Goal: Task Accomplishment & Management: Manage account settings

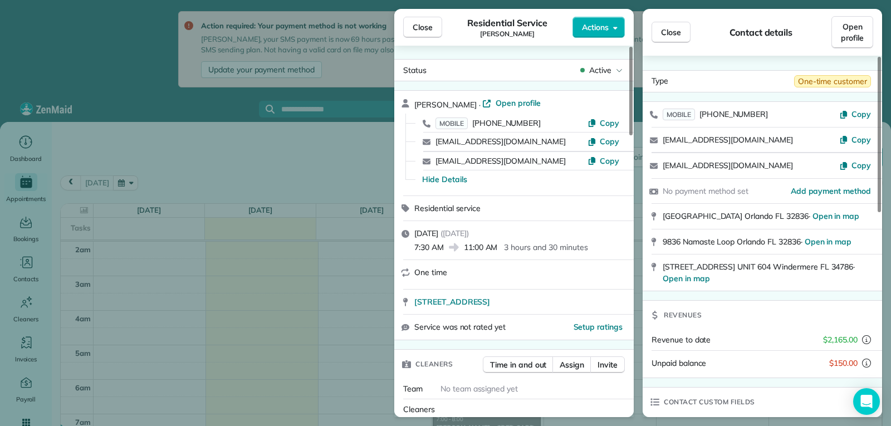
scroll to position [172, 0]
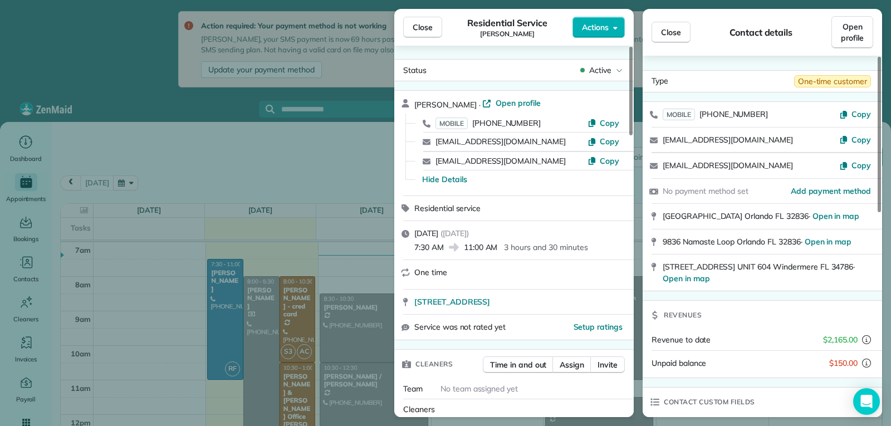
click at [657, 32] on button "Close" at bounding box center [671, 32] width 39 height 21
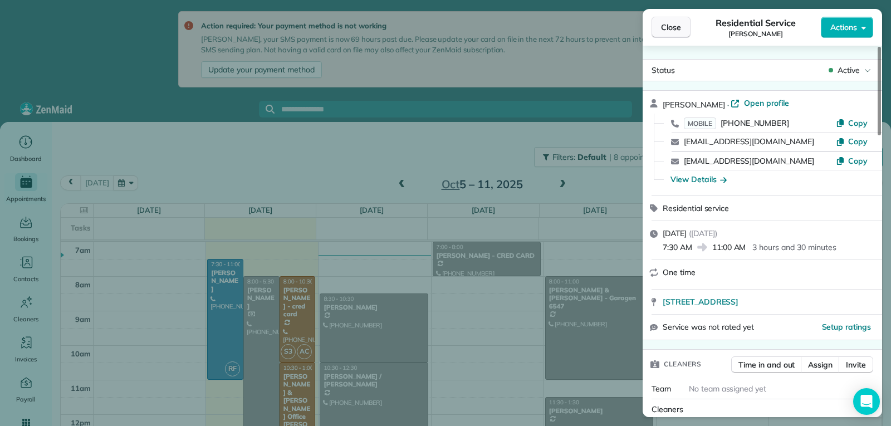
click at [677, 30] on span "Close" at bounding box center [671, 27] width 20 height 11
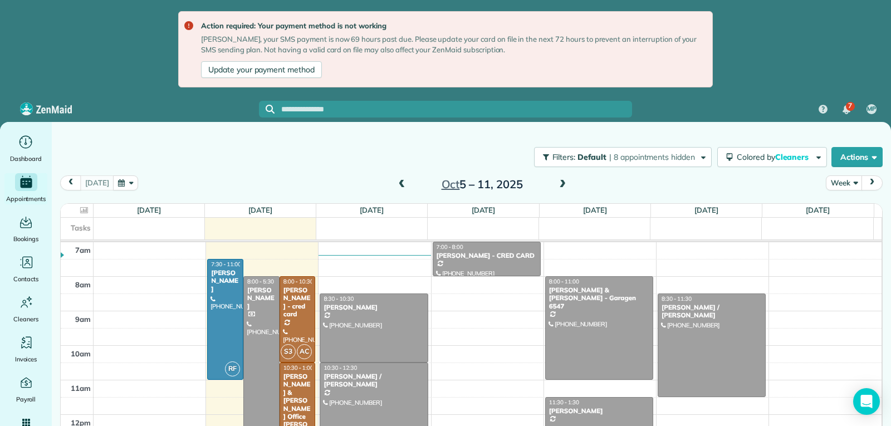
click at [406, 185] on span at bounding box center [402, 185] width 12 height 10
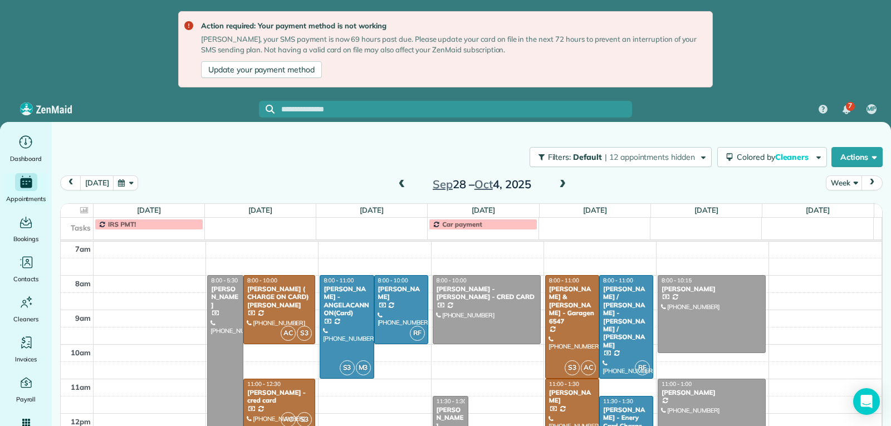
click at [406, 185] on span at bounding box center [402, 185] width 12 height 10
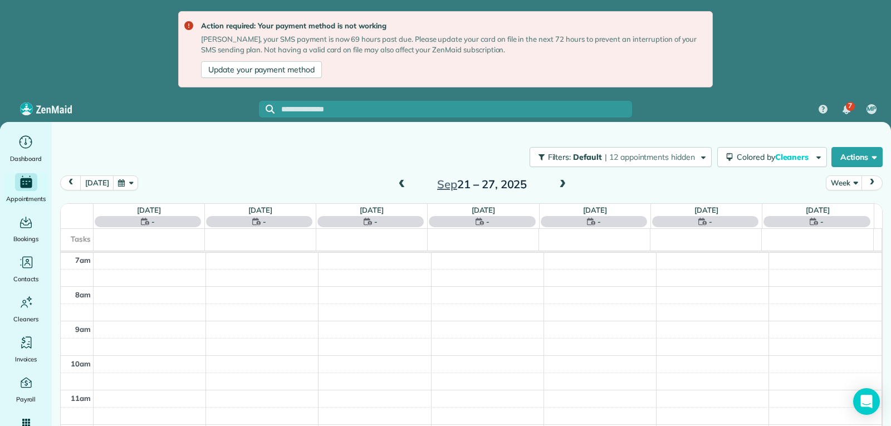
click at [406, 185] on span at bounding box center [402, 185] width 12 height 10
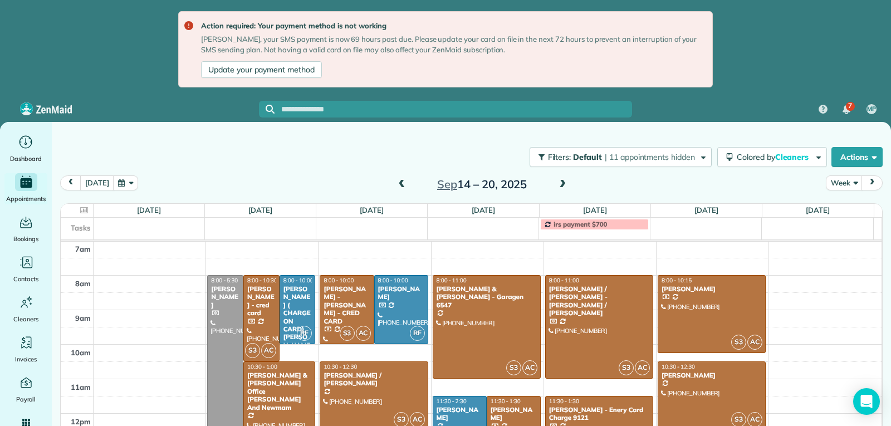
click at [406, 185] on span at bounding box center [402, 185] width 12 height 10
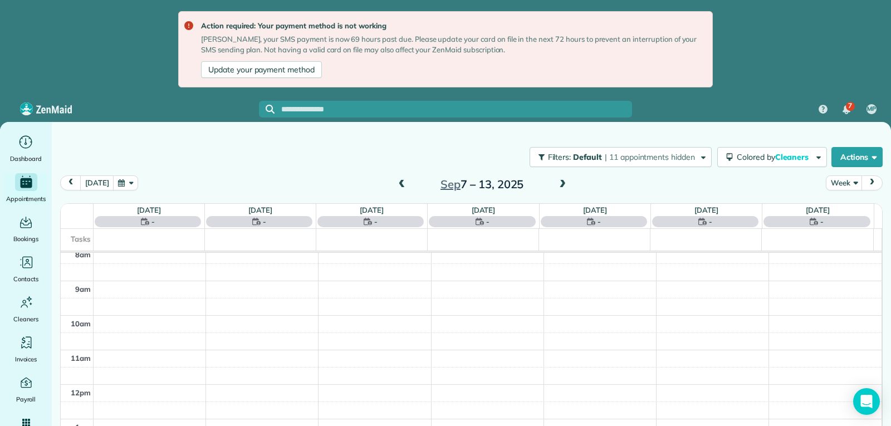
scroll to position [228, 0]
click at [402, 183] on span at bounding box center [402, 185] width 12 height 10
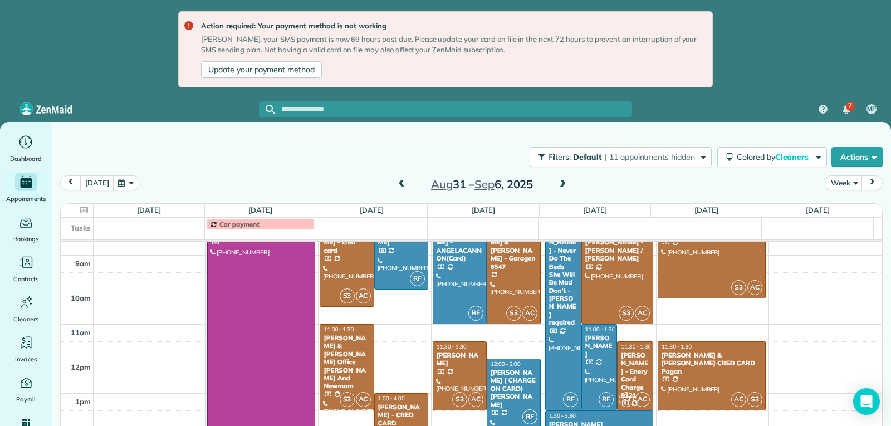
scroll to position [284, 0]
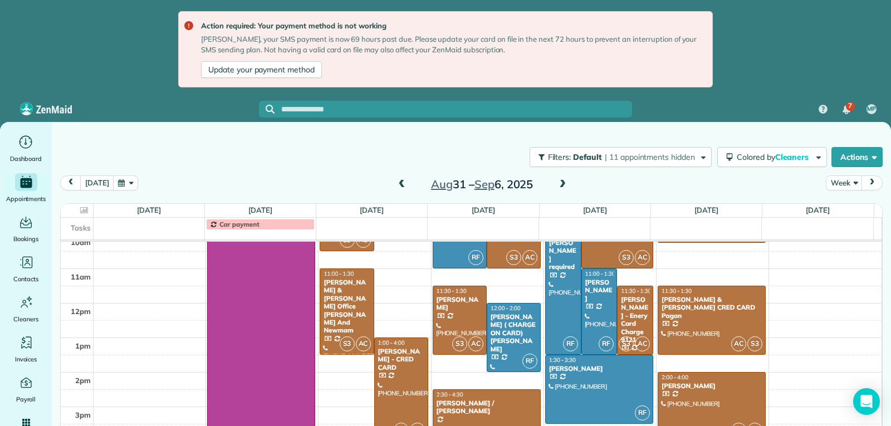
click at [401, 388] on div at bounding box center [401, 389] width 53 height 103
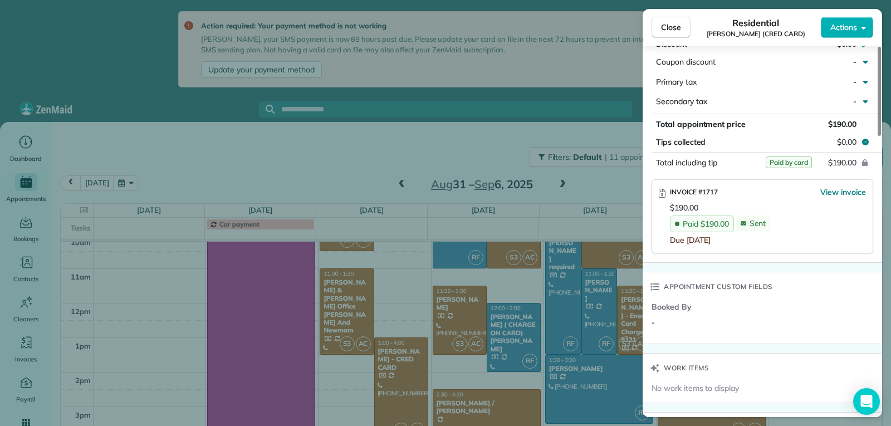
scroll to position [668, 0]
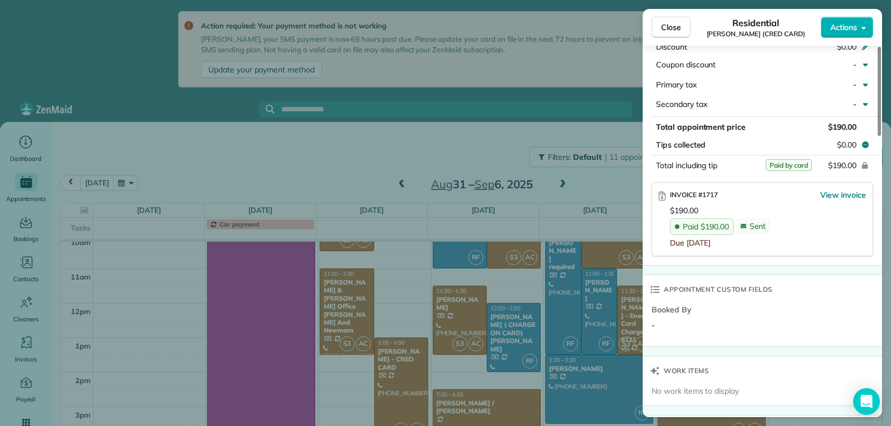
click at [667, 25] on span "Close" at bounding box center [671, 27] width 20 height 11
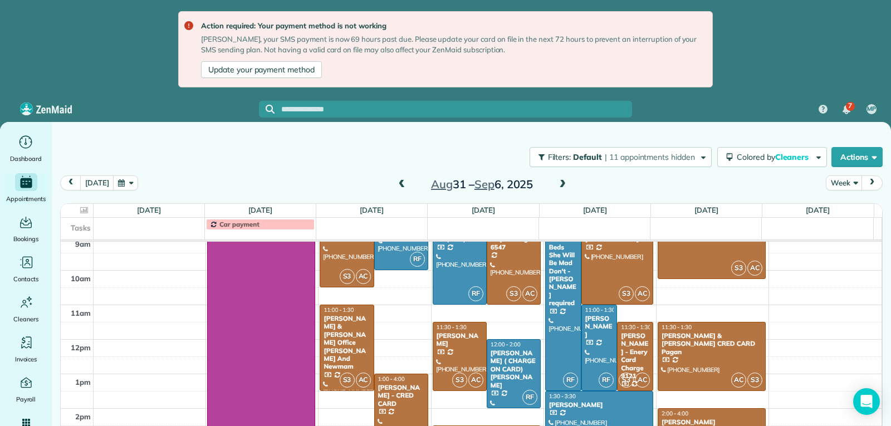
scroll to position [228, 0]
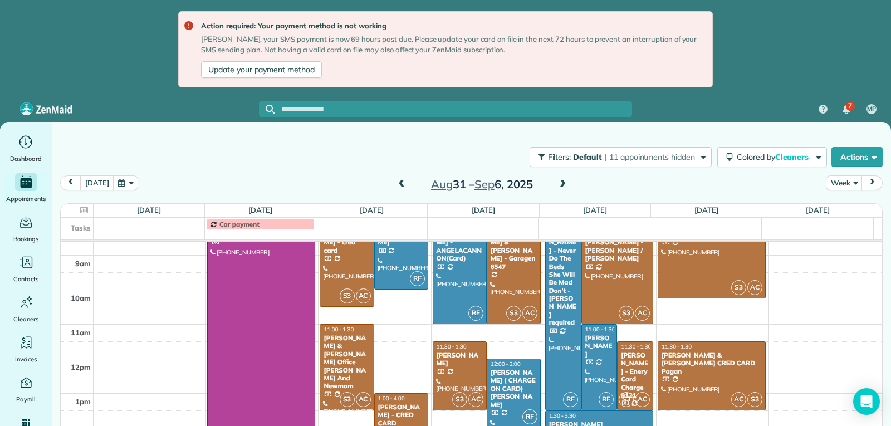
click at [406, 260] on div at bounding box center [401, 255] width 53 height 68
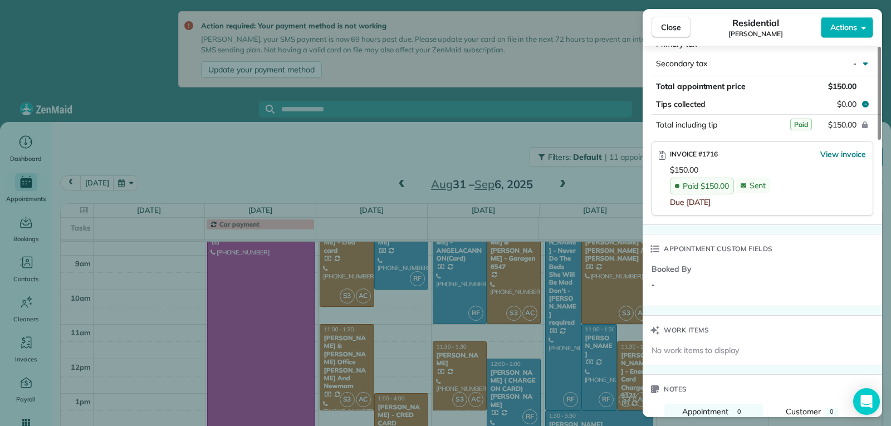
scroll to position [669, 0]
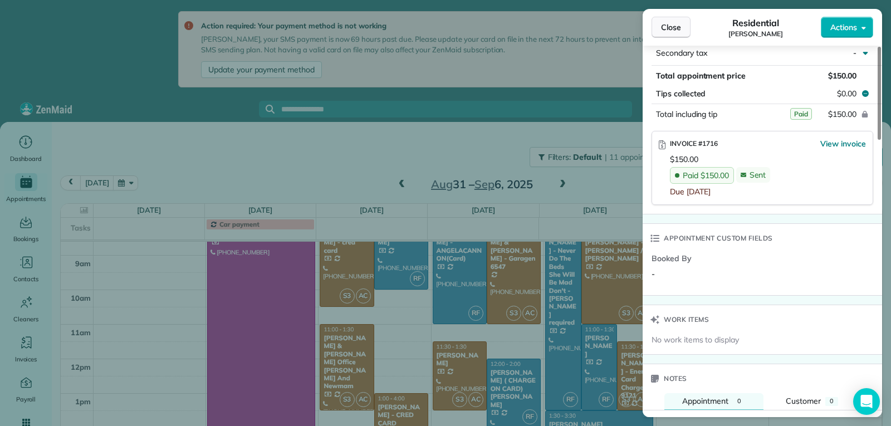
click at [675, 28] on span "Close" at bounding box center [671, 27] width 20 height 11
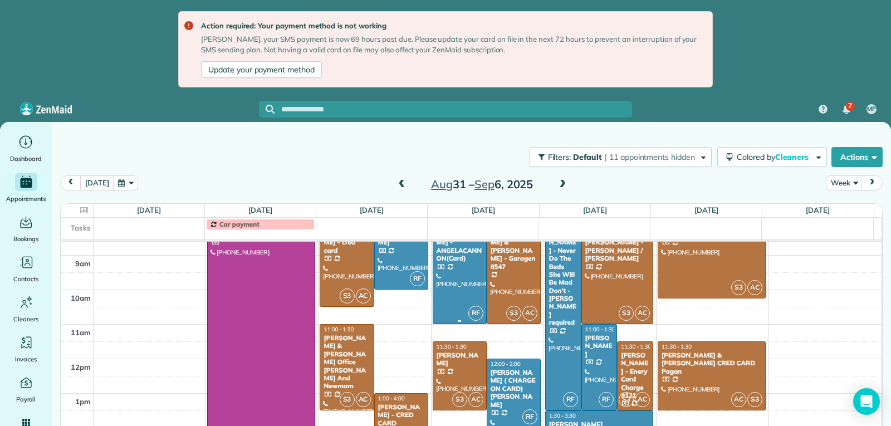
click at [462, 291] on div at bounding box center [459, 272] width 53 height 103
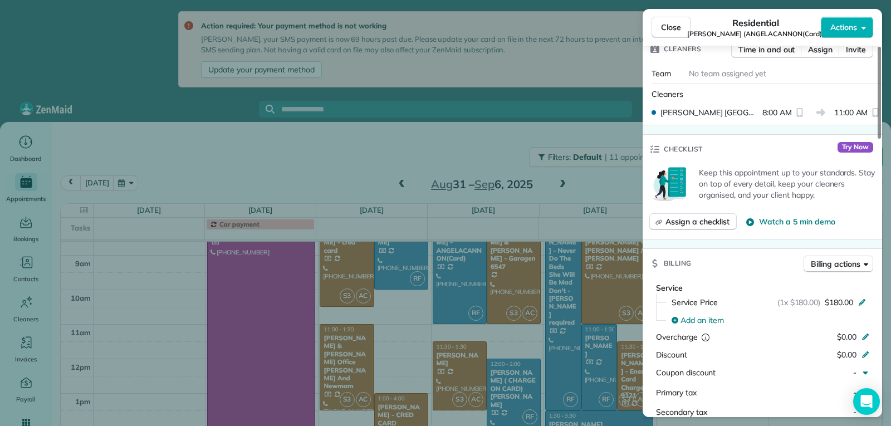
scroll to position [446, 0]
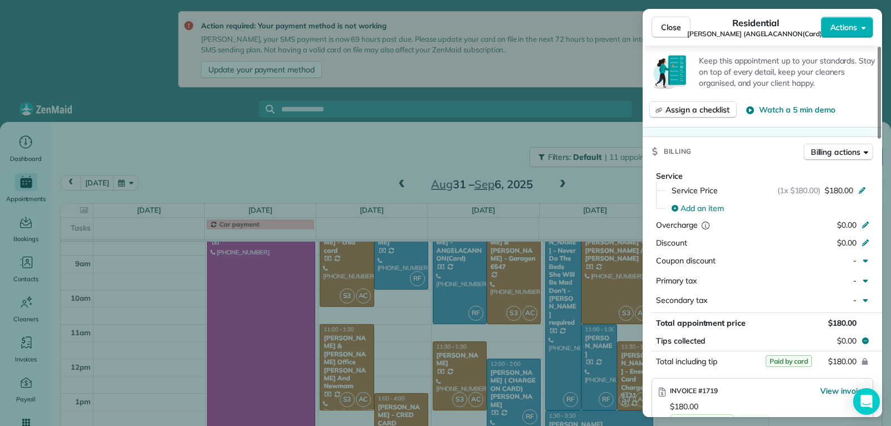
drag, startPoint x: 661, startPoint y: 30, endPoint x: 665, endPoint y: 40, distance: 10.8
click at [661, 30] on button "Close" at bounding box center [671, 27] width 39 height 21
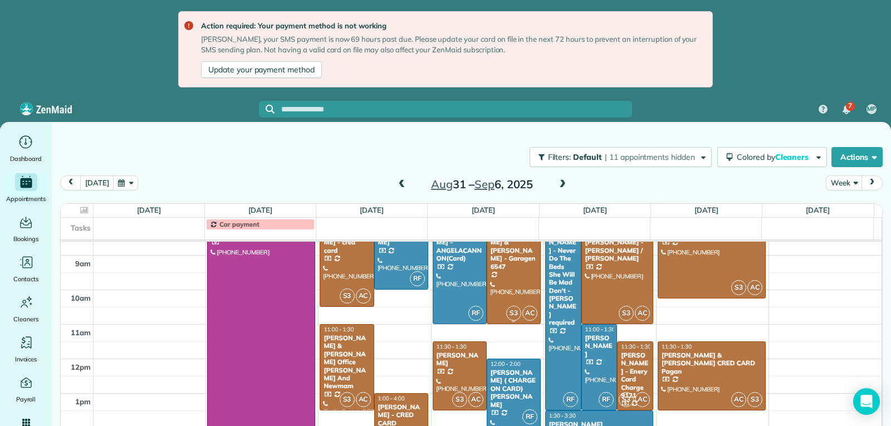
click at [505, 294] on div at bounding box center [514, 272] width 53 height 103
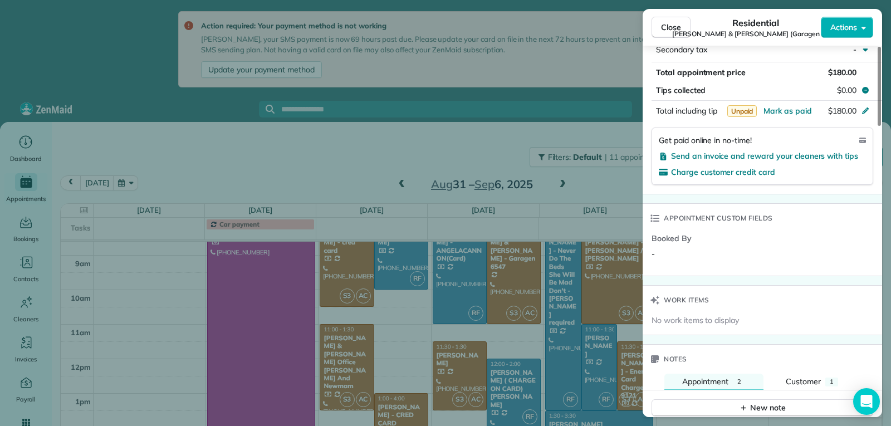
scroll to position [669, 0]
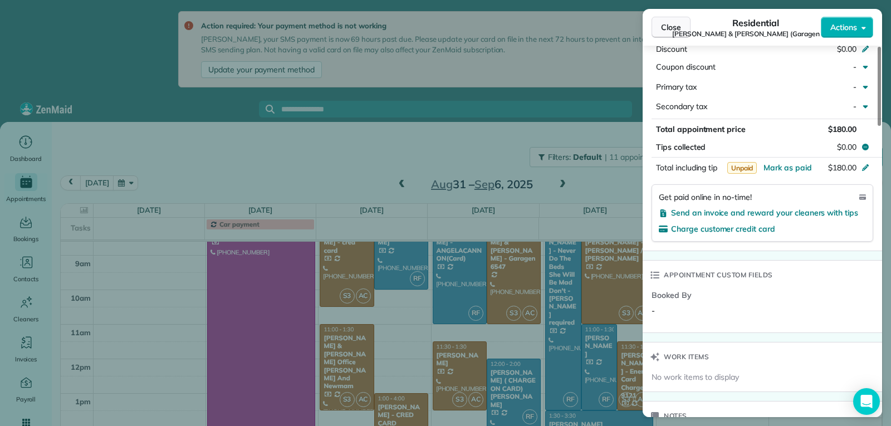
click at [684, 31] on button "Close" at bounding box center [671, 27] width 39 height 21
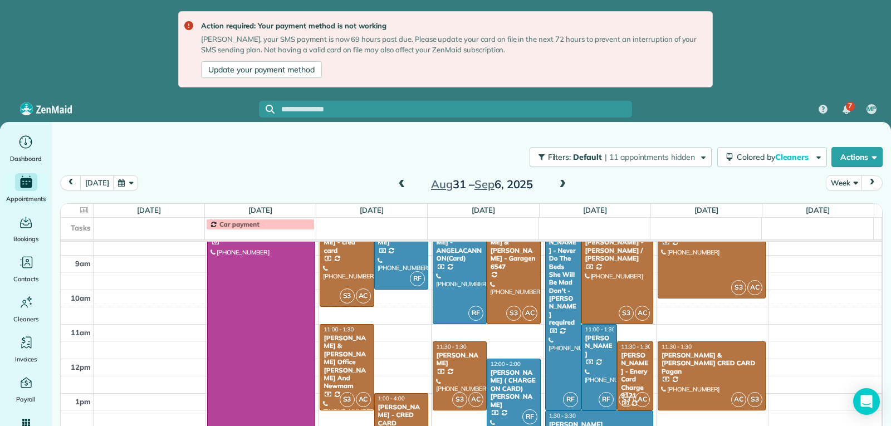
click at [464, 379] on div at bounding box center [459, 376] width 53 height 68
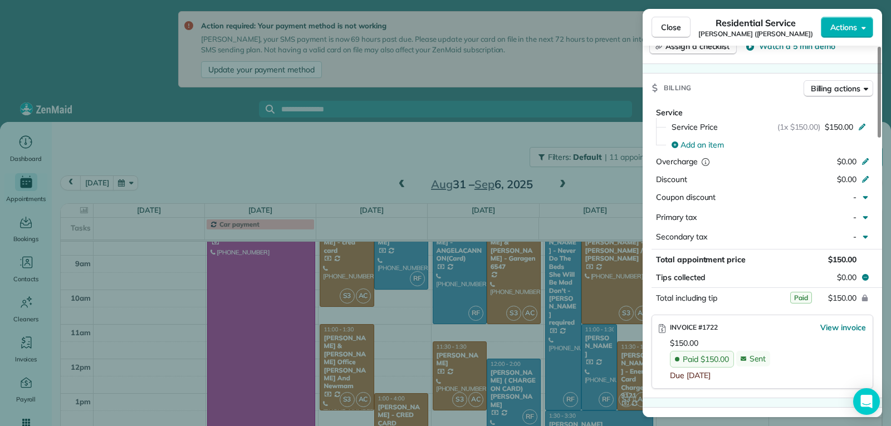
scroll to position [504, 0]
click at [670, 23] on span "Close" at bounding box center [671, 27] width 20 height 11
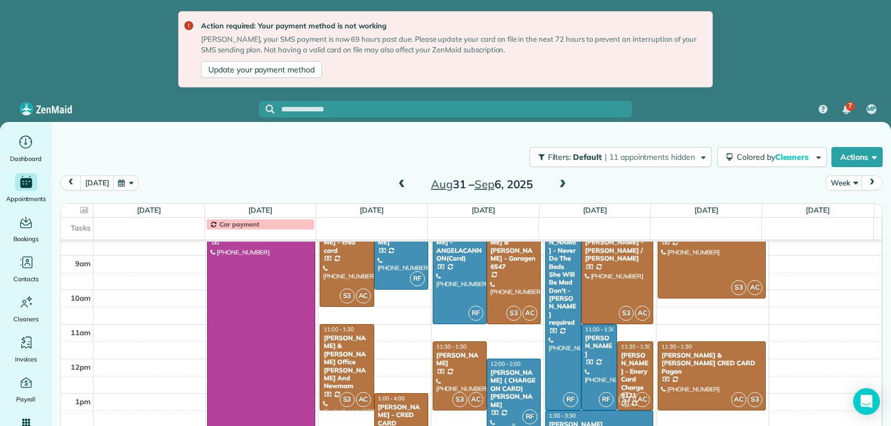
click at [508, 399] on div "Navin ( CHARGE ON CARD) Changoor - Luz" at bounding box center [513, 389] width 47 height 40
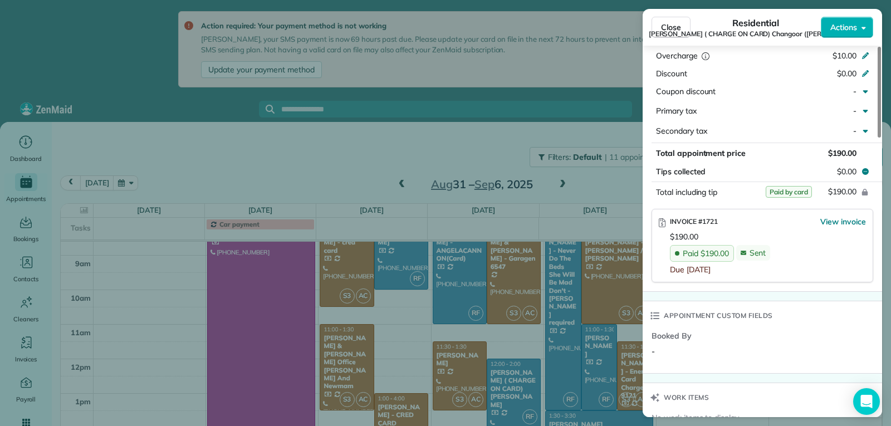
scroll to position [613, 0]
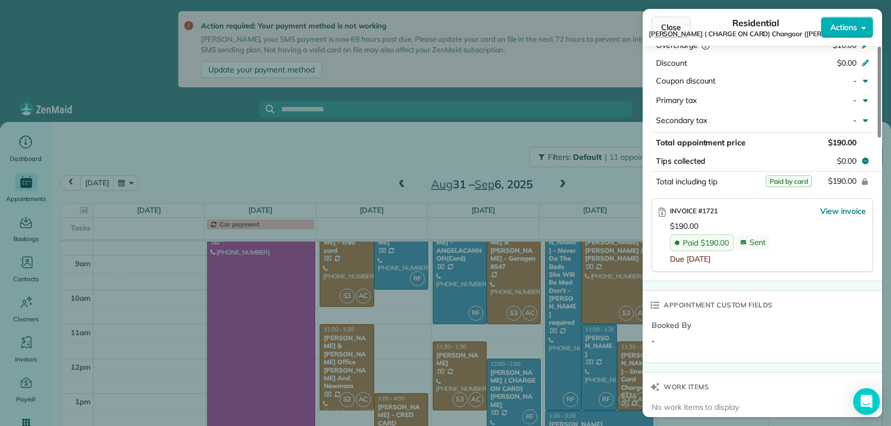
click at [672, 32] on span "Close" at bounding box center [671, 27] width 20 height 11
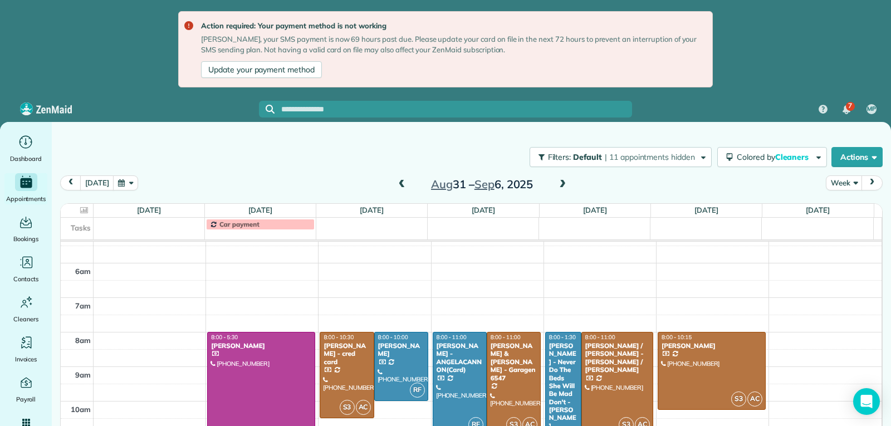
scroll to position [172, 0]
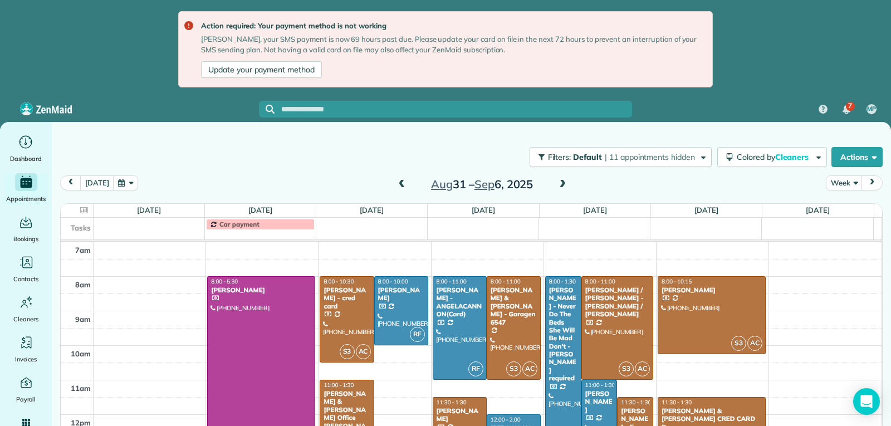
click at [566, 376] on div at bounding box center [563, 371] width 35 height 189
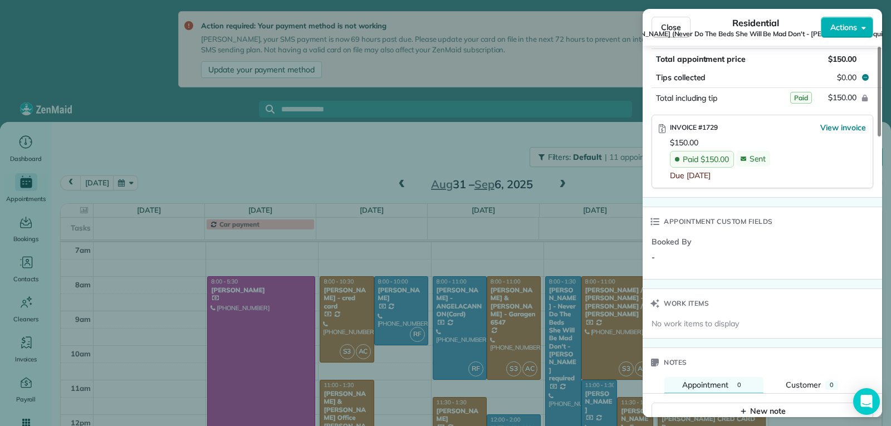
scroll to position [727, 0]
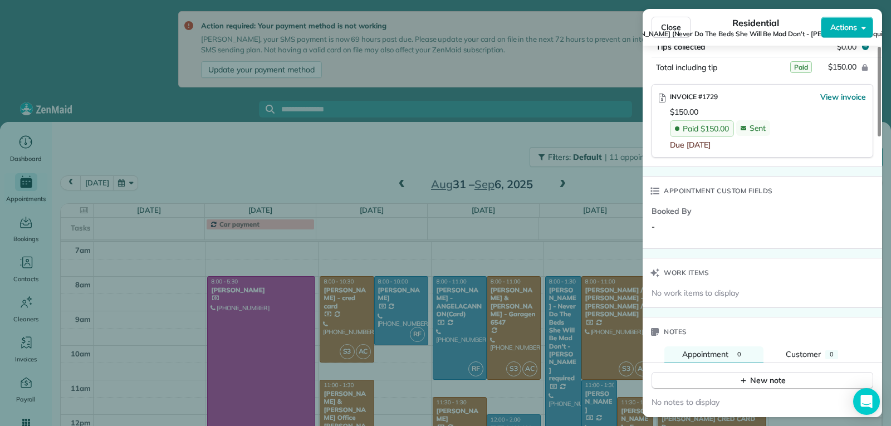
click at [674, 31] on span "Vivian Simpson (Never Do The Beds She Will Be Mad Don't - Luz -ENERY required)" at bounding box center [756, 34] width 280 height 9
click at [670, 27] on span "Close" at bounding box center [671, 27] width 20 height 11
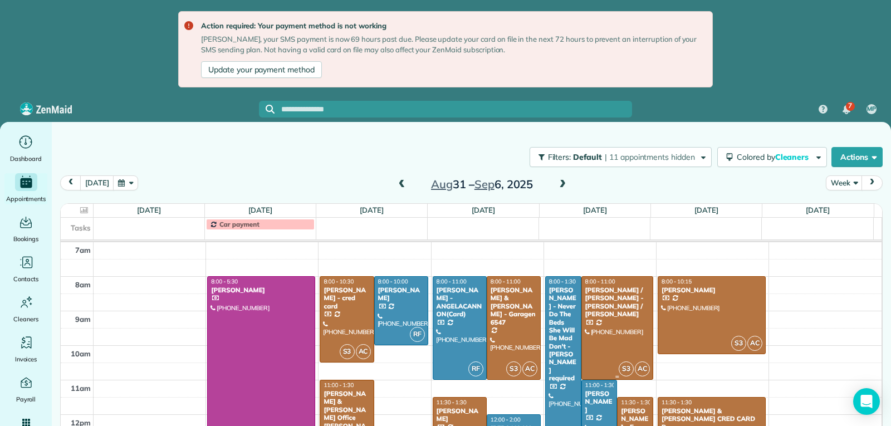
click at [589, 330] on div at bounding box center [617, 328] width 71 height 103
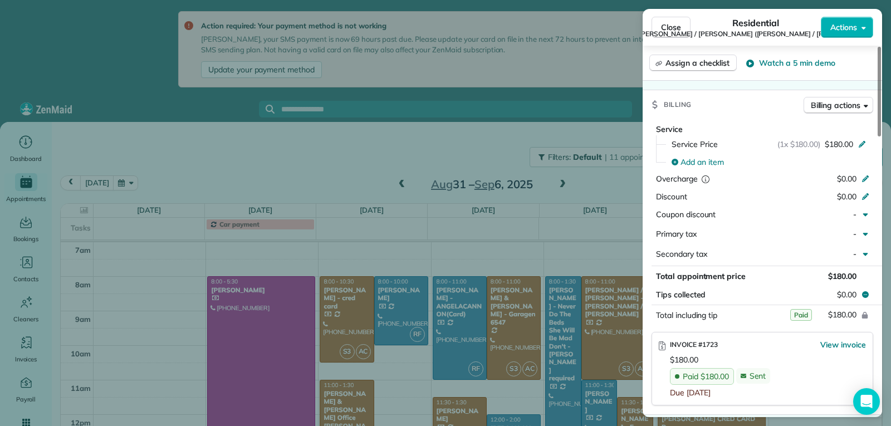
scroll to position [501, 0]
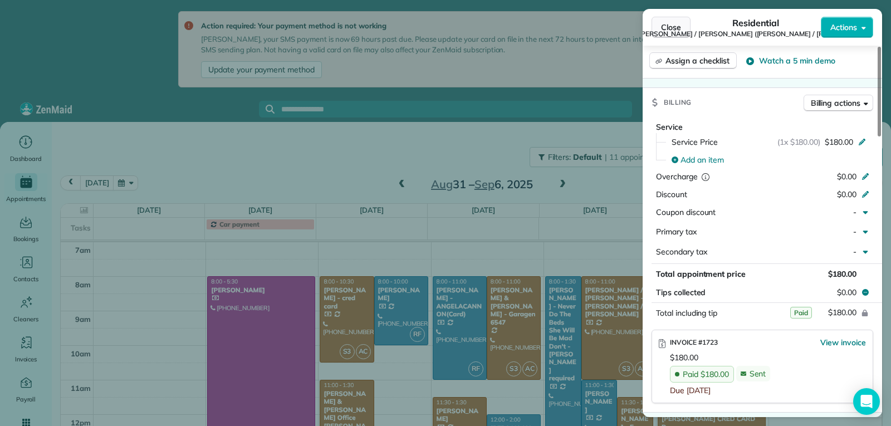
click at [684, 25] on button "Close" at bounding box center [671, 27] width 39 height 21
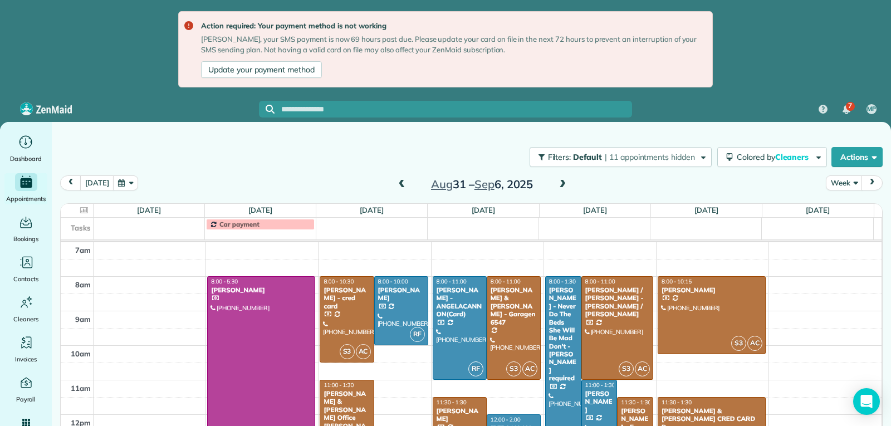
click at [592, 402] on div "Kristy Jackson" at bounding box center [600, 402] width 30 height 24
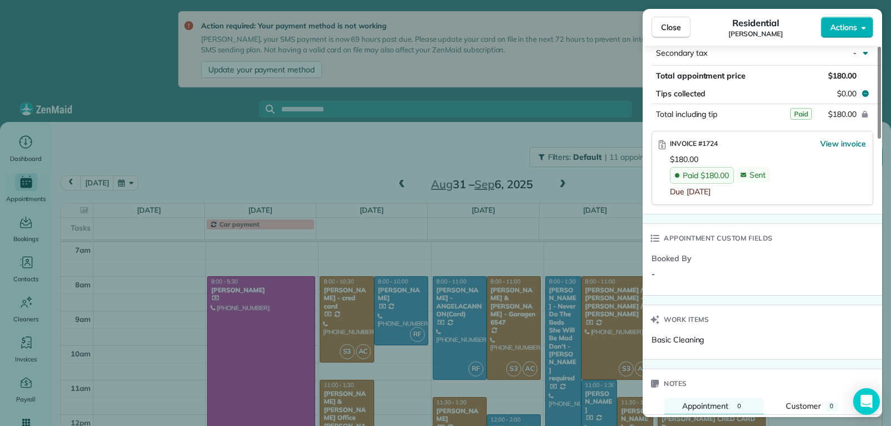
scroll to position [668, 0]
click at [665, 30] on span "Close" at bounding box center [671, 27] width 20 height 11
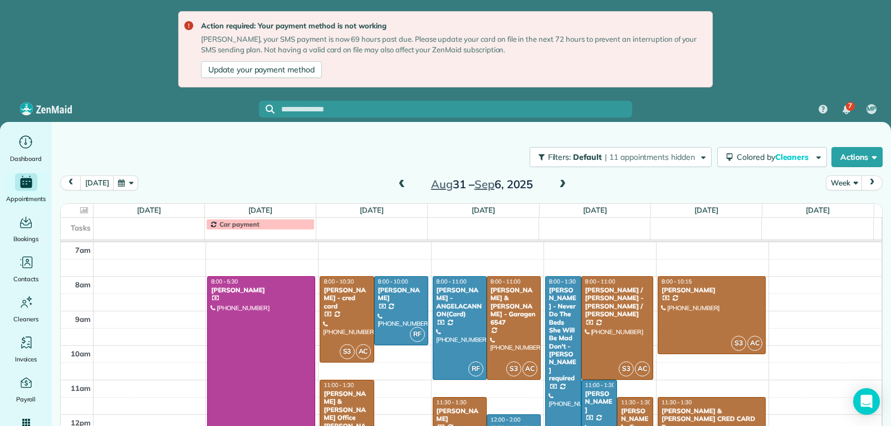
click at [632, 410] on div "Gail Garriss - Enery Card Charge 9121" at bounding box center [636, 431] width 30 height 48
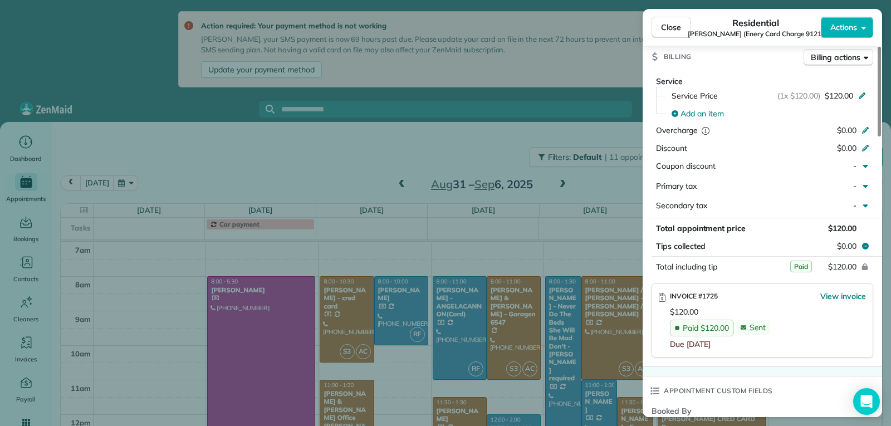
scroll to position [615, 0]
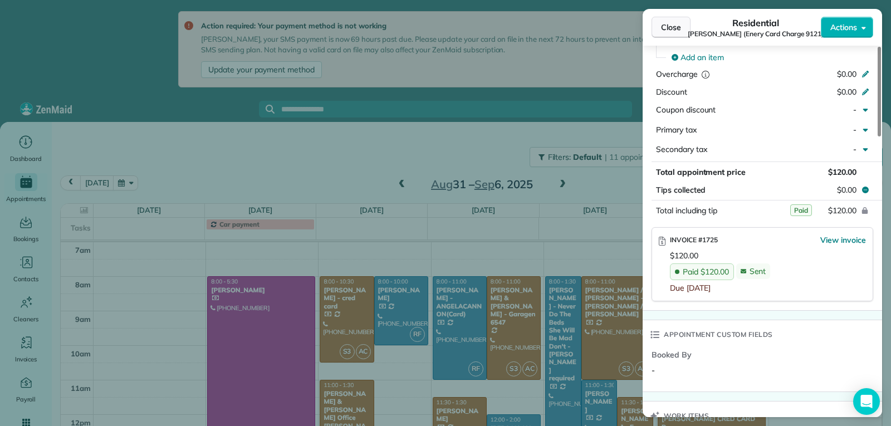
click at [672, 29] on span "Close" at bounding box center [671, 27] width 20 height 11
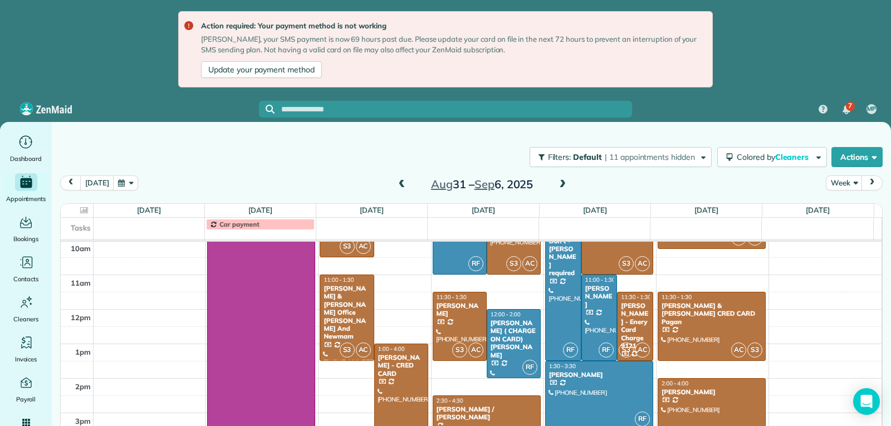
scroll to position [284, 0]
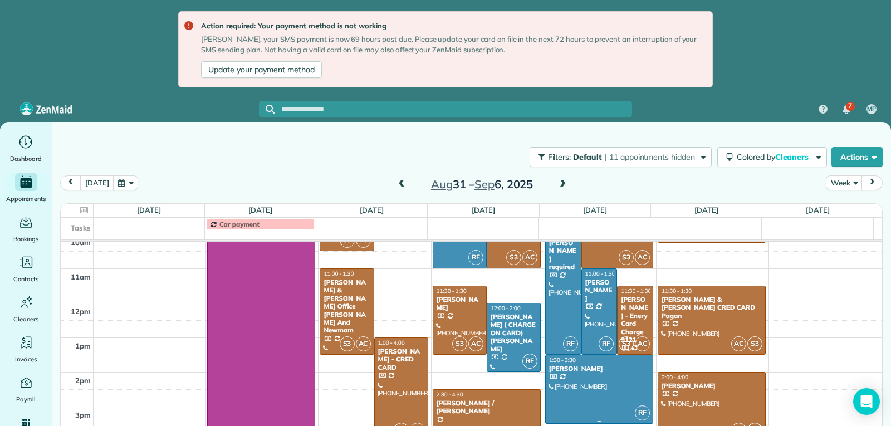
click at [572, 380] on div at bounding box center [599, 389] width 107 height 68
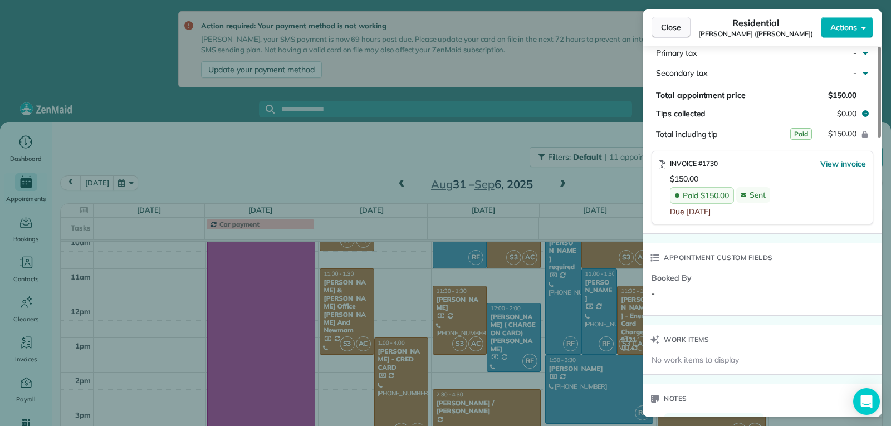
scroll to position [670, 0]
click at [659, 28] on button "Close" at bounding box center [671, 27] width 39 height 21
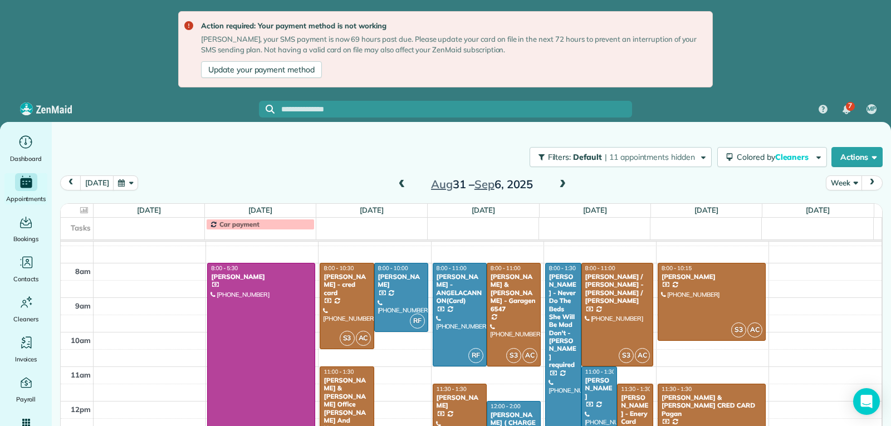
scroll to position [172, 0]
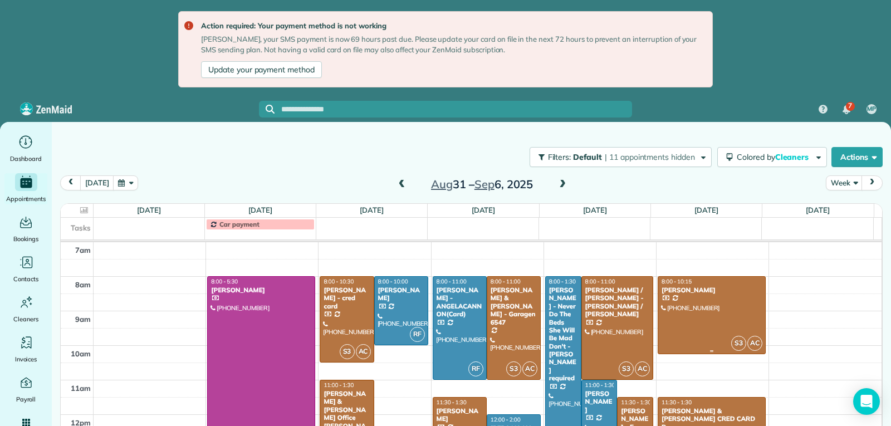
click at [673, 319] on div at bounding box center [712, 315] width 107 height 77
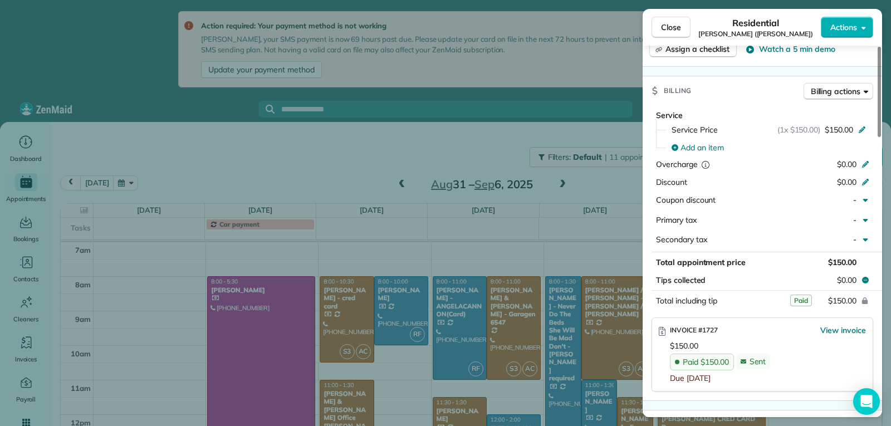
scroll to position [557, 0]
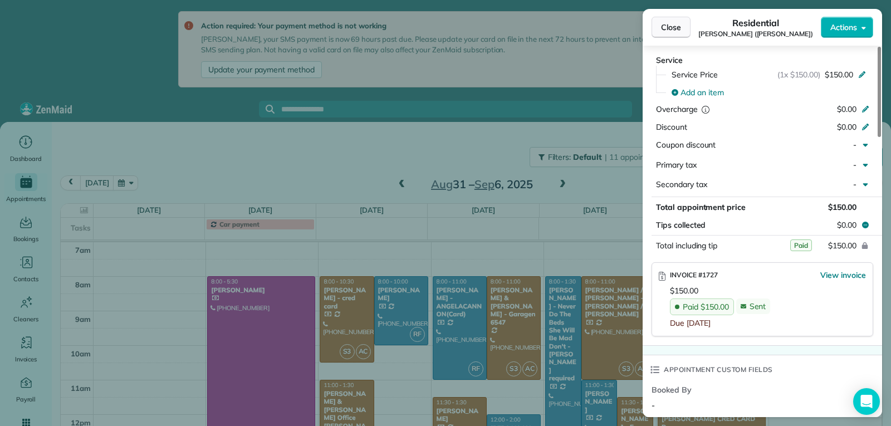
click at [674, 32] on span "Close" at bounding box center [671, 27] width 20 height 11
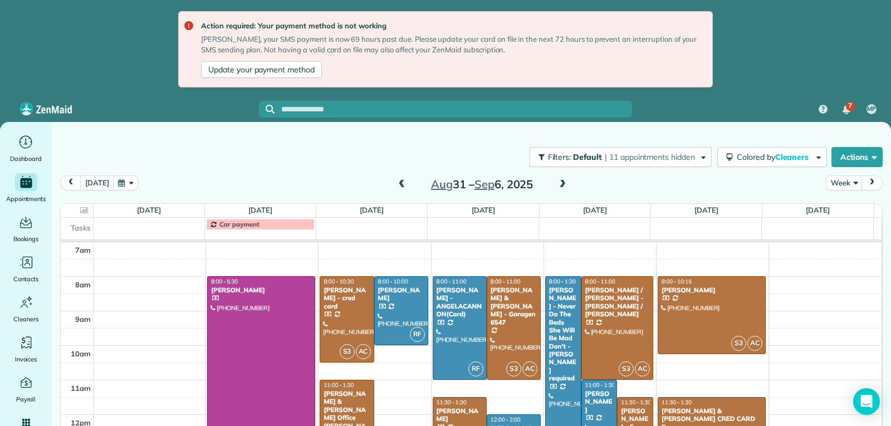
scroll to position [228, 0]
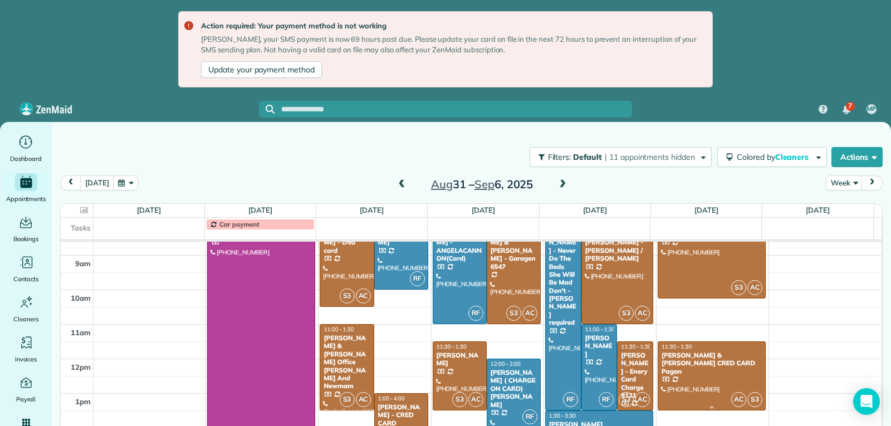
click at [717, 380] on div at bounding box center [712, 376] width 107 height 68
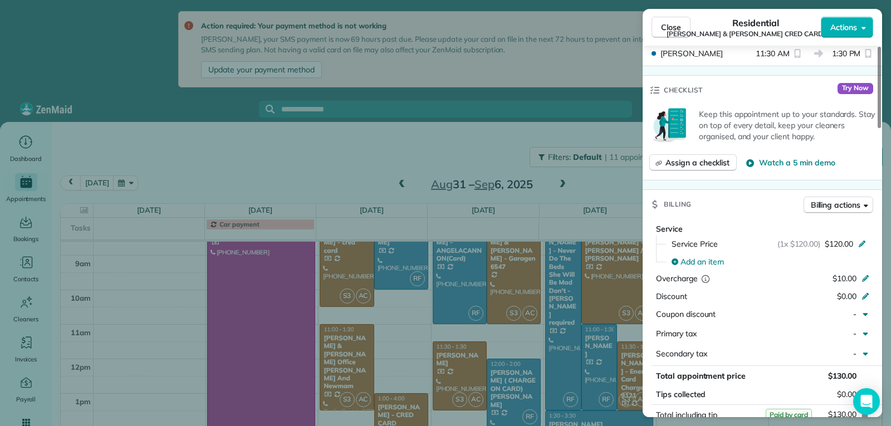
scroll to position [559, 0]
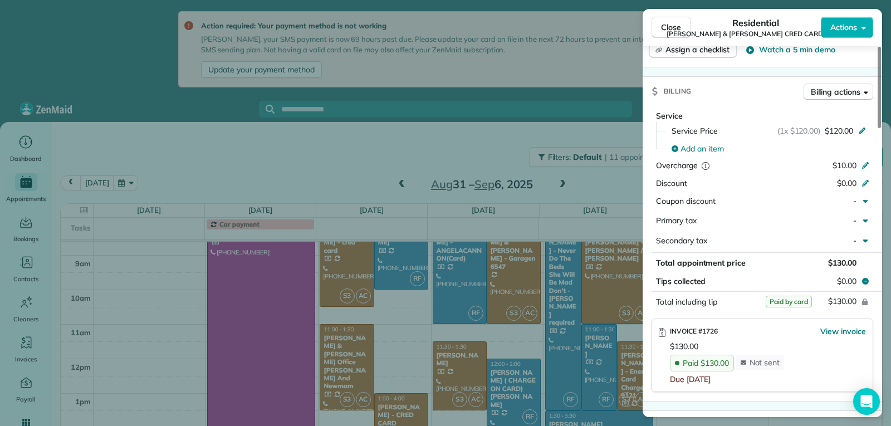
click at [680, 30] on span "Close" at bounding box center [671, 27] width 20 height 11
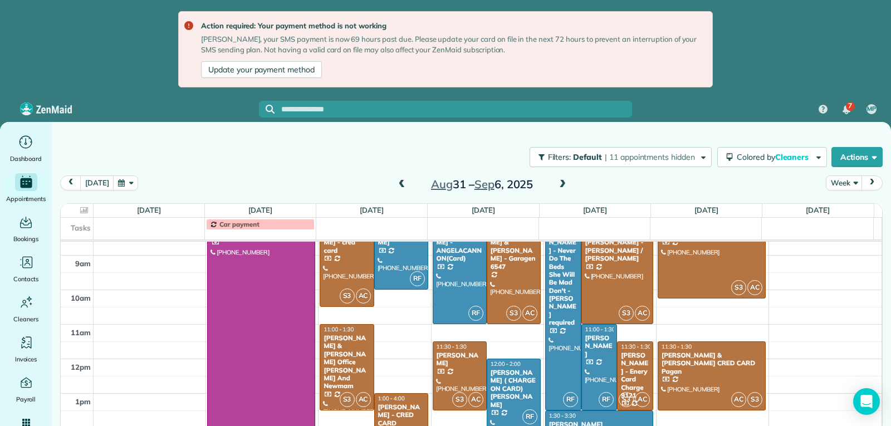
click at [562, 182] on span at bounding box center [563, 185] width 12 height 10
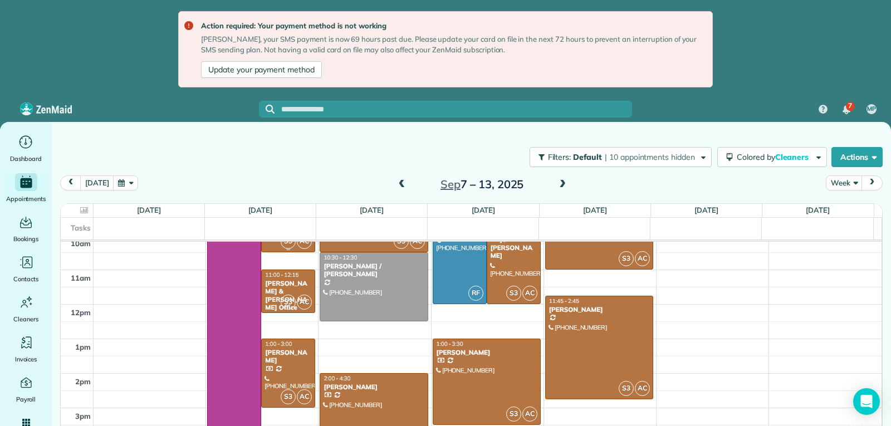
scroll to position [284, 0]
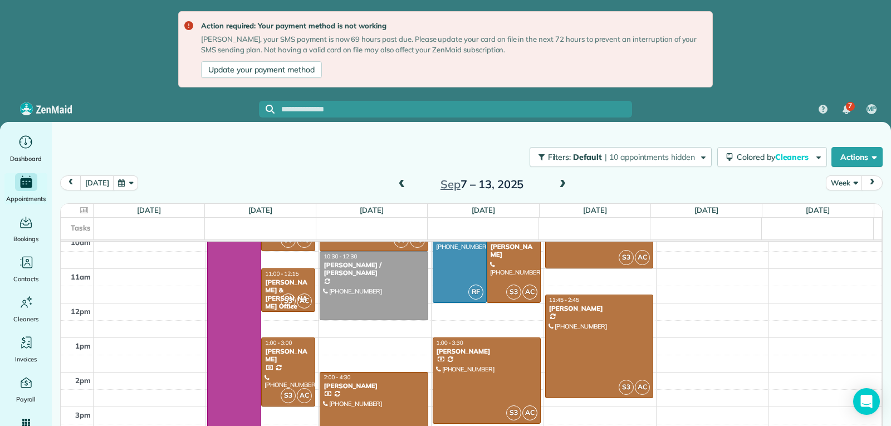
drag, startPoint x: 284, startPoint y: 366, endPoint x: 291, endPoint y: 364, distance: 6.9
click at [285, 366] on div at bounding box center [288, 372] width 53 height 68
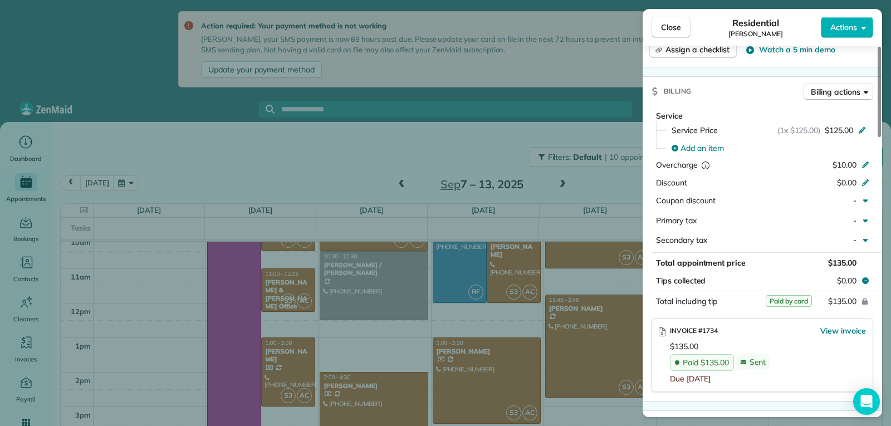
scroll to position [558, 0]
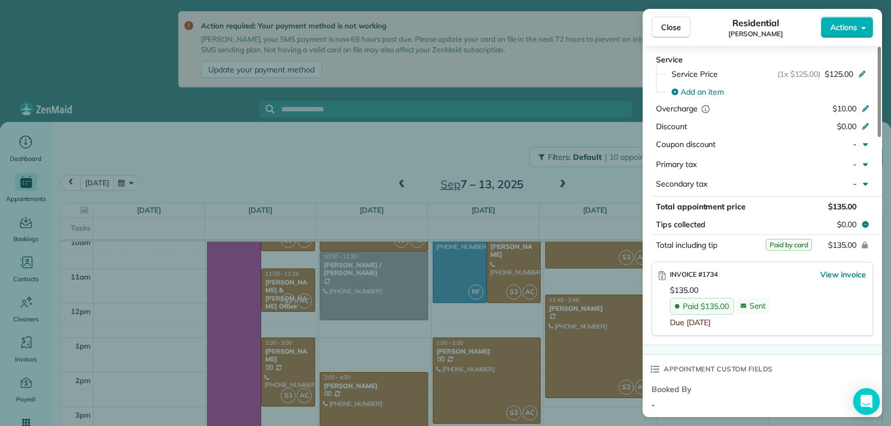
drag, startPoint x: 668, startPoint y: 26, endPoint x: 663, endPoint y: 36, distance: 10.7
click at [668, 26] on span "Close" at bounding box center [671, 27] width 20 height 11
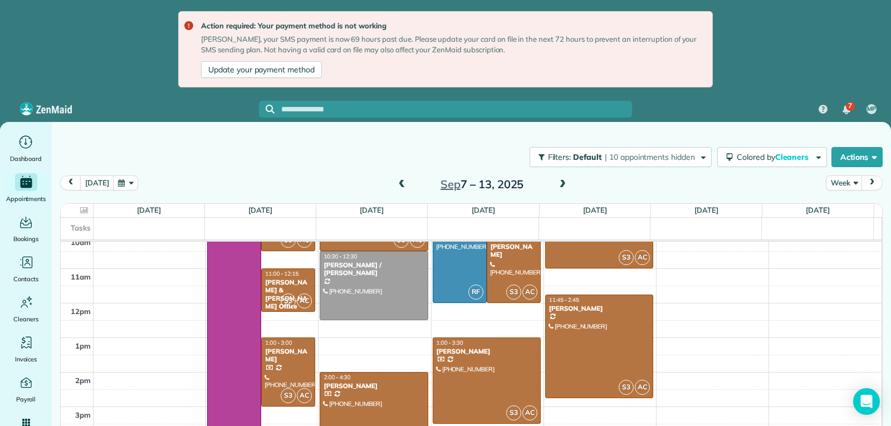
click at [377, 383] on div "Michael Roy" at bounding box center [373, 386] width 101 height 8
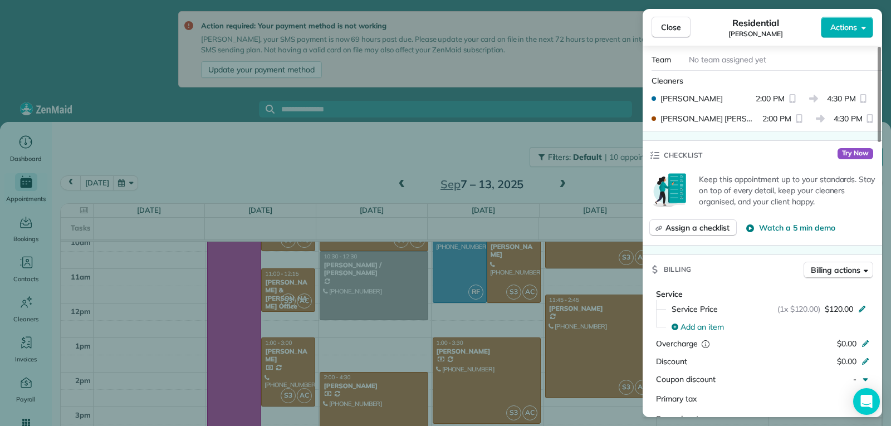
scroll to position [503, 0]
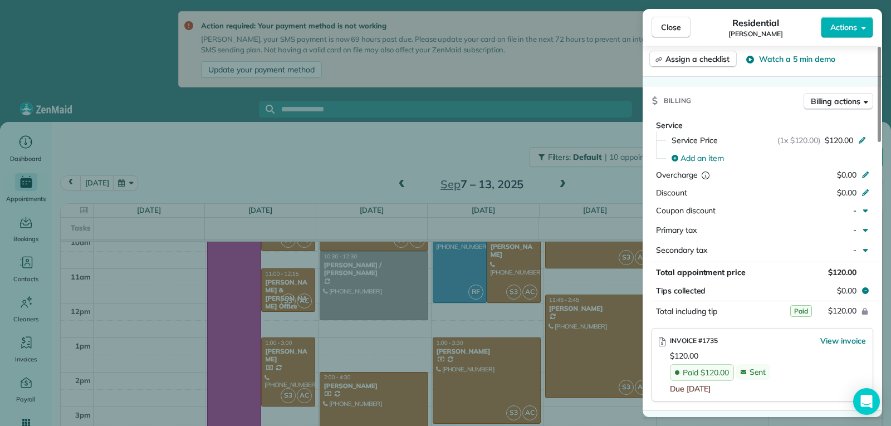
click at [671, 28] on span "Close" at bounding box center [671, 27] width 20 height 11
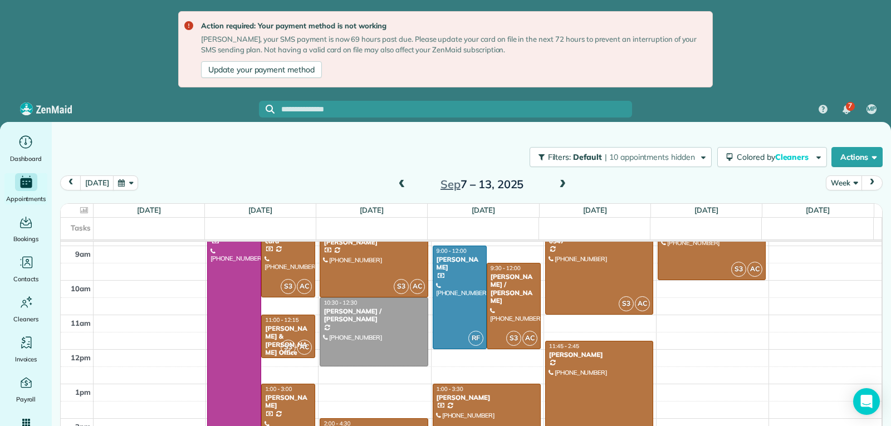
scroll to position [172, 0]
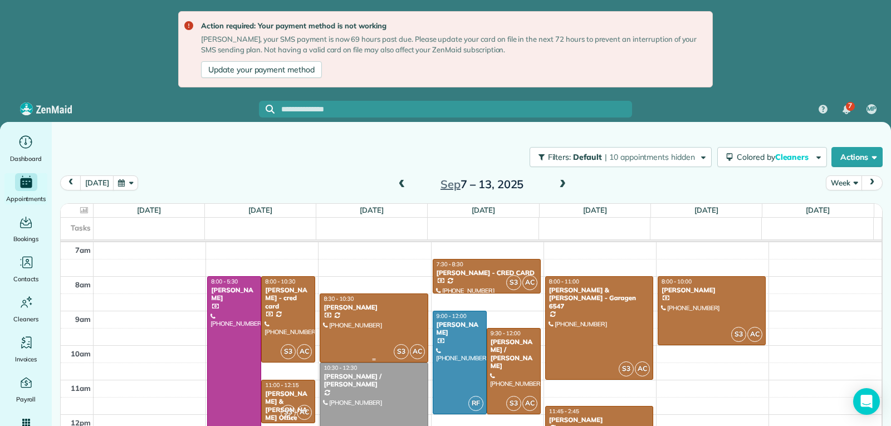
click at [373, 327] on div at bounding box center [373, 328] width 107 height 68
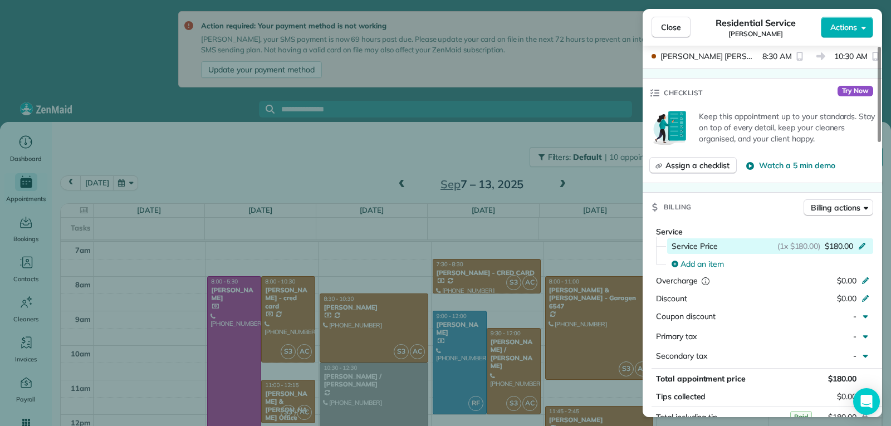
scroll to position [559, 0]
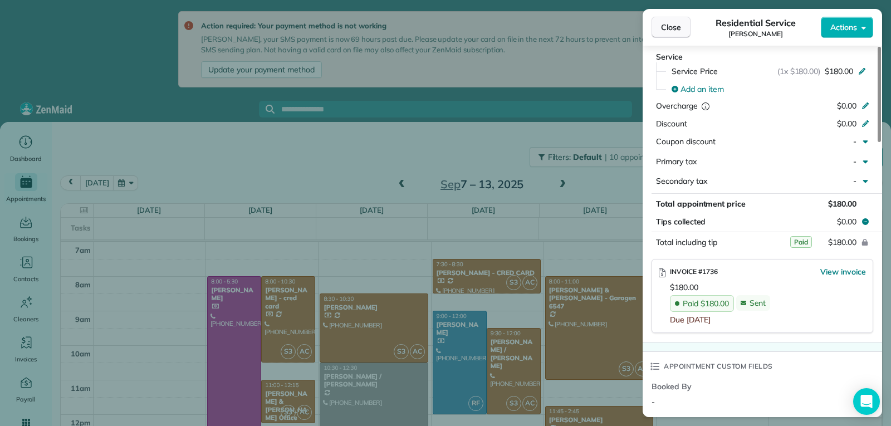
click at [660, 28] on button "Close" at bounding box center [671, 27] width 39 height 21
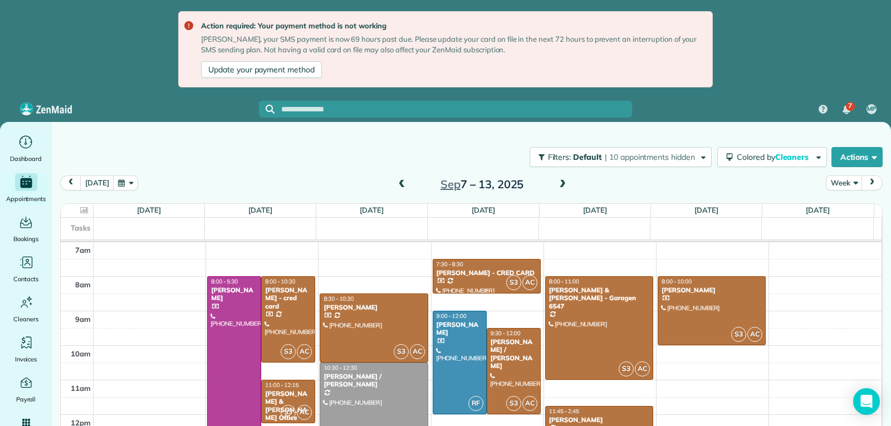
click at [478, 278] on div at bounding box center [486, 276] width 107 height 33
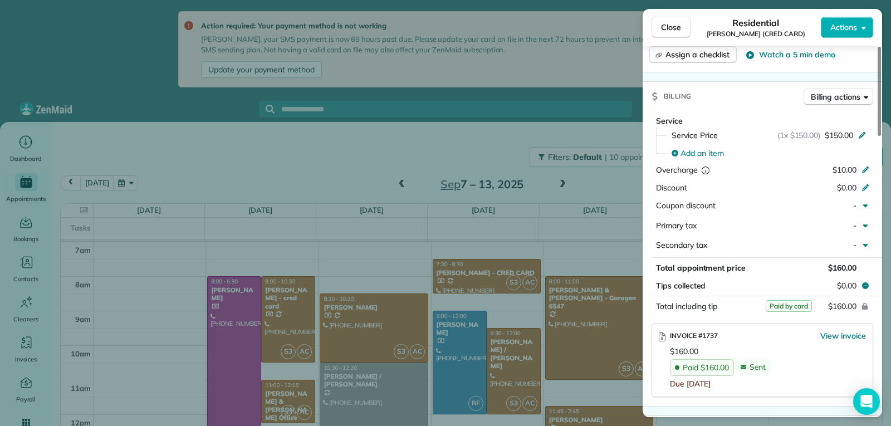
scroll to position [562, 0]
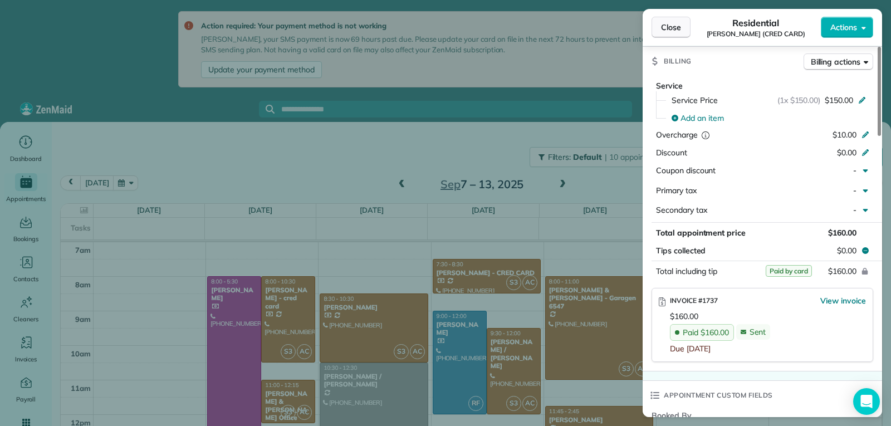
drag, startPoint x: 670, startPoint y: 26, endPoint x: 670, endPoint y: 70, distance: 43.5
click at [670, 27] on span "Close" at bounding box center [671, 27] width 20 height 11
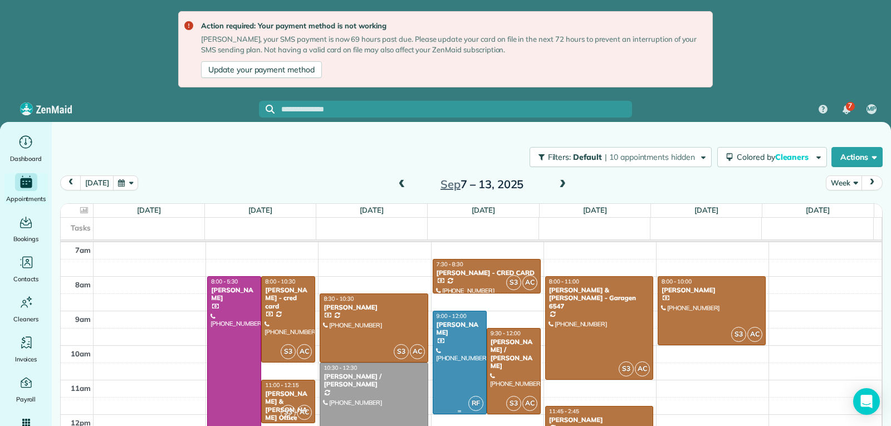
click at [460, 359] on div at bounding box center [459, 362] width 53 height 103
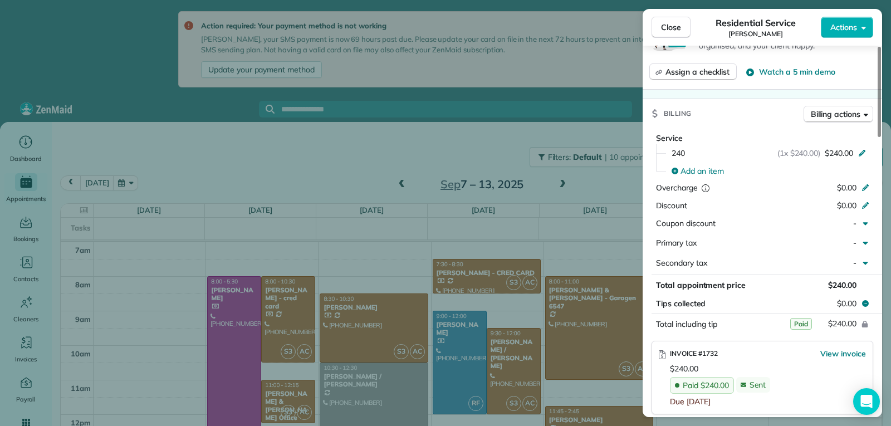
scroll to position [558, 0]
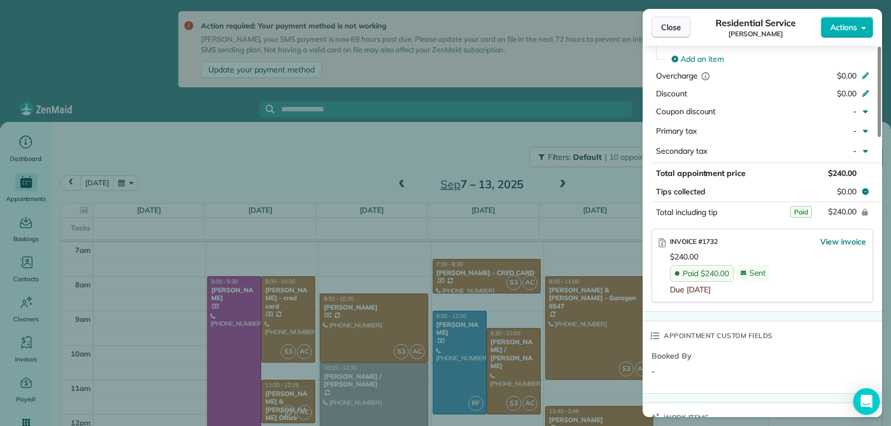
click at [681, 28] on button "Close" at bounding box center [671, 27] width 39 height 21
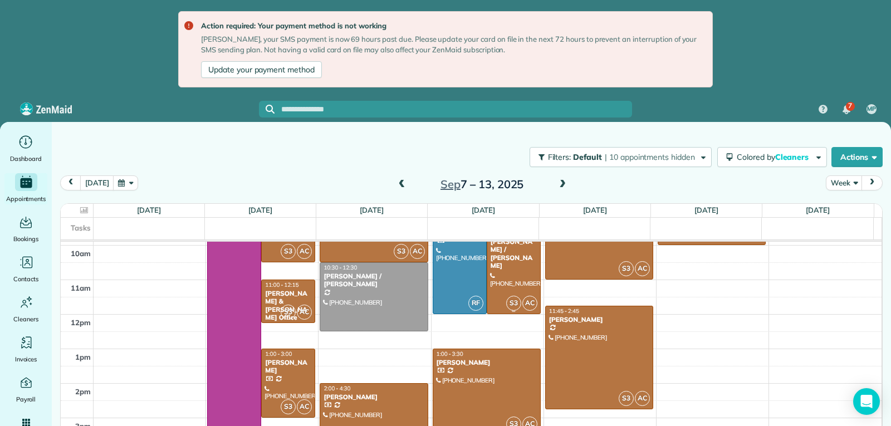
scroll to position [284, 0]
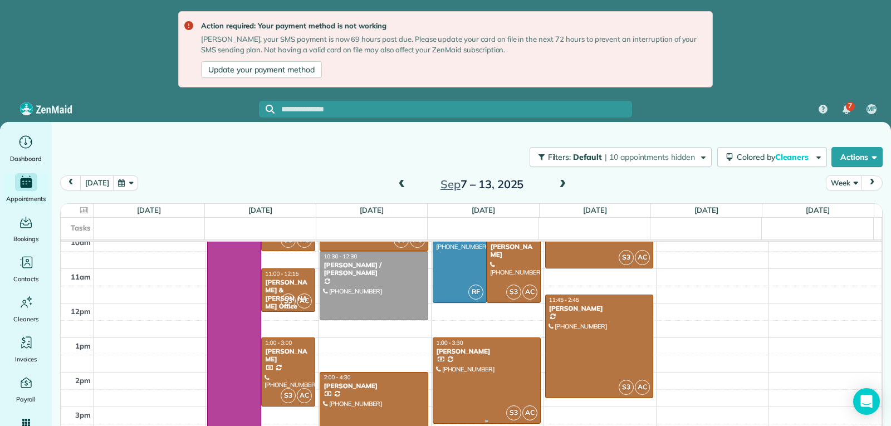
click at [486, 372] on div at bounding box center [486, 380] width 107 height 85
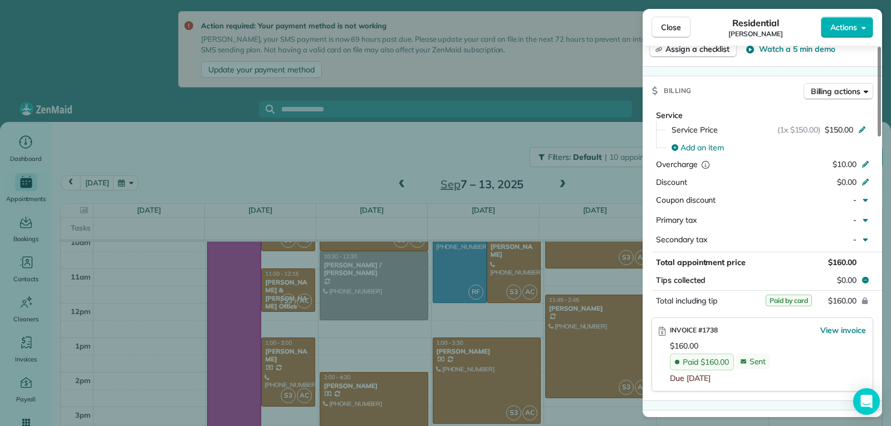
scroll to position [559, 0]
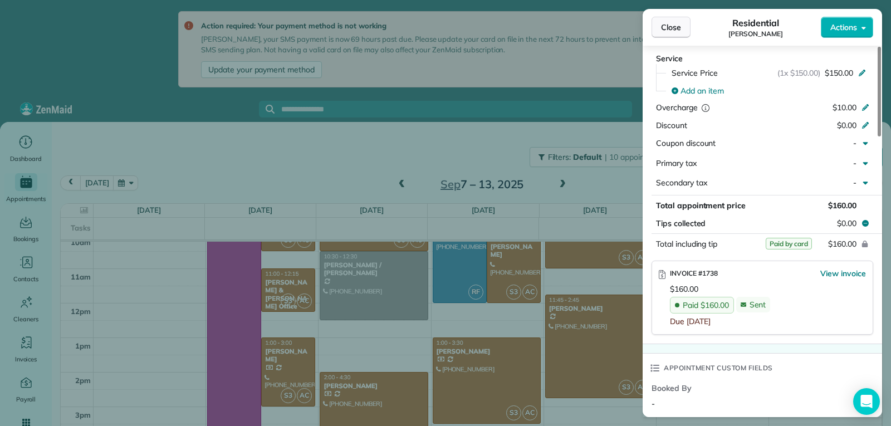
click at [674, 37] on button "Close" at bounding box center [671, 27] width 39 height 21
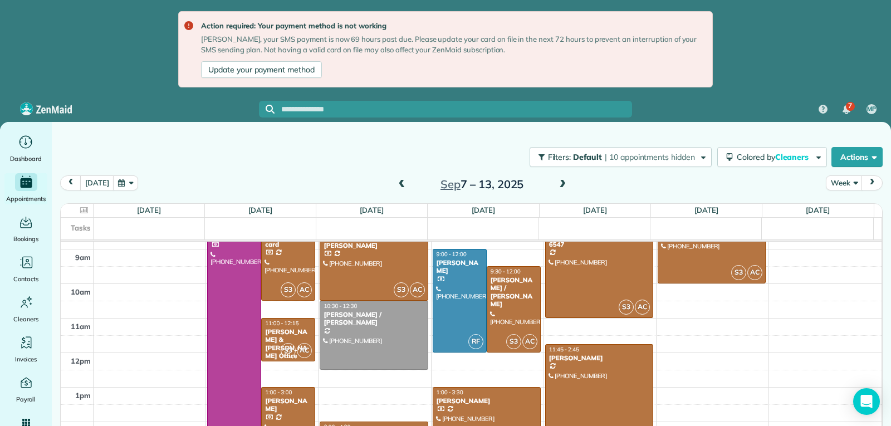
scroll to position [172, 0]
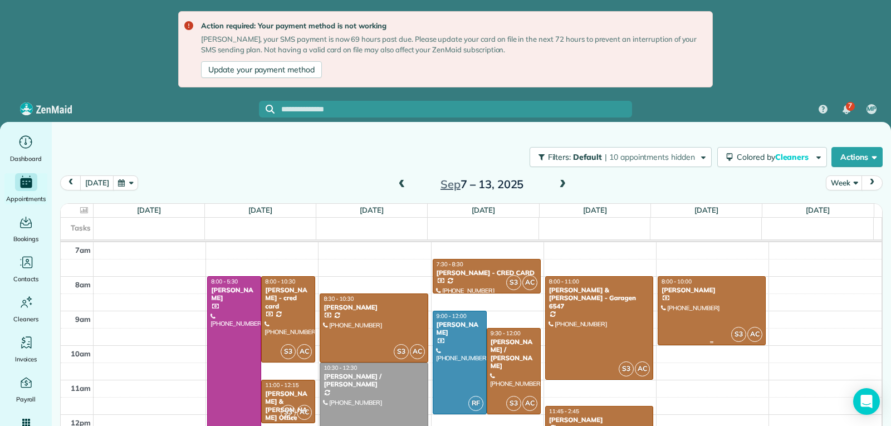
click at [665, 304] on div at bounding box center [712, 311] width 107 height 68
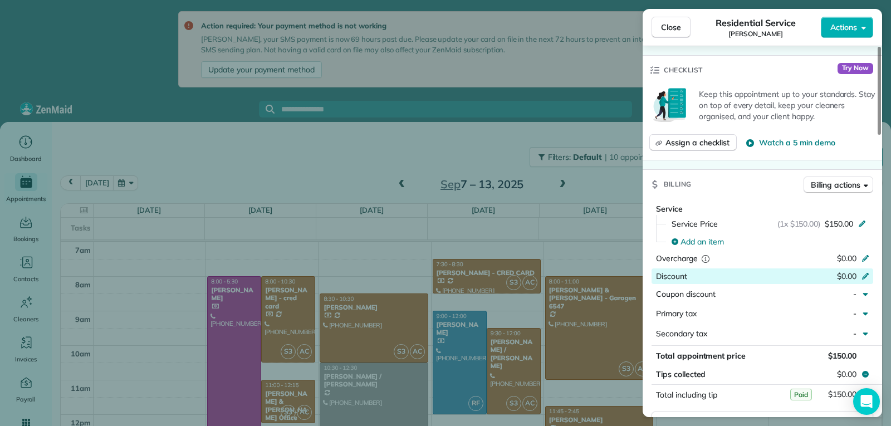
scroll to position [452, 0]
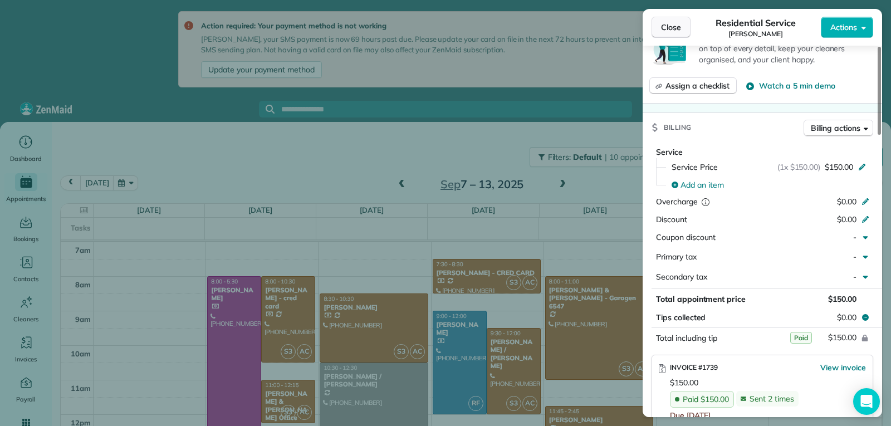
click at [670, 31] on span "Close" at bounding box center [671, 27] width 20 height 11
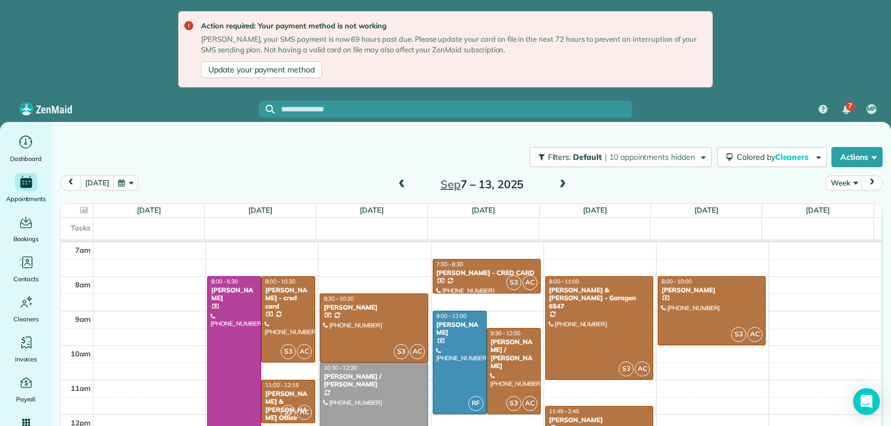
click at [562, 183] on span at bounding box center [563, 185] width 12 height 10
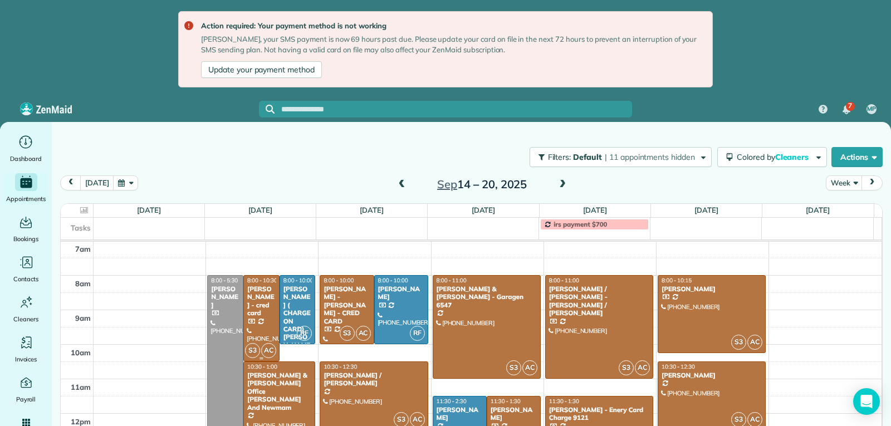
click at [264, 307] on div "Julia Couch - cred card" at bounding box center [262, 301] width 30 height 32
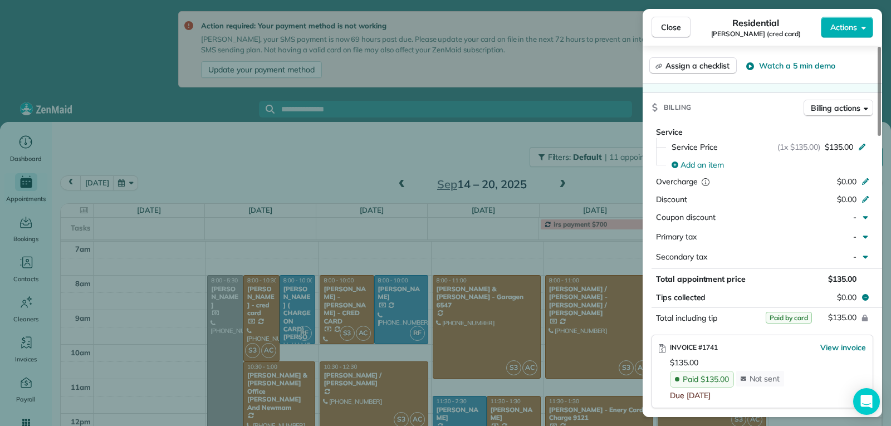
scroll to position [505, 0]
click at [669, 31] on span "Close" at bounding box center [671, 27] width 20 height 11
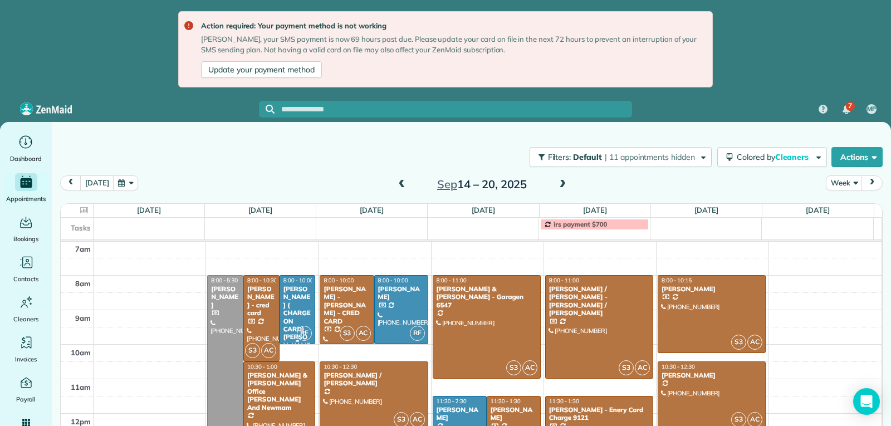
click at [298, 313] on div "Navin ( CHARGE ON CARD) Changoor - Luz" at bounding box center [298, 321] width 30 height 72
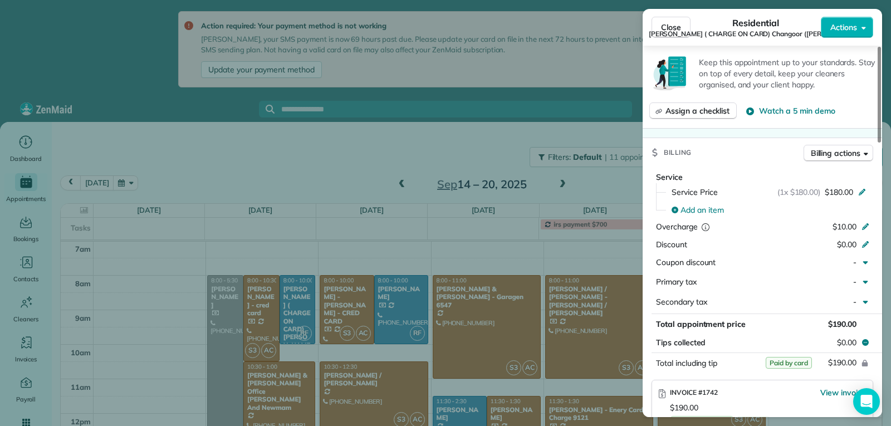
scroll to position [446, 0]
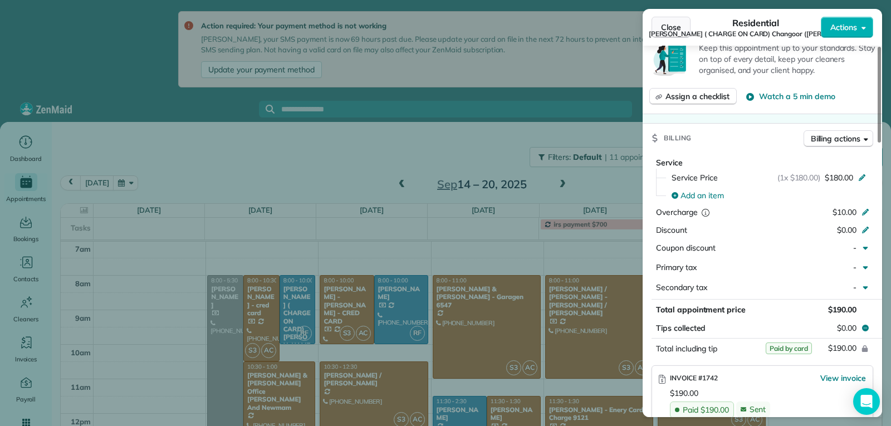
click at [674, 25] on span "Close" at bounding box center [671, 27] width 20 height 11
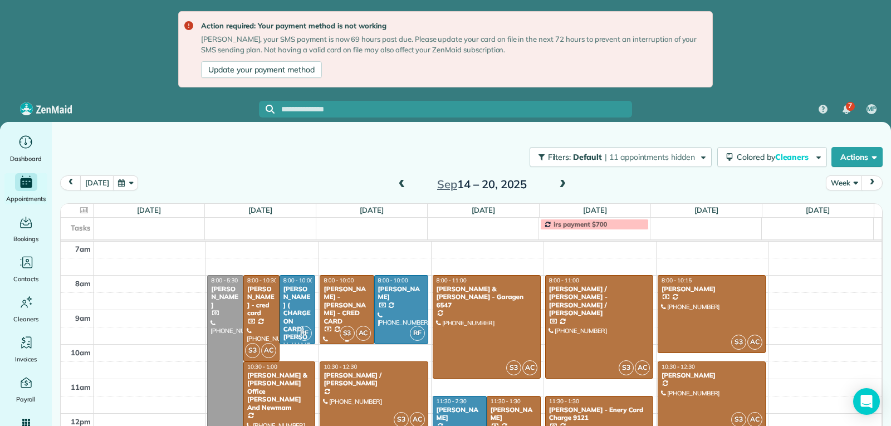
click at [345, 313] on div at bounding box center [346, 310] width 53 height 68
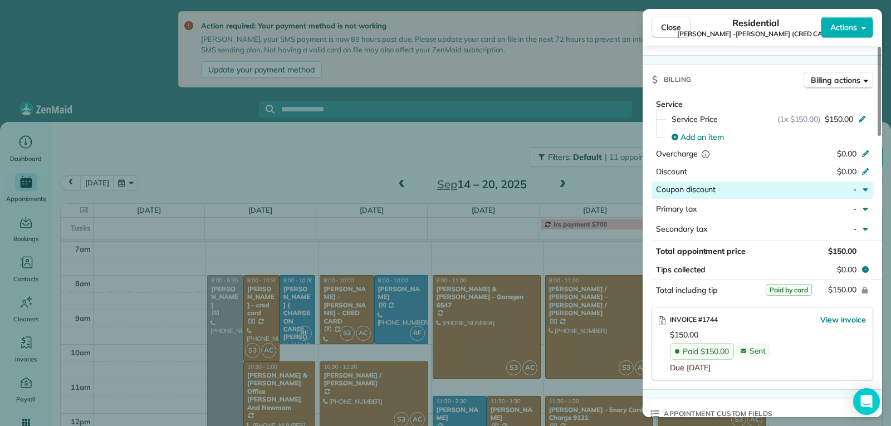
scroll to position [669, 0]
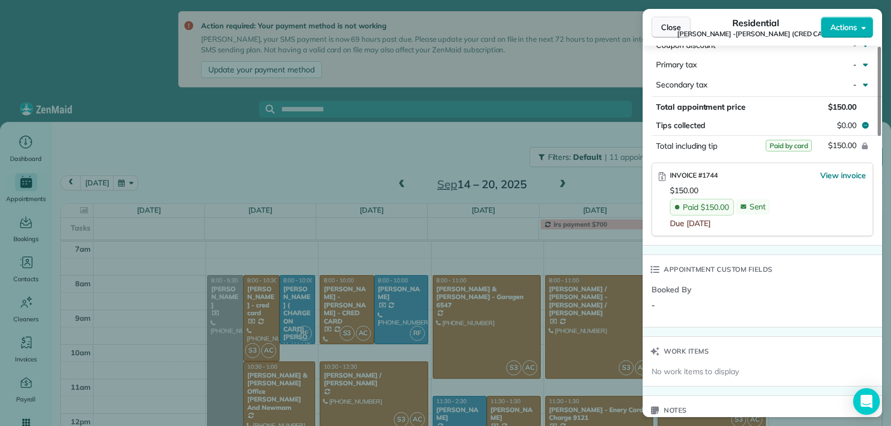
click at [656, 27] on button "Close" at bounding box center [671, 27] width 39 height 21
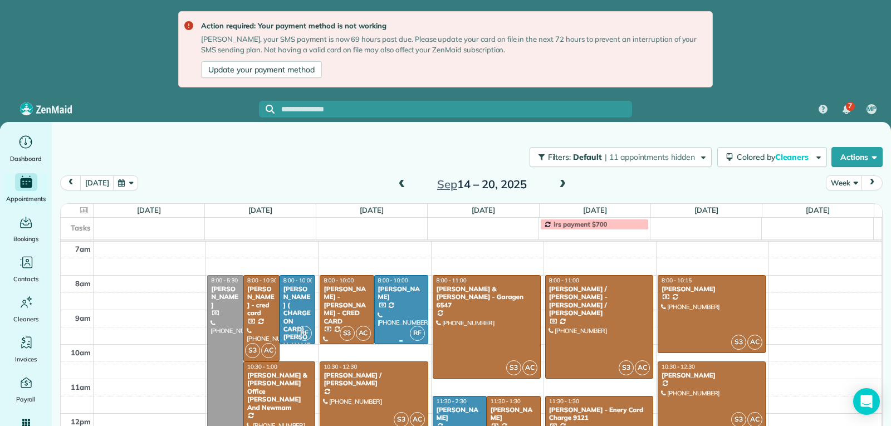
click at [397, 324] on div at bounding box center [401, 310] width 53 height 68
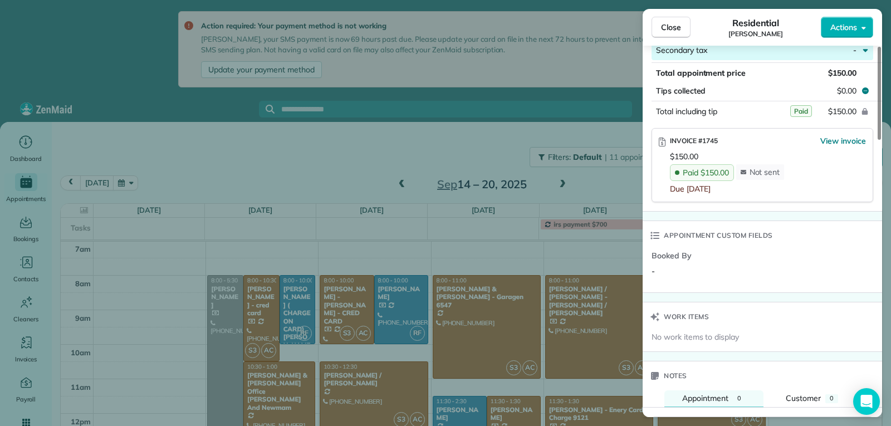
scroll to position [668, 0]
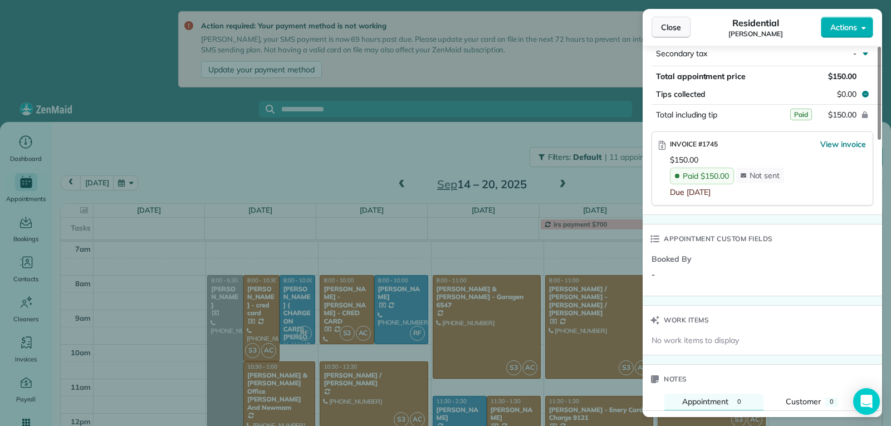
click at [682, 31] on button "Close" at bounding box center [671, 27] width 39 height 21
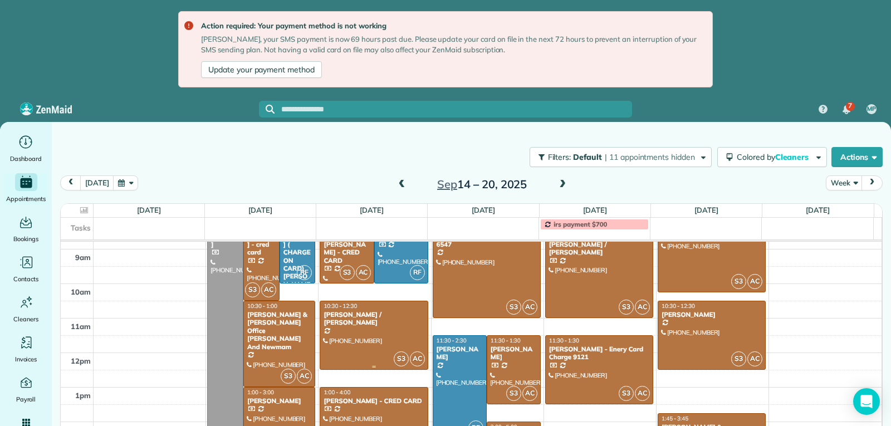
scroll to position [284, 0]
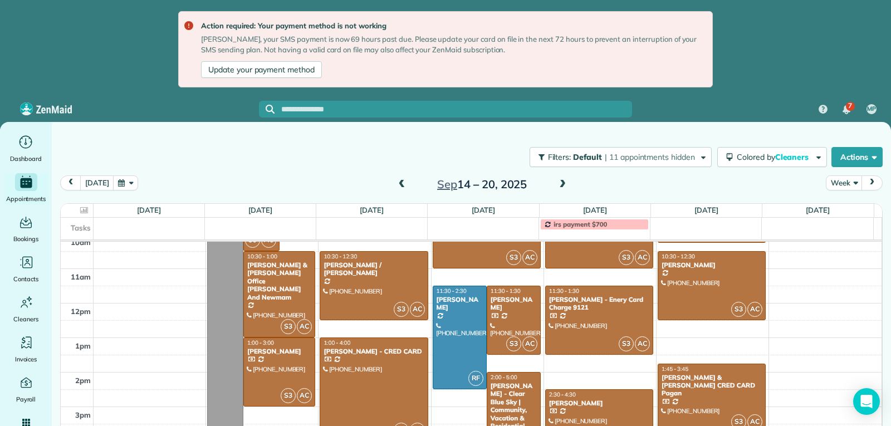
click at [390, 383] on div at bounding box center [373, 389] width 107 height 103
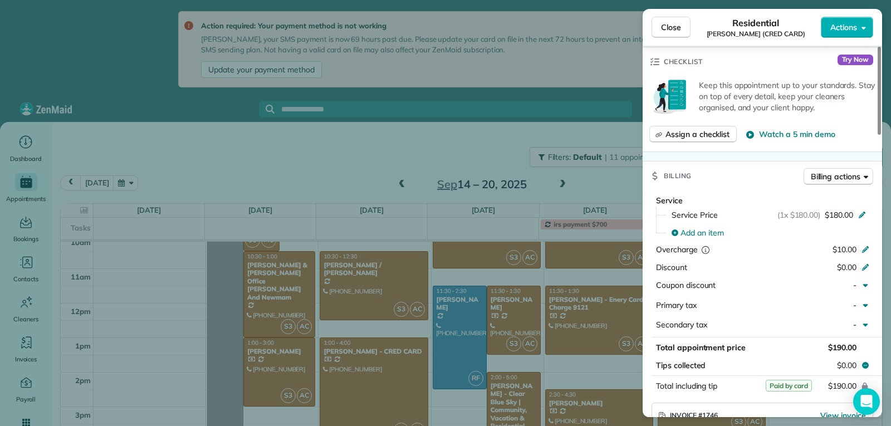
scroll to position [670, 0]
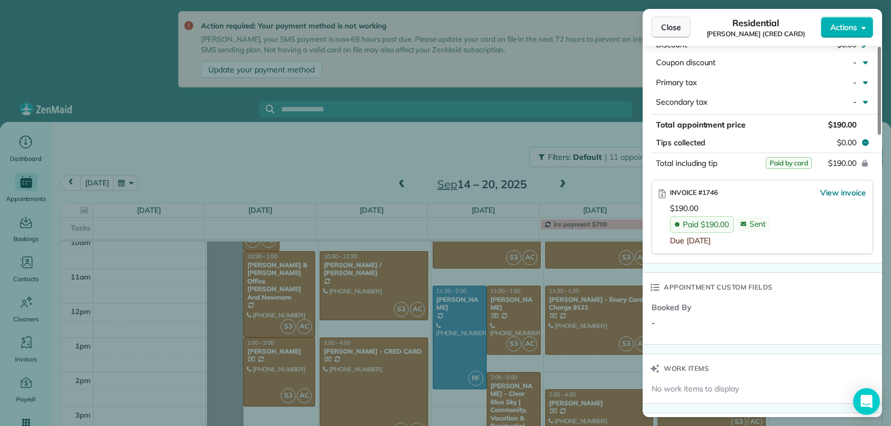
click at [660, 26] on button "Close" at bounding box center [671, 27] width 39 height 21
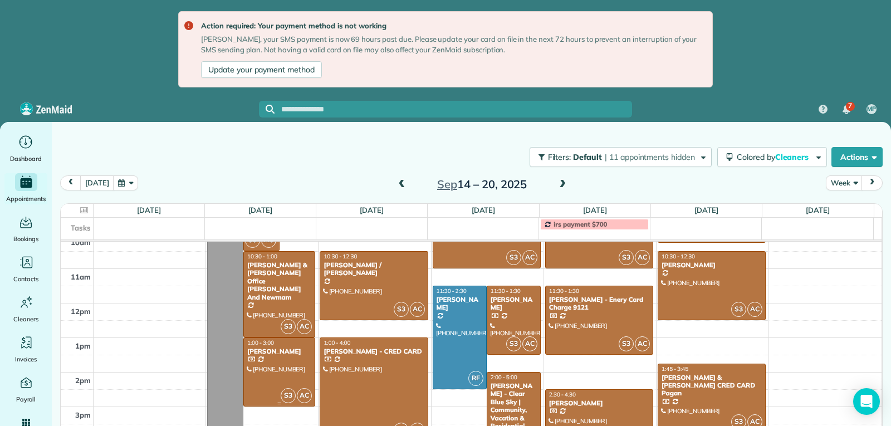
click at [280, 377] on div at bounding box center [279, 372] width 71 height 68
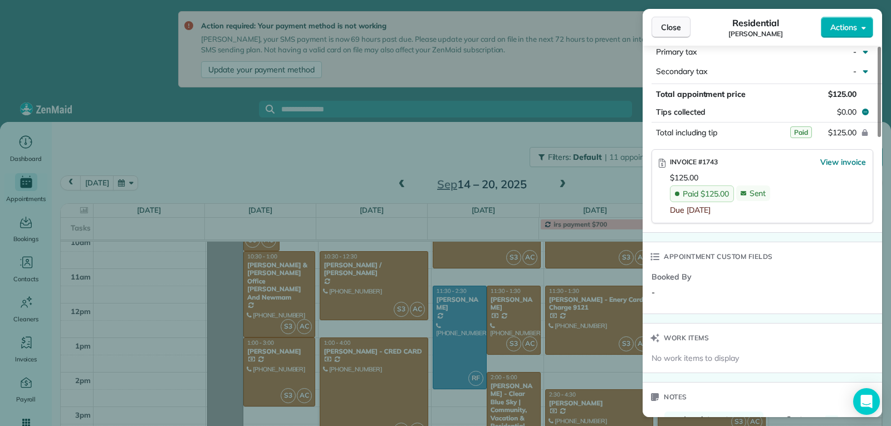
scroll to position [669, 0]
click at [674, 23] on span "Close" at bounding box center [671, 27] width 20 height 11
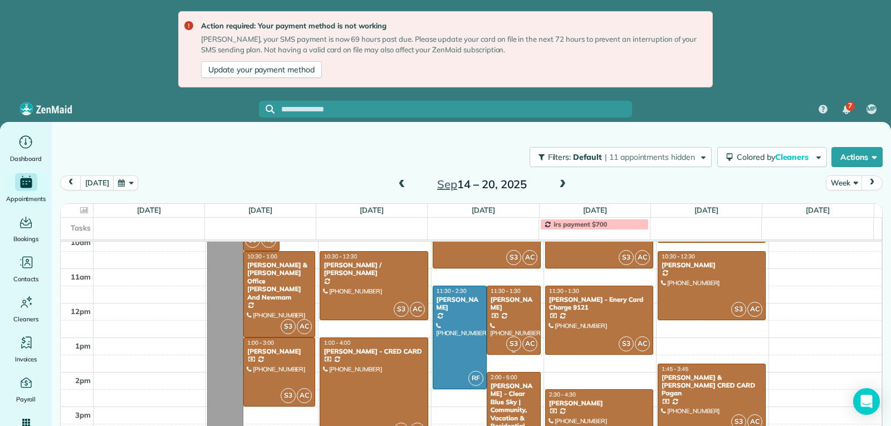
click at [505, 320] on div at bounding box center [514, 320] width 53 height 68
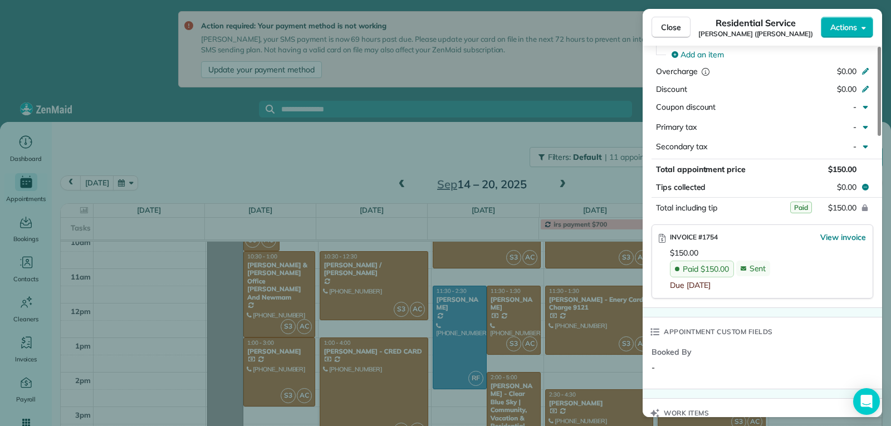
scroll to position [613, 0]
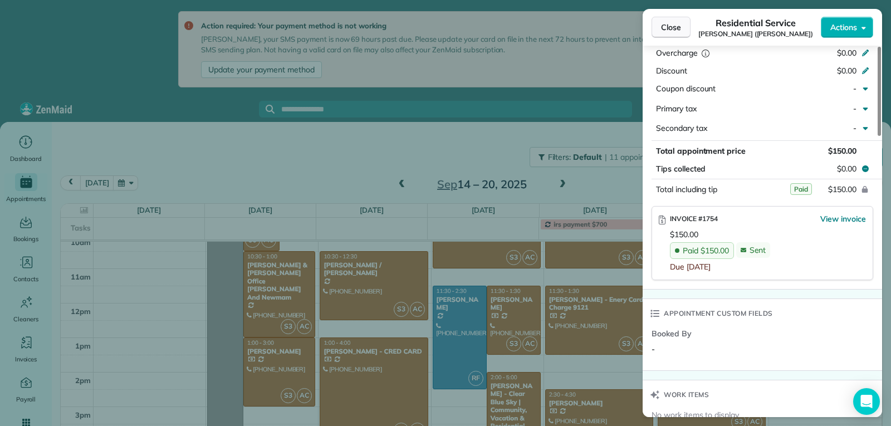
click at [659, 22] on button "Close" at bounding box center [671, 27] width 39 height 21
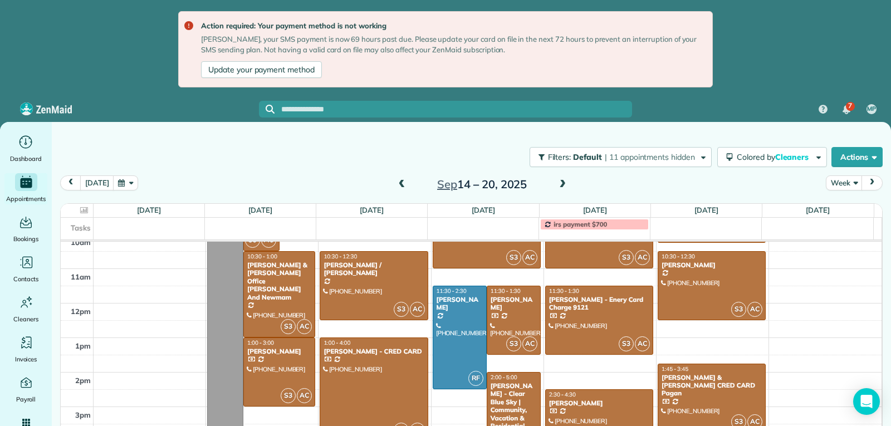
click at [503, 389] on div "SIMEON A. STREETER - Clear Blue Sky | Community, Vacation & Residential" at bounding box center [513, 406] width 47 height 48
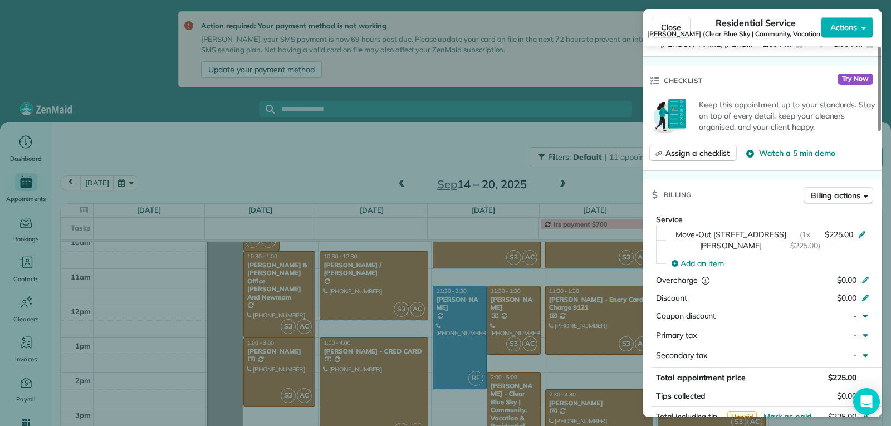
scroll to position [504, 0]
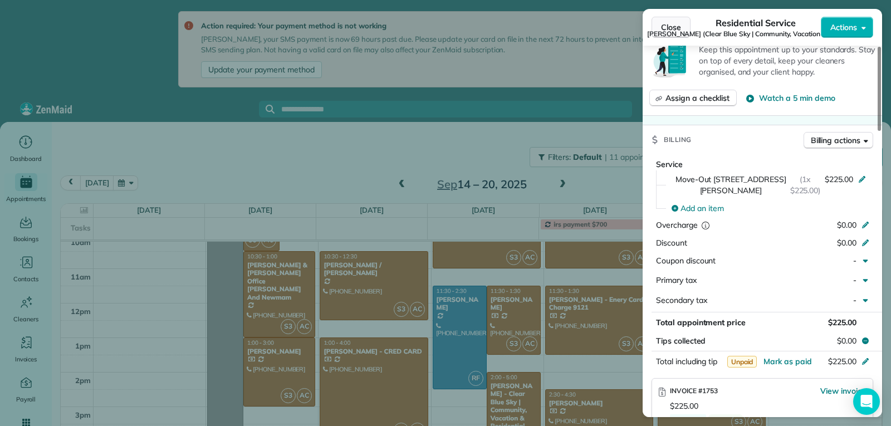
click at [670, 25] on span "Close" at bounding box center [671, 27] width 20 height 11
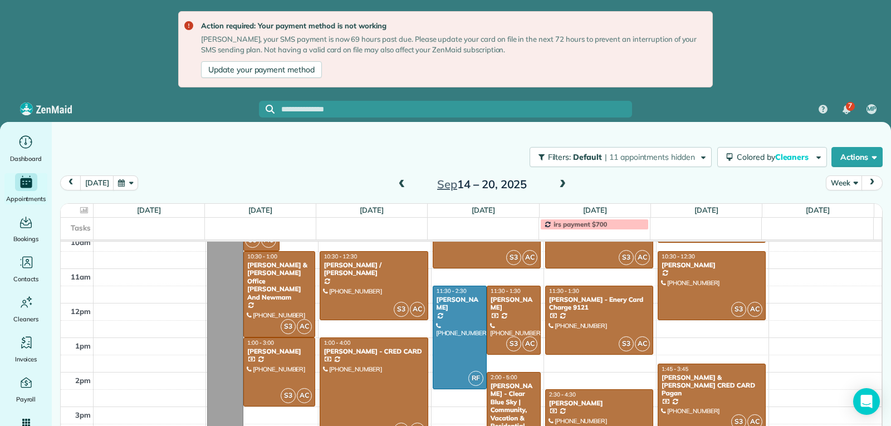
click at [505, 389] on div "SIMEON A. STREETER - Clear Blue Sky | Community, Vacation & Residential" at bounding box center [513, 406] width 47 height 48
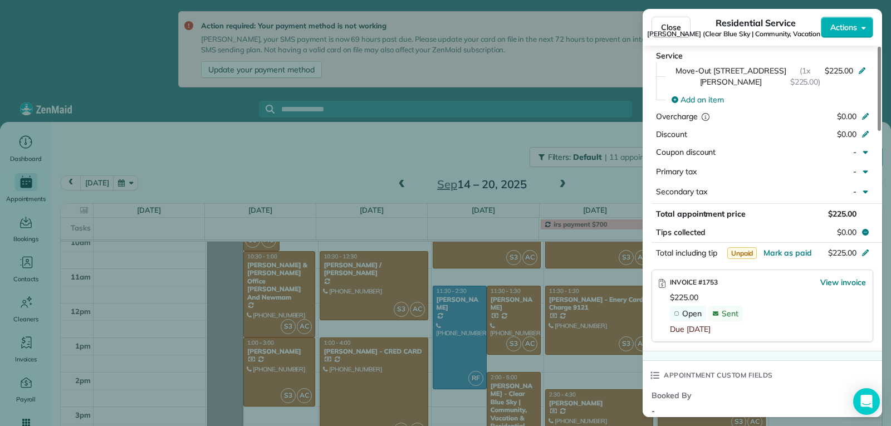
scroll to position [669, 0]
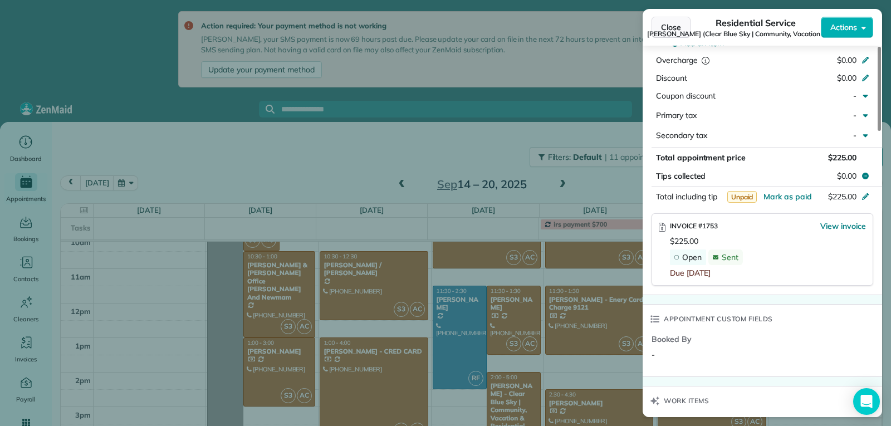
click at [664, 28] on span "Close" at bounding box center [671, 27] width 20 height 11
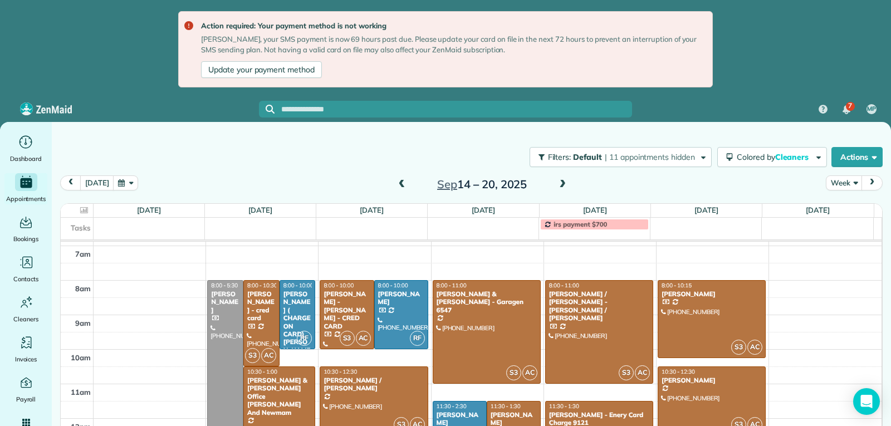
scroll to position [172, 0]
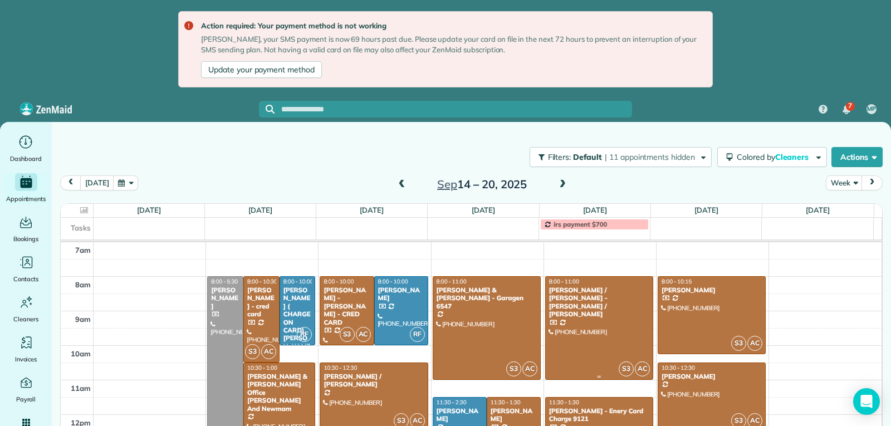
click at [596, 322] on div at bounding box center [599, 328] width 107 height 103
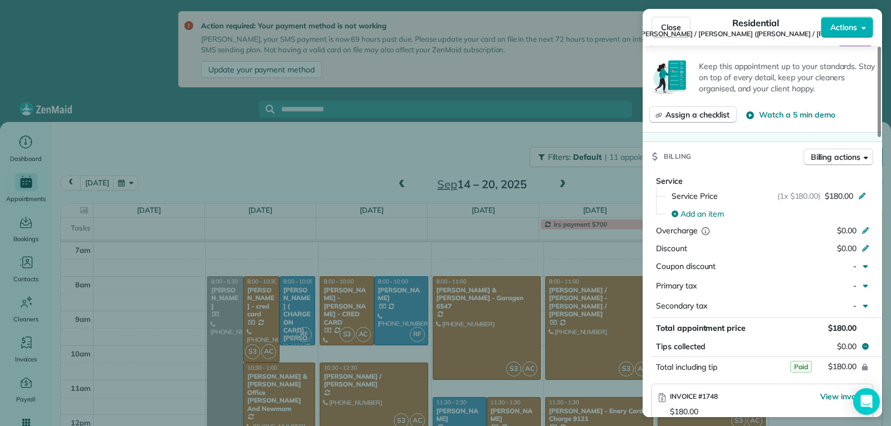
scroll to position [617, 0]
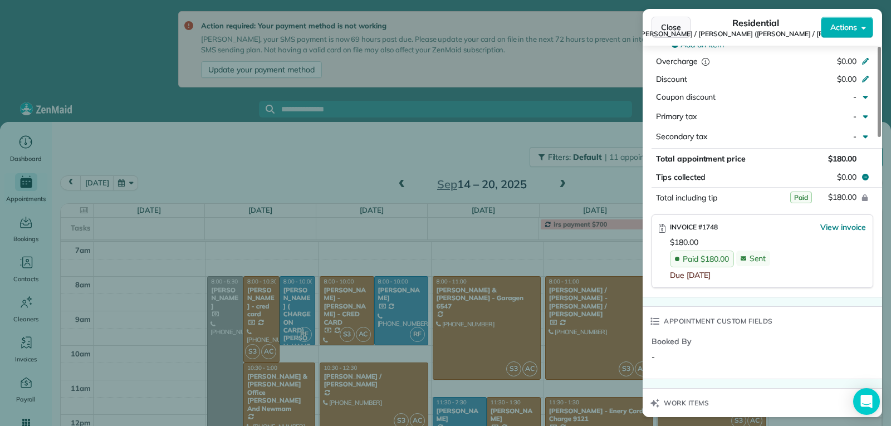
click at [673, 34] on button "Close" at bounding box center [671, 27] width 39 height 21
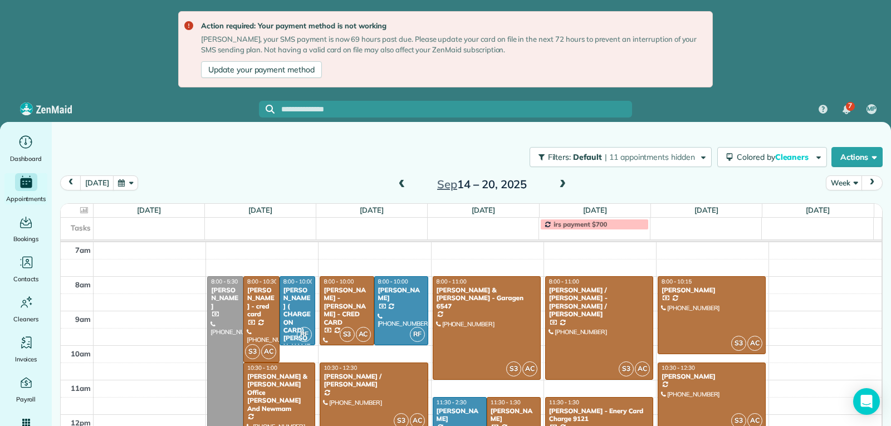
click at [592, 410] on div "Gail Garriss - Enery Card Charge 9121" at bounding box center [599, 415] width 101 height 16
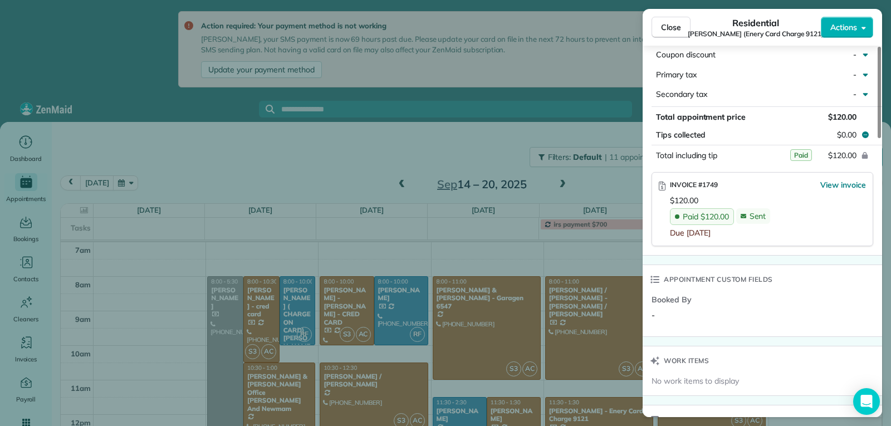
scroll to position [669, 0]
click at [664, 27] on span "Close" at bounding box center [671, 27] width 20 height 11
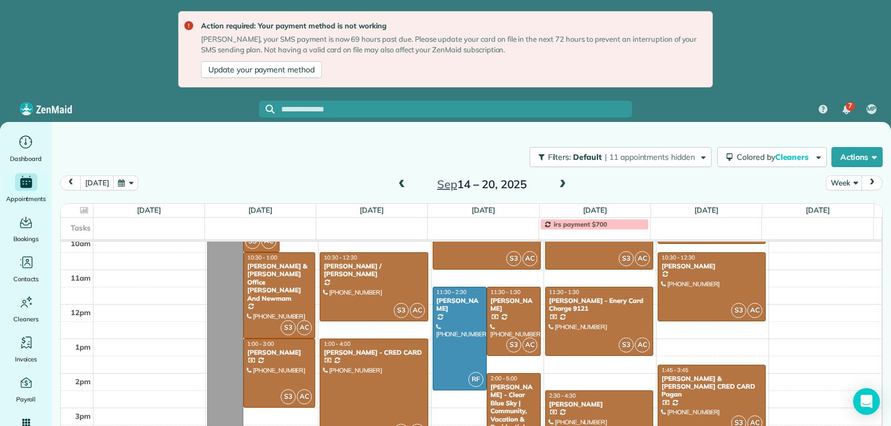
scroll to position [284, 0]
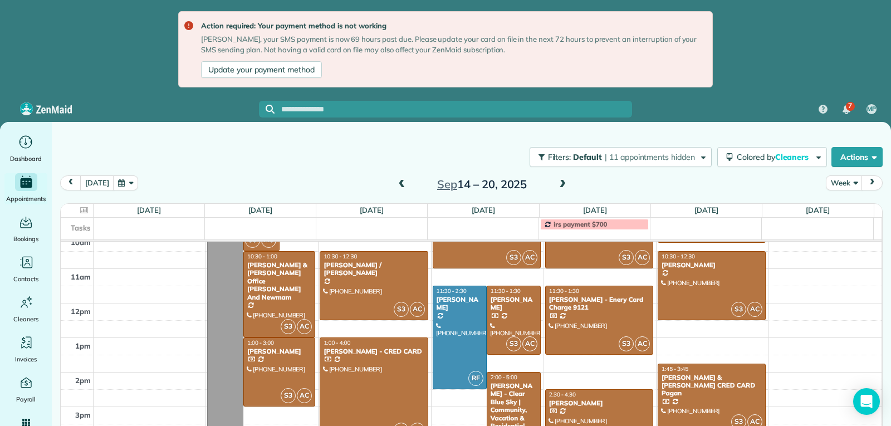
click at [600, 404] on div "Kristy Jackson" at bounding box center [599, 404] width 101 height 8
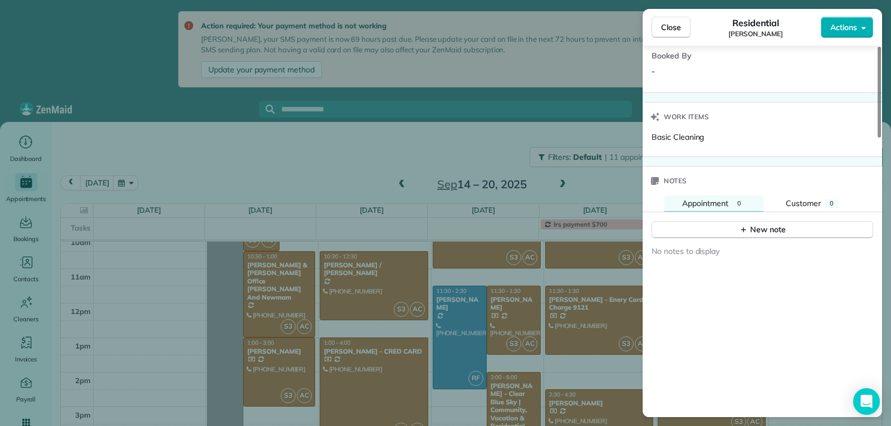
scroll to position [780, 0]
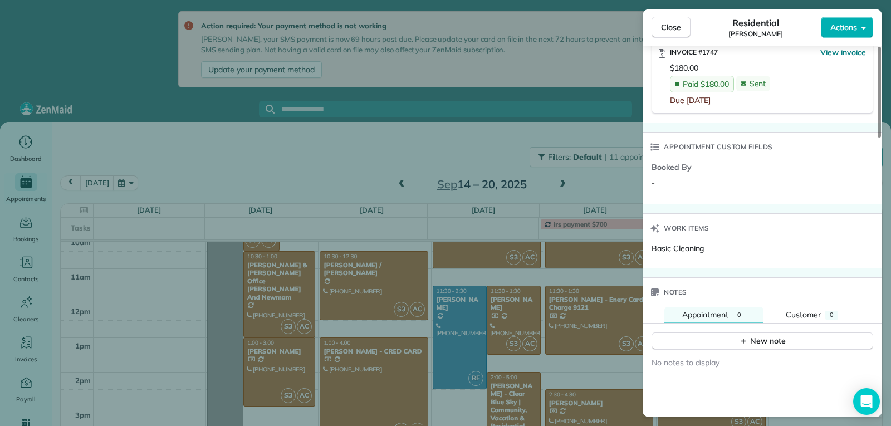
click at [680, 33] on button "Close" at bounding box center [671, 27] width 39 height 21
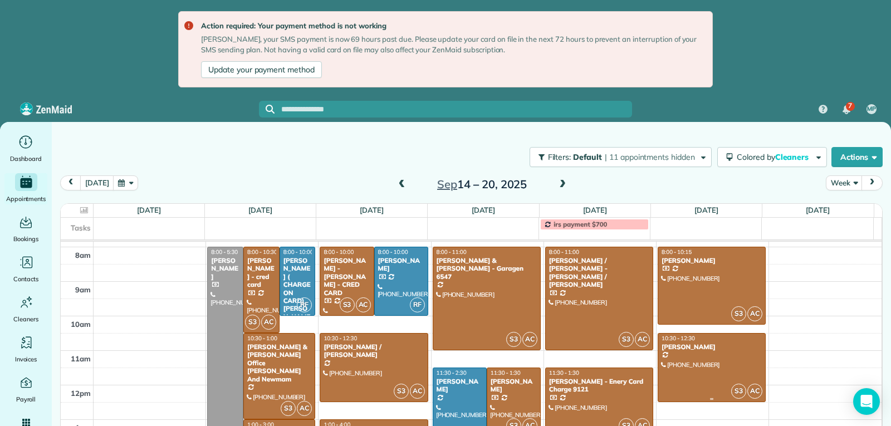
scroll to position [172, 0]
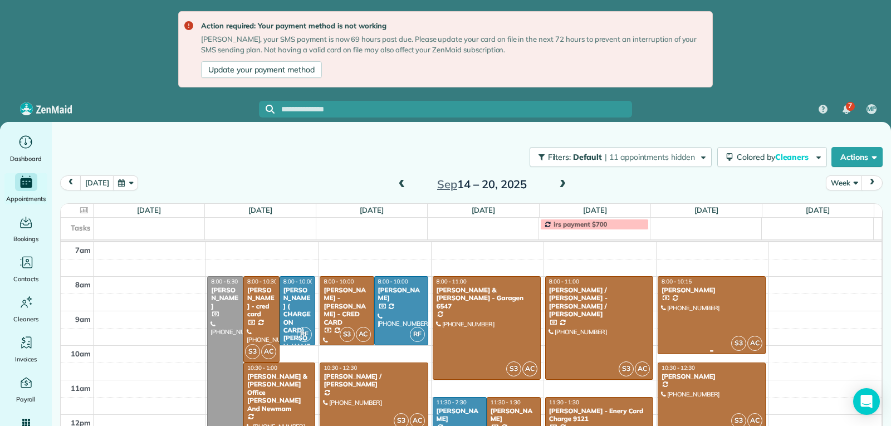
click at [710, 327] on div at bounding box center [712, 315] width 107 height 77
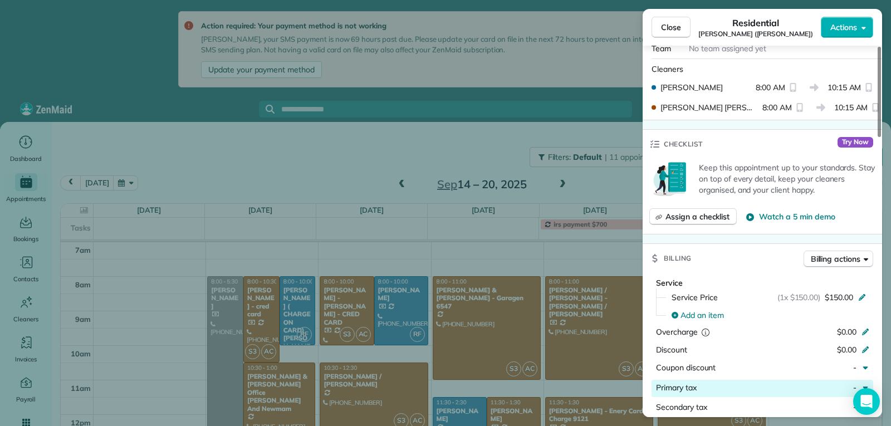
scroll to position [503, 0]
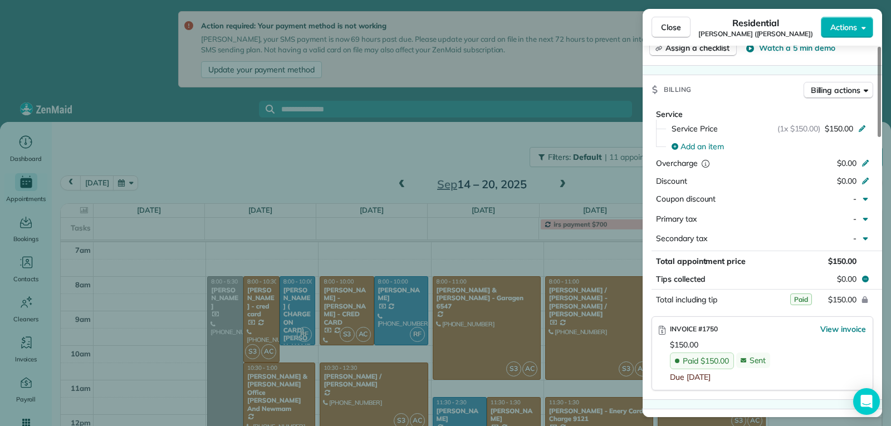
drag, startPoint x: 676, startPoint y: 26, endPoint x: 700, endPoint y: 126, distance: 102.7
click at [676, 27] on span "Close" at bounding box center [671, 27] width 20 height 11
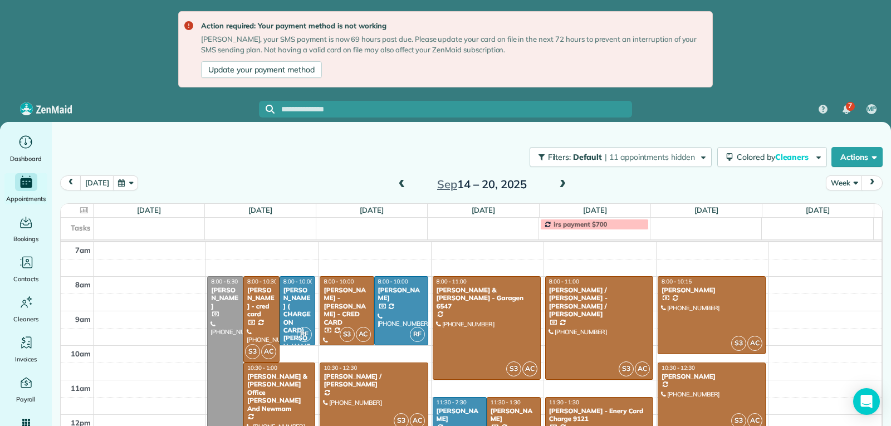
click at [709, 380] on div "FLAVIANE Carvalho" at bounding box center [711, 377] width 101 height 8
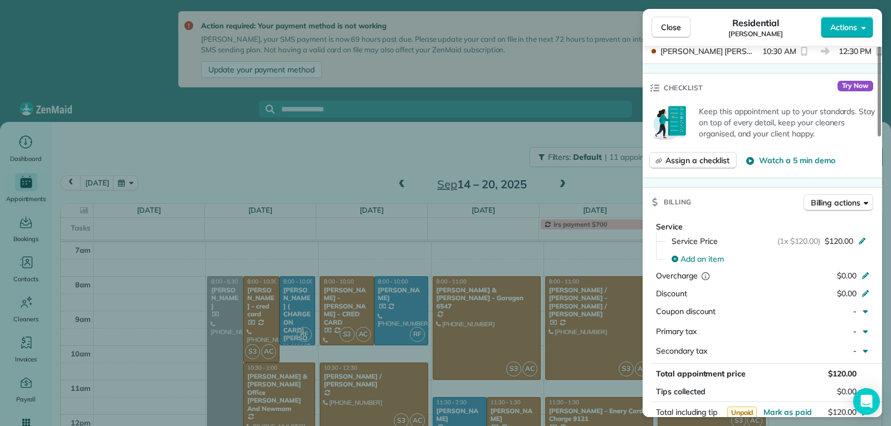
scroll to position [561, 0]
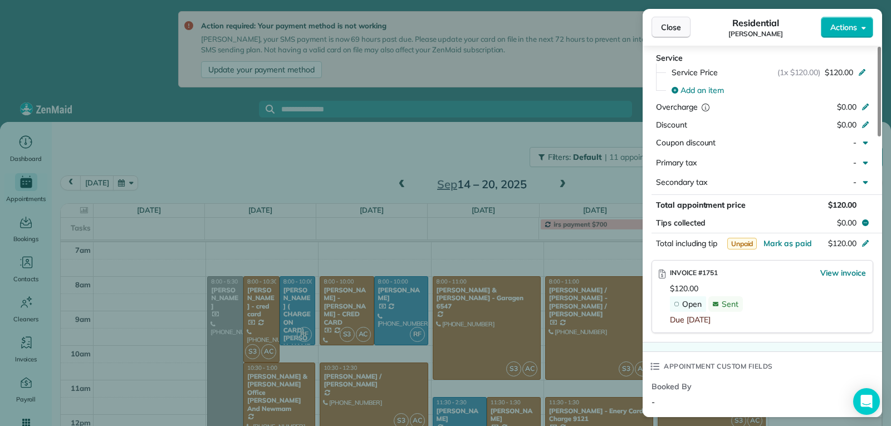
click at [669, 29] on span "Close" at bounding box center [671, 27] width 20 height 11
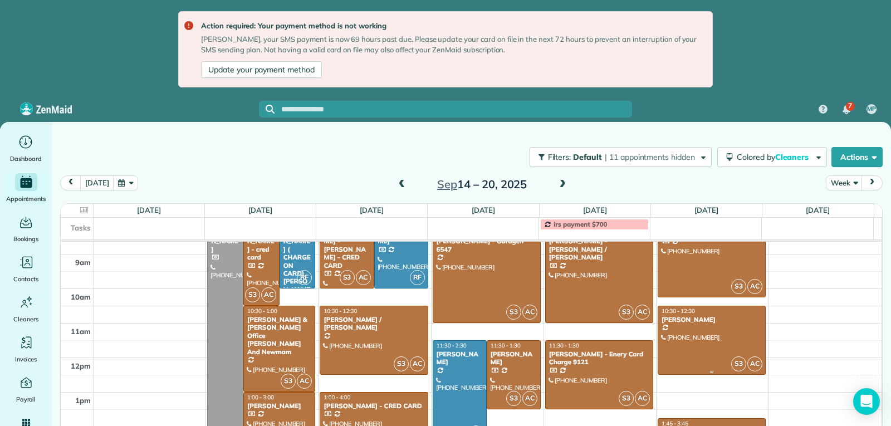
scroll to position [284, 0]
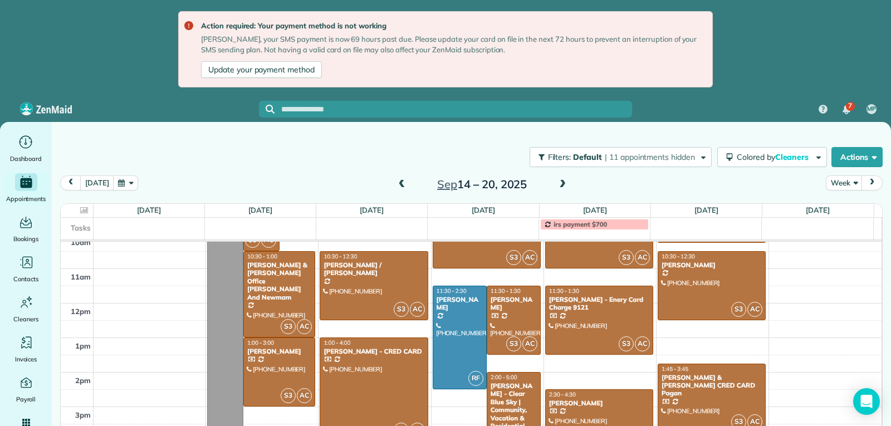
click at [701, 388] on div "Jaime & Amanda CRED CARD Pagan" at bounding box center [711, 386] width 101 height 24
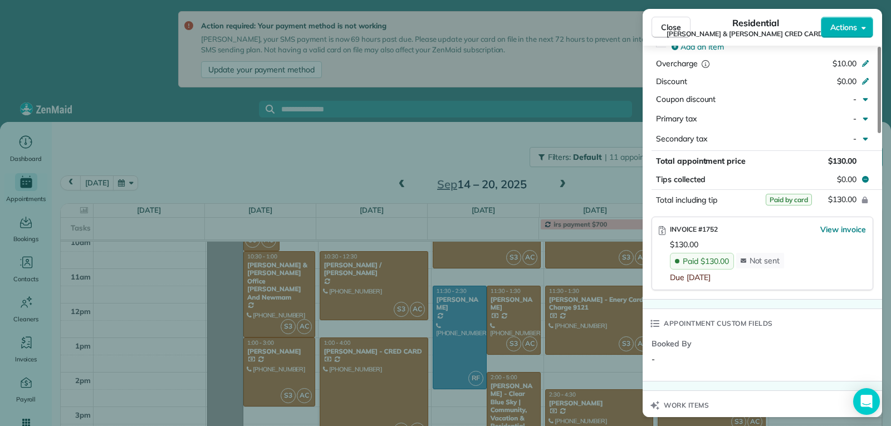
scroll to position [670, 0]
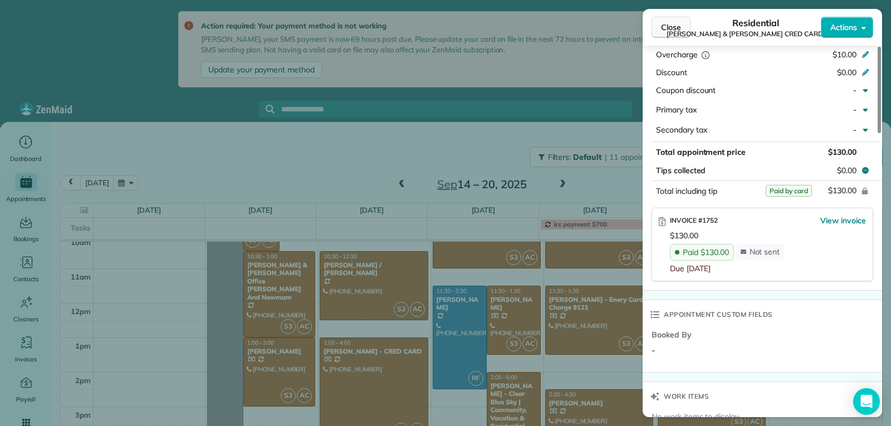
click at [673, 24] on span "Close" at bounding box center [671, 27] width 20 height 11
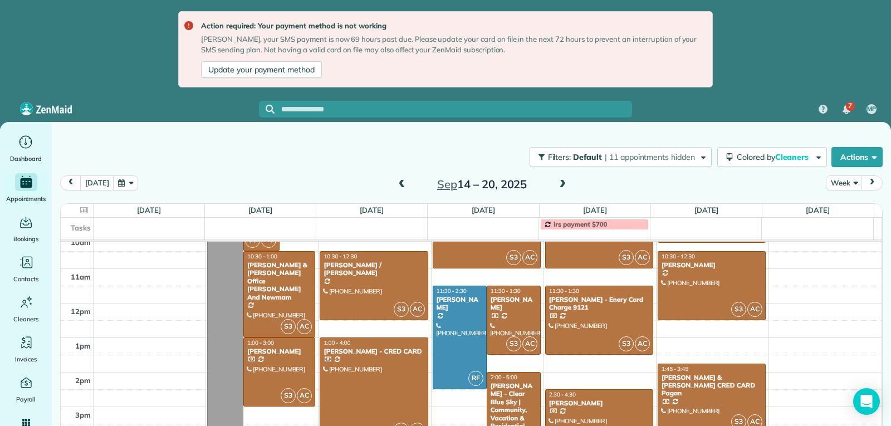
click at [557, 182] on span at bounding box center [563, 185] width 12 height 10
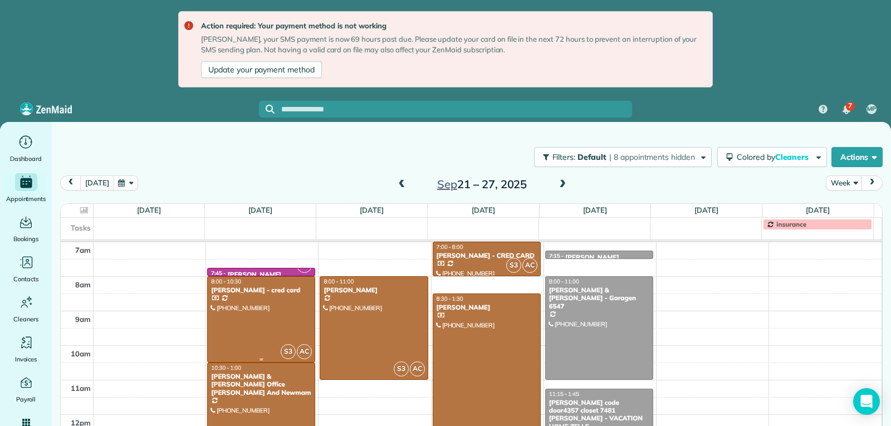
scroll to position [284, 0]
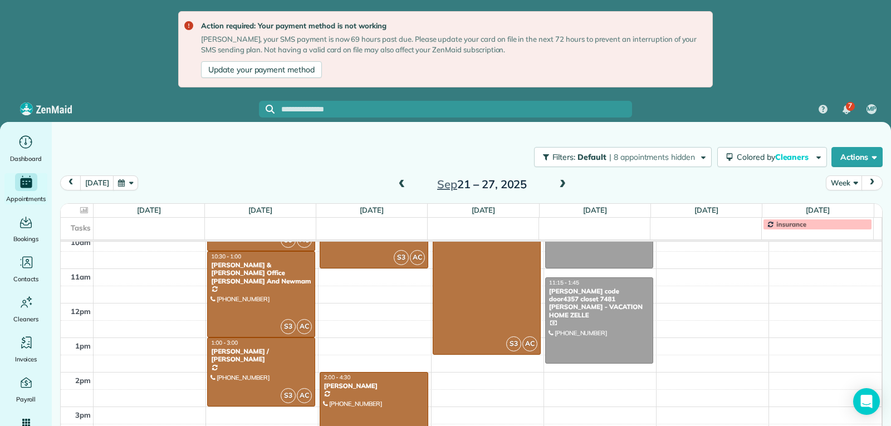
click at [367, 391] on div at bounding box center [373, 415] width 107 height 85
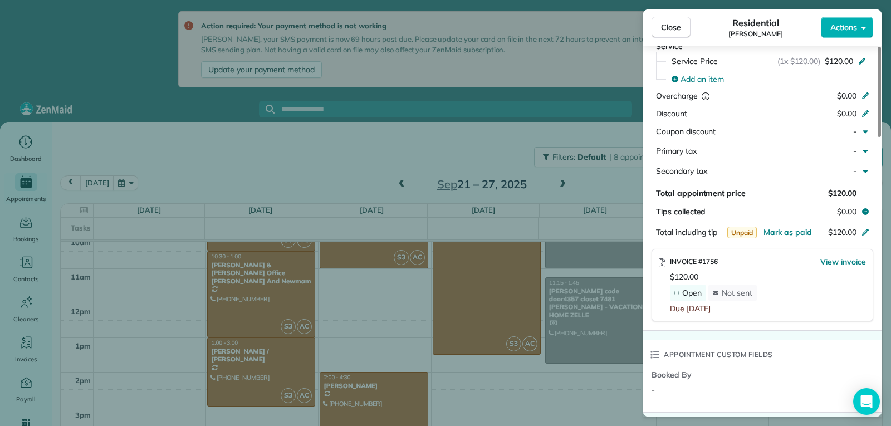
scroll to position [724, 0]
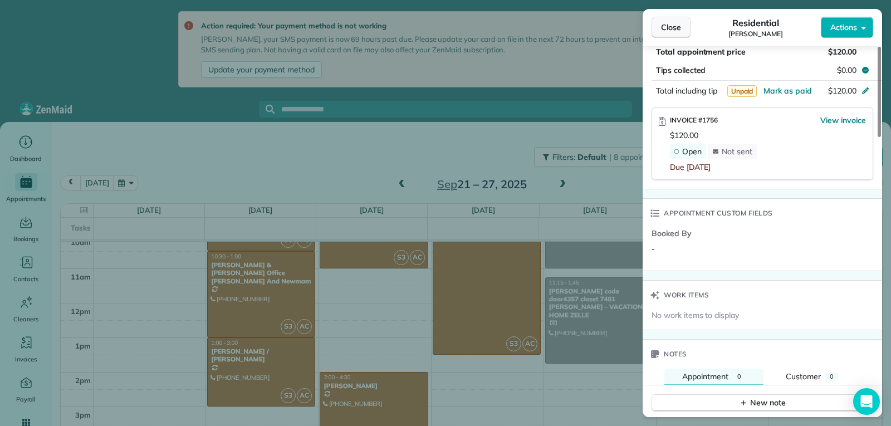
click at [661, 25] on button "Close" at bounding box center [671, 27] width 39 height 21
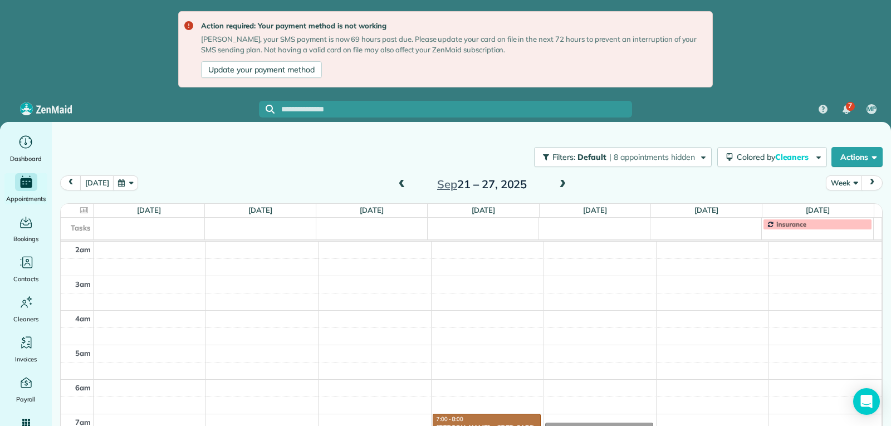
click at [877, 414] on body "Action required: Your payment method is not working Marcos, your SMS payment is…" at bounding box center [445, 213] width 891 height 426
click at [879, 387] on body "Action required: Your payment method is not working Marcos, your SMS payment is…" at bounding box center [445, 213] width 891 height 426
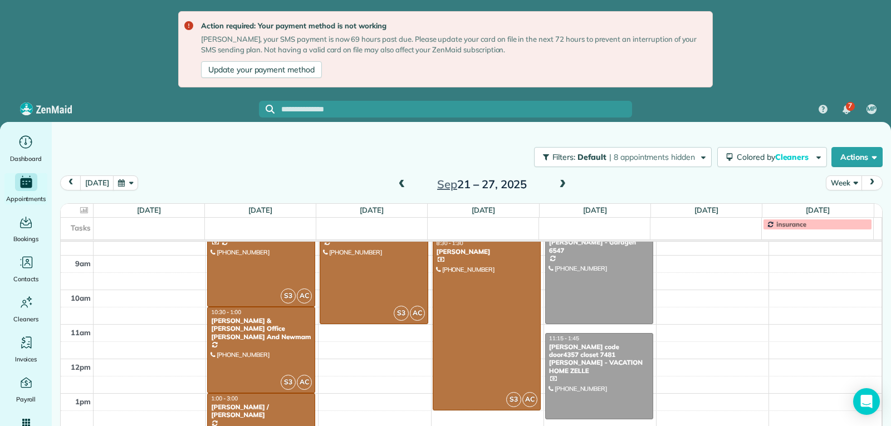
scroll to position [284, 0]
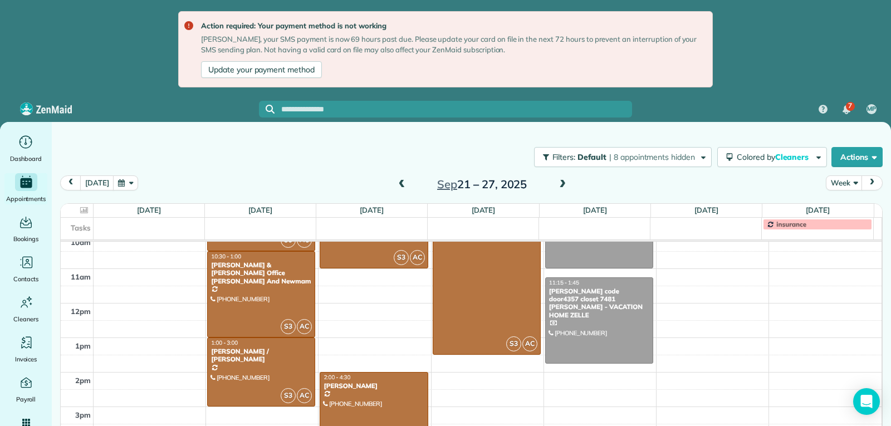
click at [889, 400] on div "Filters: Default | 8 appointments hidden Colored by Cleaners Color by Cleaner C…" at bounding box center [472, 295] width 840 height 346
click at [191, 27] on div "Action required: Your payment method is not working Marcos, your SMS payment is…" at bounding box center [445, 49] width 535 height 76
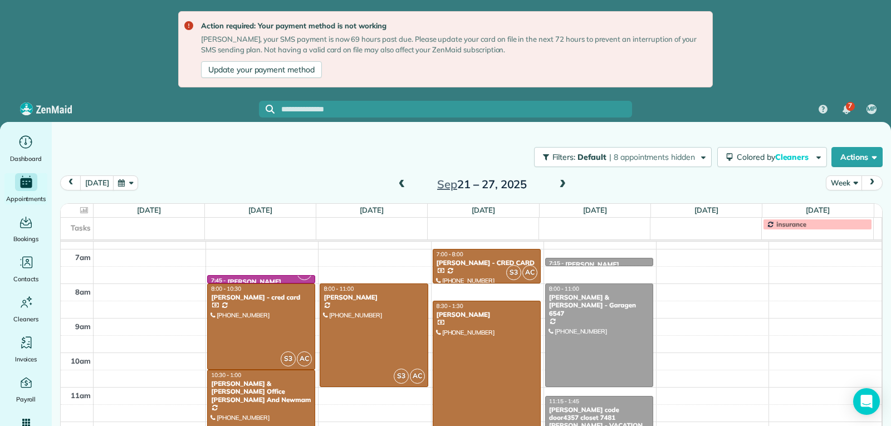
scroll to position [143, 0]
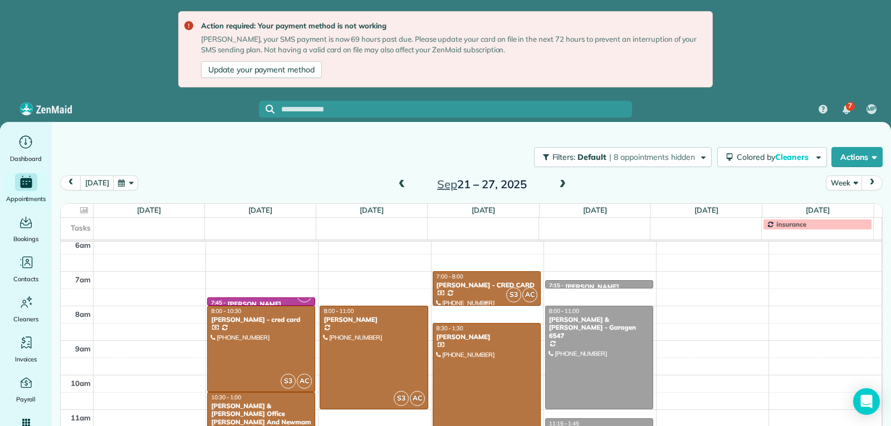
click at [483, 291] on div at bounding box center [486, 288] width 107 height 33
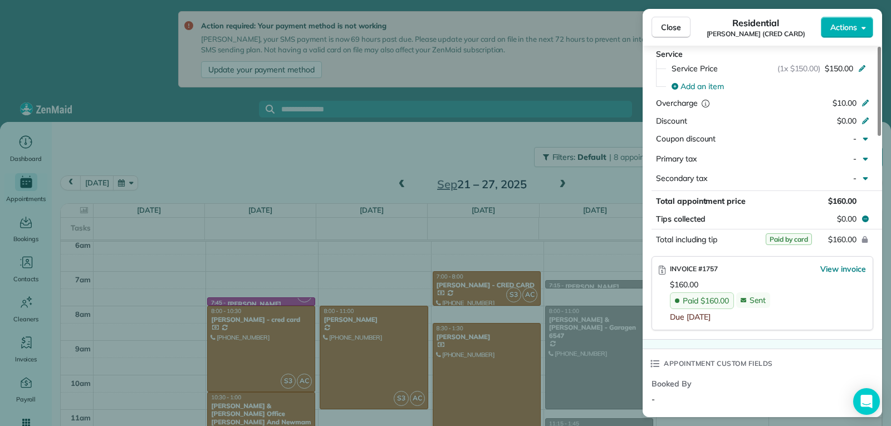
scroll to position [728, 0]
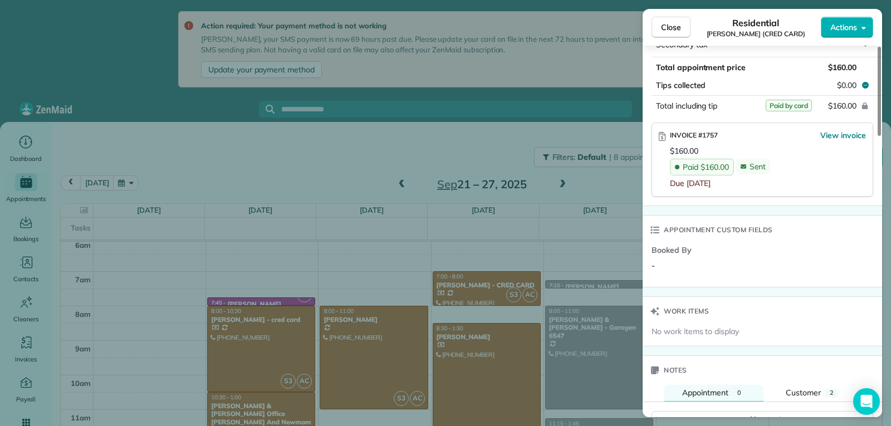
click at [665, 23] on span "Close" at bounding box center [671, 27] width 20 height 11
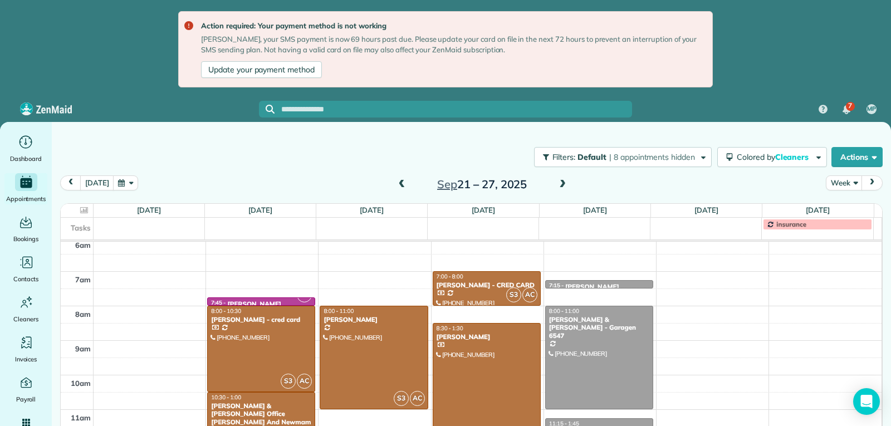
click at [471, 367] on div at bounding box center [486, 410] width 107 height 172
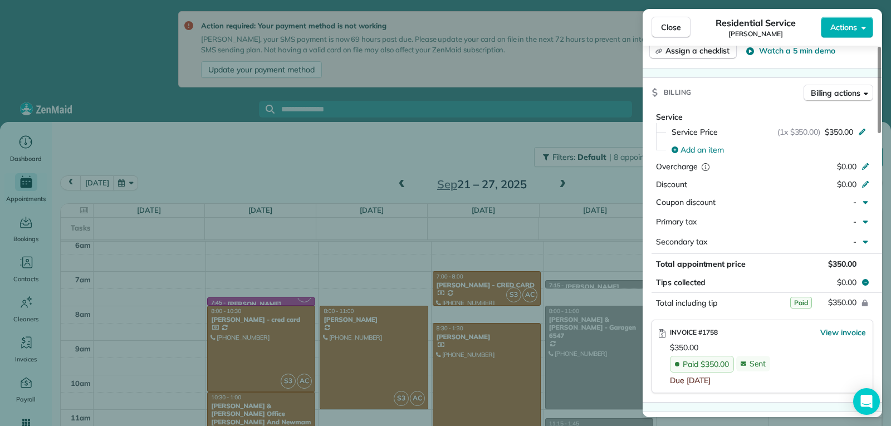
scroll to position [501, 0]
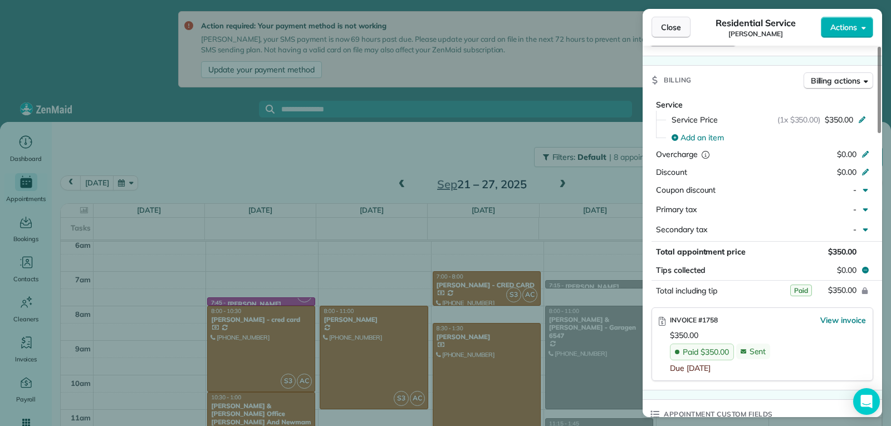
click at [668, 28] on span "Close" at bounding box center [671, 27] width 20 height 11
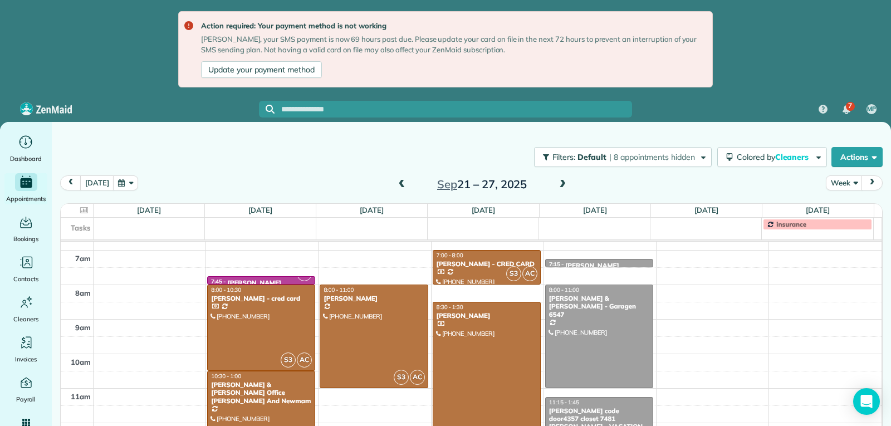
scroll to position [116, 0]
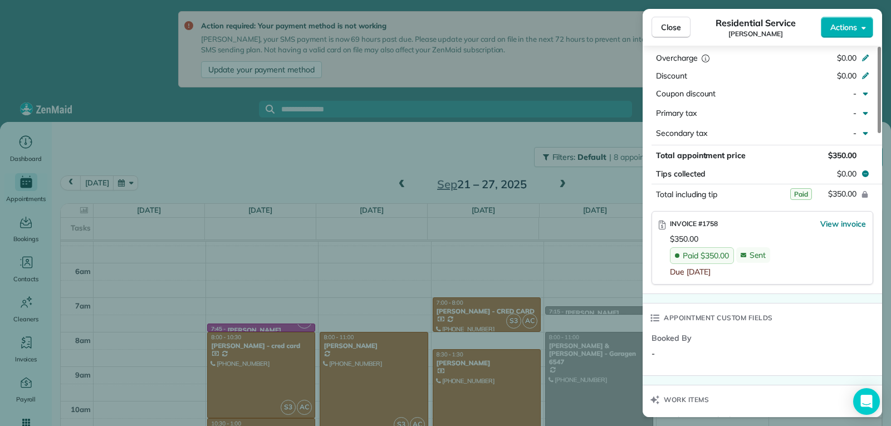
scroll to position [617, 0]
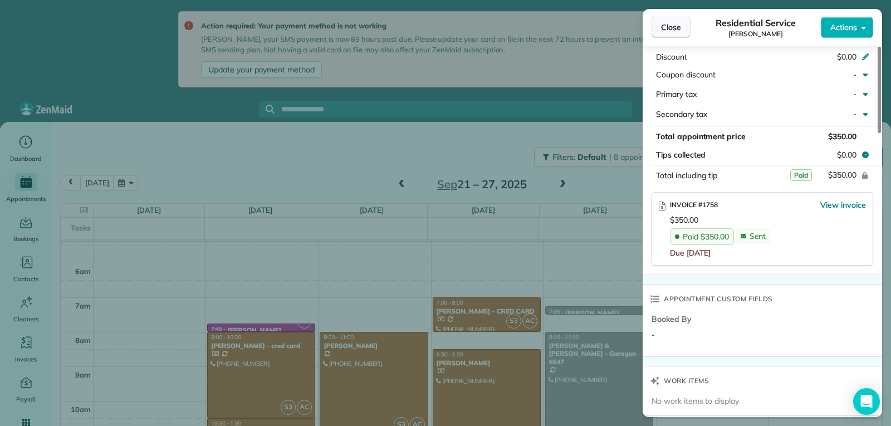
click at [666, 23] on span "Close" at bounding box center [671, 27] width 20 height 11
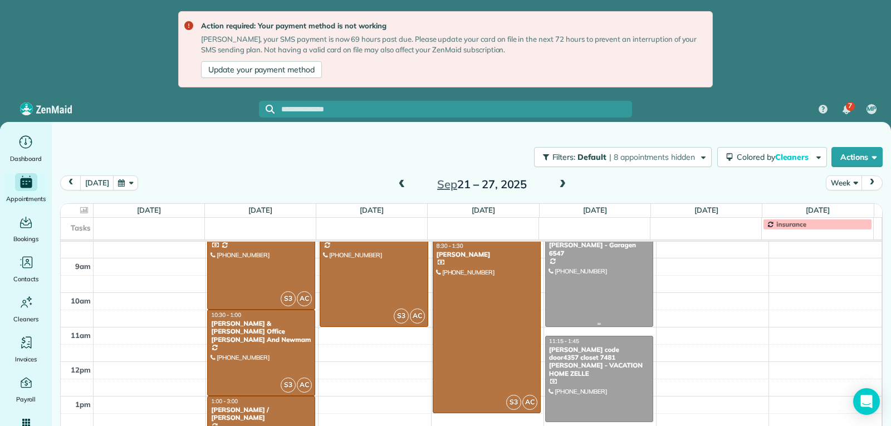
scroll to position [228, 0]
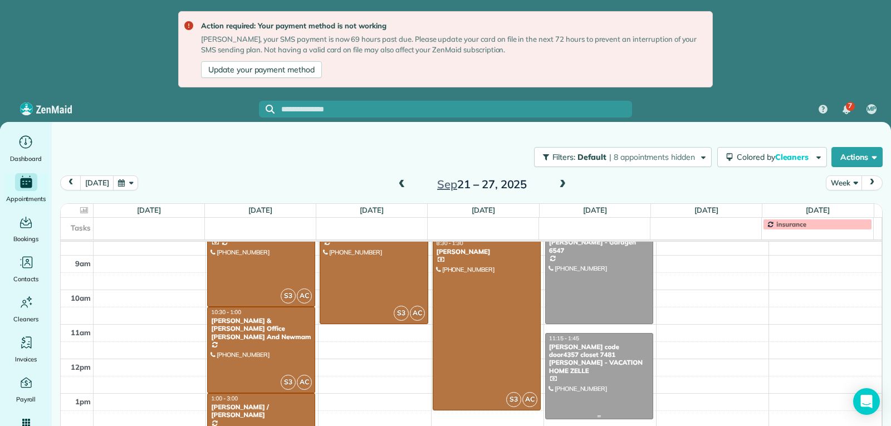
click at [600, 381] on div at bounding box center [599, 376] width 107 height 85
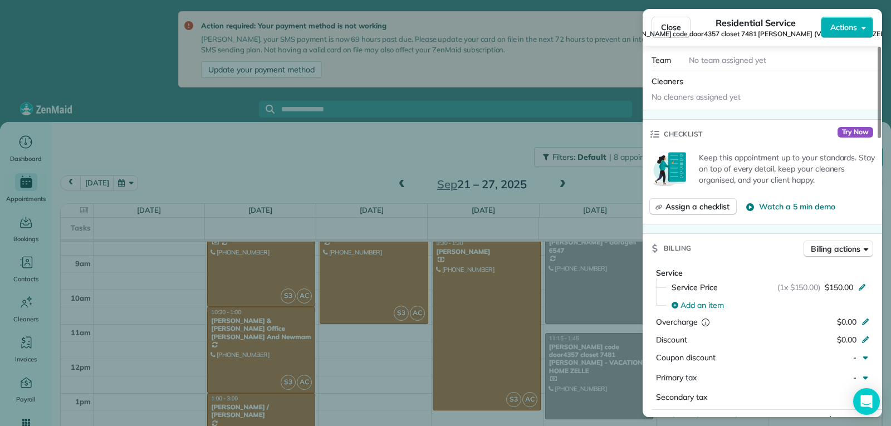
scroll to position [446, 0]
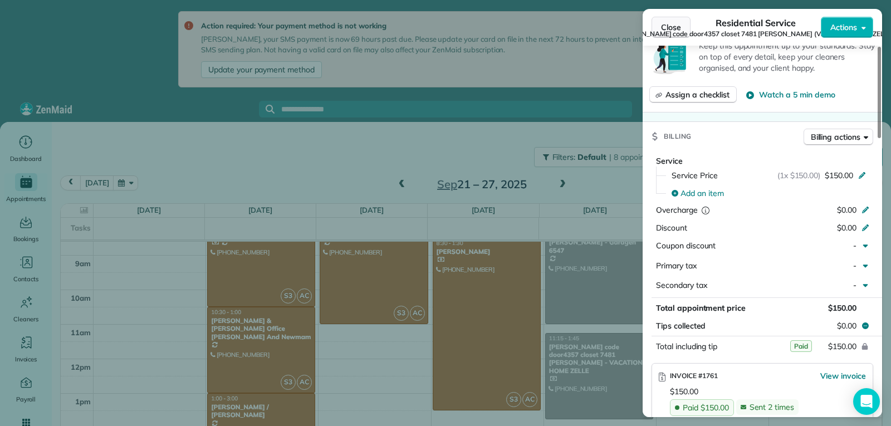
click at [676, 29] on span "Close" at bounding box center [671, 27] width 20 height 11
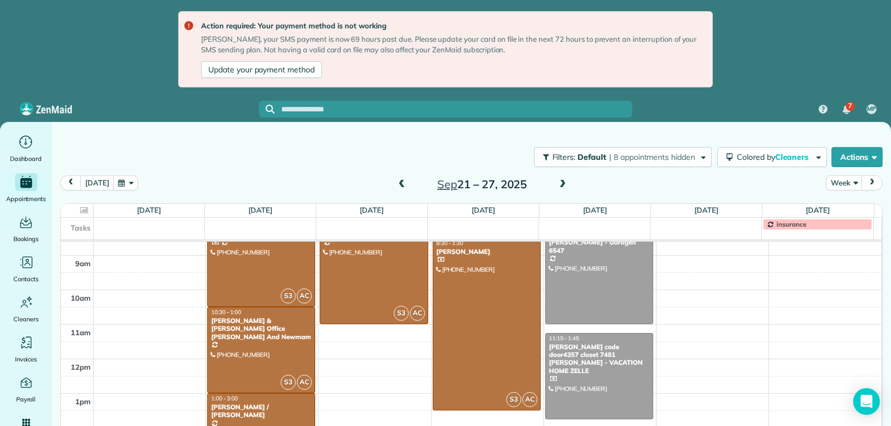
click at [559, 184] on span at bounding box center [563, 185] width 12 height 10
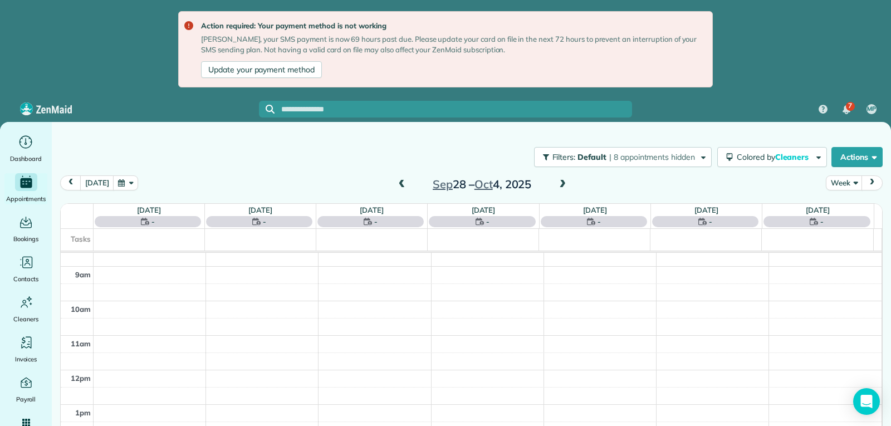
scroll to position [173, 0]
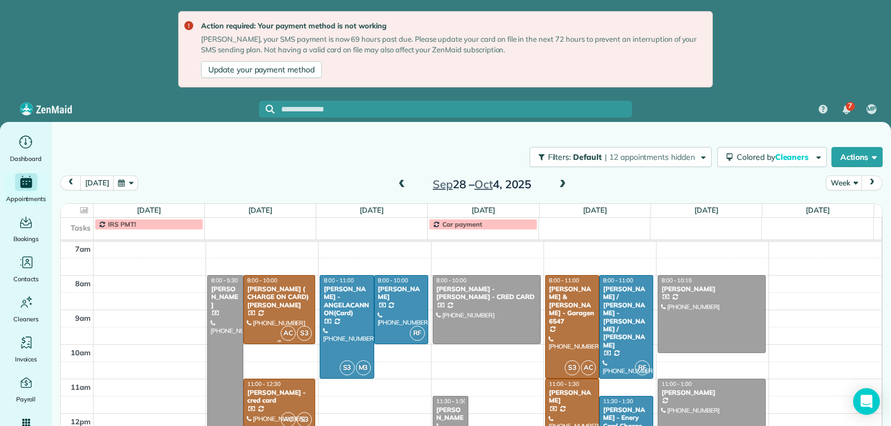
click at [272, 304] on div "Navin ( CHARGE ON CARD) Changoor - Luz" at bounding box center [279, 297] width 65 height 24
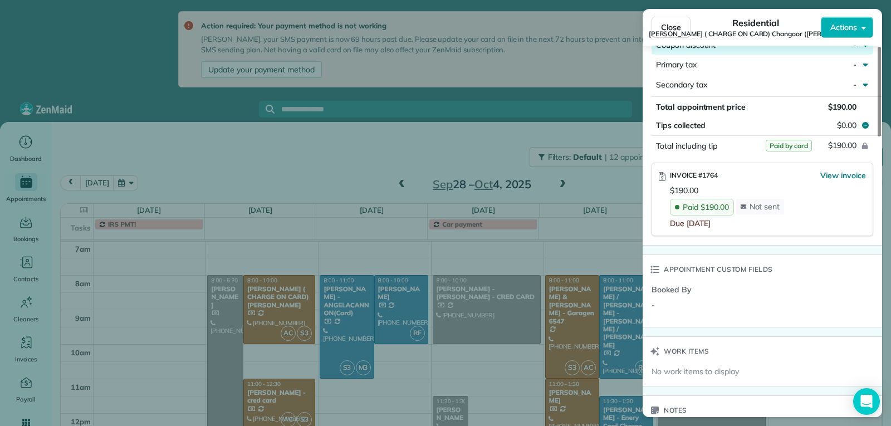
scroll to position [660, 0]
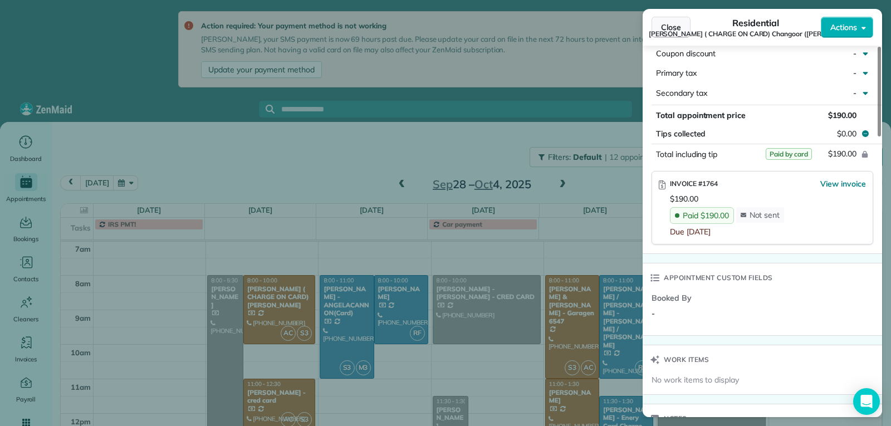
click at [676, 31] on span "Close" at bounding box center [671, 27] width 20 height 11
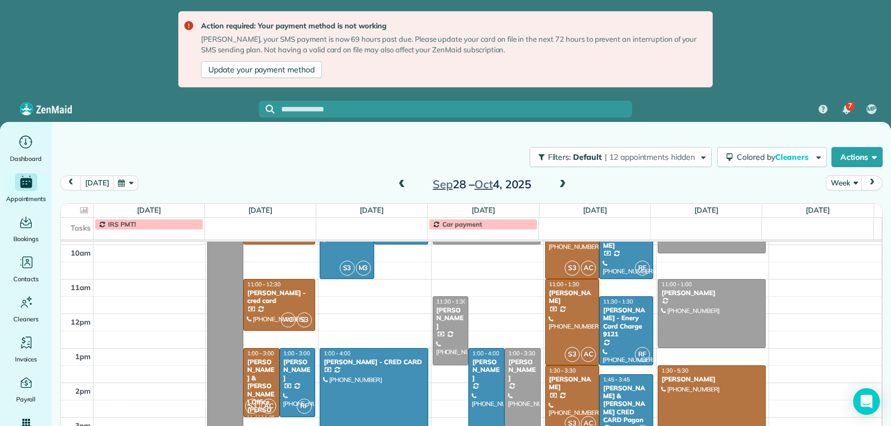
scroll to position [284, 0]
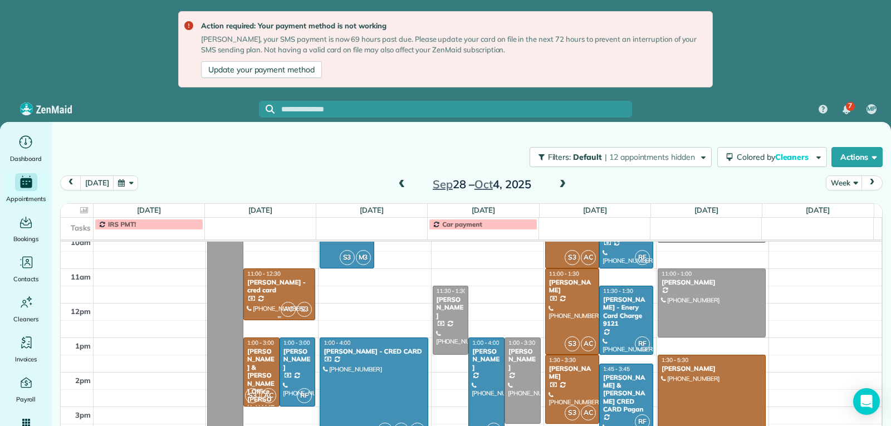
click at [272, 279] on div "Julia Couch - cred card" at bounding box center [279, 287] width 65 height 16
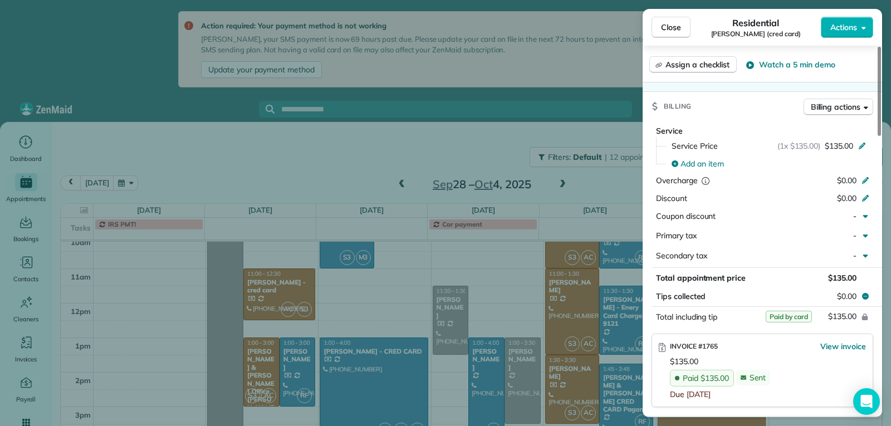
scroll to position [562, 0]
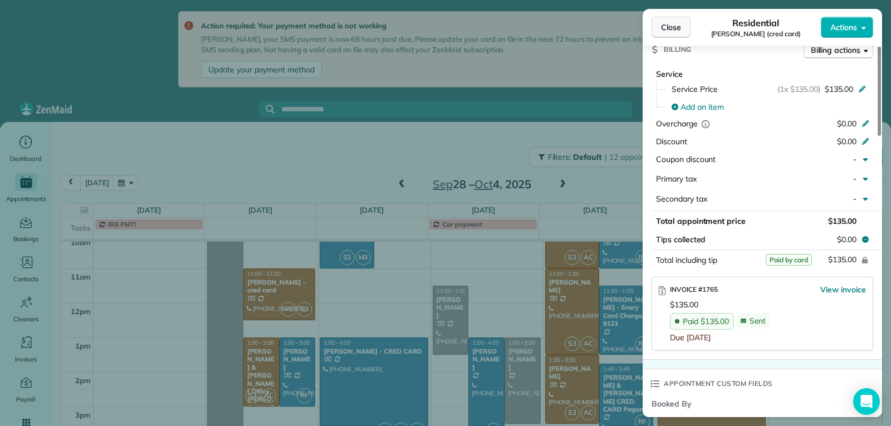
click at [674, 32] on span "Close" at bounding box center [671, 27] width 20 height 11
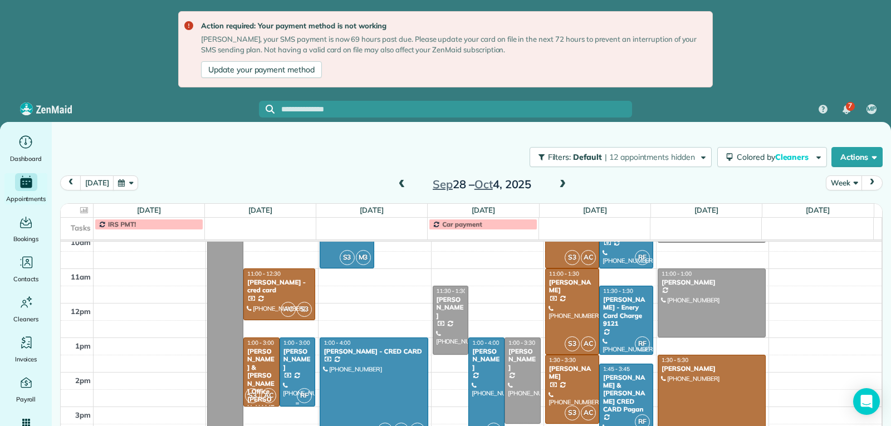
click at [287, 360] on div "Maren Hosman" at bounding box center [298, 360] width 30 height 24
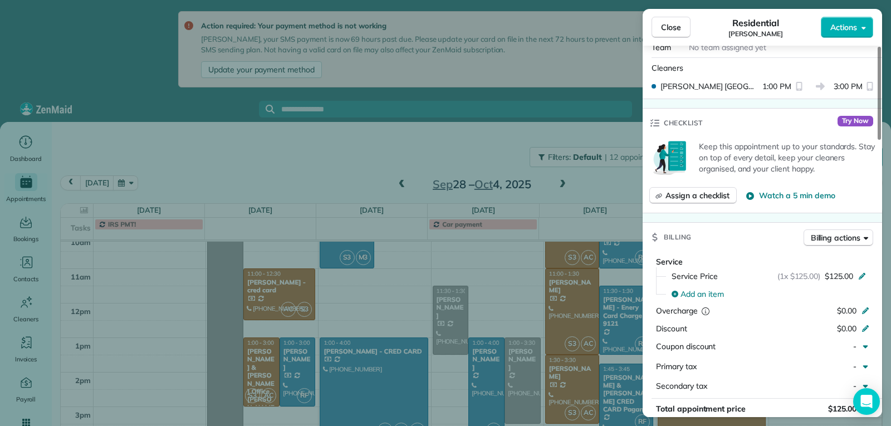
scroll to position [448, 0]
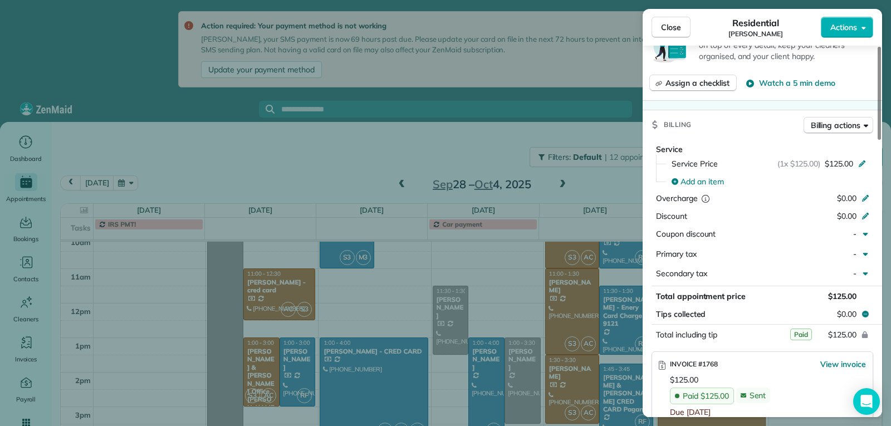
click at [668, 27] on span "Close" at bounding box center [671, 27] width 20 height 11
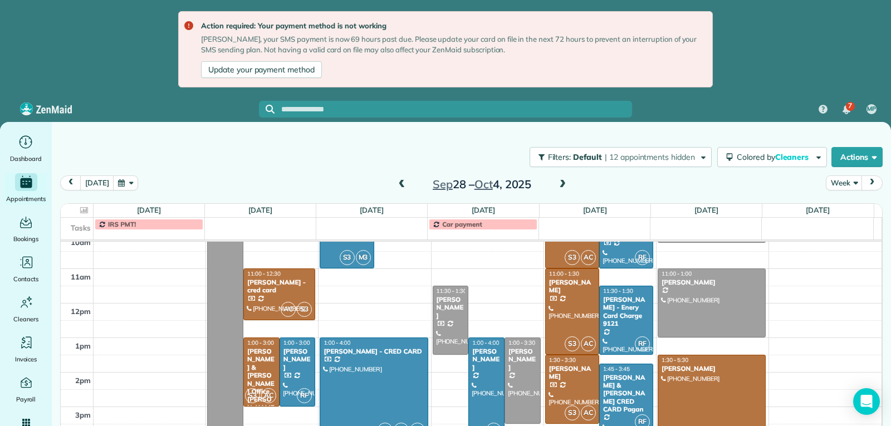
click at [377, 377] on div at bounding box center [373, 389] width 107 height 103
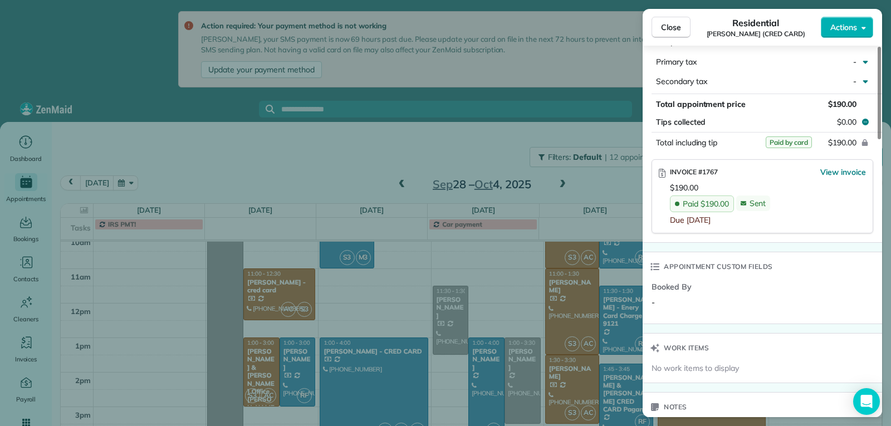
scroll to position [726, 0]
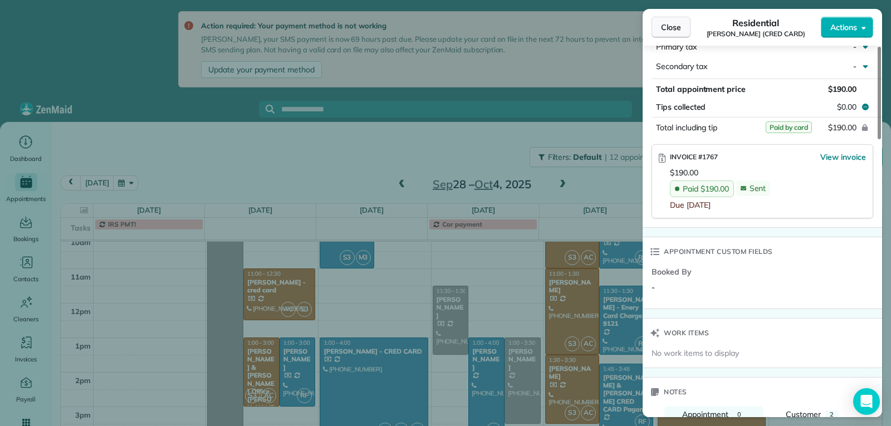
click at [674, 29] on span "Close" at bounding box center [671, 27] width 20 height 11
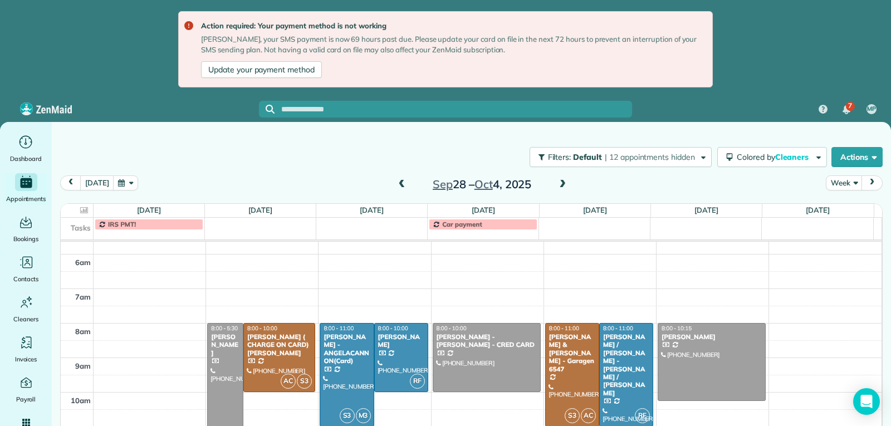
scroll to position [116, 0]
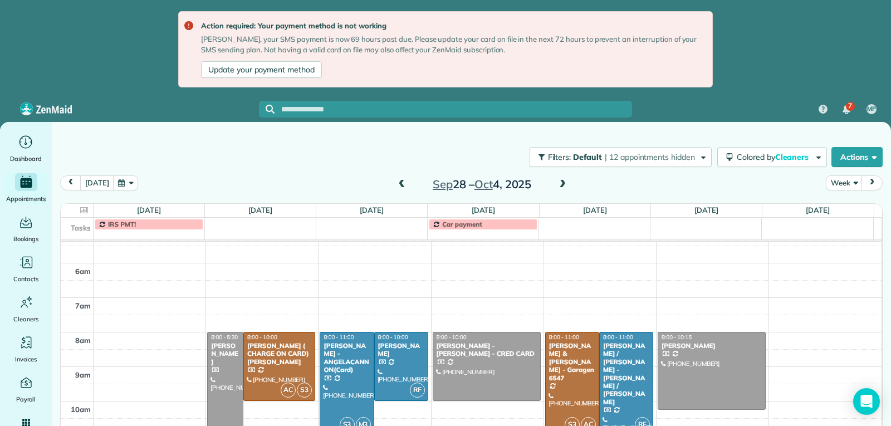
click at [346, 374] on div at bounding box center [346, 384] width 53 height 103
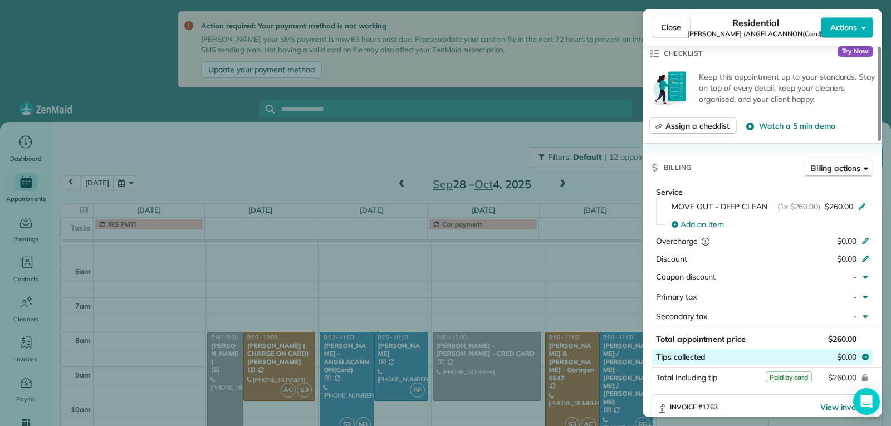
scroll to position [506, 0]
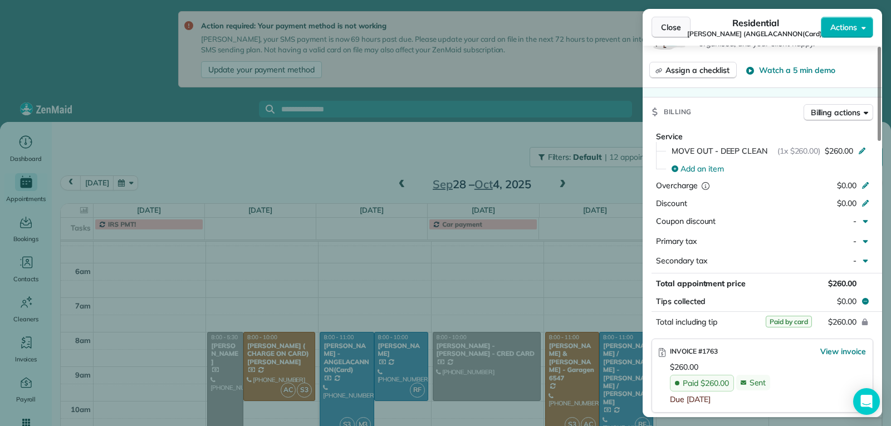
click at [681, 32] on button "Close" at bounding box center [671, 27] width 39 height 21
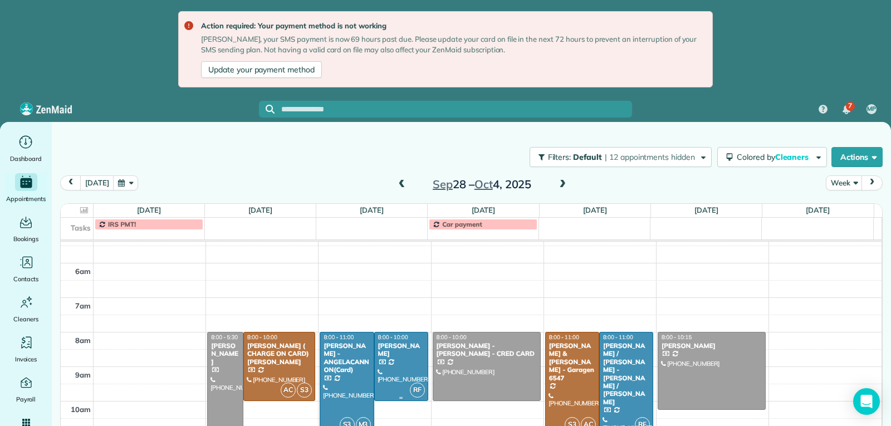
click at [402, 372] on div at bounding box center [401, 367] width 53 height 68
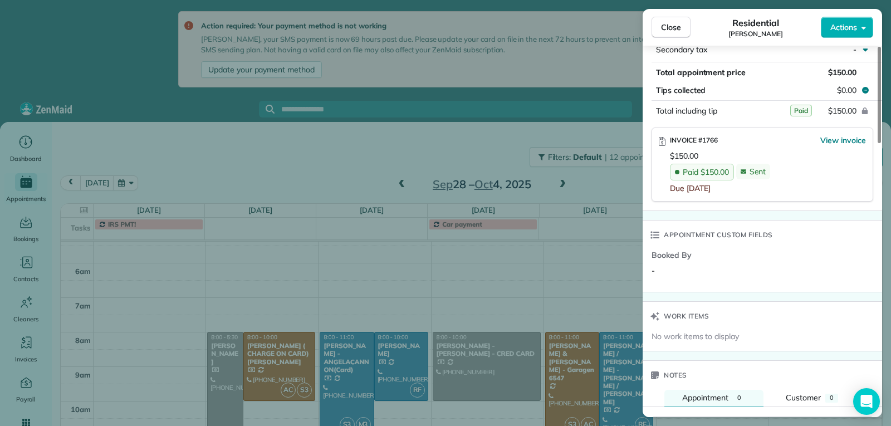
scroll to position [668, 0]
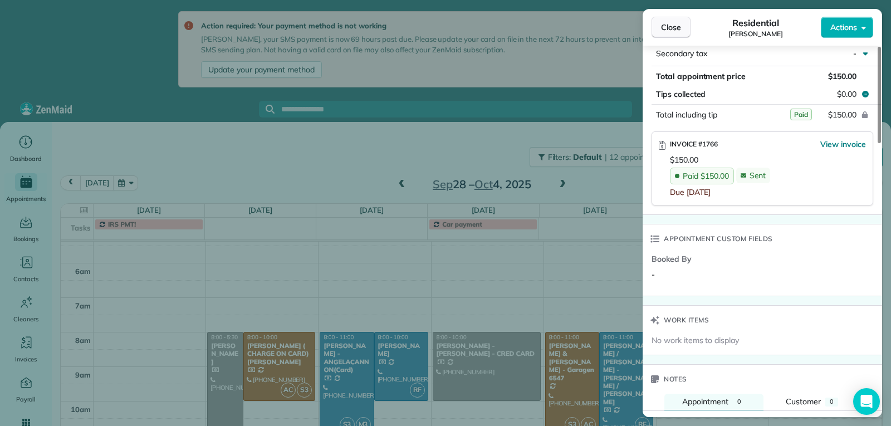
click at [668, 30] on span "Close" at bounding box center [671, 27] width 20 height 11
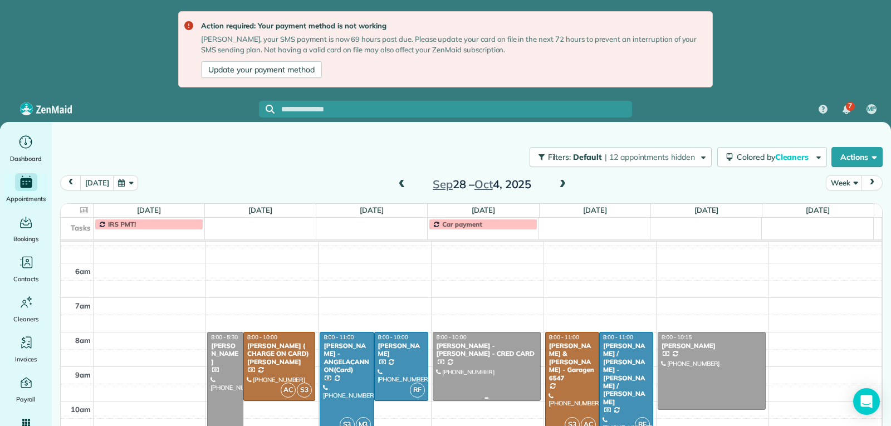
click at [483, 362] on div at bounding box center [486, 367] width 107 height 68
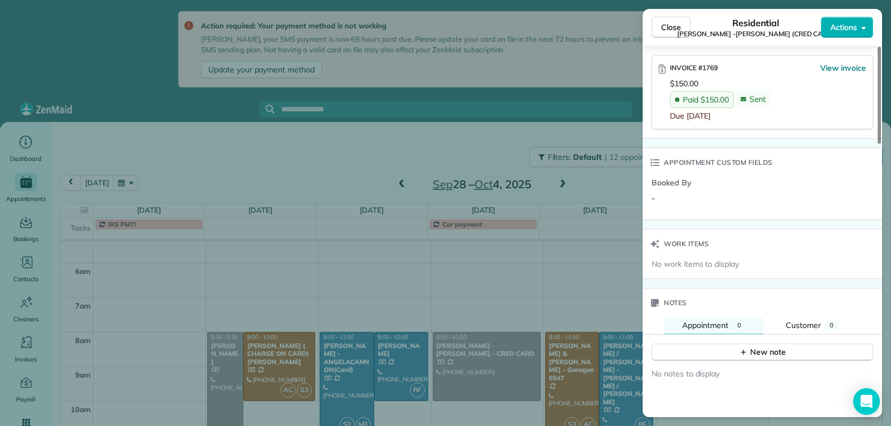
scroll to position [780, 0]
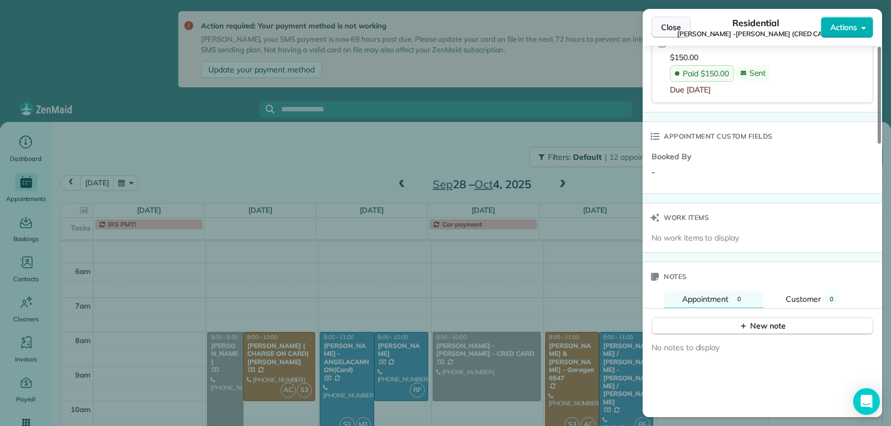
click at [671, 27] on span "Close" at bounding box center [671, 27] width 20 height 11
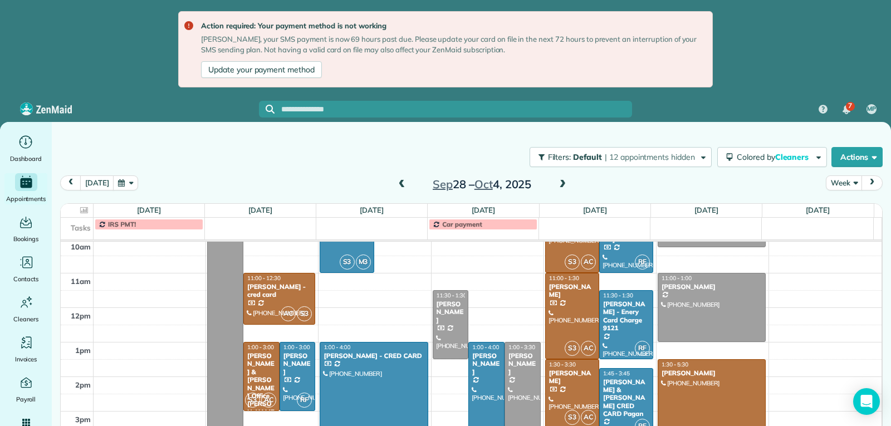
scroll to position [284, 0]
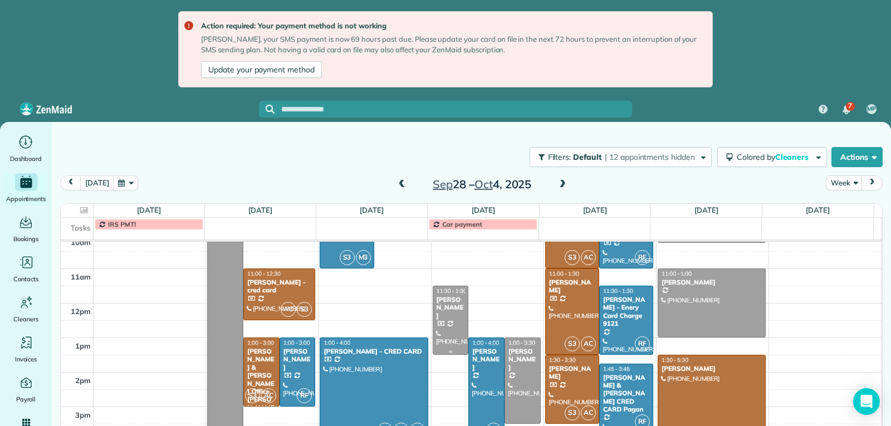
click at [435, 325] on div at bounding box center [450, 320] width 35 height 68
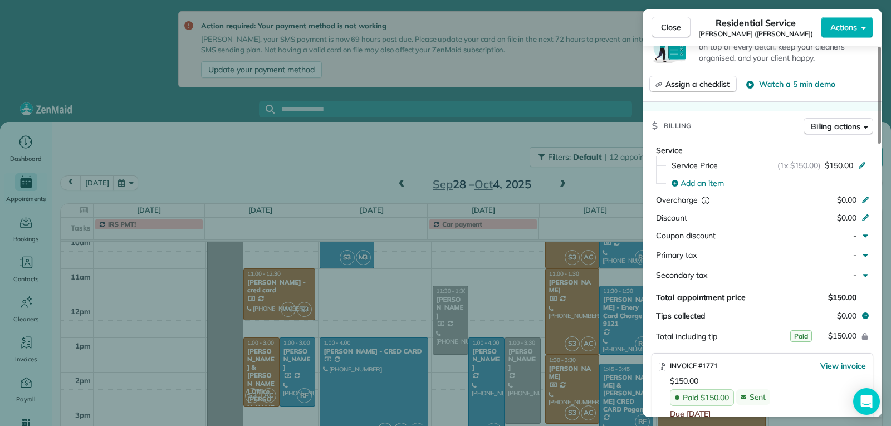
scroll to position [446, 0]
click at [679, 20] on button "Close" at bounding box center [671, 27] width 39 height 21
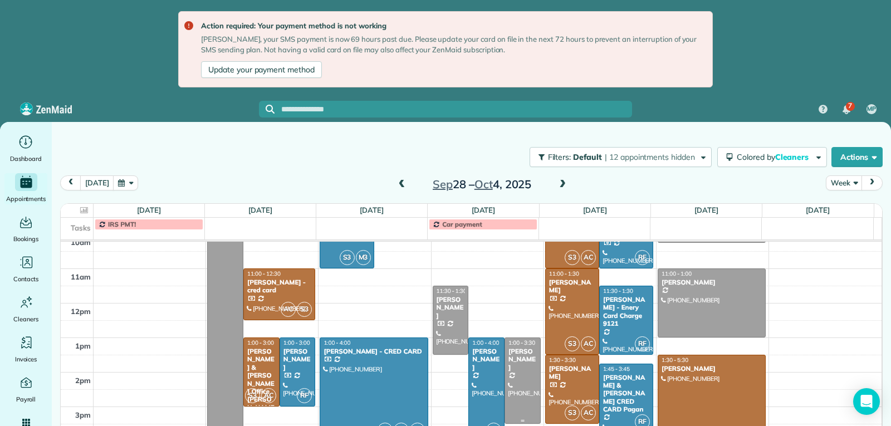
click at [515, 392] on div at bounding box center [522, 380] width 35 height 85
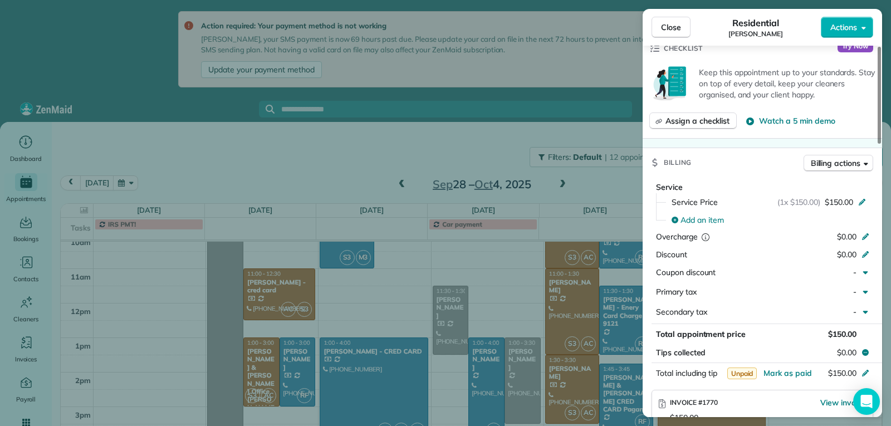
scroll to position [282, 0]
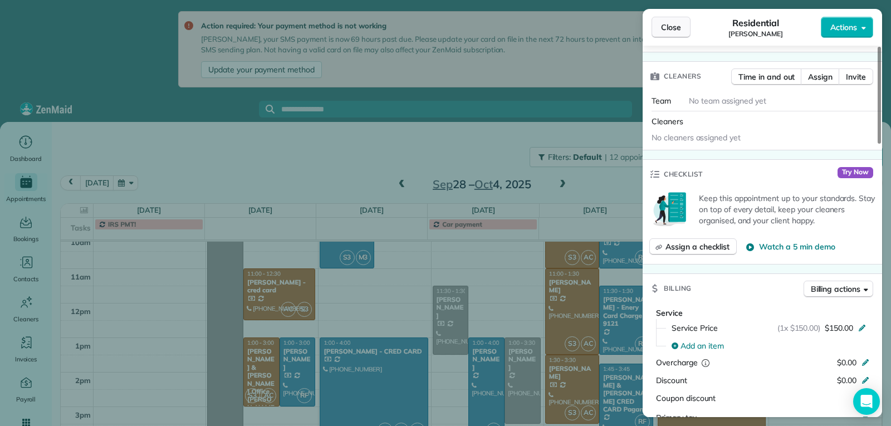
click at [661, 28] on span "Close" at bounding box center [671, 27] width 20 height 11
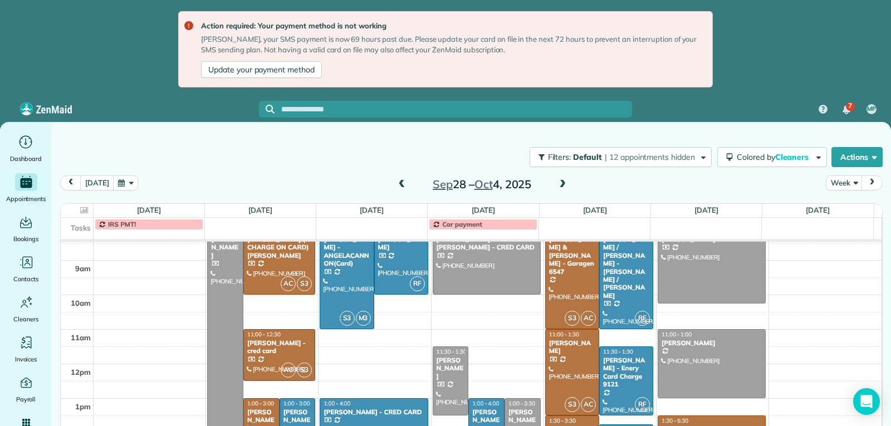
scroll to position [217, 0]
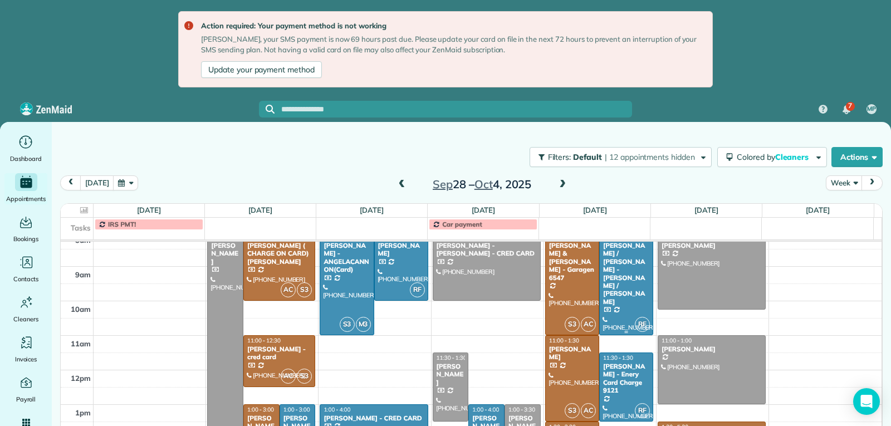
click at [622, 306] on div at bounding box center [626, 283] width 53 height 103
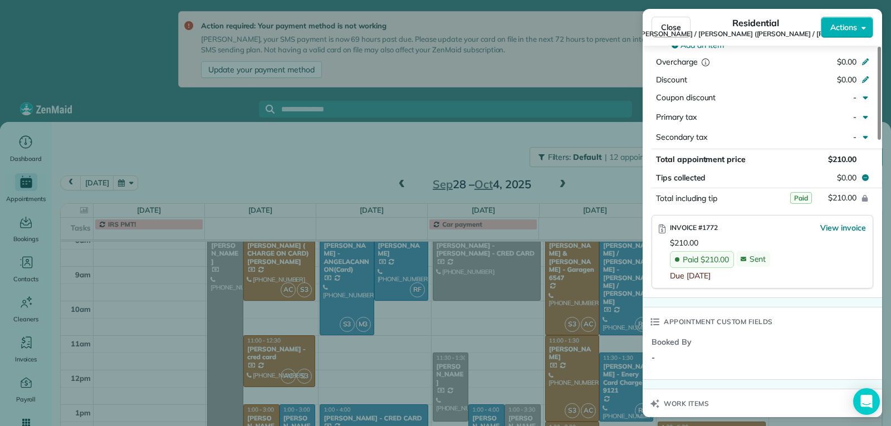
scroll to position [669, 0]
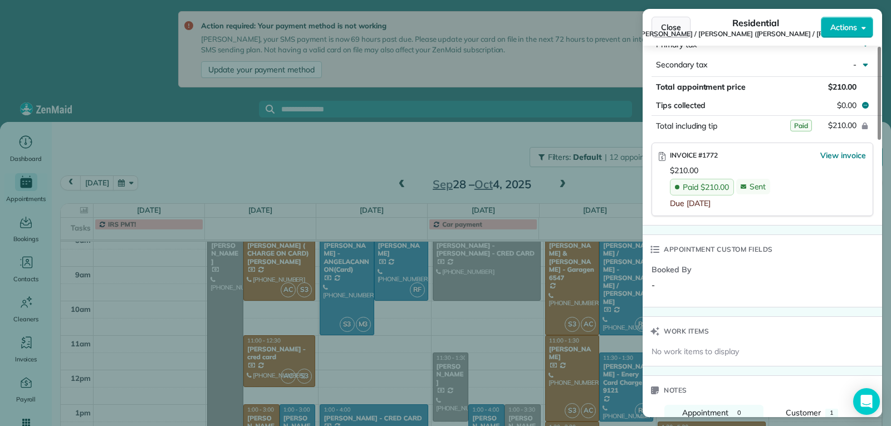
click at [668, 27] on span "Close" at bounding box center [671, 27] width 20 height 11
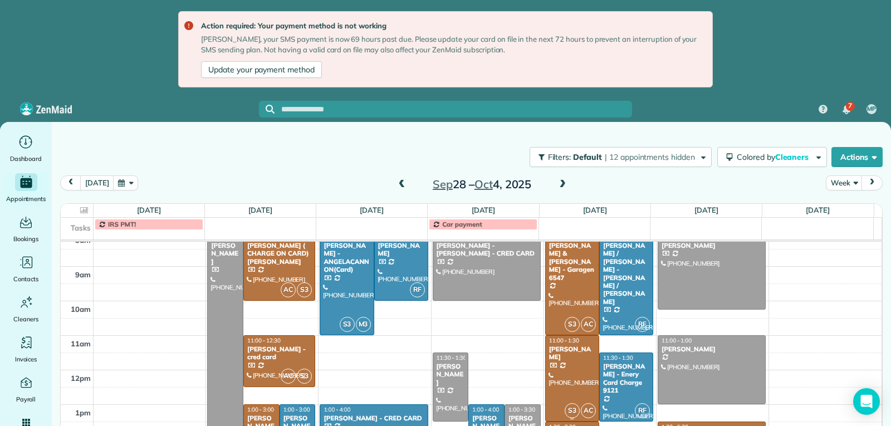
click at [571, 379] on div at bounding box center [572, 378] width 53 height 85
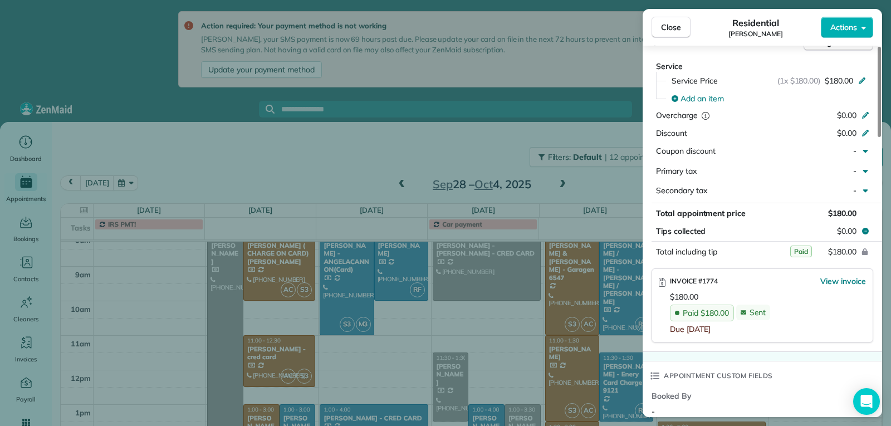
scroll to position [557, 0]
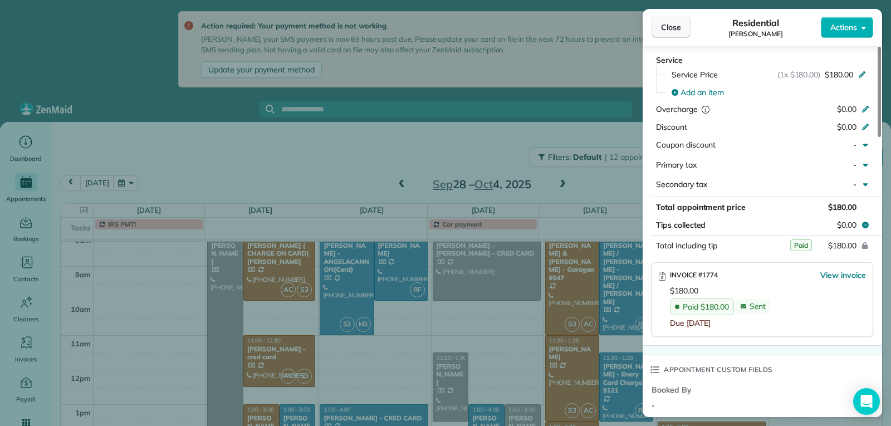
drag, startPoint x: 668, startPoint y: 29, endPoint x: 660, endPoint y: 275, distance: 246.4
click at [668, 31] on span "Close" at bounding box center [671, 27] width 20 height 11
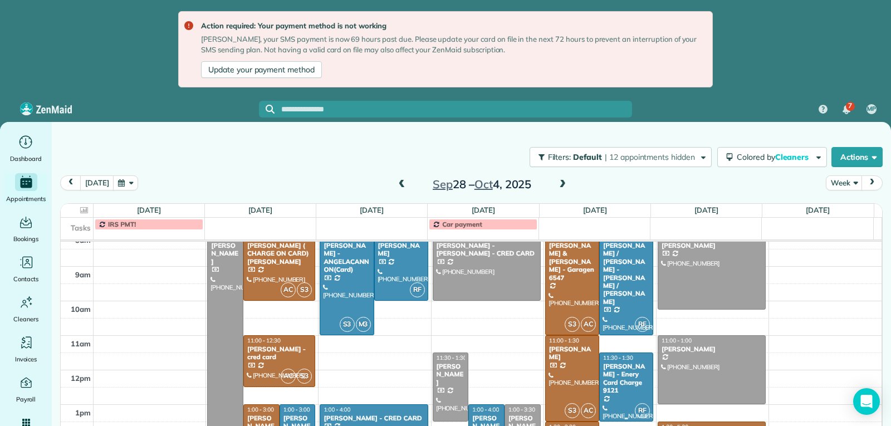
click at [611, 386] on div "Gail Garriss - Enery Card Charge 9121" at bounding box center [626, 379] width 47 height 32
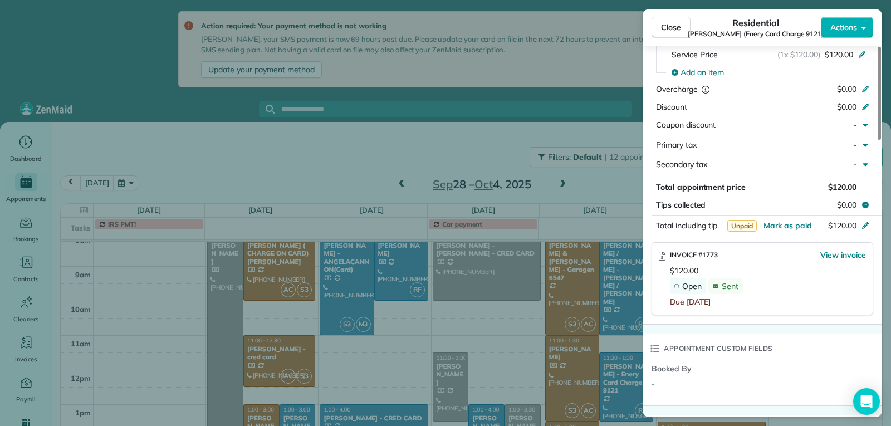
scroll to position [613, 0]
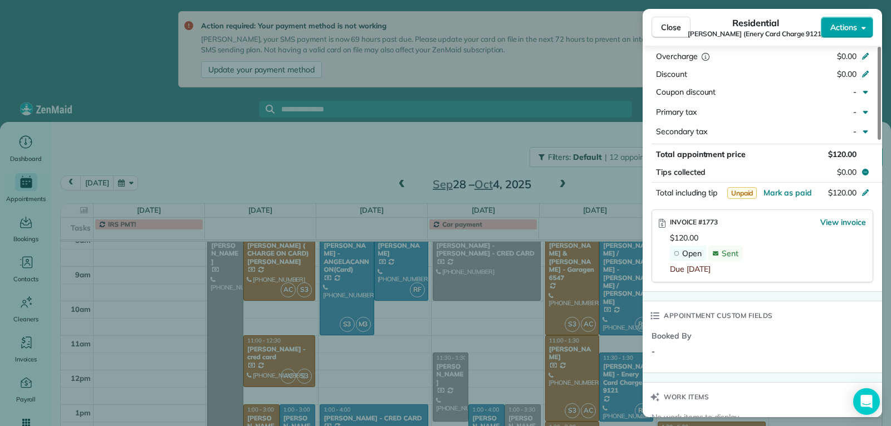
click at [850, 32] on span "Actions" at bounding box center [844, 27] width 27 height 11
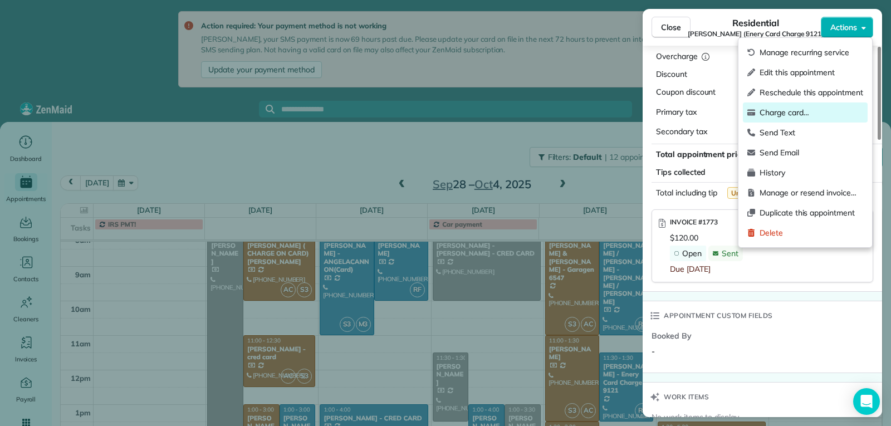
click at [796, 108] on span "Charge card…" at bounding box center [812, 112] width 104 height 11
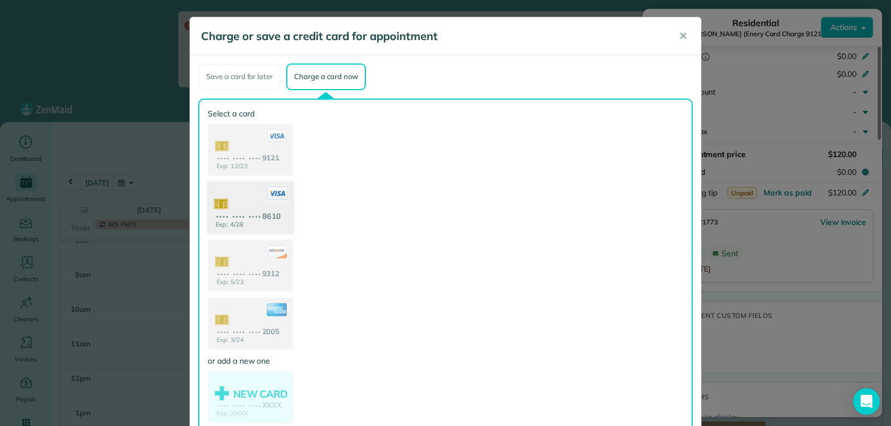
click at [257, 226] on use at bounding box center [251, 209] width 86 height 54
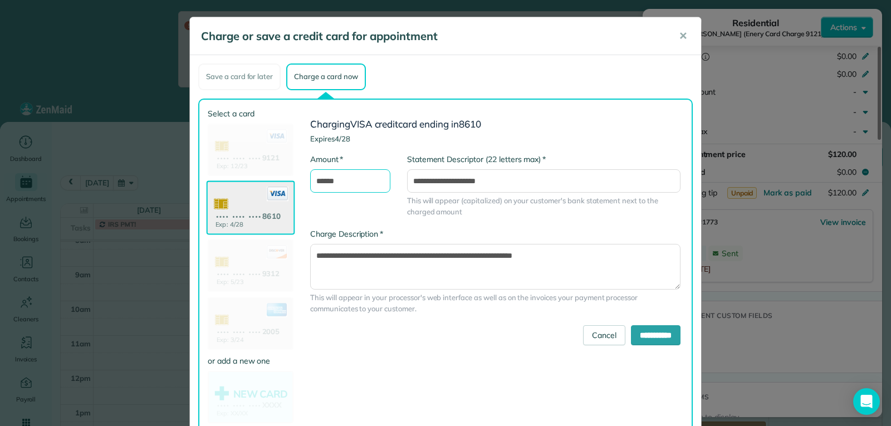
drag, startPoint x: 321, startPoint y: 178, endPoint x: 317, endPoint y: 183, distance: 6.7
click at [317, 183] on input "******" at bounding box center [350, 180] width 80 height 23
type input "******"
click at [639, 331] on input "**********" at bounding box center [656, 335] width 50 height 20
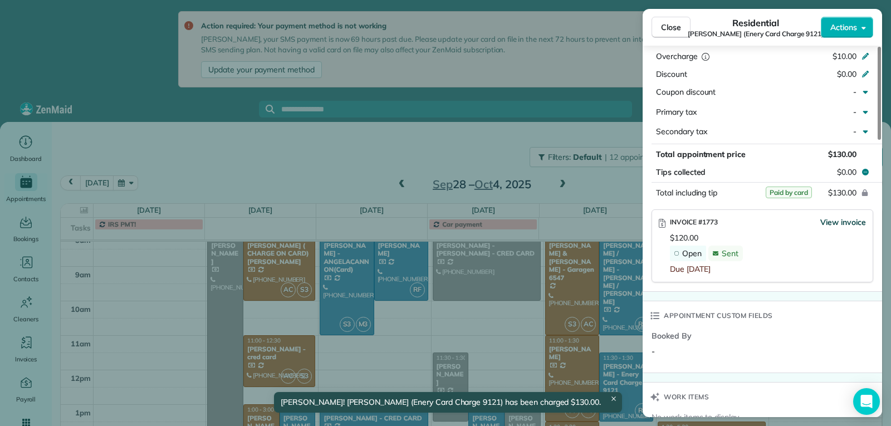
click at [851, 217] on span "View invoice" at bounding box center [844, 222] width 46 height 11
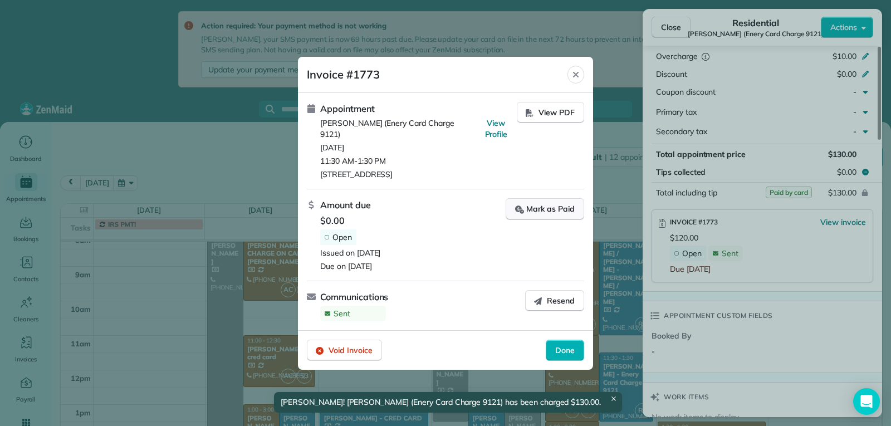
drag, startPoint x: 533, startPoint y: 203, endPoint x: 649, endPoint y: 332, distance: 172.4
click at [533, 204] on div "Mark as Paid" at bounding box center [545, 209] width 60 height 12
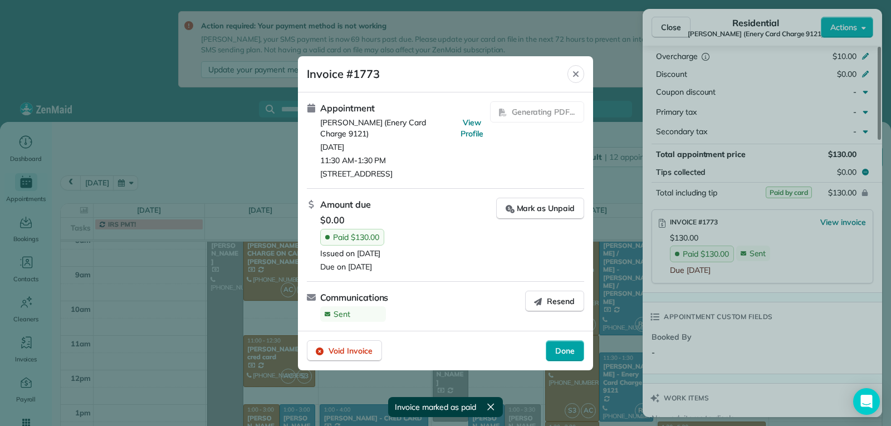
click at [561, 358] on div "Done" at bounding box center [565, 350] width 38 height 21
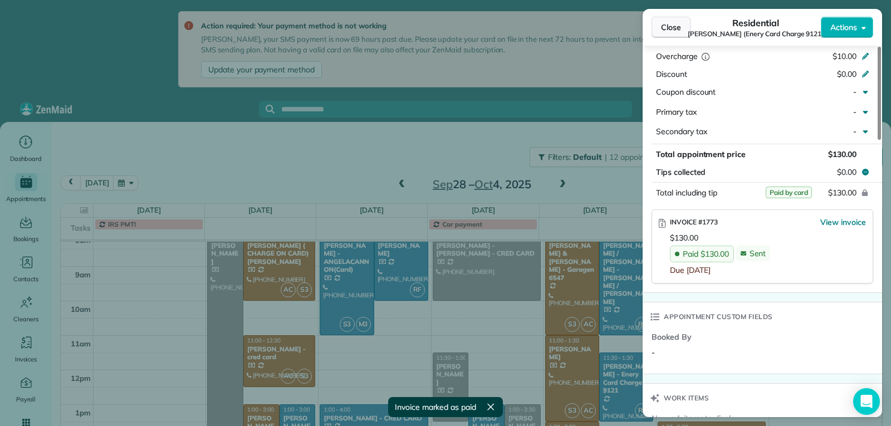
click at [661, 28] on button "Close" at bounding box center [671, 27] width 39 height 21
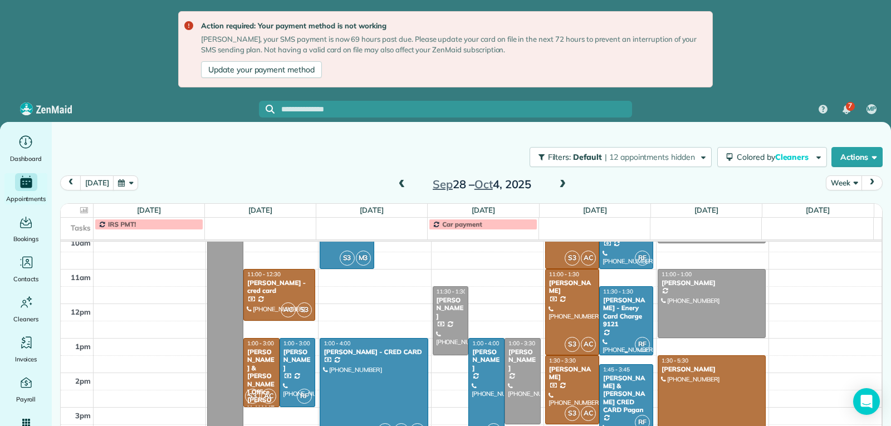
scroll to position [284, 0]
click at [564, 389] on div at bounding box center [572, 389] width 53 height 68
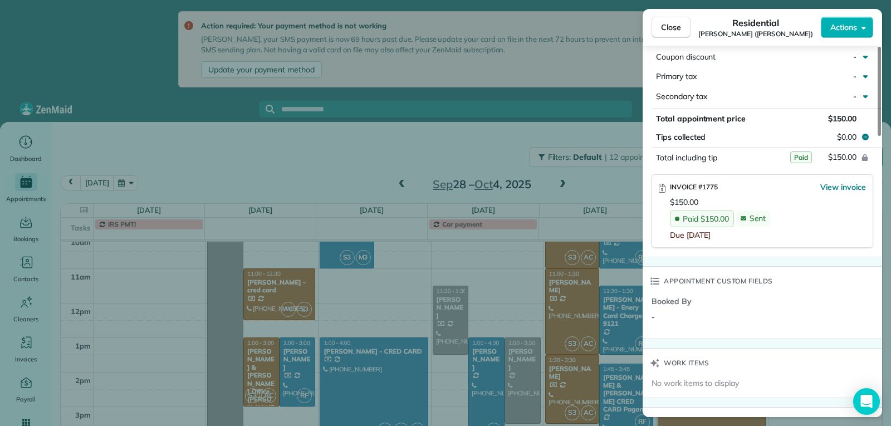
scroll to position [669, 0]
click at [671, 30] on span "Close" at bounding box center [671, 27] width 20 height 11
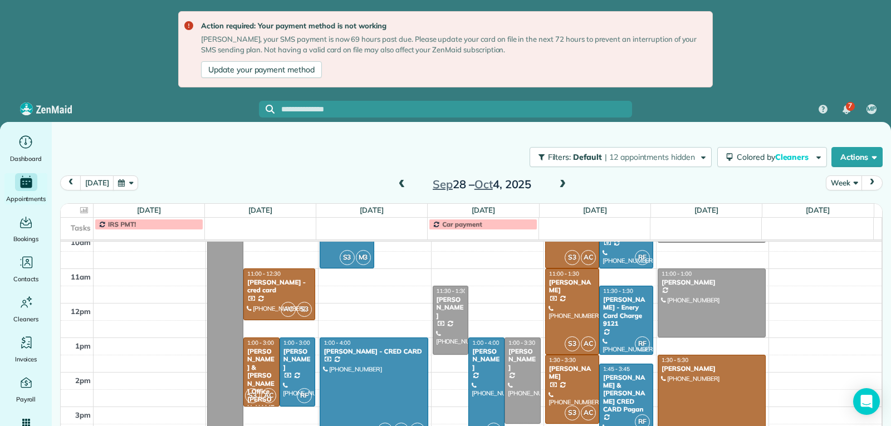
click at [620, 388] on div "Jaime & Amanda CRED CARD Pagan" at bounding box center [626, 394] width 47 height 40
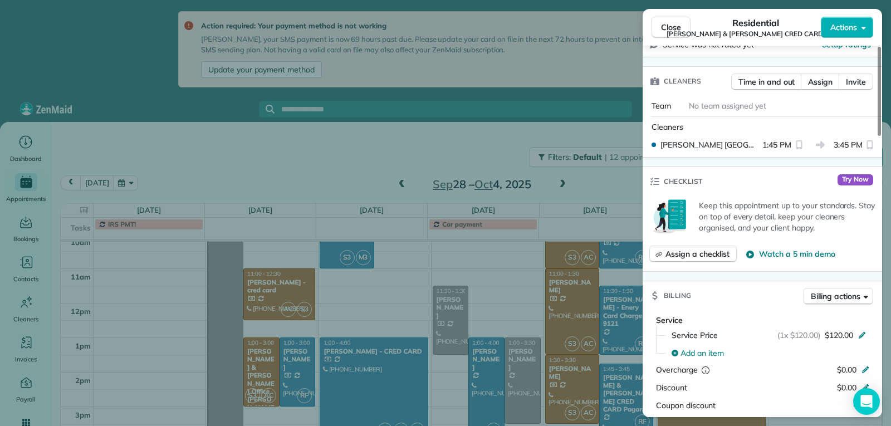
scroll to position [501, 0]
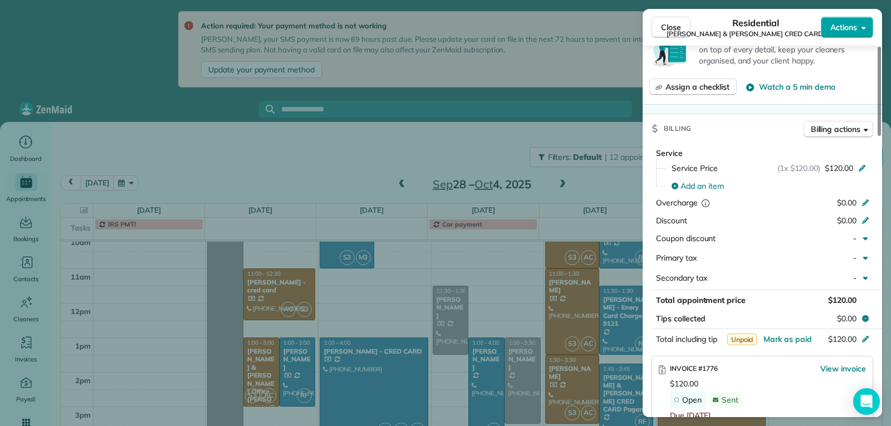
click at [852, 30] on span "Actions" at bounding box center [844, 27] width 27 height 11
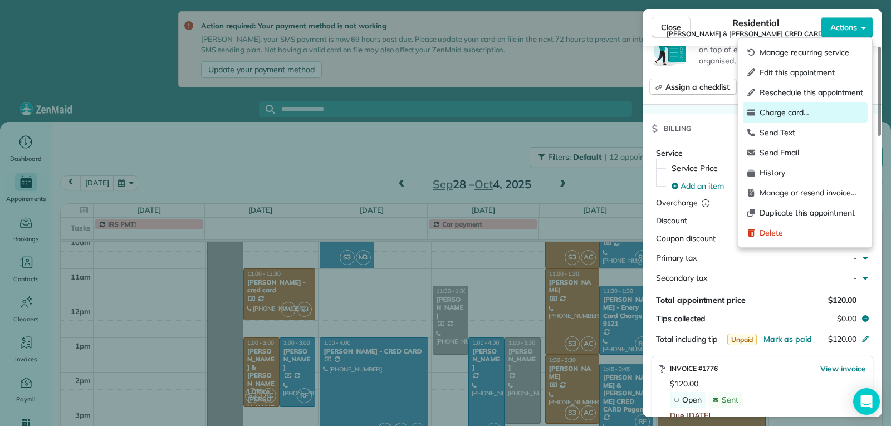
click at [809, 113] on span "Charge card…" at bounding box center [812, 112] width 104 height 11
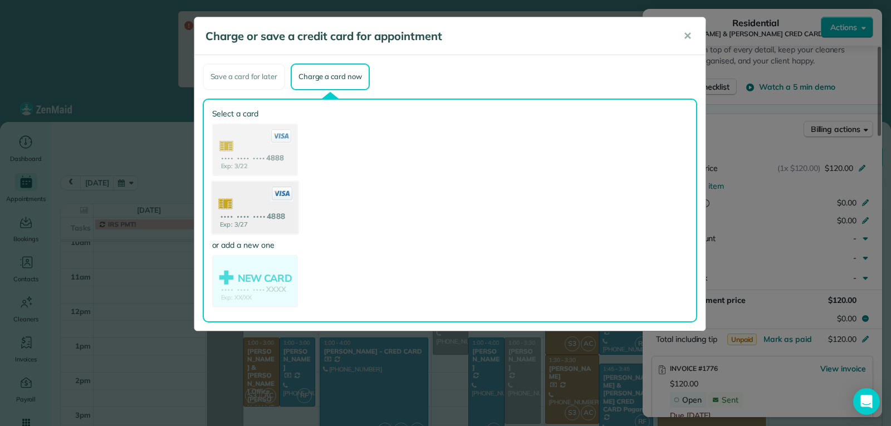
click at [259, 193] on use at bounding box center [255, 209] width 86 height 54
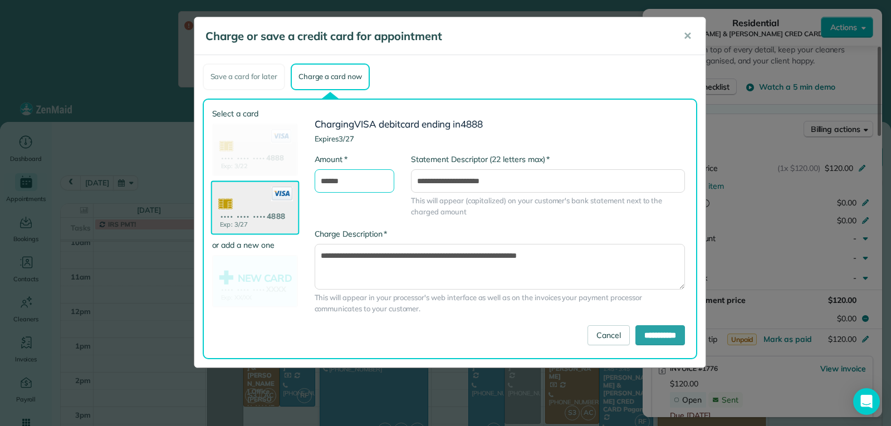
click at [327, 182] on input "******" at bounding box center [355, 180] width 80 height 23
type input "******"
click at [658, 338] on input "**********" at bounding box center [661, 335] width 50 height 20
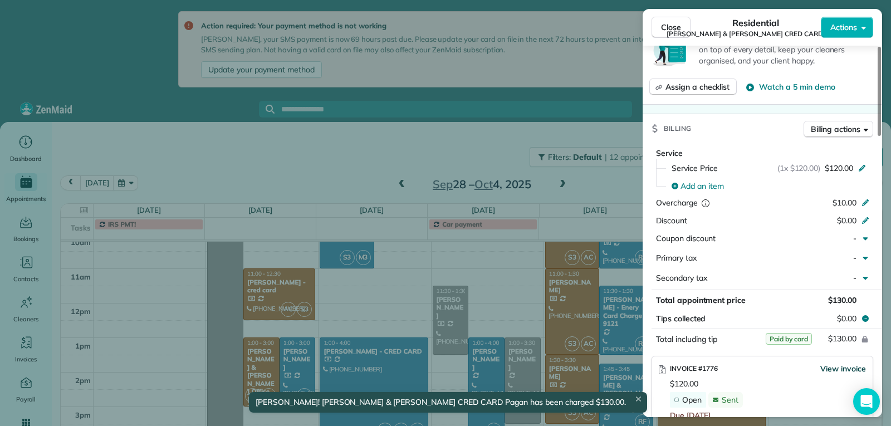
click at [839, 363] on span "View invoice" at bounding box center [844, 368] width 46 height 11
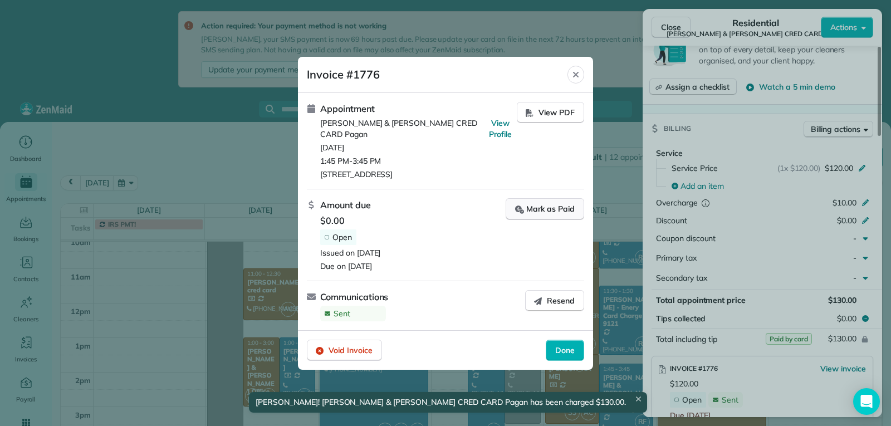
click at [540, 203] on div "Mark as Paid" at bounding box center [545, 209] width 60 height 12
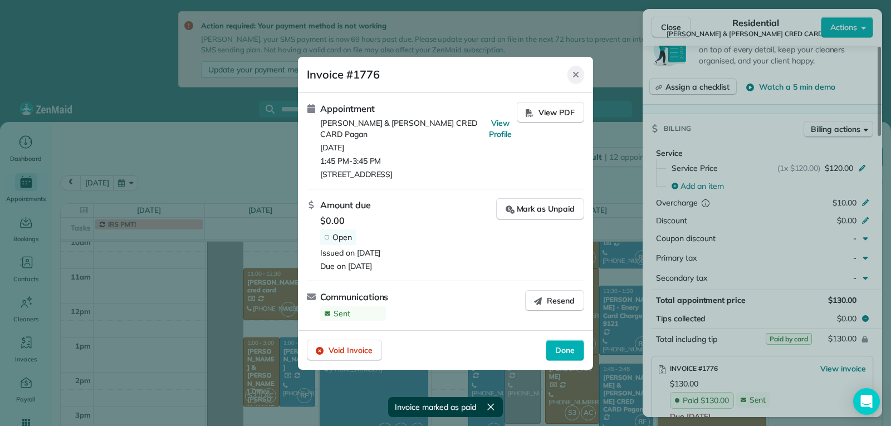
click at [577, 84] on div "Close" at bounding box center [576, 75] width 17 height 18
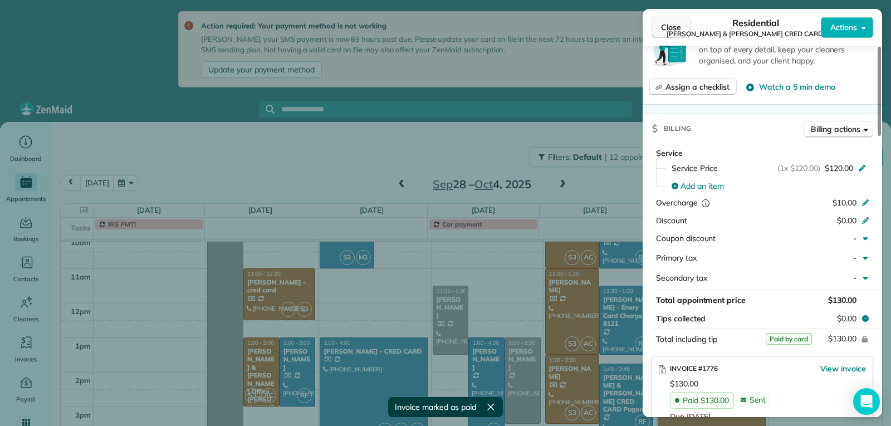
click at [662, 26] on span "Close" at bounding box center [671, 27] width 20 height 11
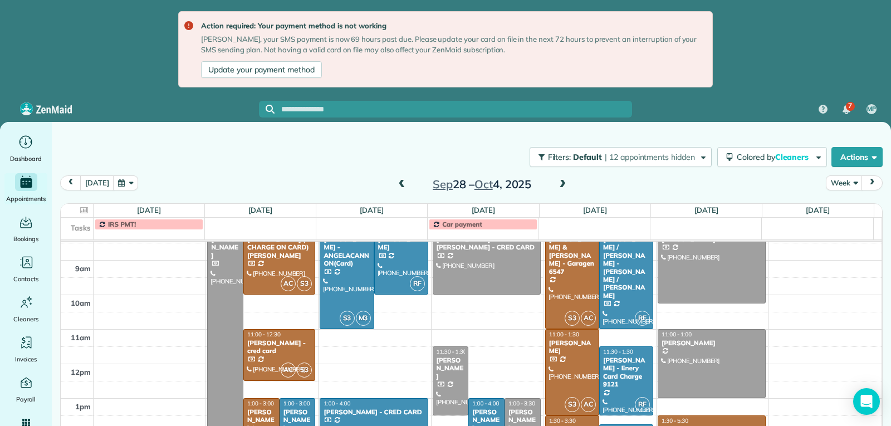
scroll to position [228, 0]
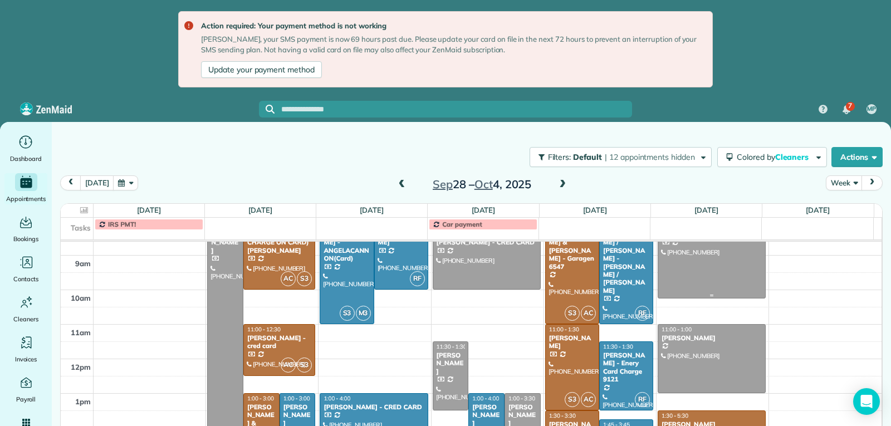
click at [700, 269] on div at bounding box center [712, 259] width 107 height 77
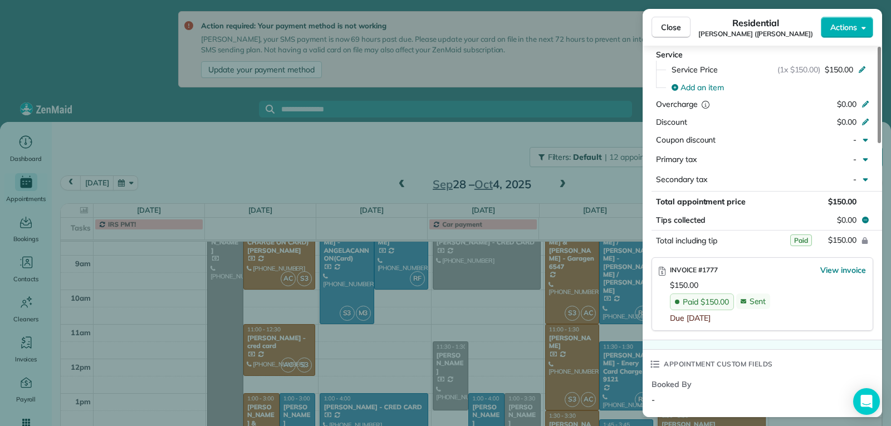
scroll to position [501, 0]
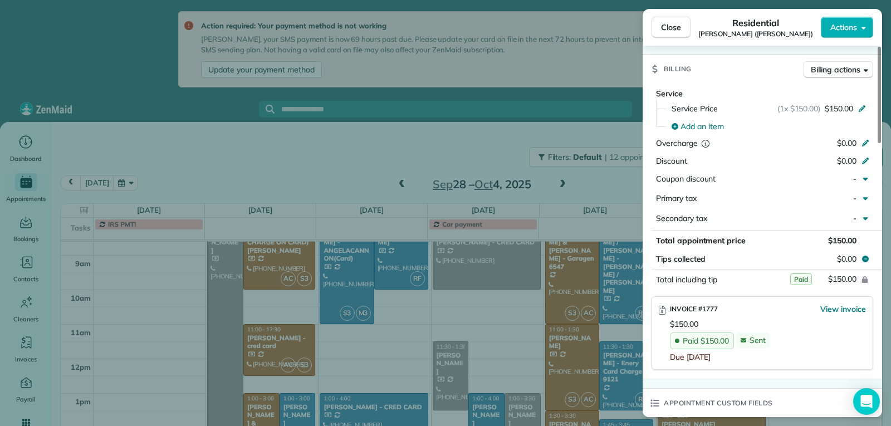
drag, startPoint x: 670, startPoint y: 29, endPoint x: 681, endPoint y: 80, distance: 51.9
click at [670, 29] on span "Close" at bounding box center [671, 27] width 20 height 11
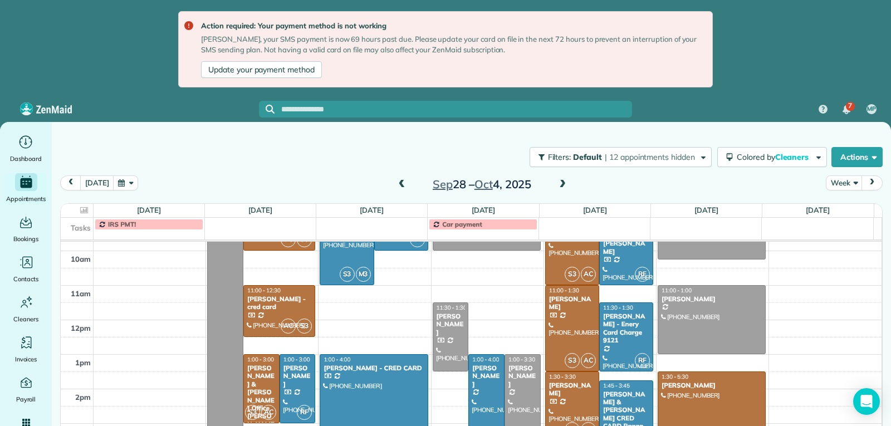
scroll to position [284, 0]
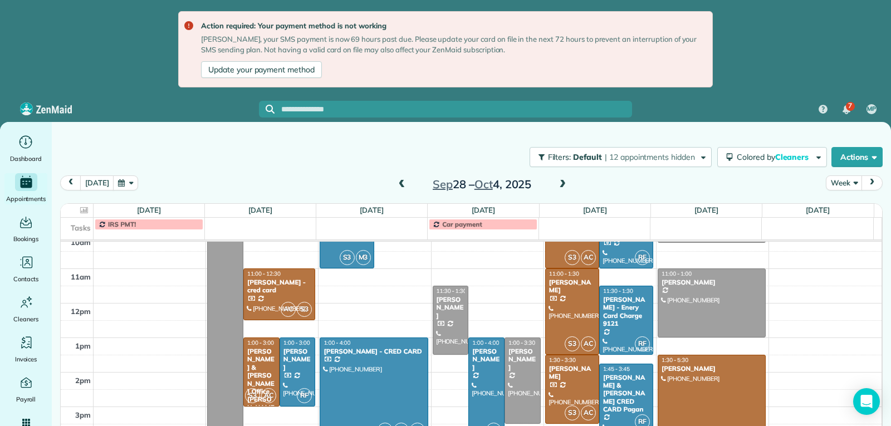
click at [709, 389] on div at bounding box center [712, 423] width 107 height 137
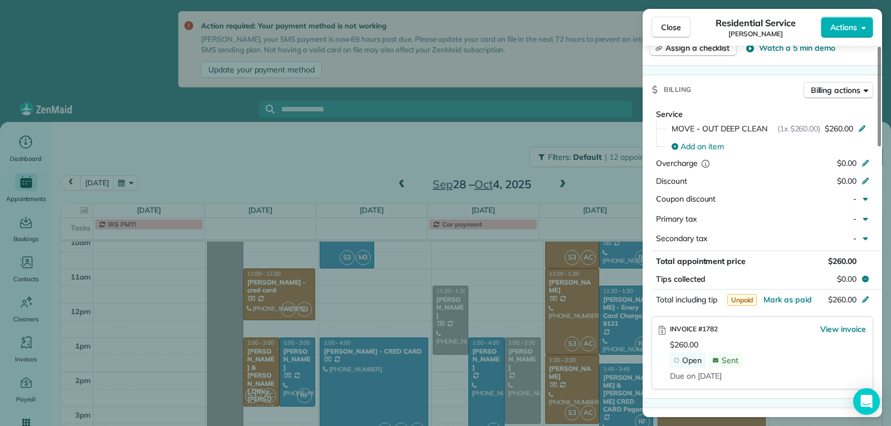
scroll to position [504, 0]
click at [665, 33] on button "Close" at bounding box center [671, 27] width 39 height 21
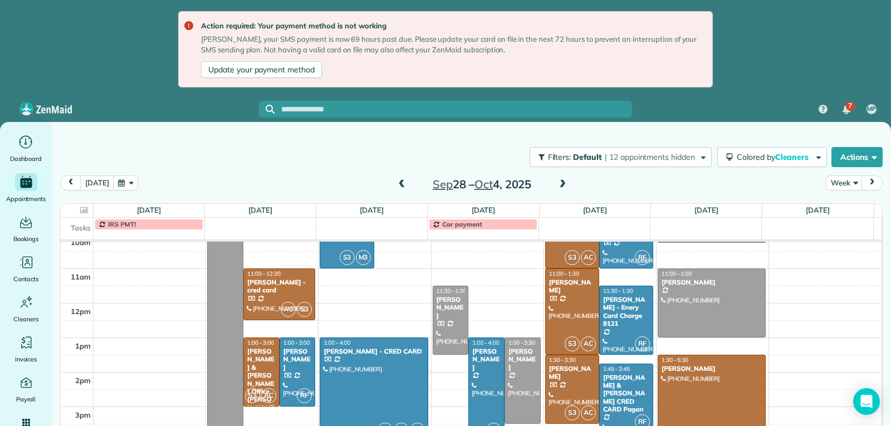
click at [566, 184] on span at bounding box center [563, 185] width 12 height 10
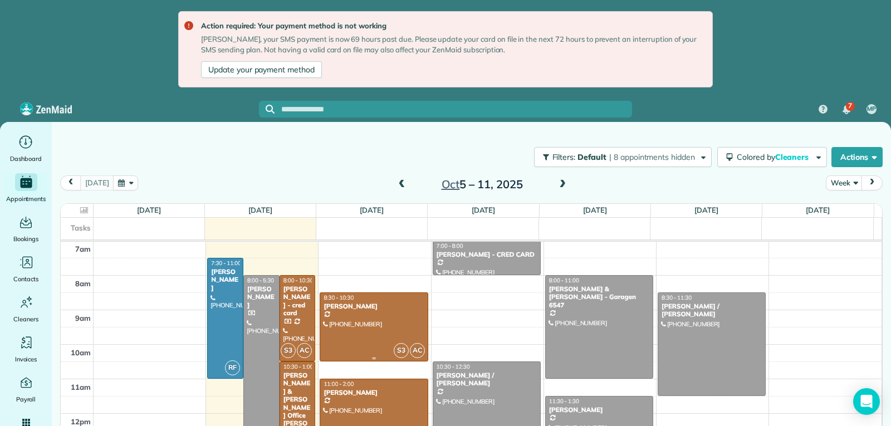
click at [384, 331] on div at bounding box center [373, 327] width 107 height 68
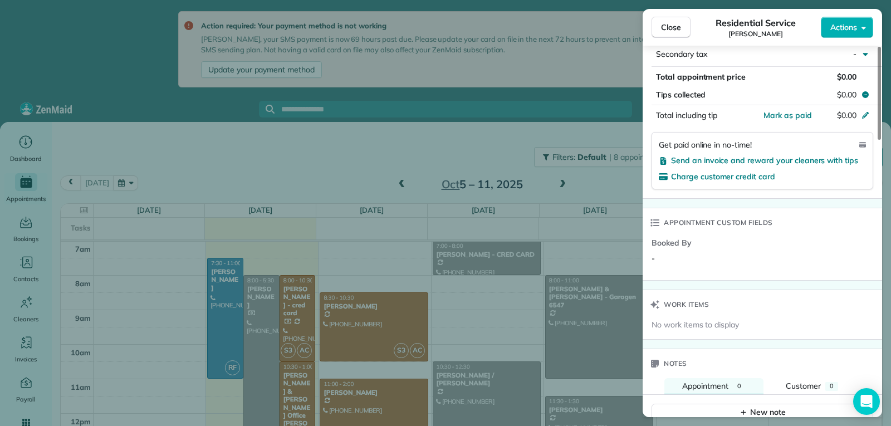
scroll to position [558, 0]
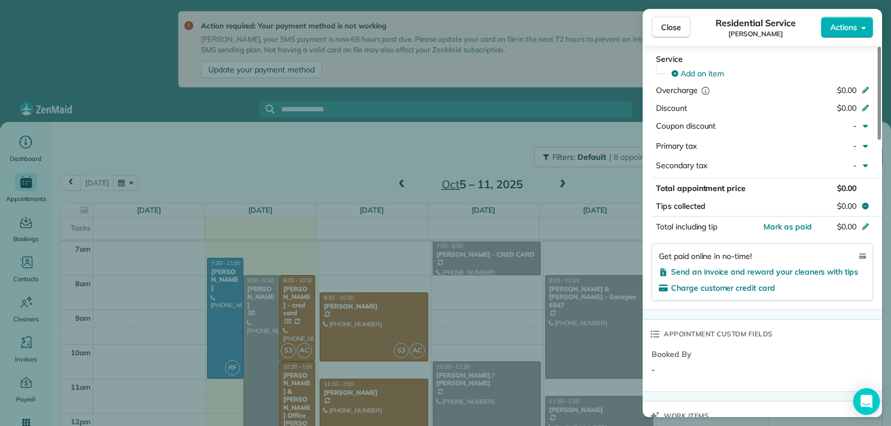
drag, startPoint x: 661, startPoint y: 23, endPoint x: 639, endPoint y: 96, distance: 76.9
click at [662, 25] on span "Close" at bounding box center [671, 27] width 20 height 11
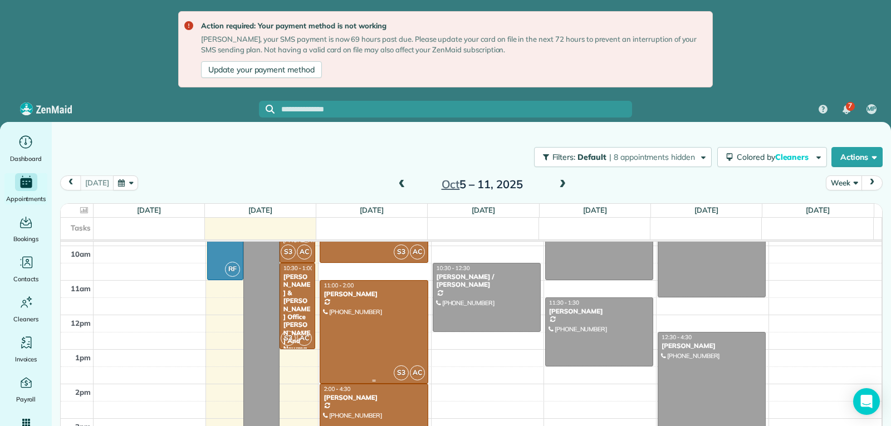
scroll to position [284, 0]
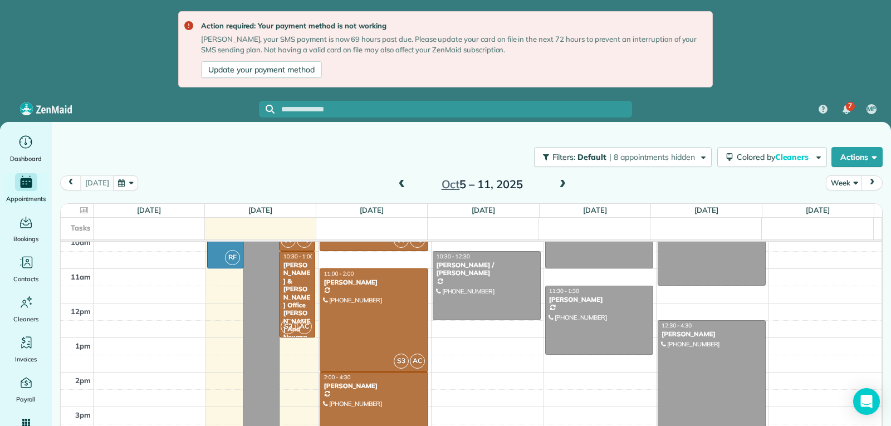
click at [394, 398] on div at bounding box center [373, 415] width 107 height 85
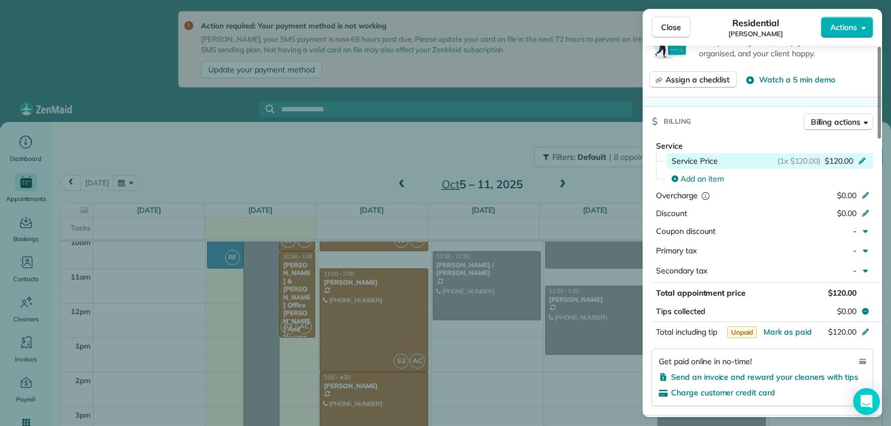
scroll to position [502, 0]
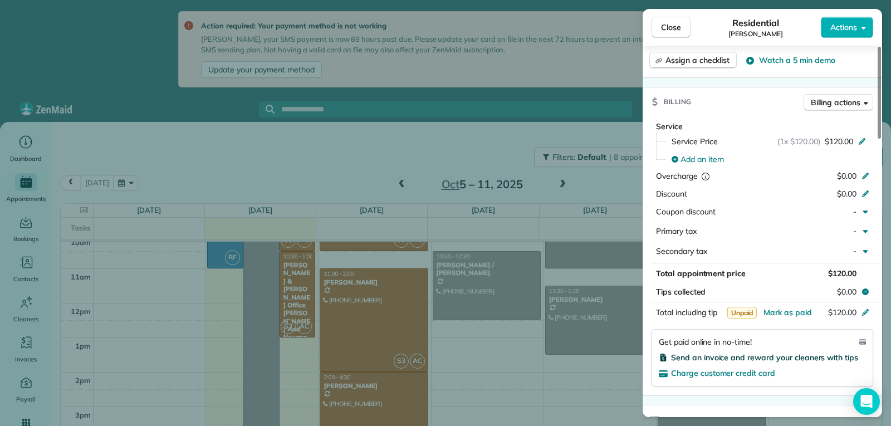
click at [715, 353] on span "Send an invoice and reward your cleaners with tips" at bounding box center [764, 358] width 187 height 10
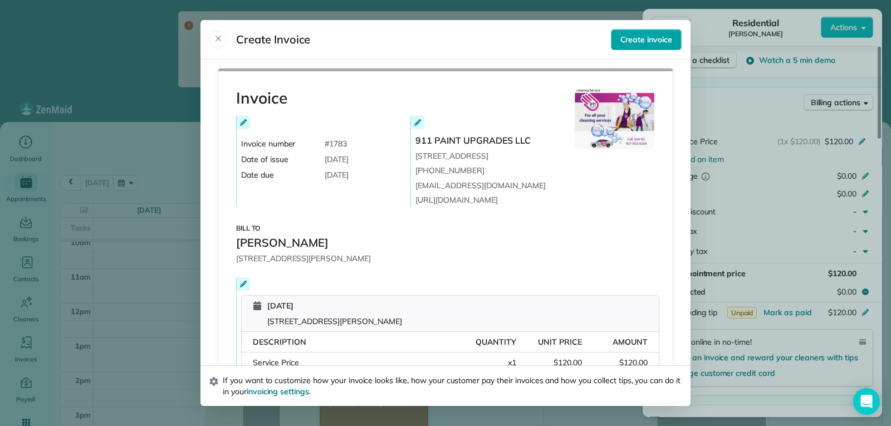
click at [641, 50] on button "Create invoice" at bounding box center [646, 39] width 71 height 21
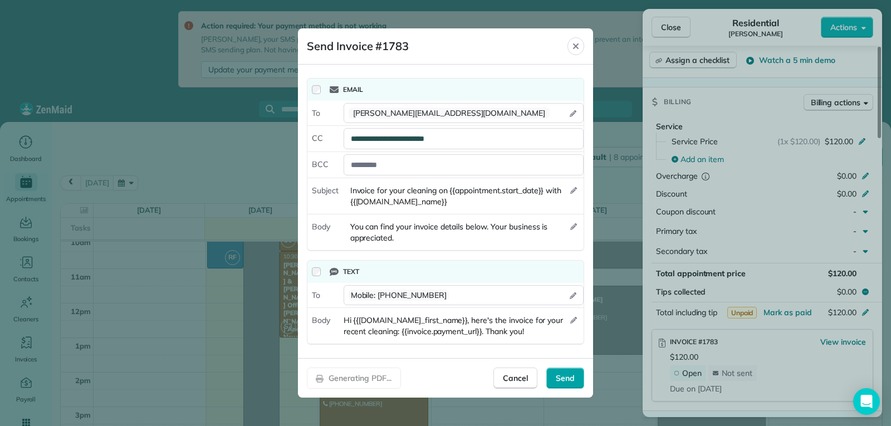
click at [566, 379] on span "Send" at bounding box center [565, 378] width 19 height 11
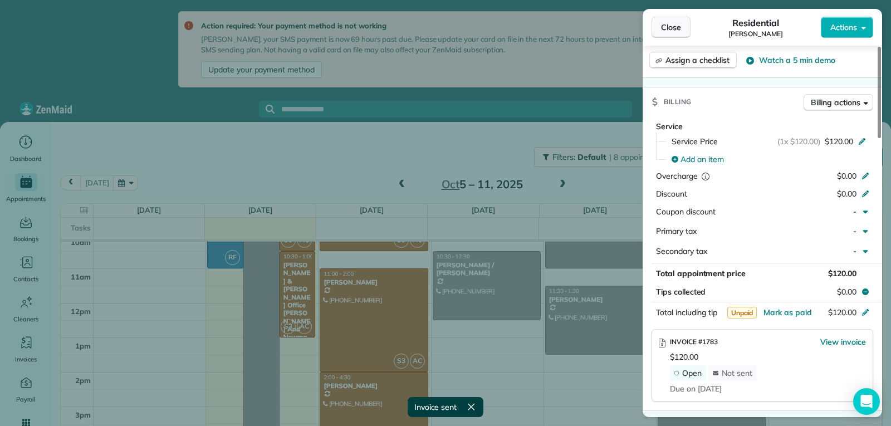
click at [668, 29] on span "Close" at bounding box center [671, 27] width 20 height 11
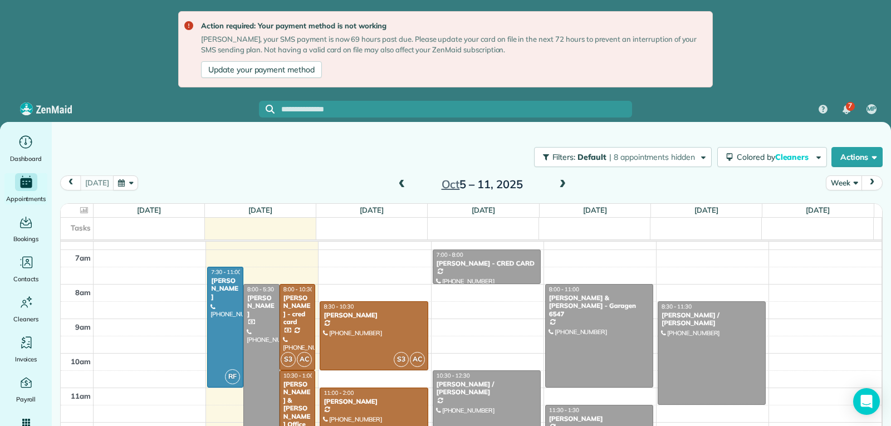
scroll to position [228, 0]
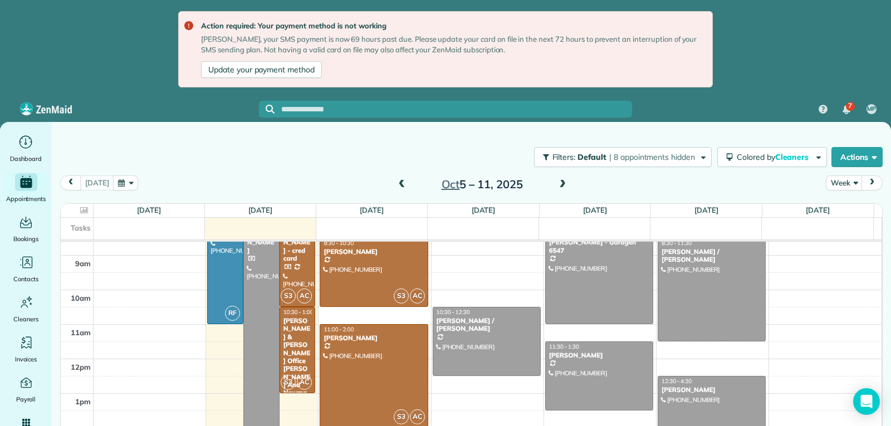
click at [402, 183] on span at bounding box center [402, 185] width 12 height 10
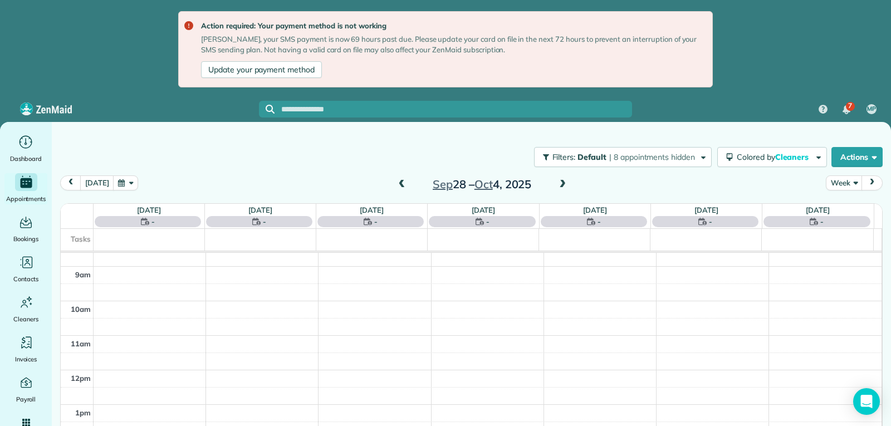
scroll to position [173, 0]
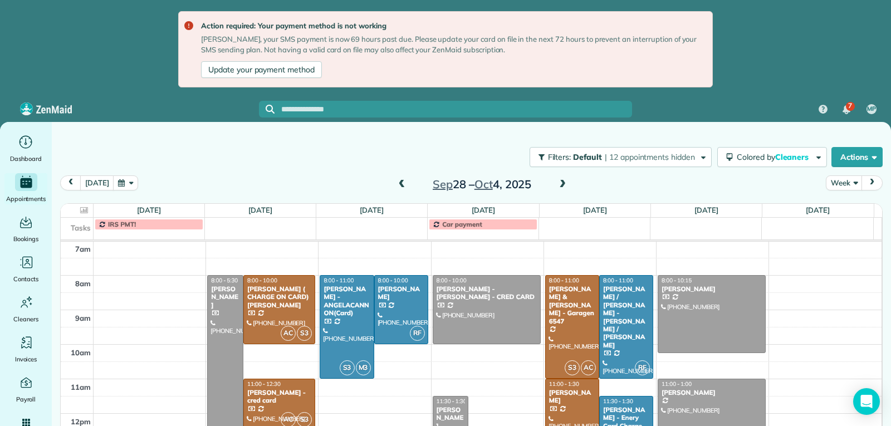
click at [402, 183] on span at bounding box center [402, 185] width 12 height 10
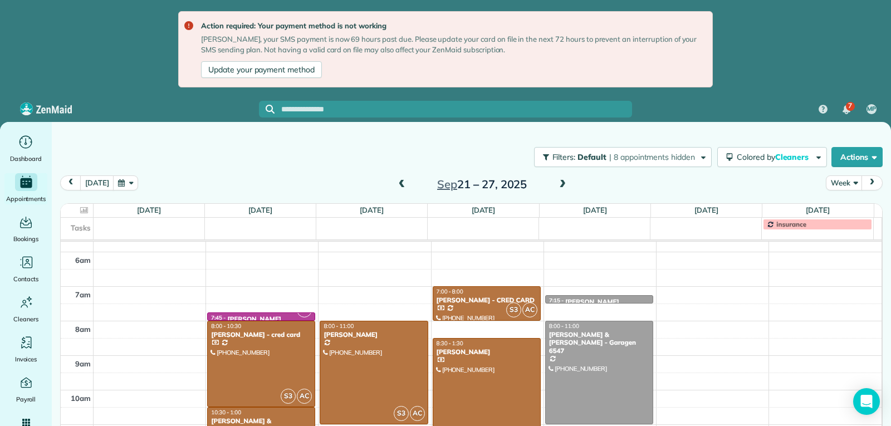
scroll to position [61, 0]
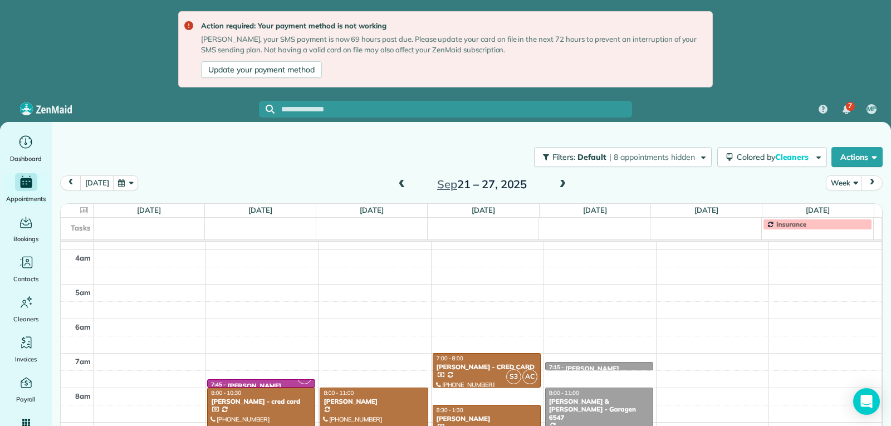
click at [402, 185] on span at bounding box center [402, 185] width 12 height 10
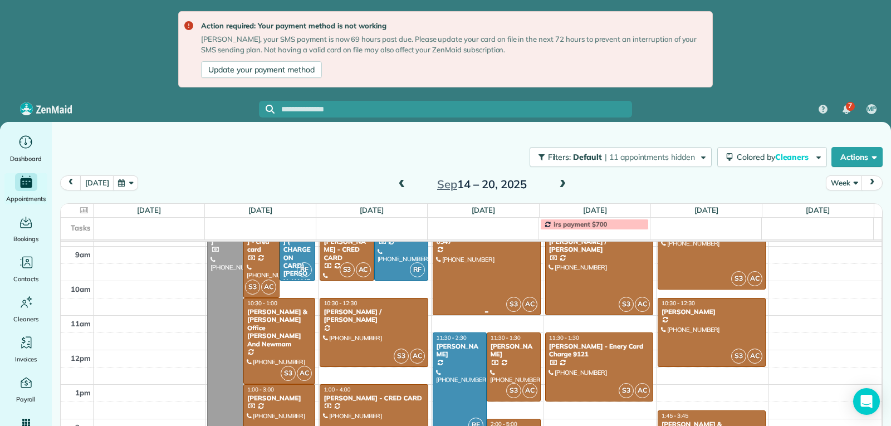
scroll to position [284, 0]
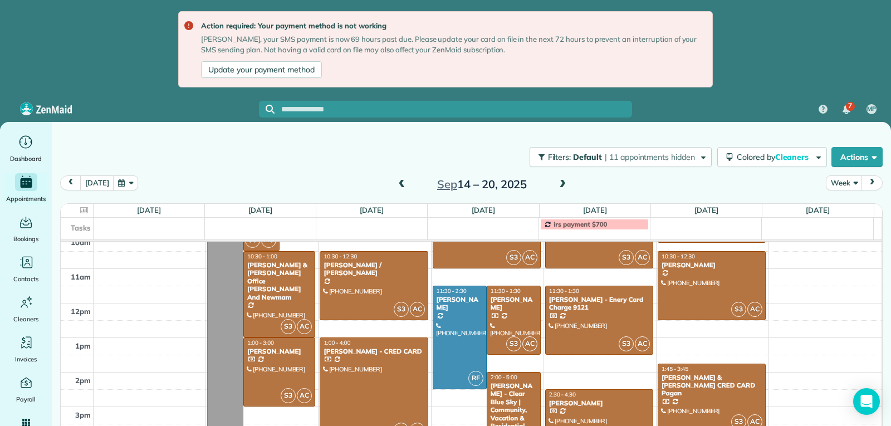
click at [399, 183] on span at bounding box center [402, 185] width 12 height 10
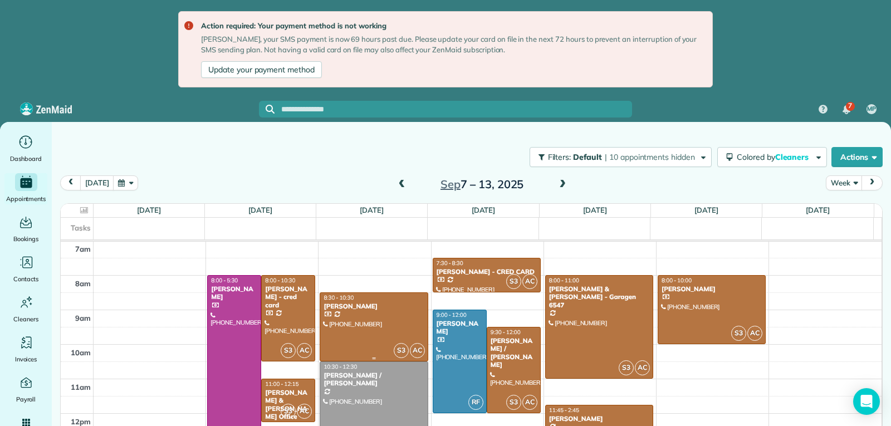
click at [389, 315] on div at bounding box center [373, 327] width 107 height 68
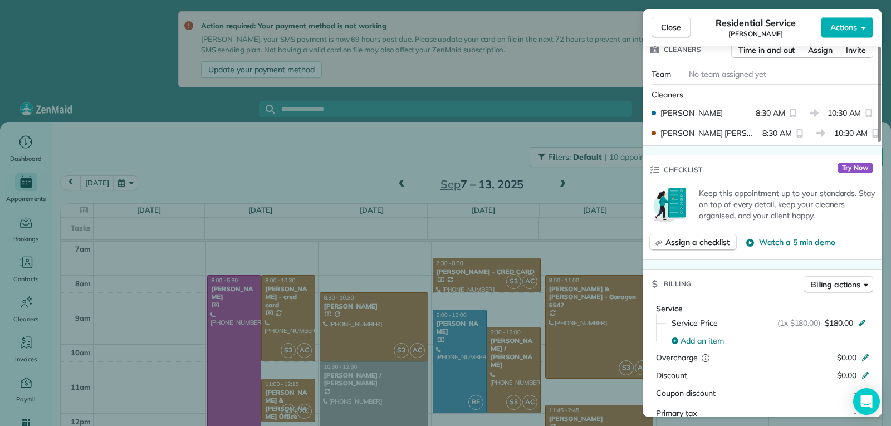
scroll to position [334, 0]
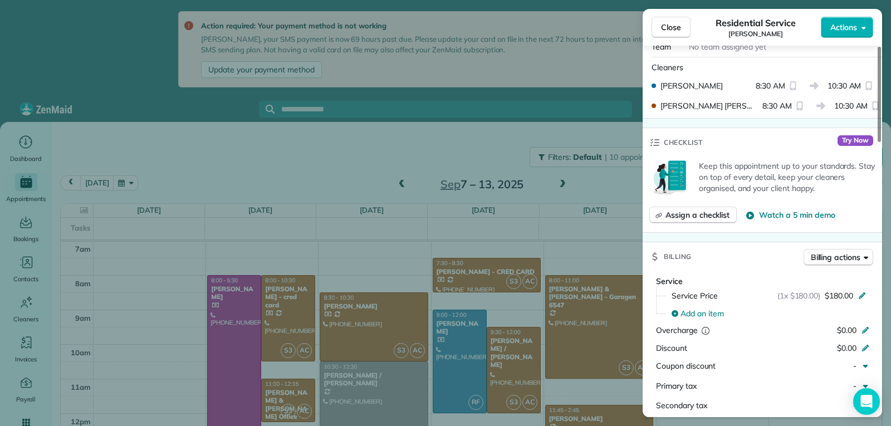
drag, startPoint x: 661, startPoint y: 27, endPoint x: 642, endPoint y: 52, distance: 31.3
click at [661, 27] on span "Close" at bounding box center [671, 27] width 20 height 11
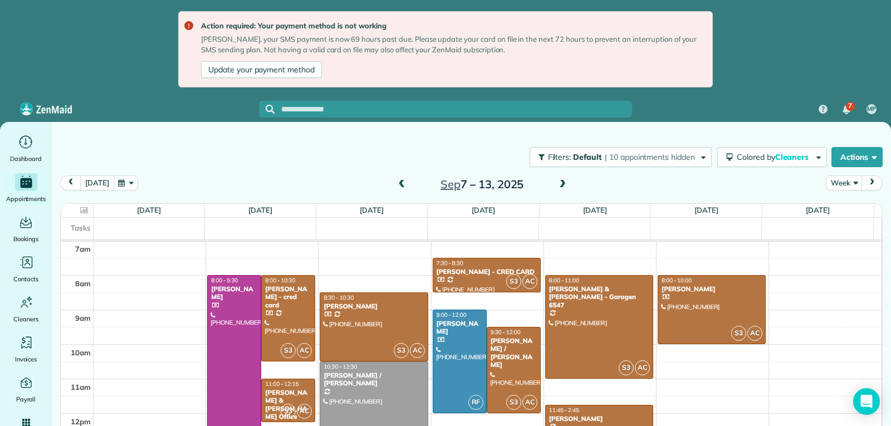
drag, startPoint x: 95, startPoint y: 186, endPoint x: 313, endPoint y: 184, distance: 217.9
click at [95, 186] on button "today" at bounding box center [96, 183] width 33 height 15
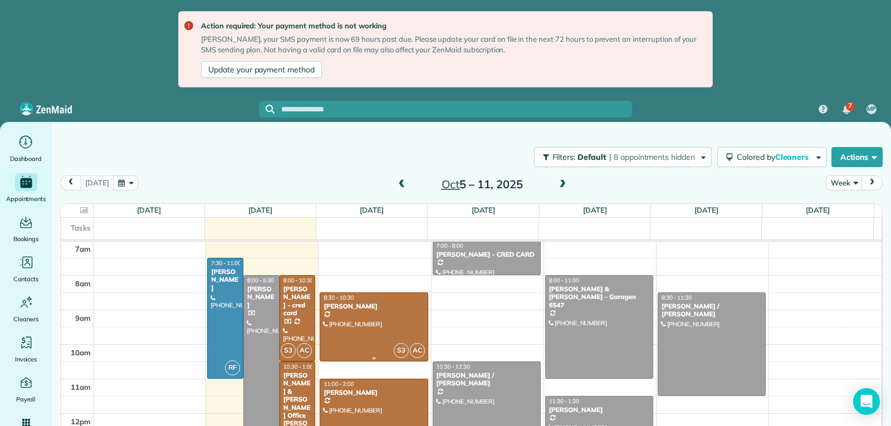
click at [393, 330] on div at bounding box center [373, 327] width 107 height 68
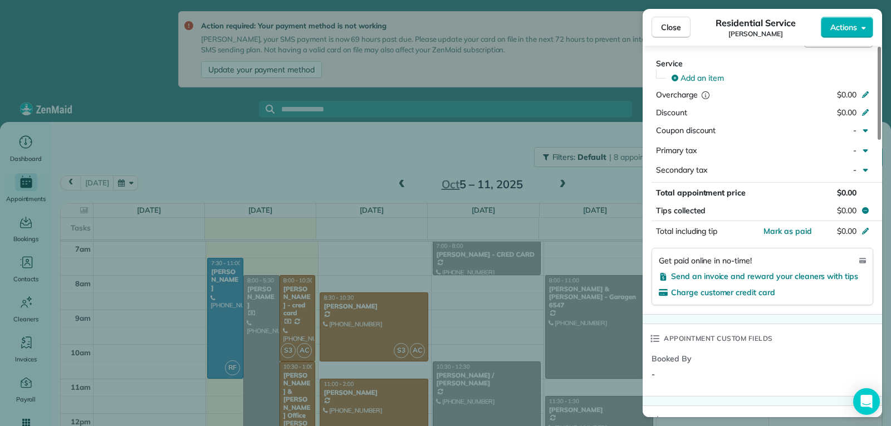
scroll to position [561, 0]
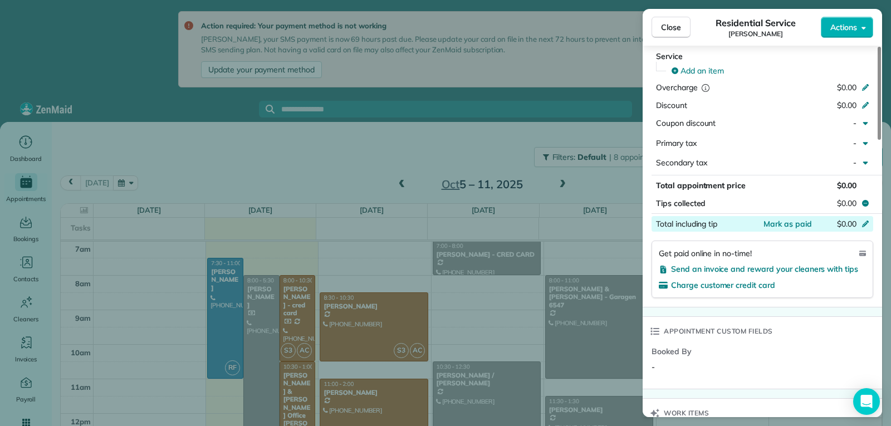
click at [865, 224] on icon at bounding box center [865, 222] width 9 height 9
type input "***"
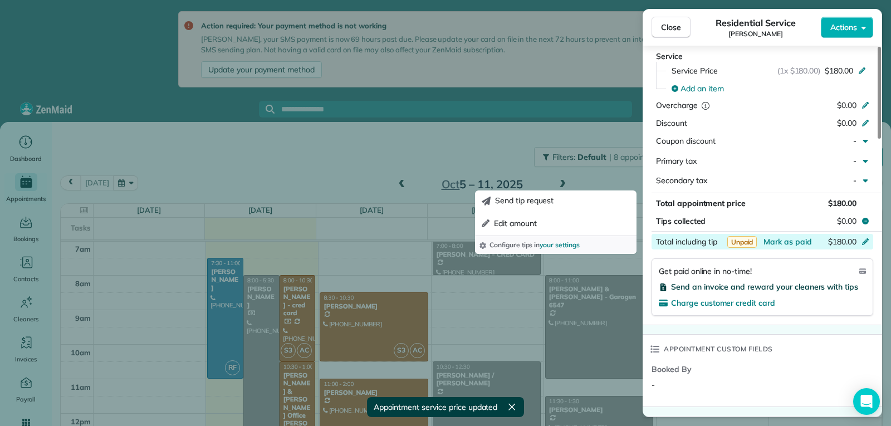
click at [697, 287] on span "Send an invoice and reward your cleaners with tips" at bounding box center [764, 287] width 187 height 10
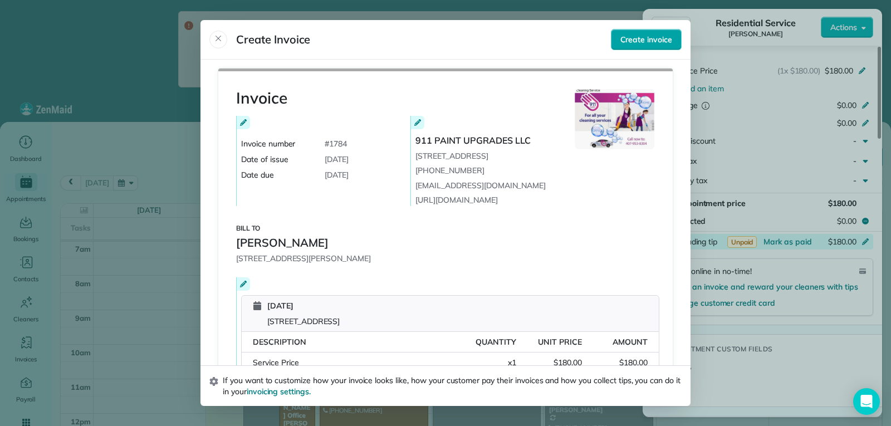
click at [658, 45] on span "Create invoice" at bounding box center [647, 39] width 52 height 11
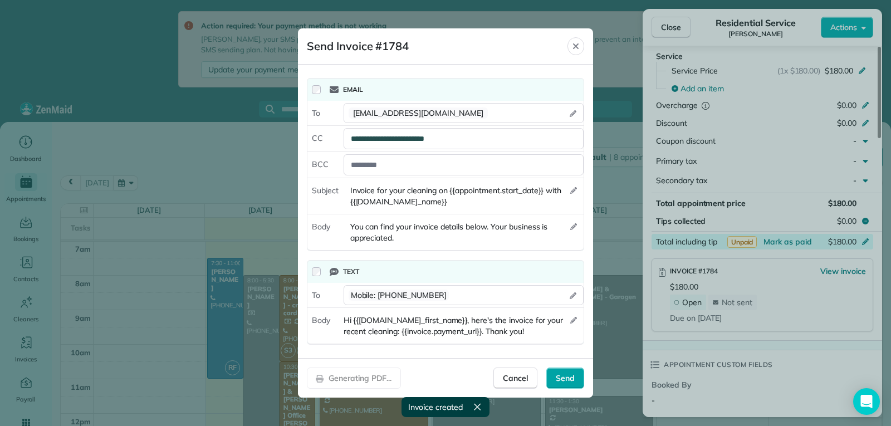
click at [568, 378] on span "Send" at bounding box center [565, 378] width 19 height 11
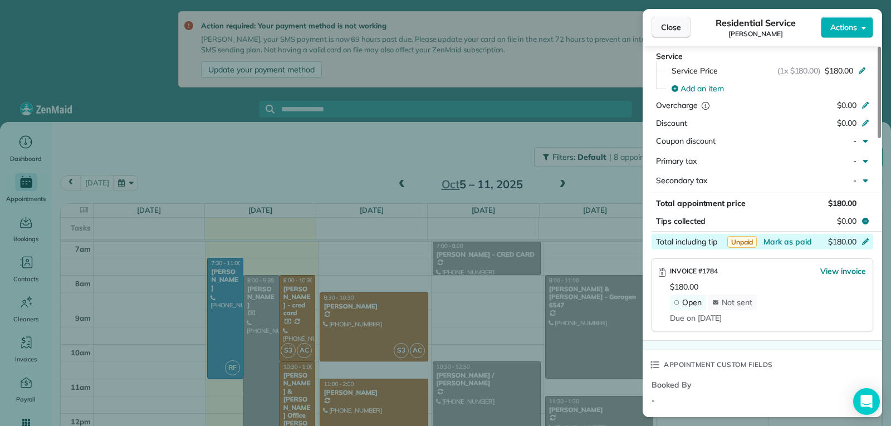
click at [664, 30] on span "Close" at bounding box center [671, 27] width 20 height 11
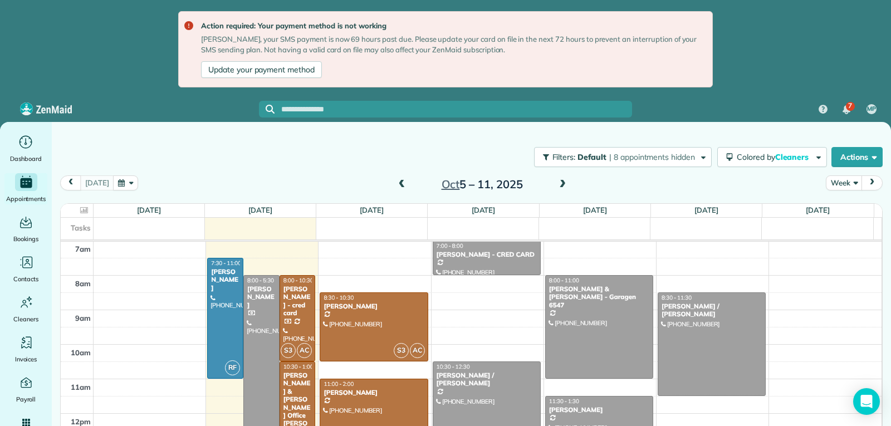
click at [400, 188] on span at bounding box center [402, 185] width 12 height 10
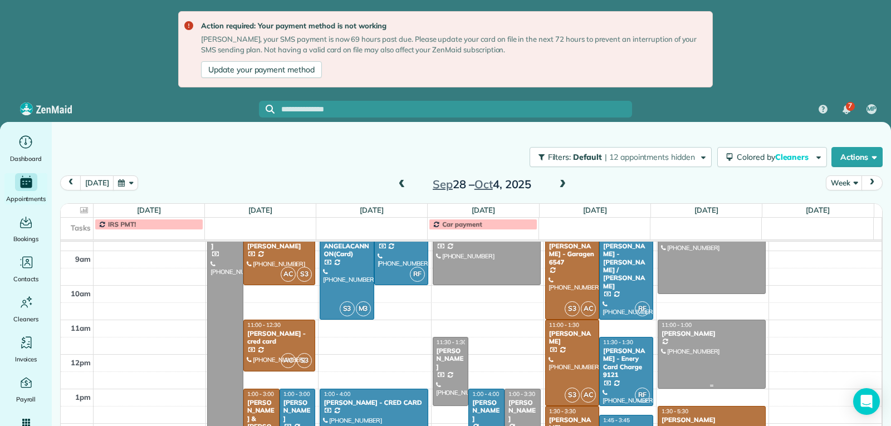
scroll to position [228, 0]
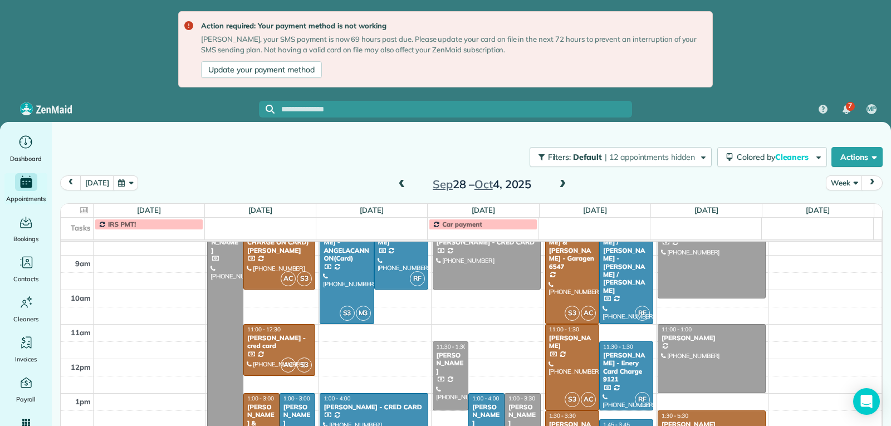
click at [560, 183] on span at bounding box center [563, 185] width 12 height 10
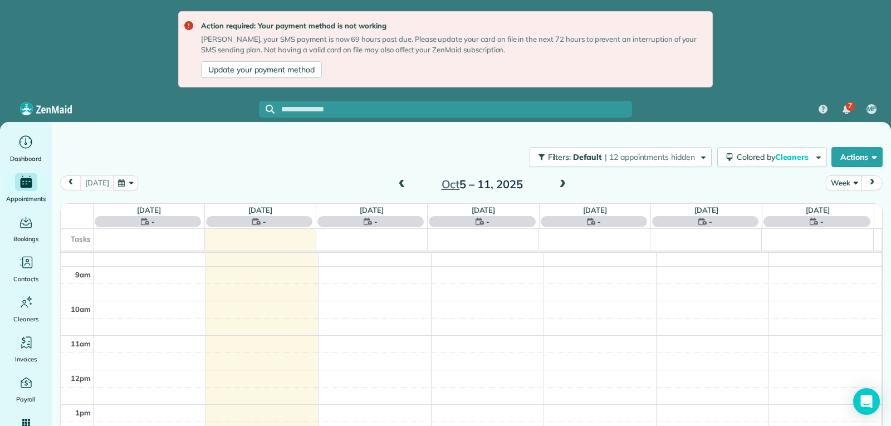
scroll to position [173, 0]
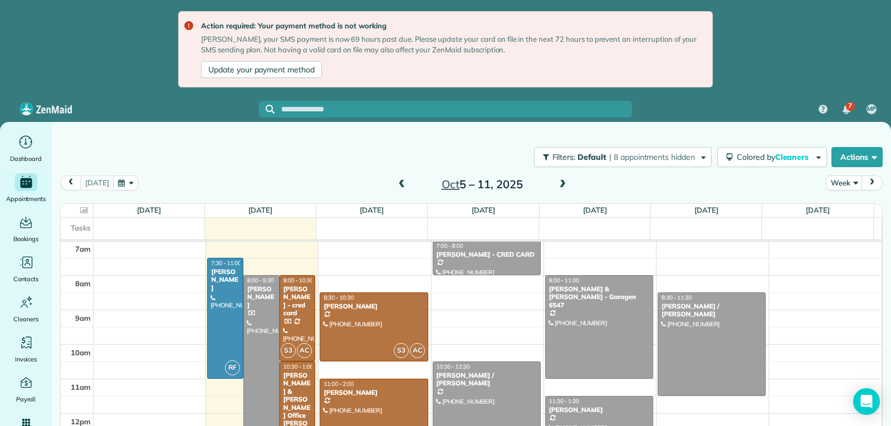
click at [560, 183] on span at bounding box center [563, 185] width 12 height 10
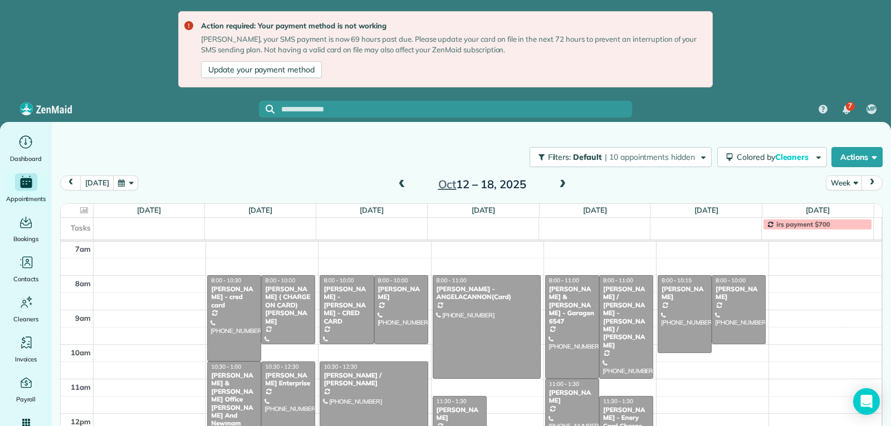
click at [560, 183] on span at bounding box center [563, 185] width 12 height 10
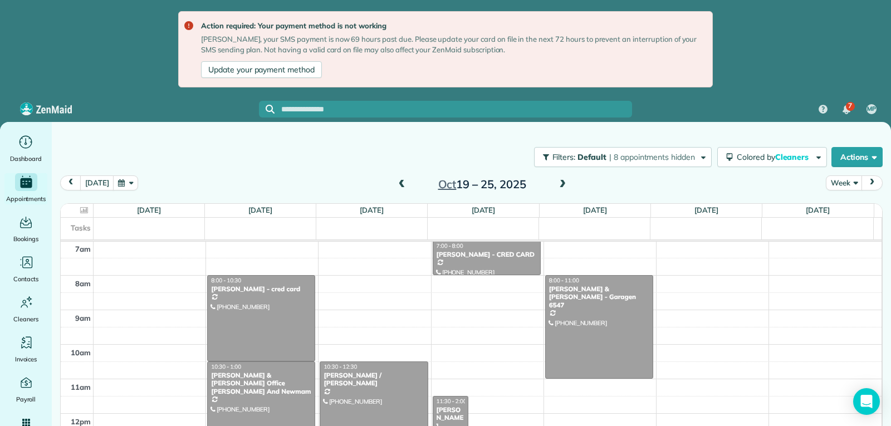
click at [560, 183] on span at bounding box center [563, 185] width 12 height 10
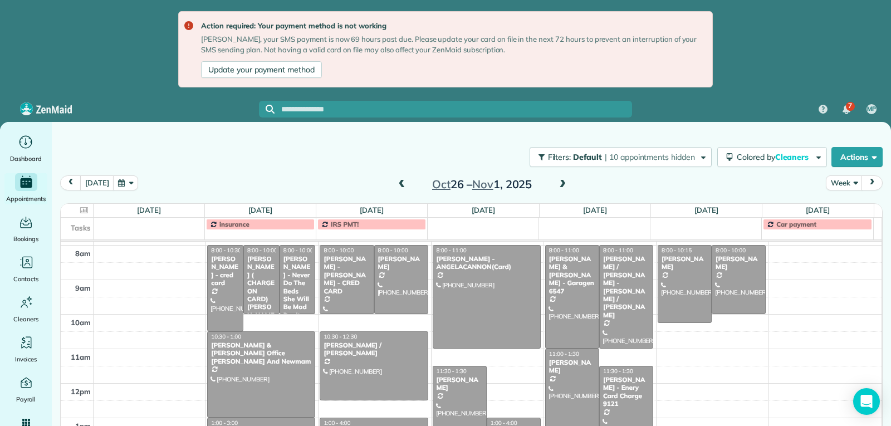
scroll to position [172, 0]
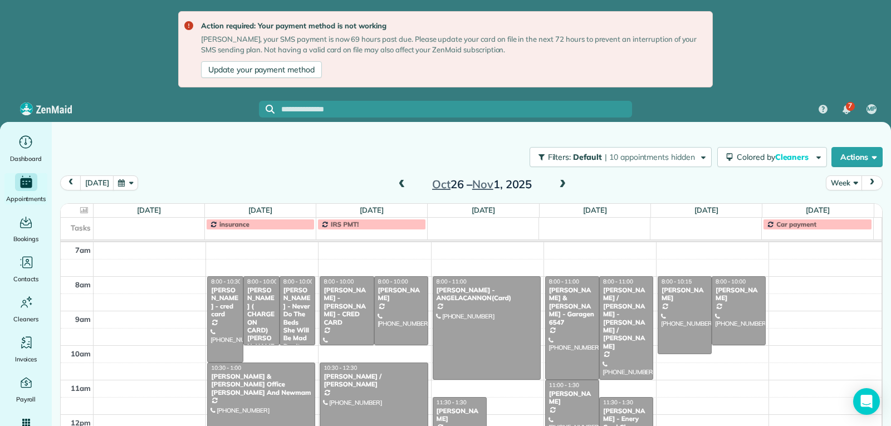
click at [562, 184] on span at bounding box center [563, 185] width 12 height 10
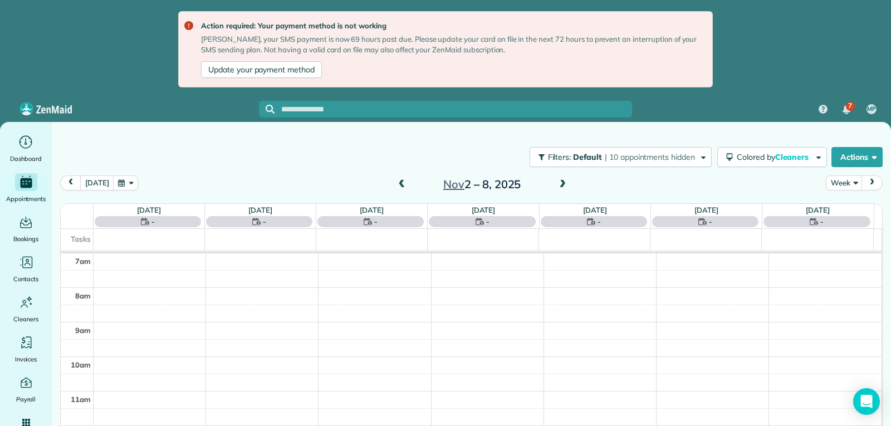
scroll to position [173, 0]
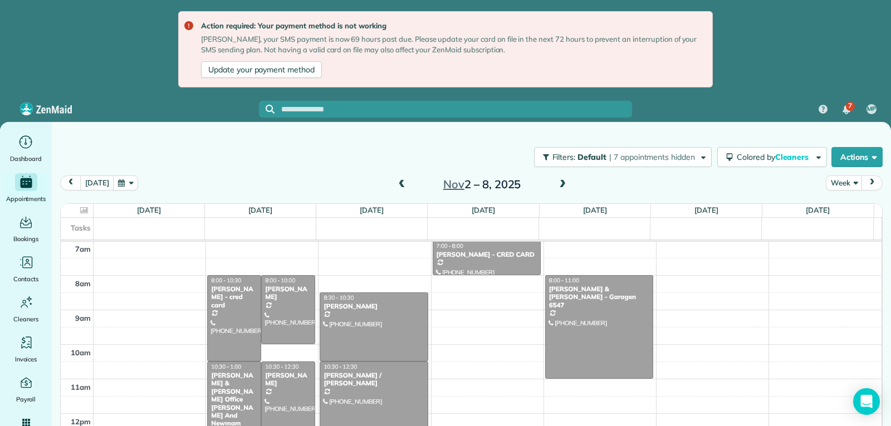
click at [562, 183] on span at bounding box center [563, 185] width 12 height 10
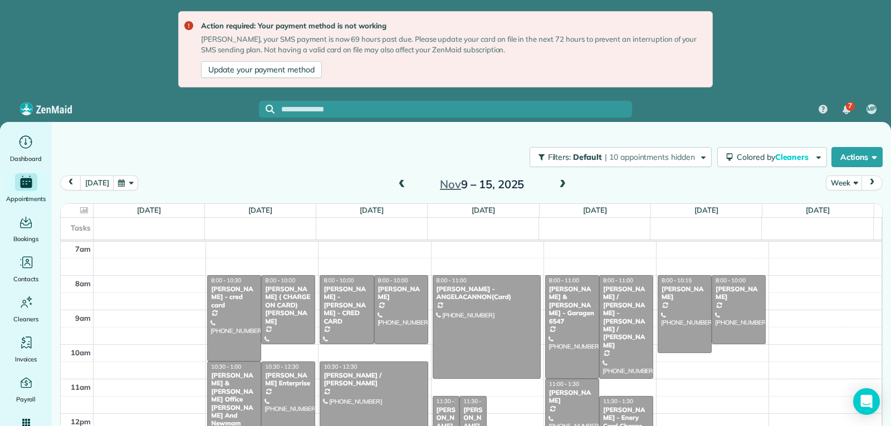
click at [562, 183] on span at bounding box center [563, 185] width 12 height 10
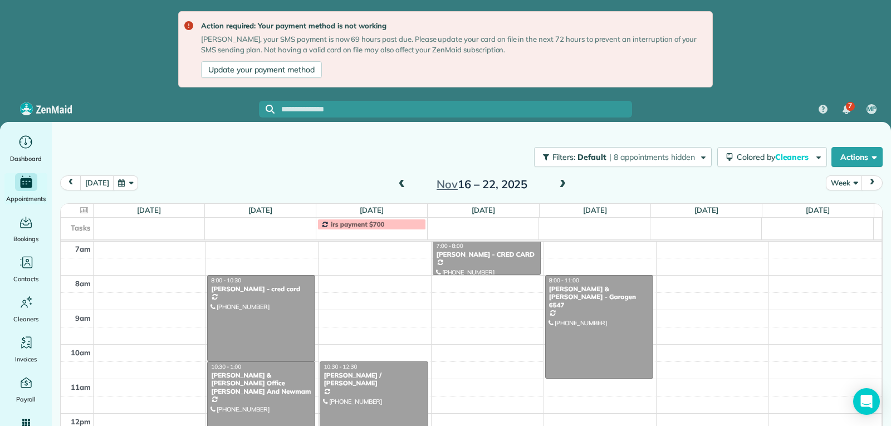
click at [562, 183] on span at bounding box center [563, 185] width 12 height 10
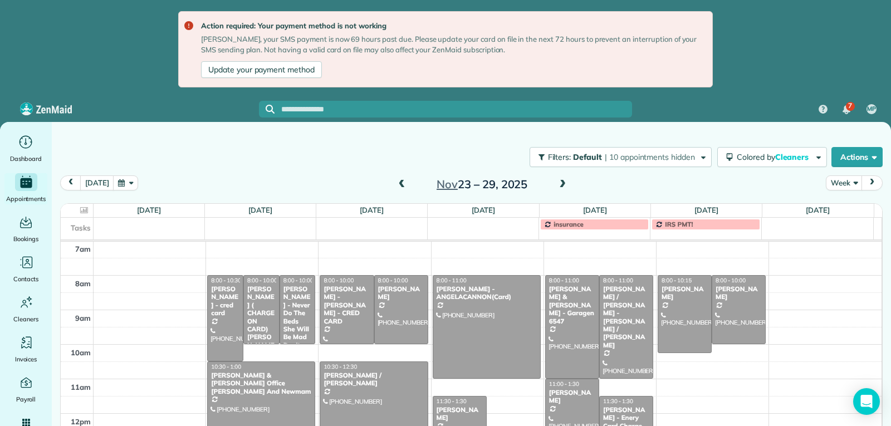
click at [563, 183] on span at bounding box center [563, 185] width 12 height 10
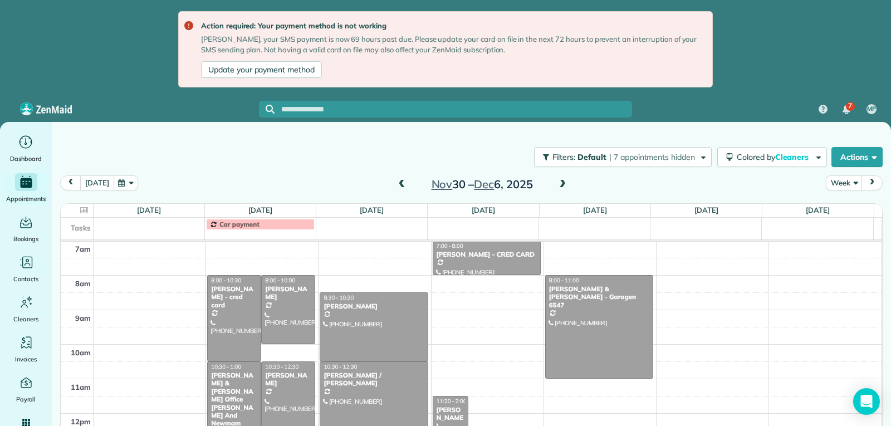
click at [96, 183] on button "today" at bounding box center [96, 183] width 33 height 15
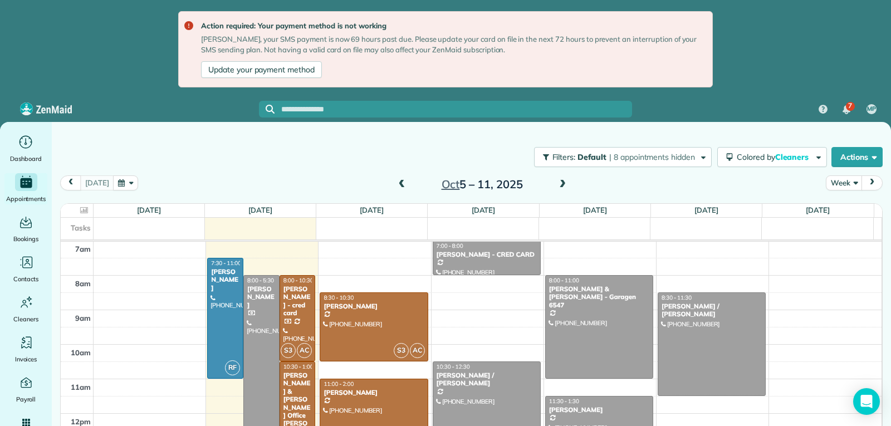
click at [403, 187] on span at bounding box center [402, 185] width 12 height 10
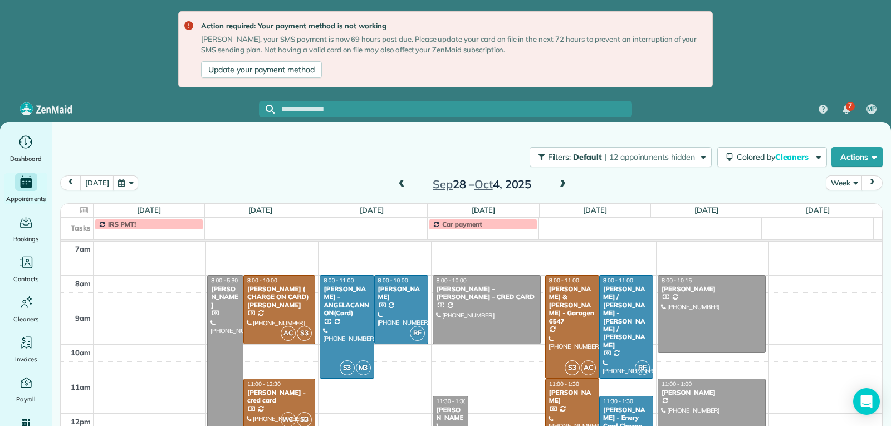
click at [561, 398] on div at bounding box center [572, 421] width 53 height 85
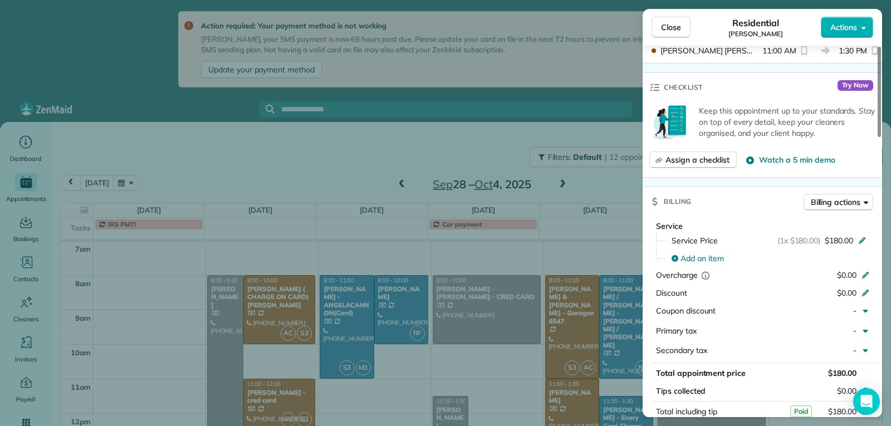
scroll to position [559, 0]
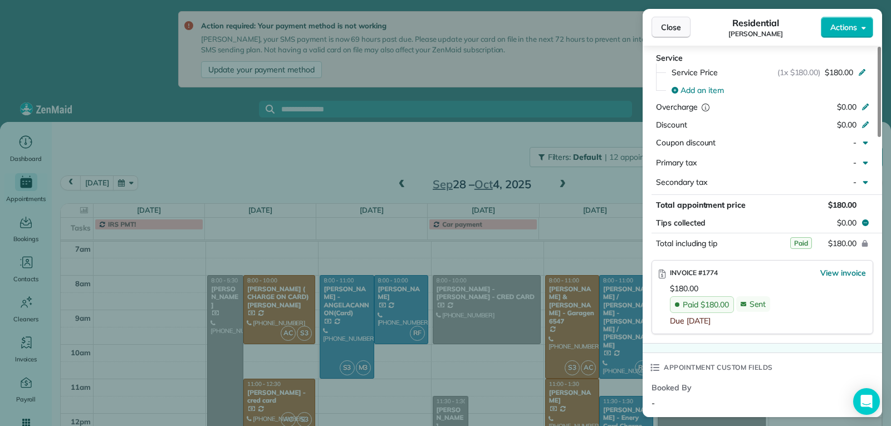
click at [676, 27] on span "Close" at bounding box center [671, 27] width 20 height 11
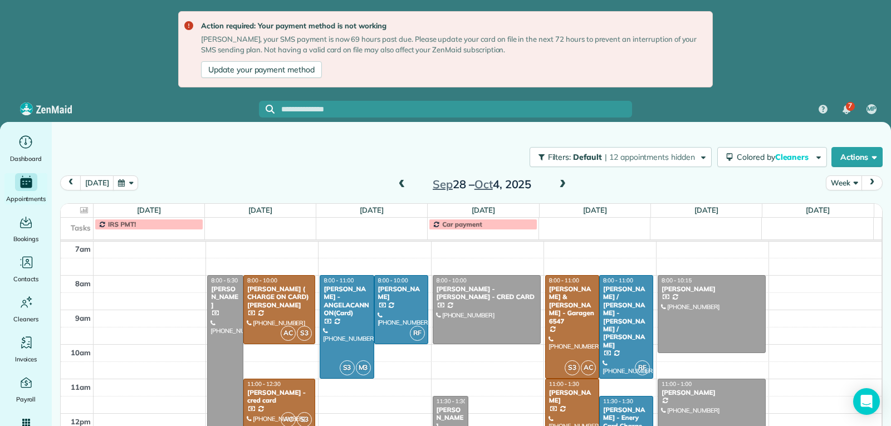
click at [573, 393] on div "Kristy Jackson" at bounding box center [572, 397] width 47 height 16
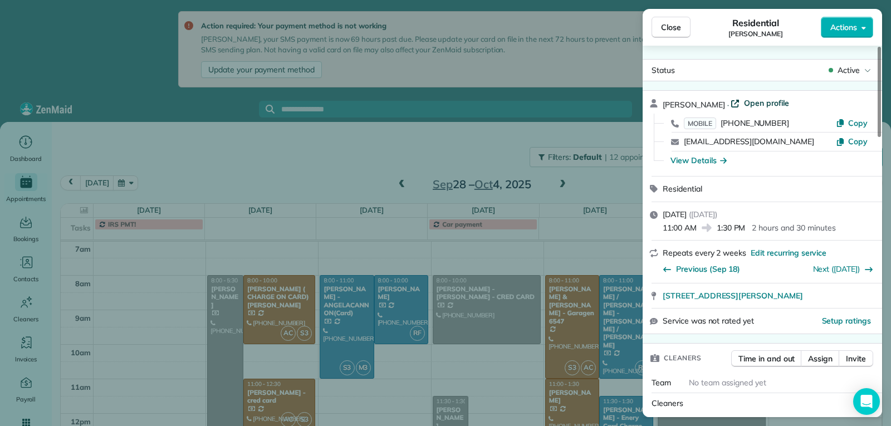
click at [758, 105] on span "Open profile" at bounding box center [766, 103] width 45 height 11
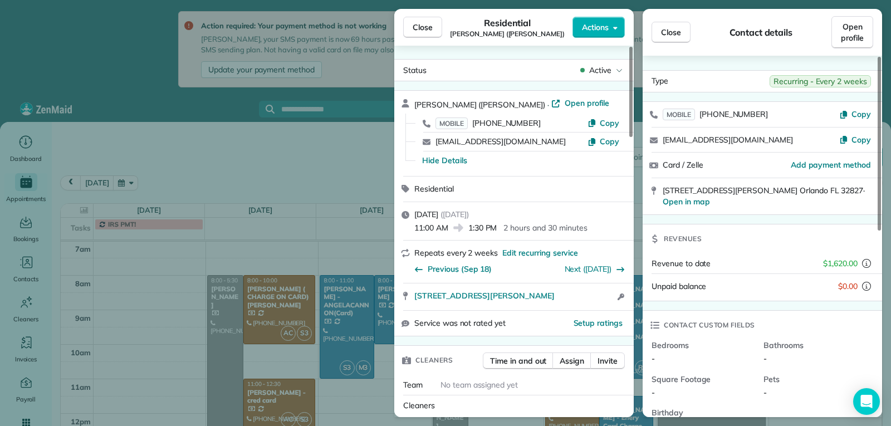
click at [420, 28] on span "Close" at bounding box center [423, 27] width 20 height 11
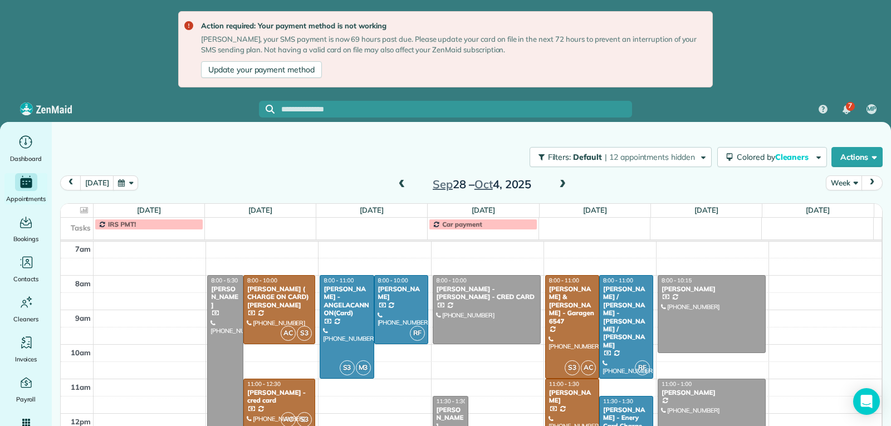
click at [402, 188] on span at bounding box center [402, 185] width 12 height 10
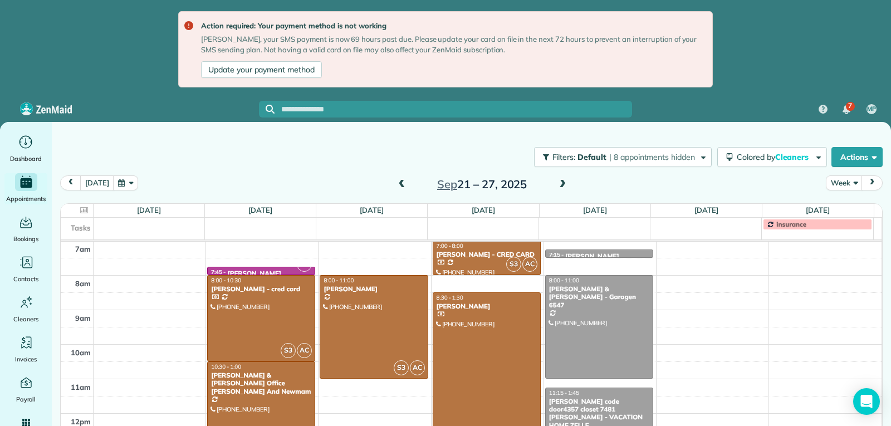
click at [402, 188] on span at bounding box center [402, 185] width 12 height 10
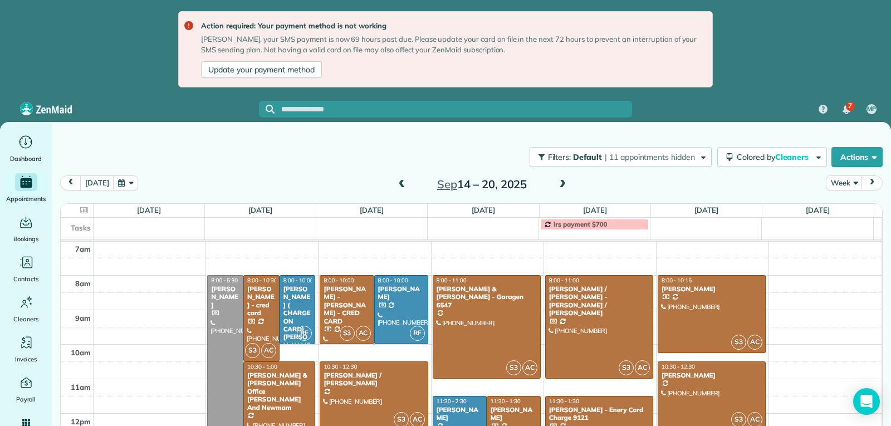
click at [402, 188] on span at bounding box center [402, 185] width 12 height 10
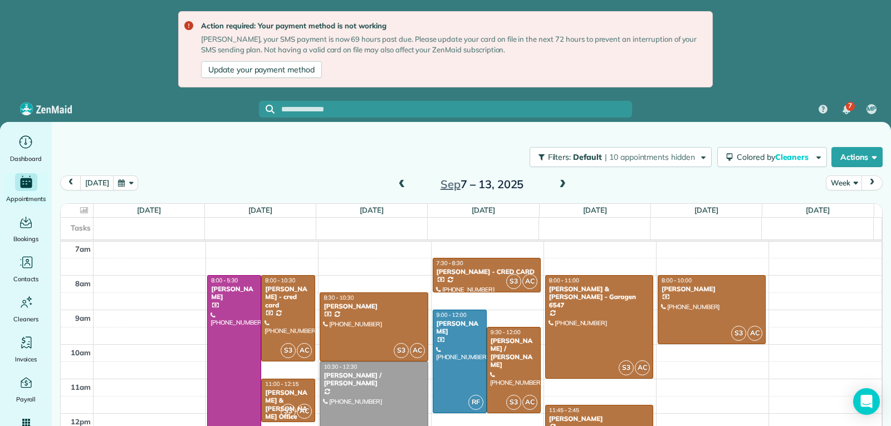
click at [402, 188] on span at bounding box center [402, 185] width 12 height 10
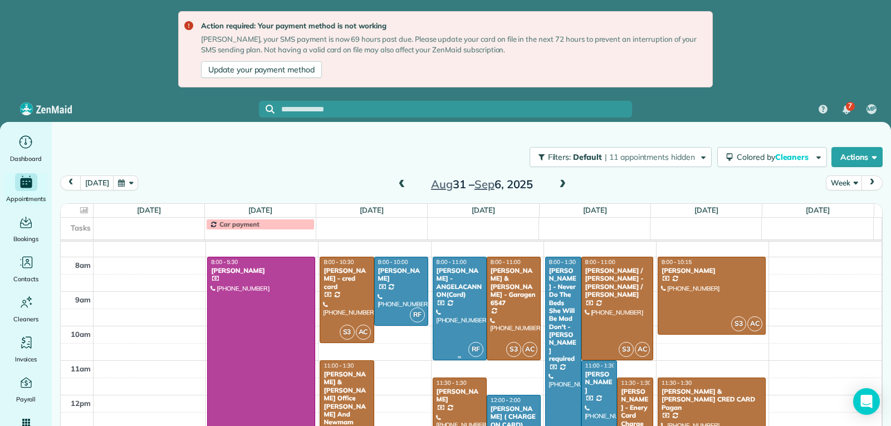
scroll to position [172, 0]
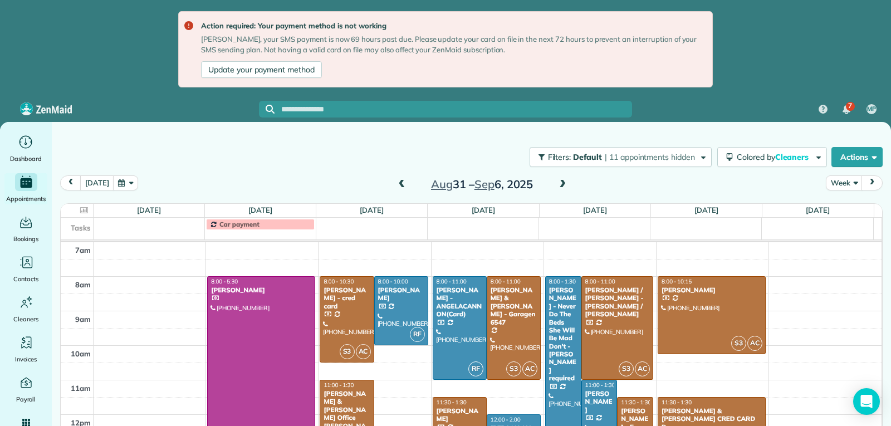
click at [566, 183] on span at bounding box center [563, 185] width 12 height 10
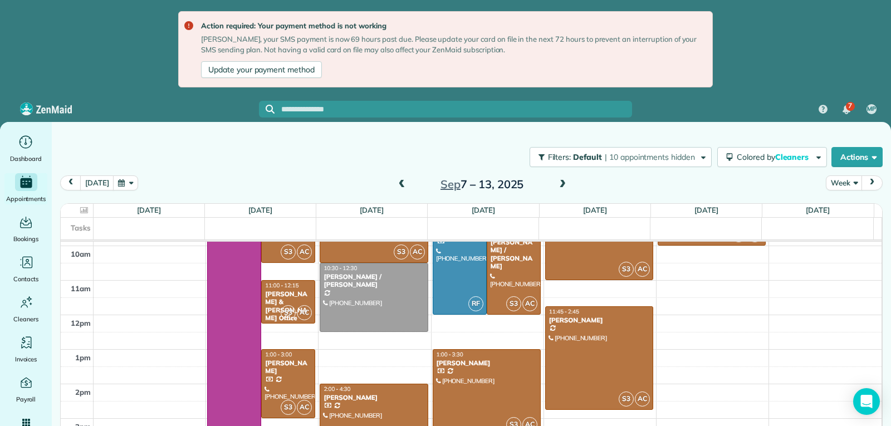
scroll to position [284, 0]
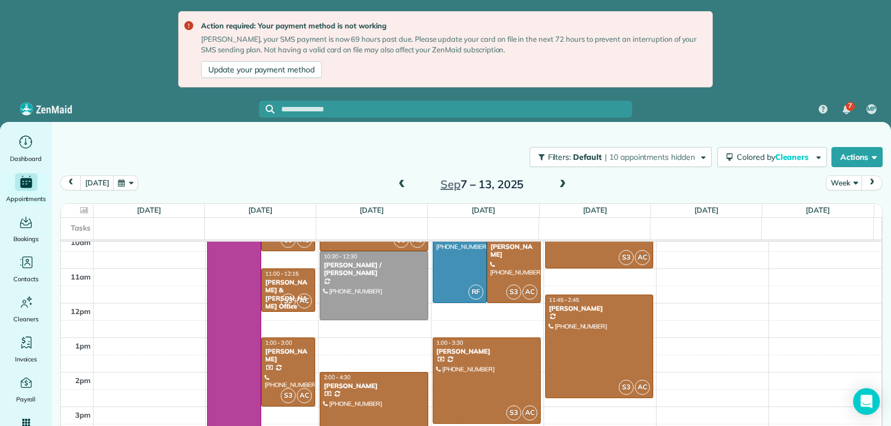
click at [562, 186] on span at bounding box center [563, 185] width 12 height 10
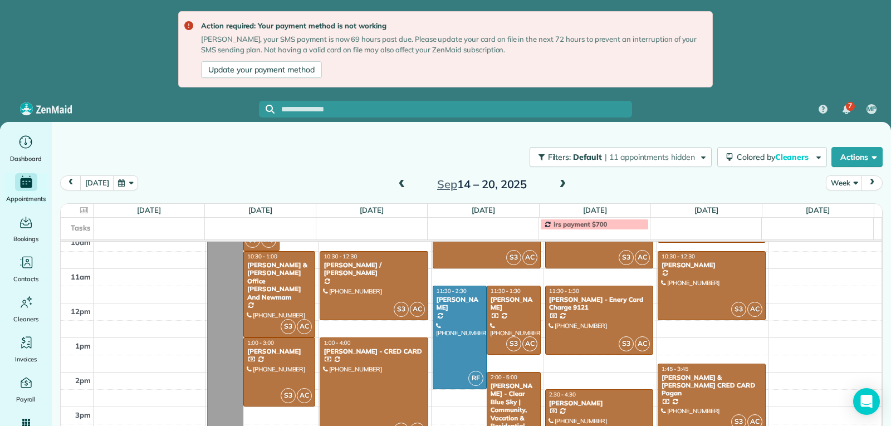
click at [562, 185] on span at bounding box center [563, 185] width 12 height 10
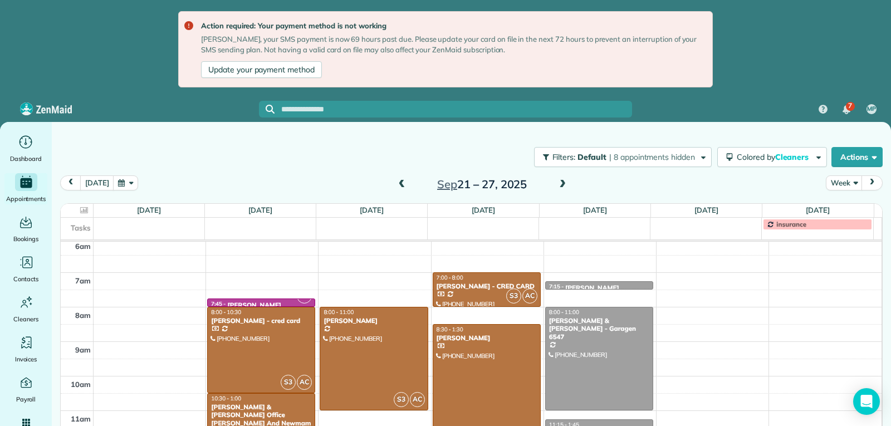
scroll to position [116, 0]
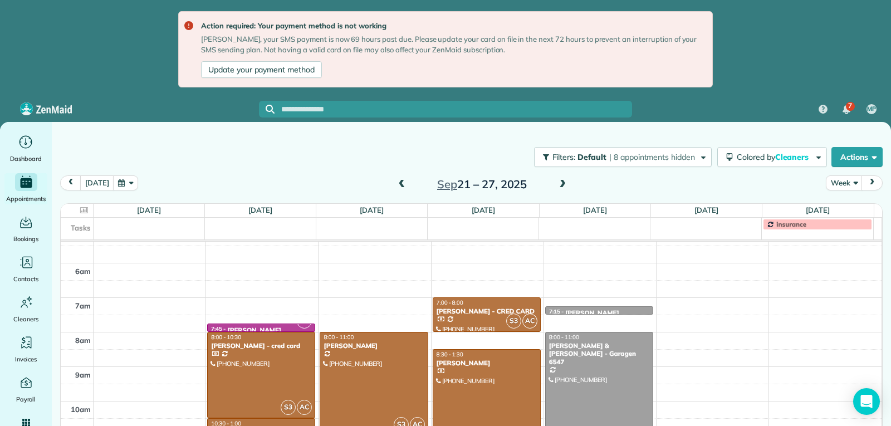
click at [561, 187] on span at bounding box center [563, 185] width 12 height 10
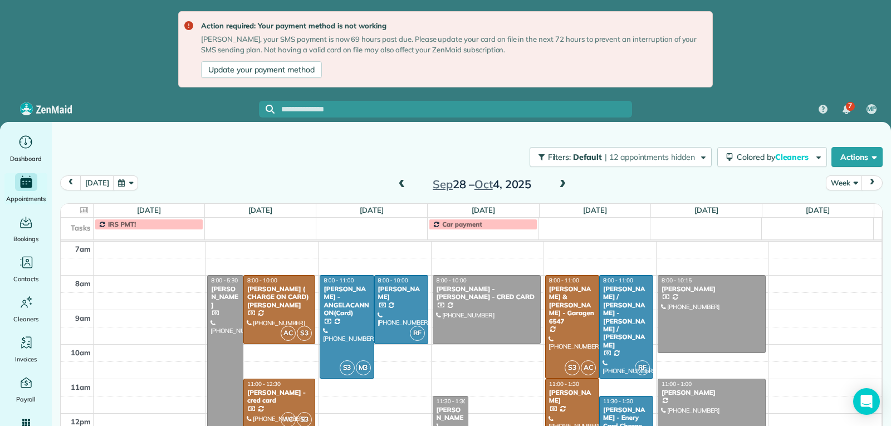
click at [400, 187] on span at bounding box center [402, 185] width 12 height 10
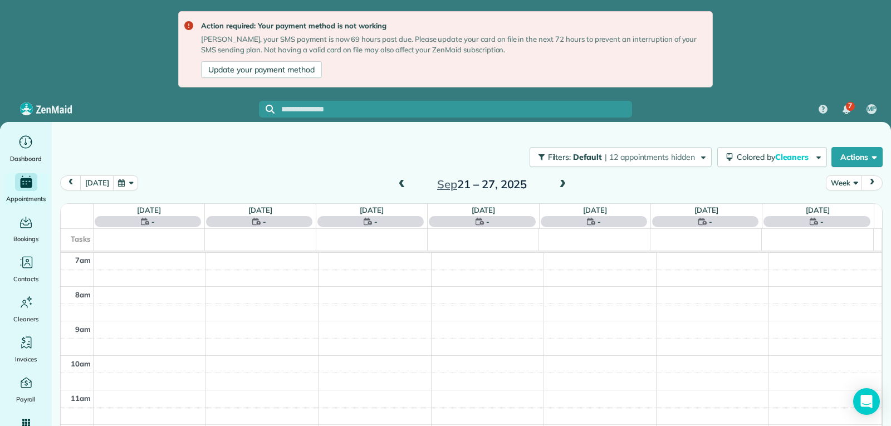
click at [400, 187] on span at bounding box center [402, 185] width 12 height 10
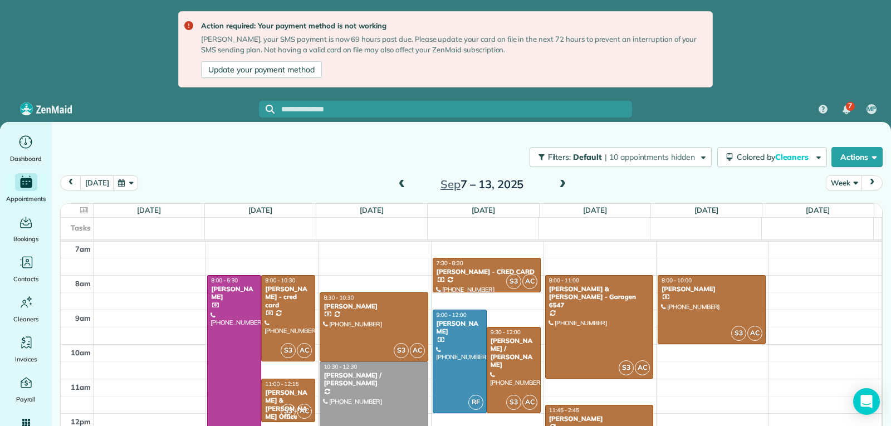
click at [400, 187] on span at bounding box center [402, 185] width 12 height 10
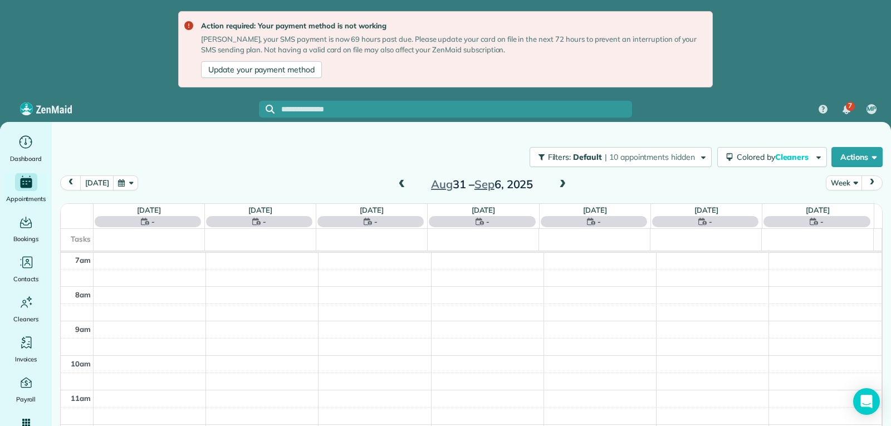
click at [400, 187] on span at bounding box center [402, 185] width 12 height 10
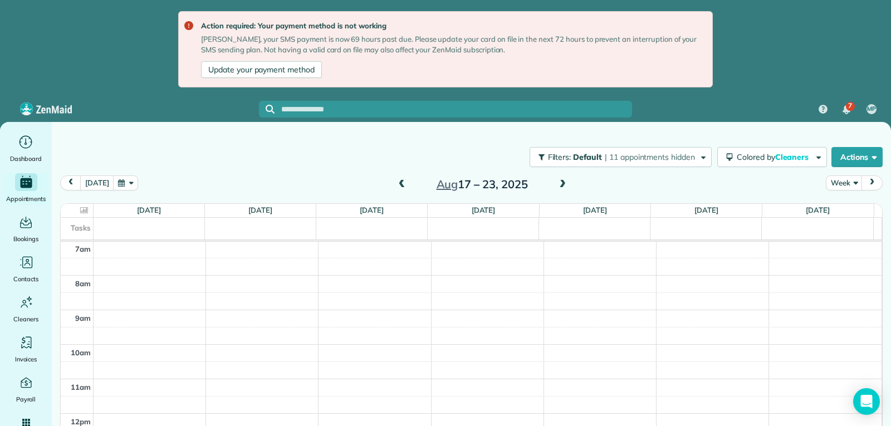
click at [400, 187] on span at bounding box center [402, 185] width 12 height 10
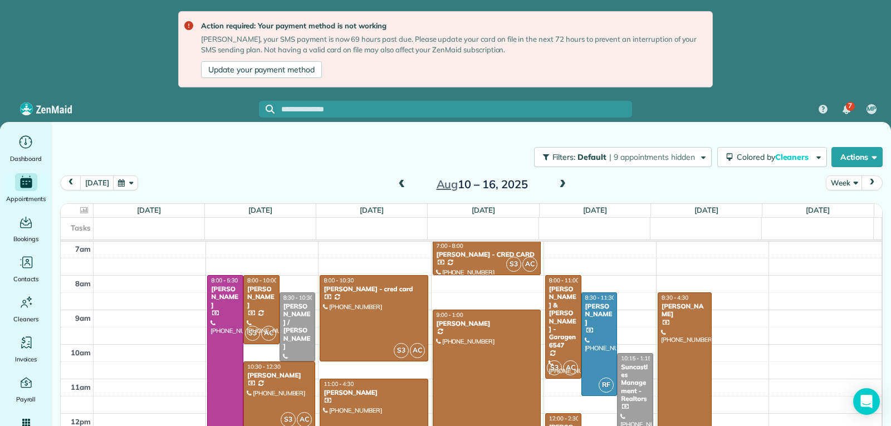
click at [400, 187] on span at bounding box center [402, 185] width 12 height 10
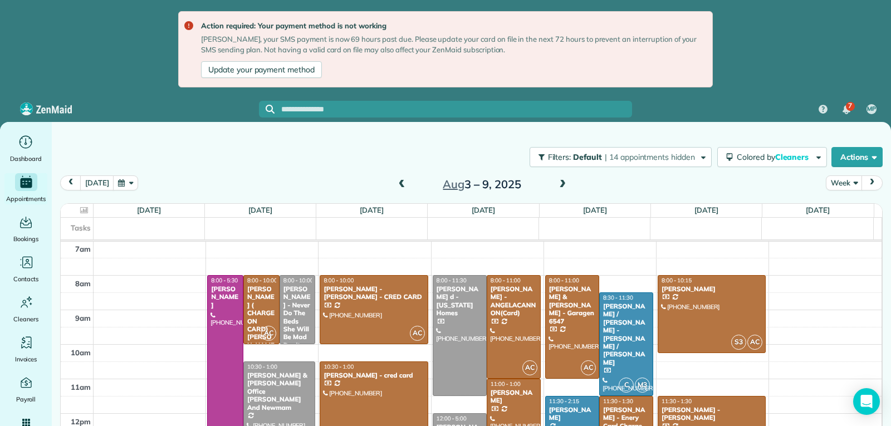
click at [400, 187] on span at bounding box center [402, 185] width 12 height 10
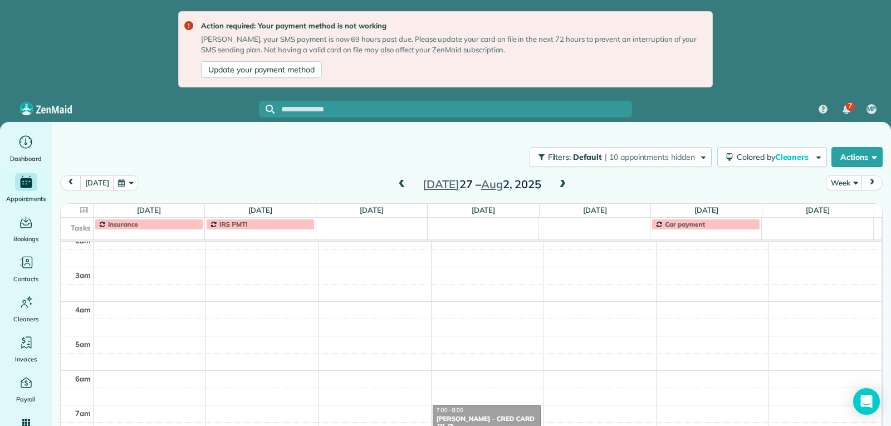
scroll to position [5, 0]
click at [559, 185] on span at bounding box center [563, 185] width 12 height 10
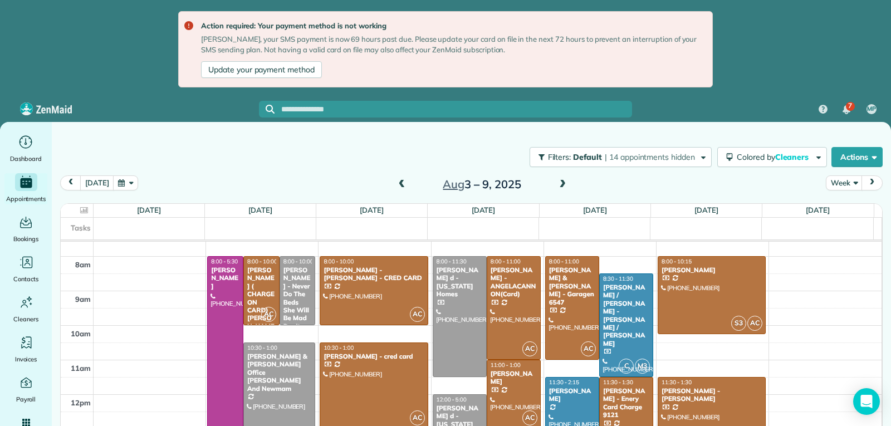
scroll to position [172, 0]
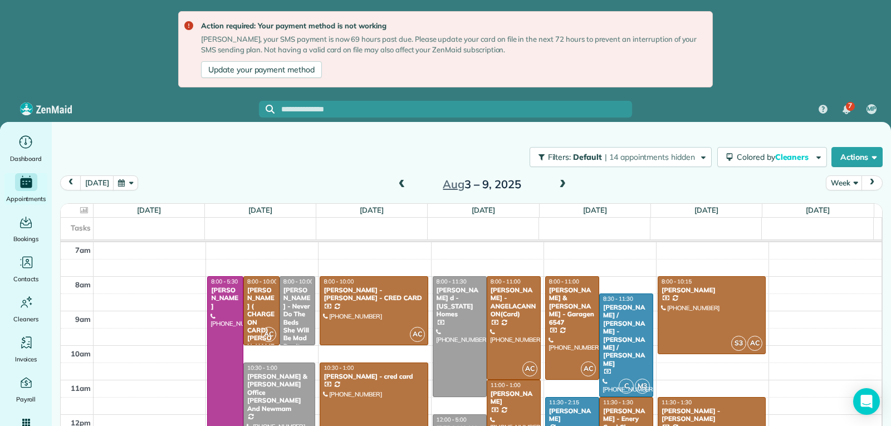
click at [566, 186] on span at bounding box center [563, 185] width 12 height 10
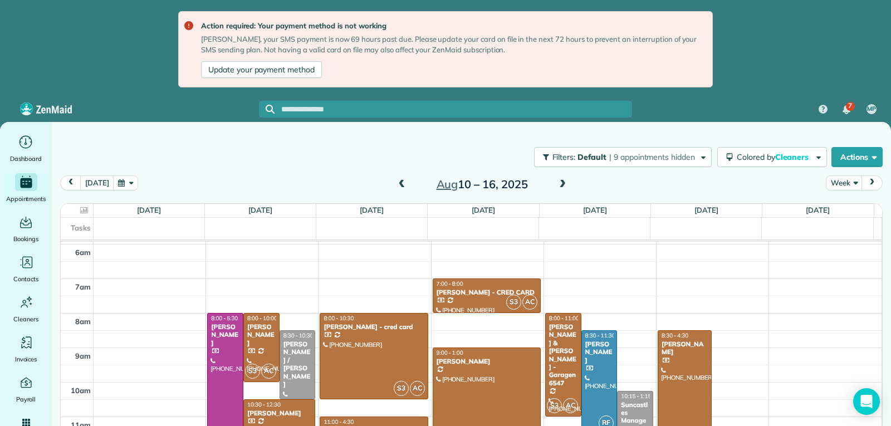
scroll to position [116, 0]
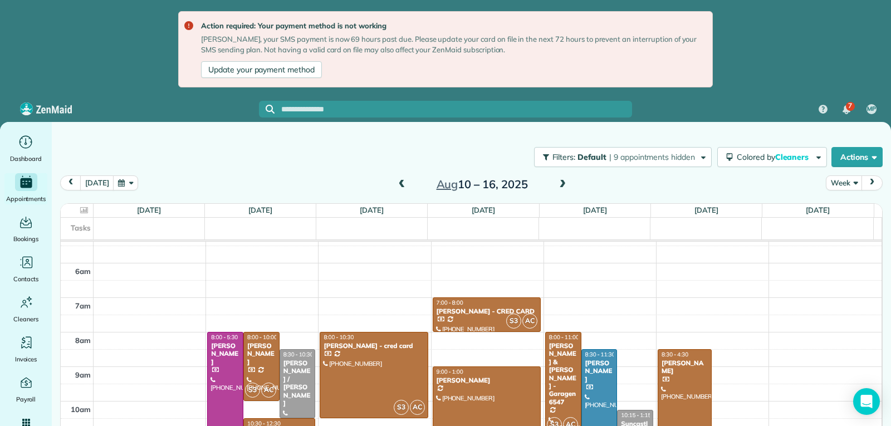
click at [566, 185] on span at bounding box center [563, 185] width 12 height 10
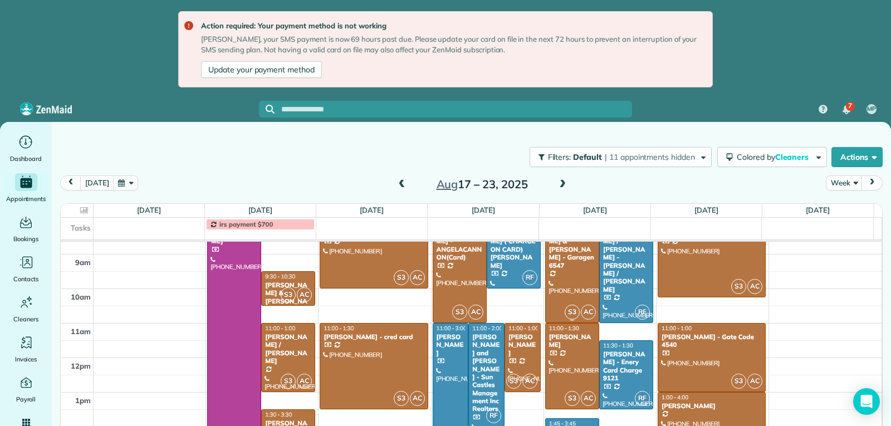
scroll to position [284, 0]
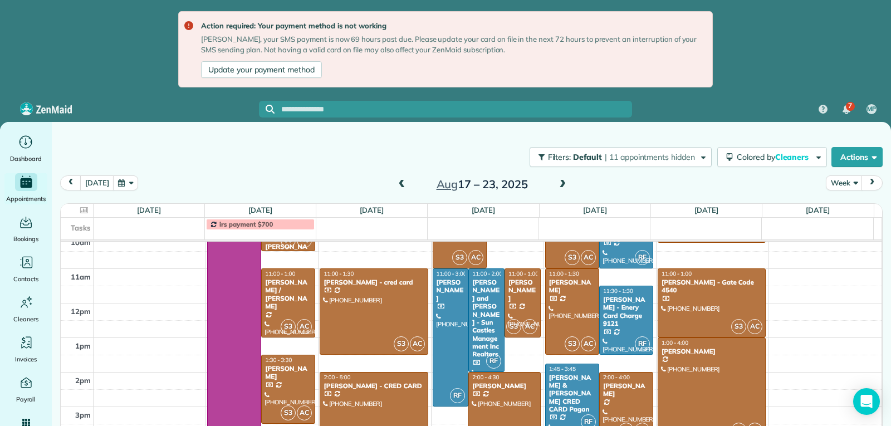
click at [557, 187] on span at bounding box center [563, 185] width 12 height 10
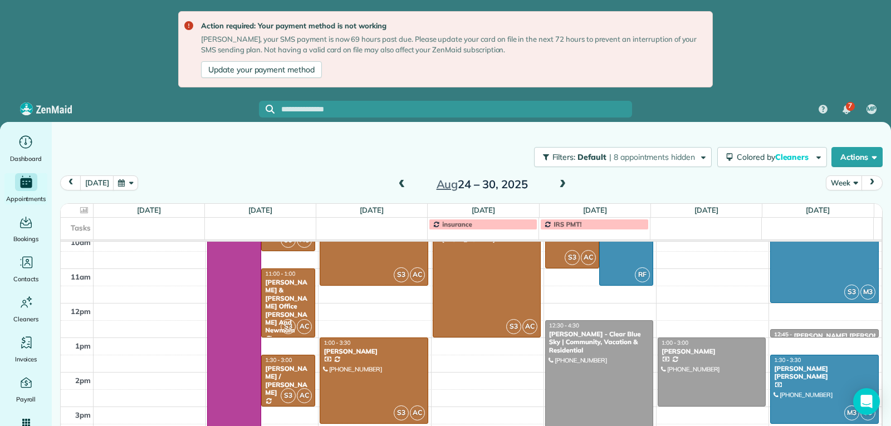
click at [563, 184] on span at bounding box center [563, 185] width 12 height 10
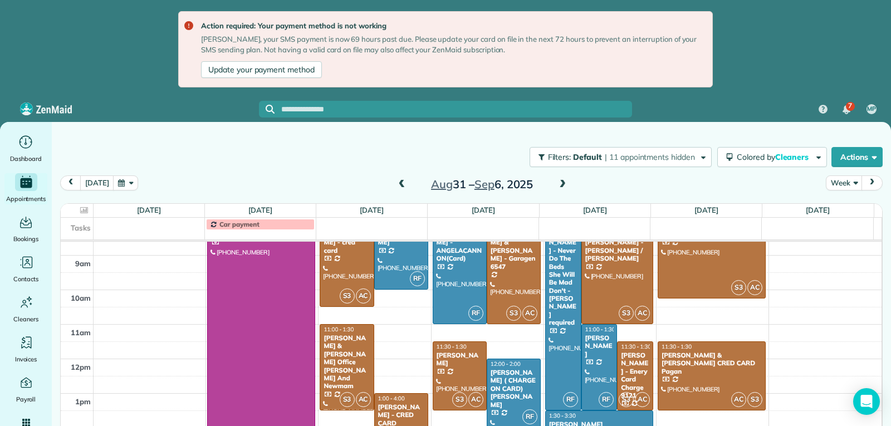
click at [557, 184] on span at bounding box center [563, 185] width 12 height 10
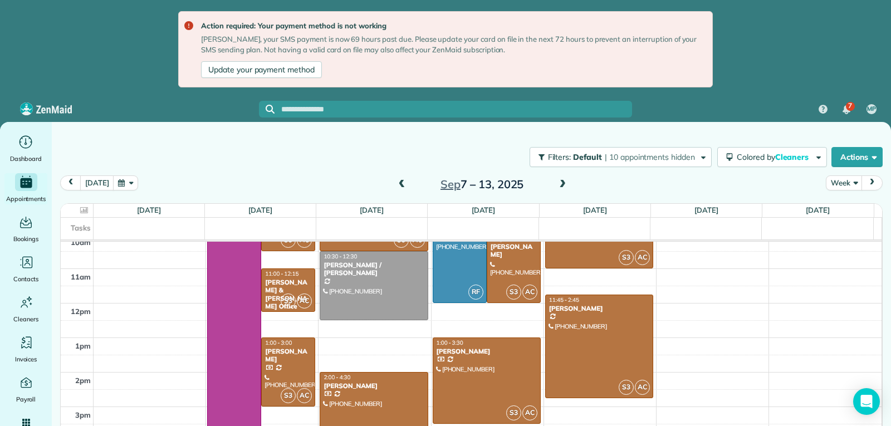
click at [557, 181] on span at bounding box center [563, 185] width 12 height 10
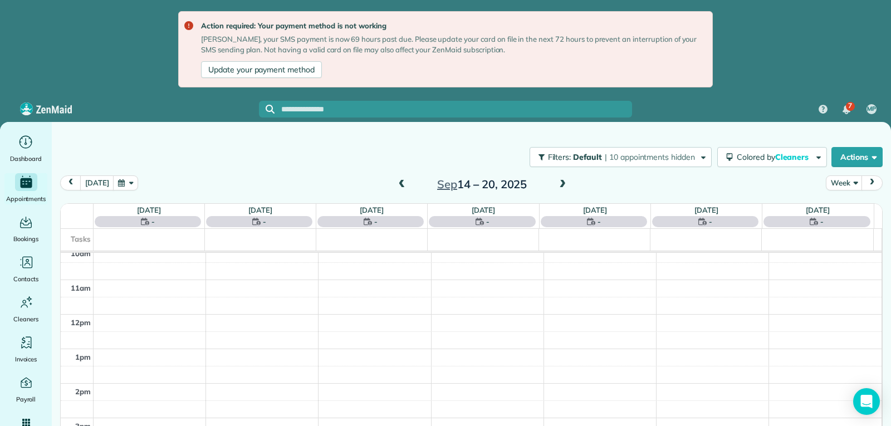
scroll to position [173, 0]
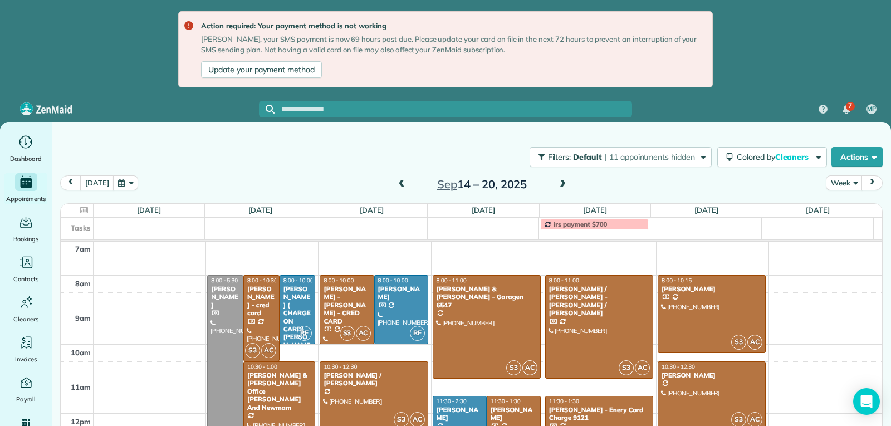
click at [403, 186] on span at bounding box center [402, 185] width 12 height 10
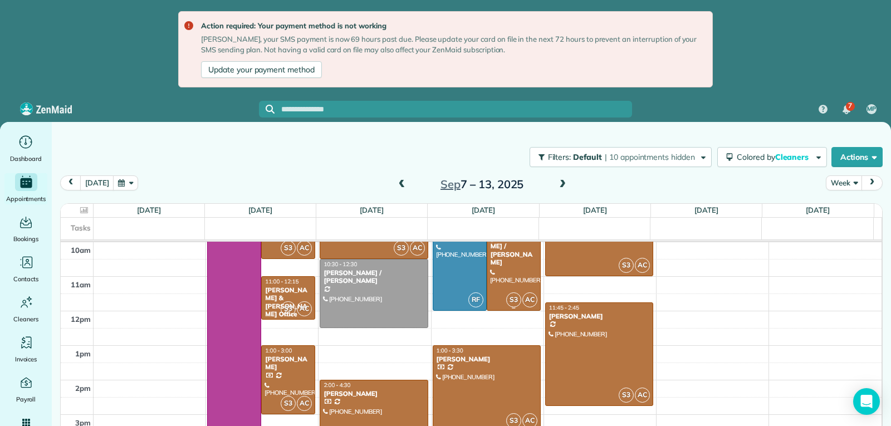
scroll to position [284, 0]
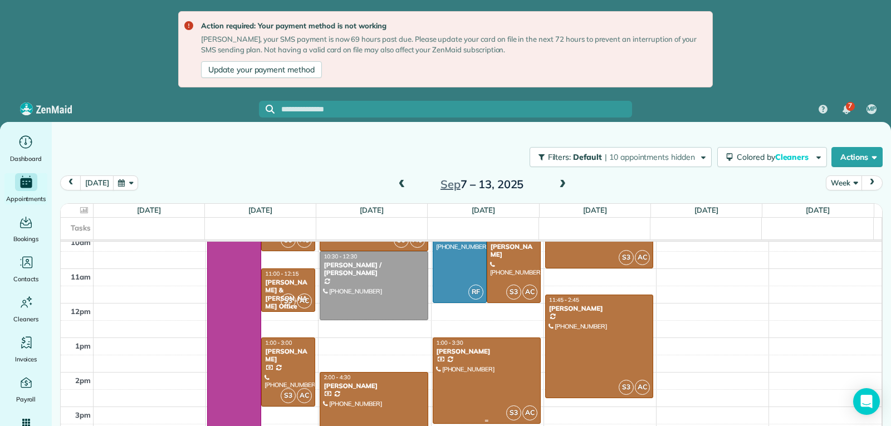
click at [474, 373] on div at bounding box center [486, 380] width 107 height 85
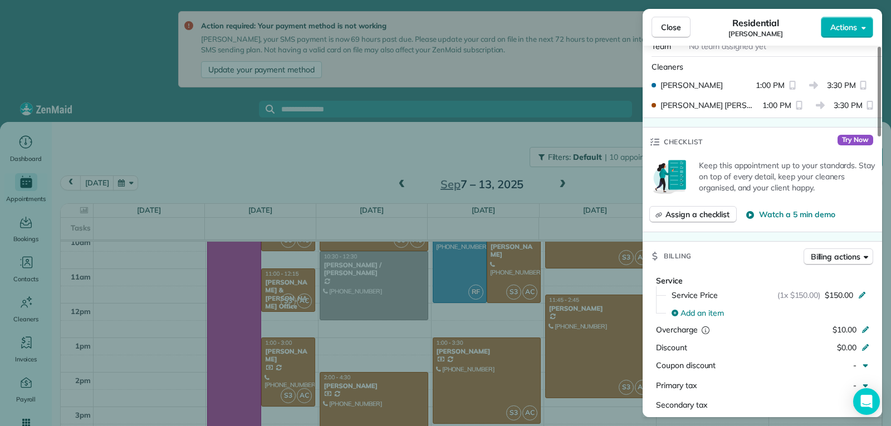
scroll to position [449, 0]
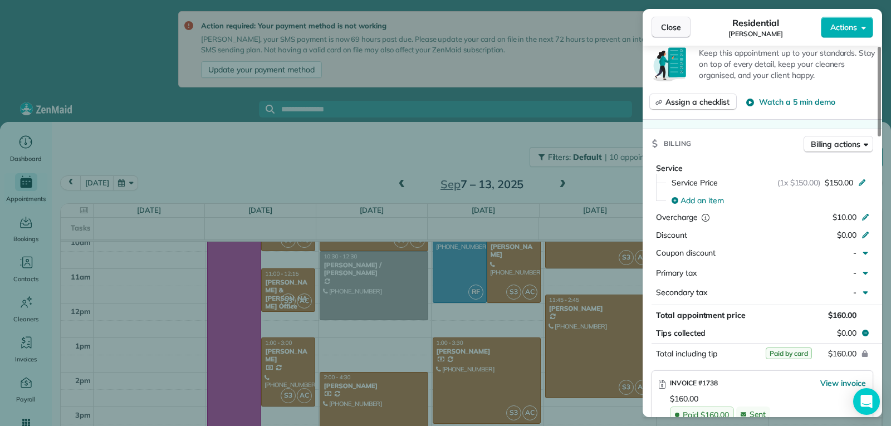
click at [669, 30] on span "Close" at bounding box center [671, 27] width 20 height 11
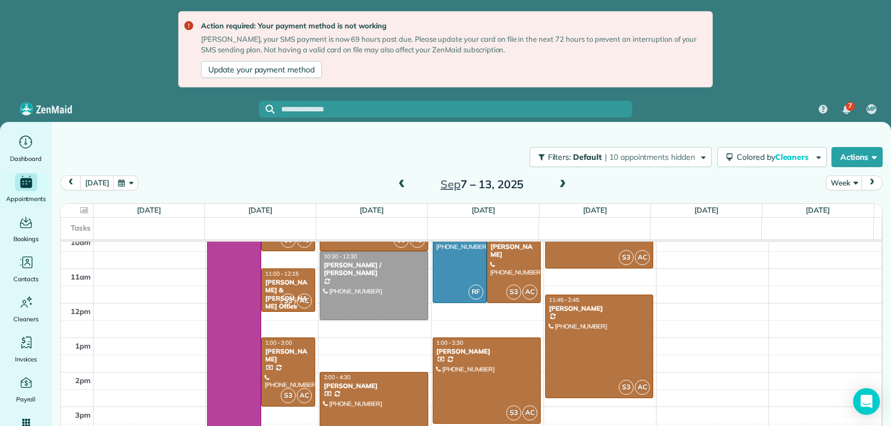
click at [559, 187] on span at bounding box center [563, 185] width 12 height 10
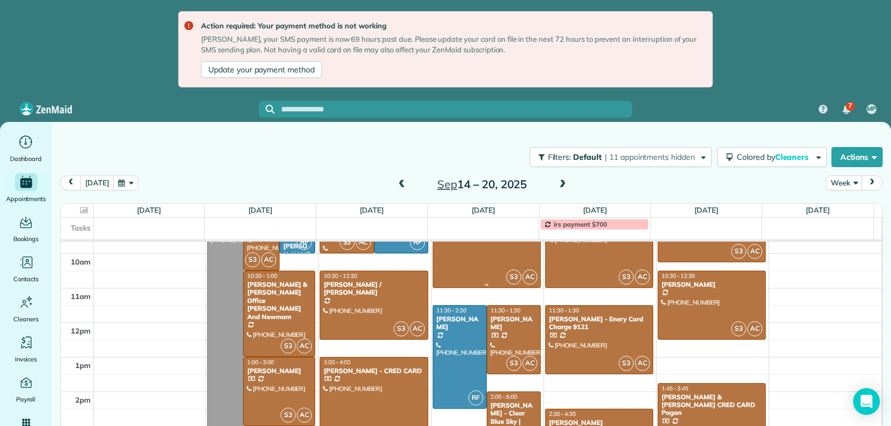
scroll to position [284, 0]
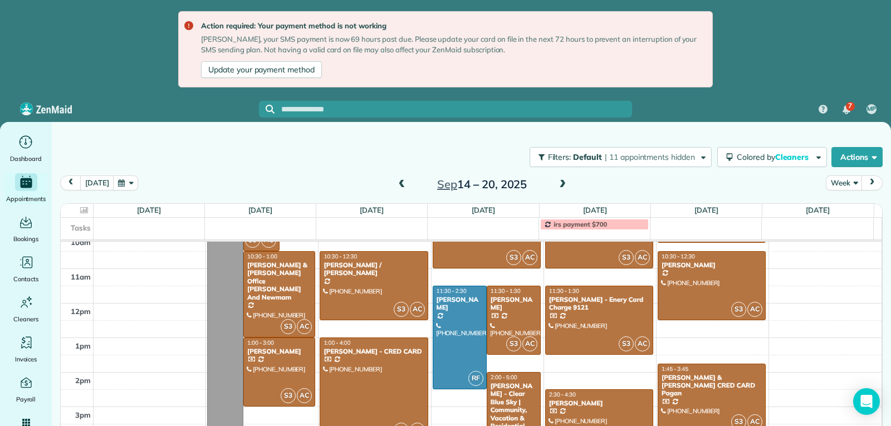
click at [562, 183] on span at bounding box center [563, 185] width 12 height 10
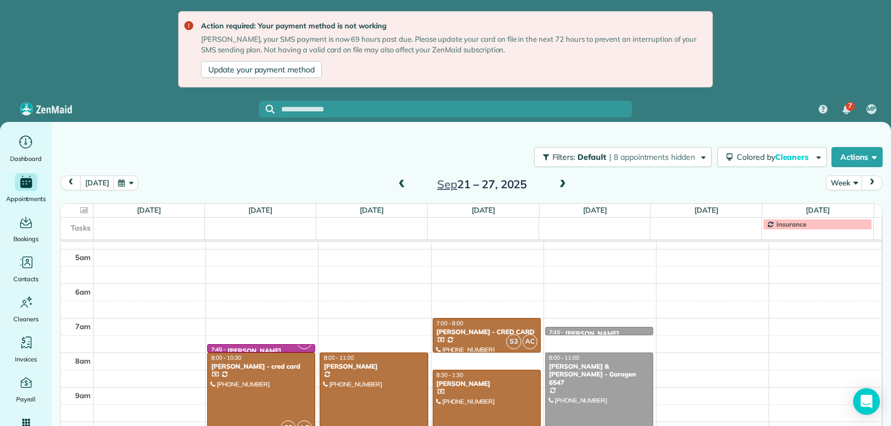
scroll to position [61, 0]
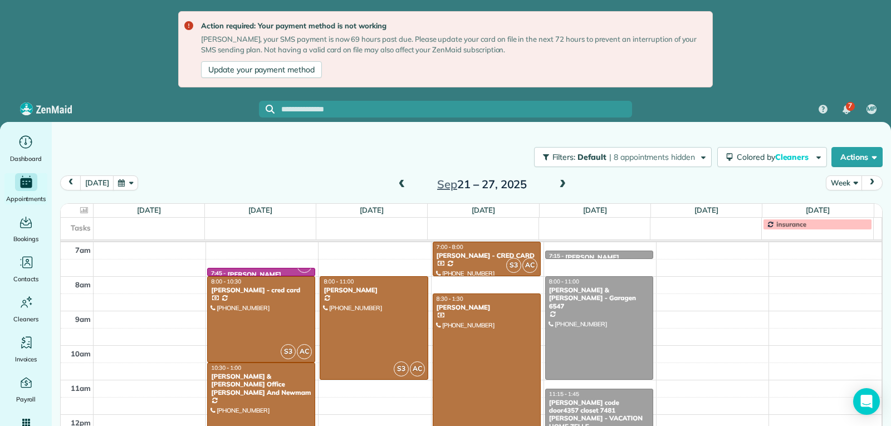
click at [559, 187] on span at bounding box center [563, 185] width 12 height 10
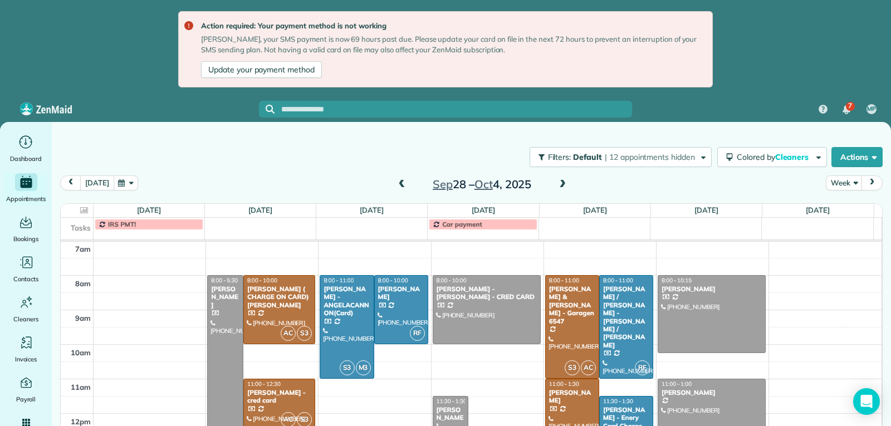
drag, startPoint x: 91, startPoint y: 183, endPoint x: 112, endPoint y: 192, distance: 22.5
click at [92, 182] on button "today" at bounding box center [96, 183] width 33 height 15
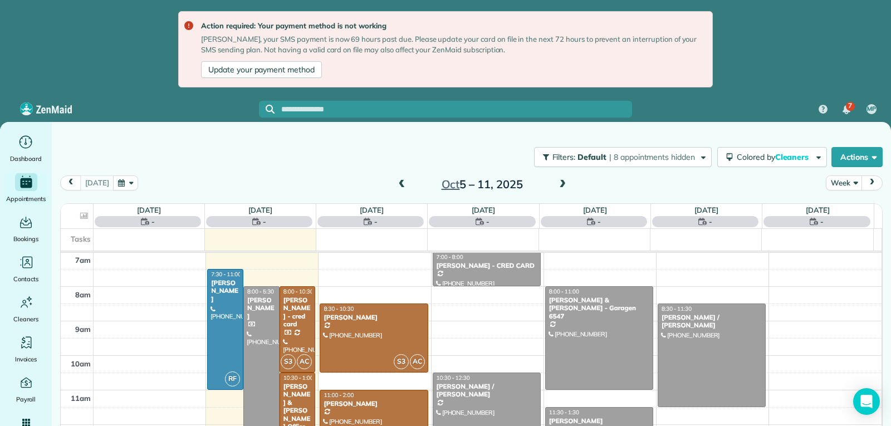
click at [403, 186] on span at bounding box center [402, 185] width 12 height 10
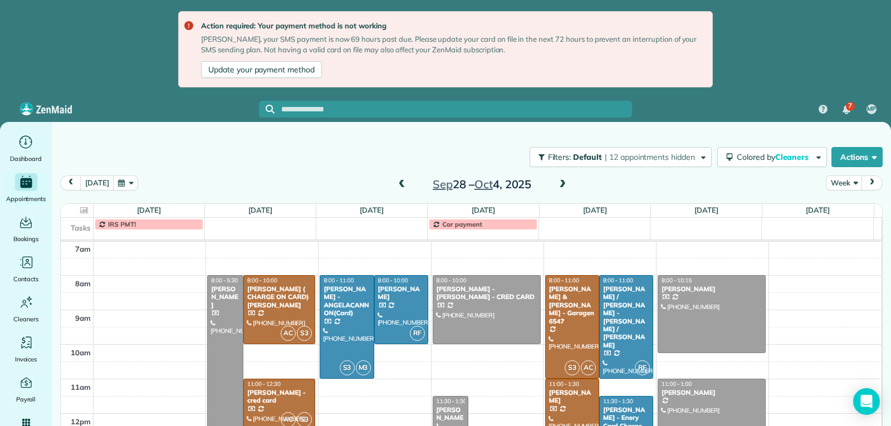
scroll to position [284, 0]
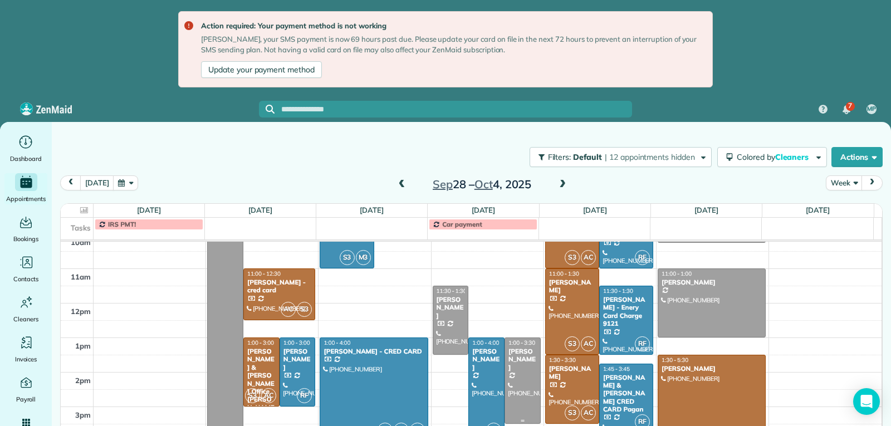
click at [510, 377] on div at bounding box center [522, 380] width 35 height 85
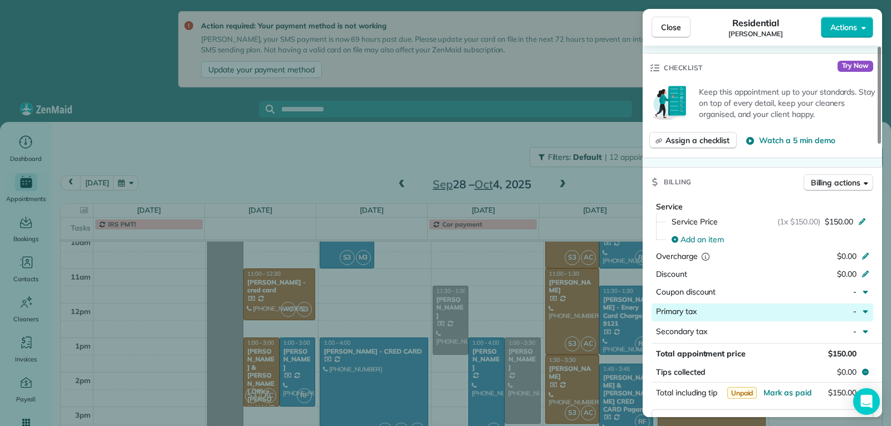
scroll to position [163, 0]
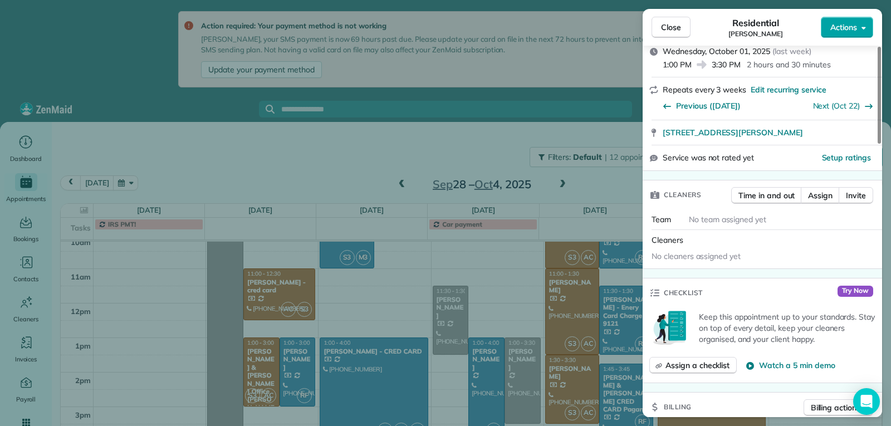
click at [849, 27] on span "Actions" at bounding box center [844, 27] width 27 height 11
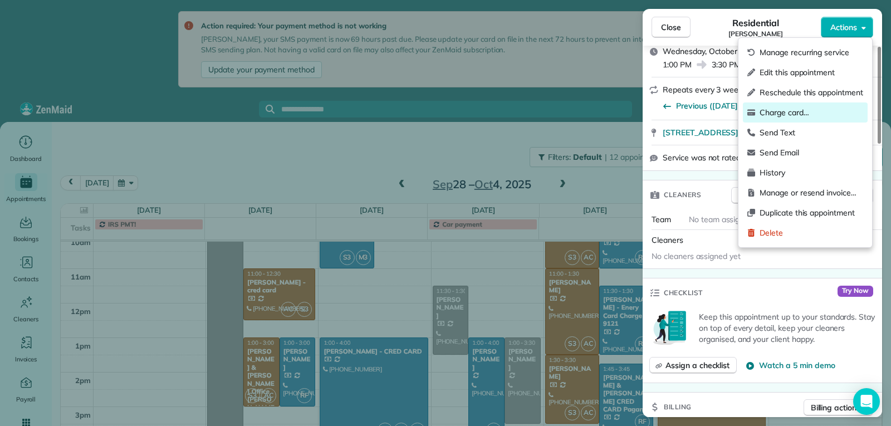
click at [809, 110] on span "Charge card…" at bounding box center [812, 112] width 104 height 11
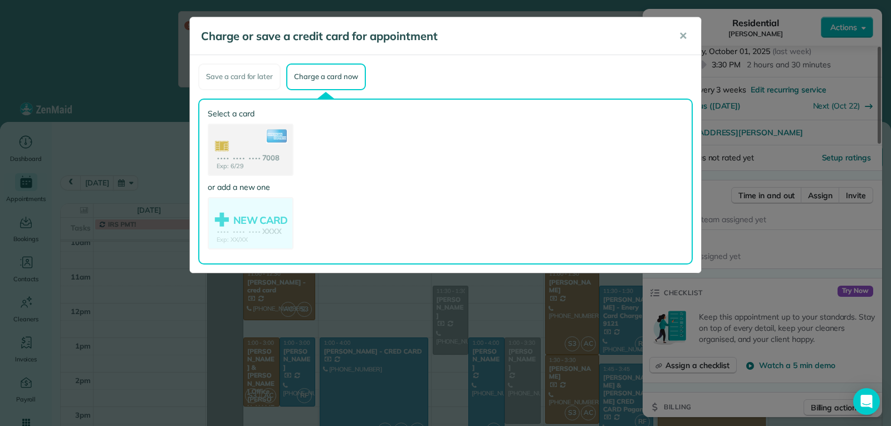
drag, startPoint x: 281, startPoint y: 169, endPoint x: 364, endPoint y: 164, distance: 83.2
click at [281, 168] on use at bounding box center [251, 151] width 84 height 52
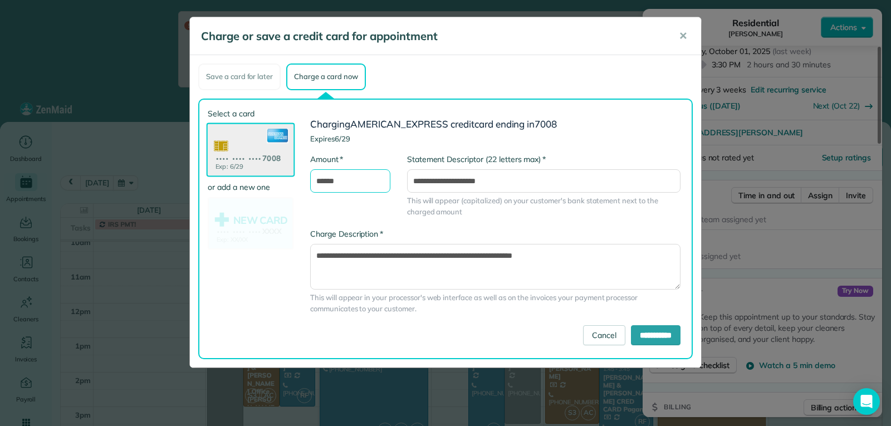
click at [323, 186] on input "******" at bounding box center [350, 180] width 80 height 23
type input "******"
click at [644, 335] on input "**********" at bounding box center [656, 335] width 50 height 20
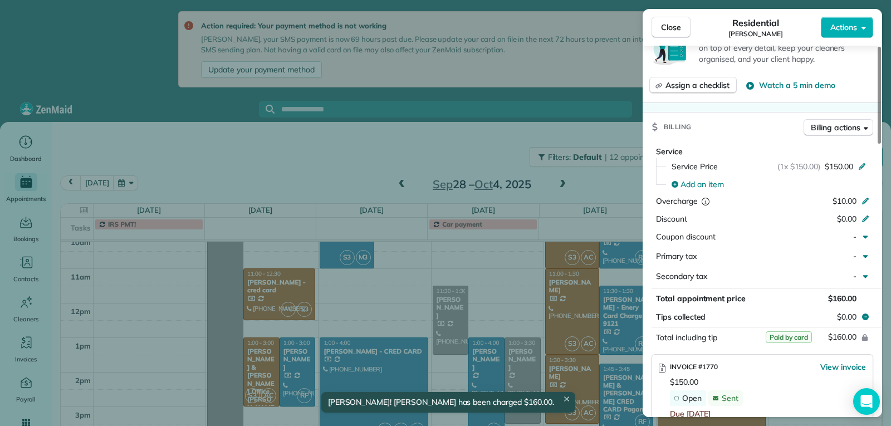
scroll to position [443, 0]
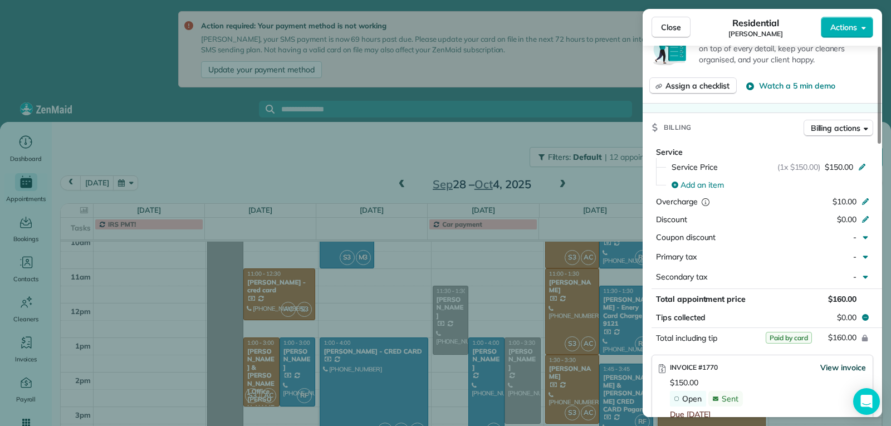
click at [835, 367] on span "View invoice" at bounding box center [844, 367] width 46 height 11
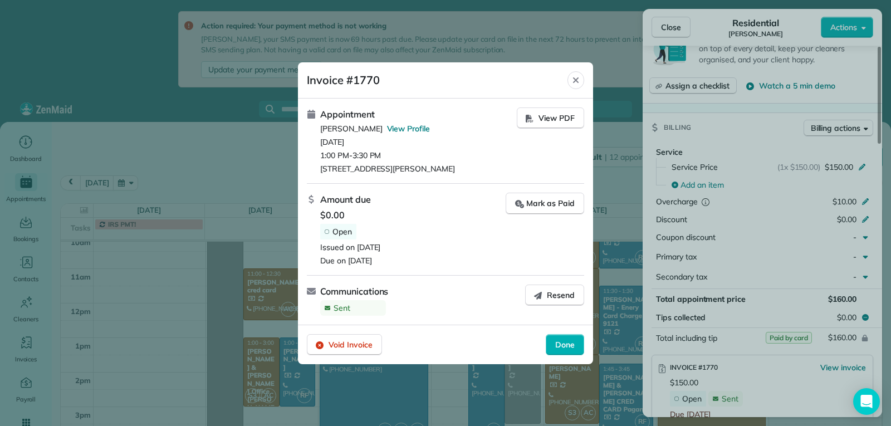
drag, startPoint x: 537, startPoint y: 199, endPoint x: 670, endPoint y: 322, distance: 181.0
click at [537, 199] on div "Mark as Paid" at bounding box center [545, 204] width 60 height 12
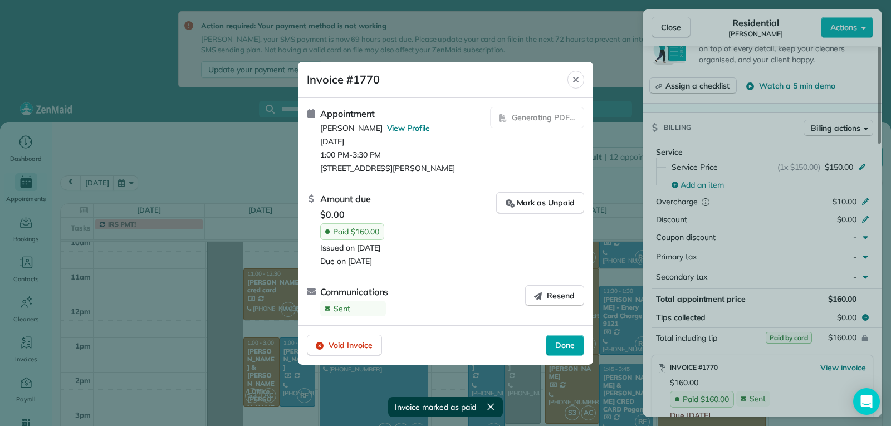
click at [562, 347] on span "Done" at bounding box center [566, 345] width 20 height 11
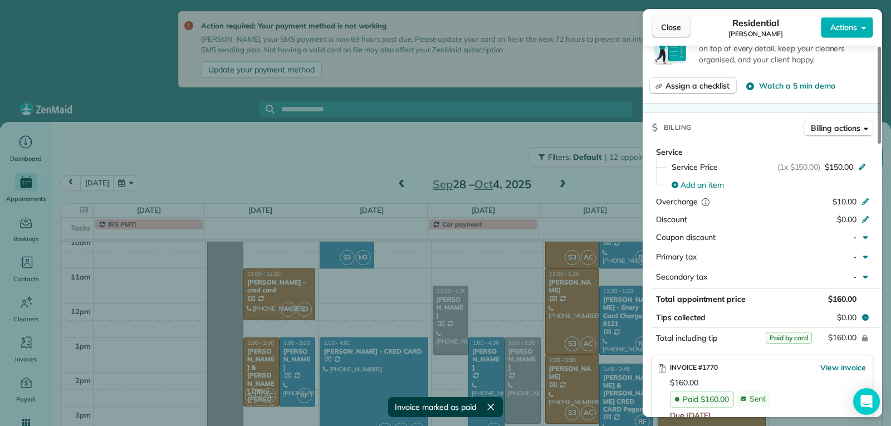
click at [681, 27] on button "Close" at bounding box center [671, 27] width 39 height 21
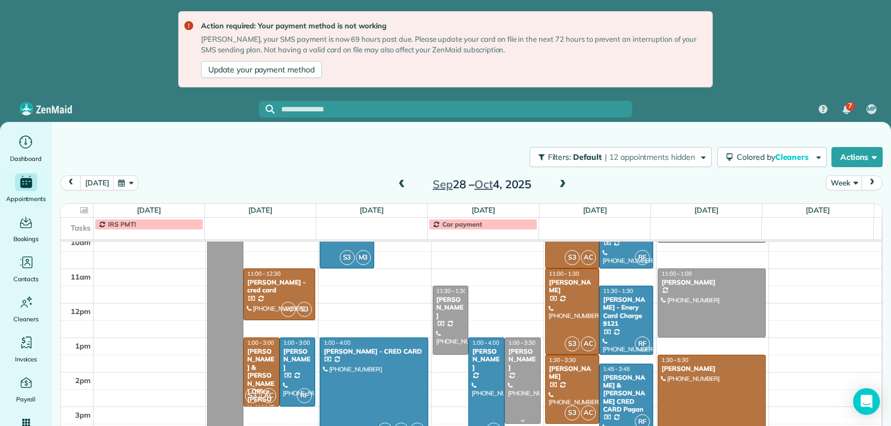
click at [508, 354] on div "Jackie Alfonso" at bounding box center [523, 360] width 30 height 24
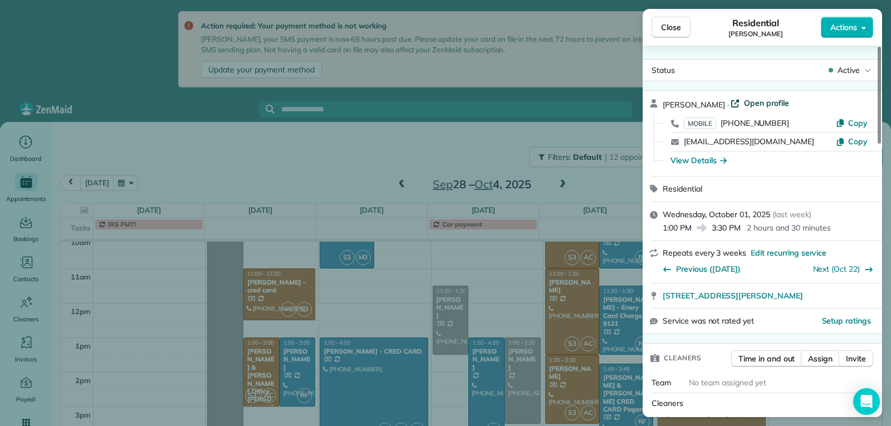
click at [747, 103] on span "Open profile" at bounding box center [766, 103] width 45 height 11
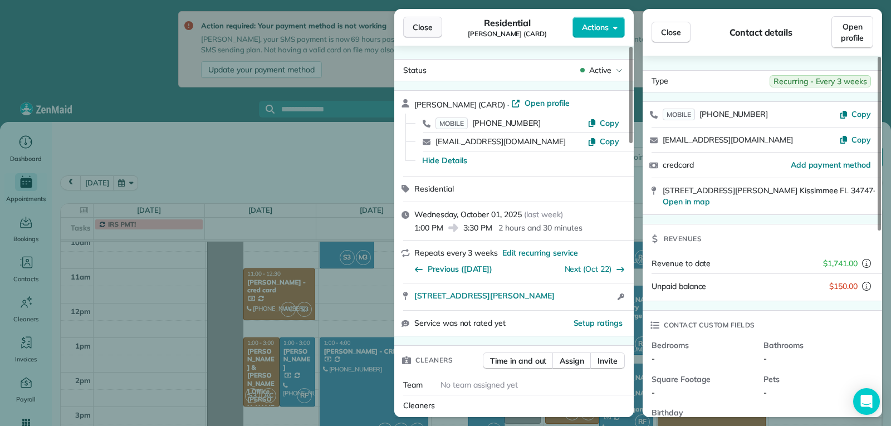
click at [421, 25] on span "Close" at bounding box center [423, 27] width 20 height 11
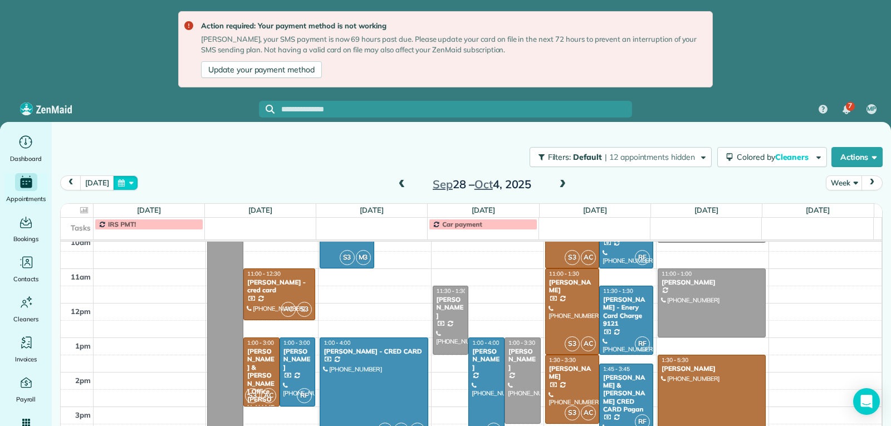
click at [133, 183] on button "button" at bounding box center [126, 183] width 26 height 15
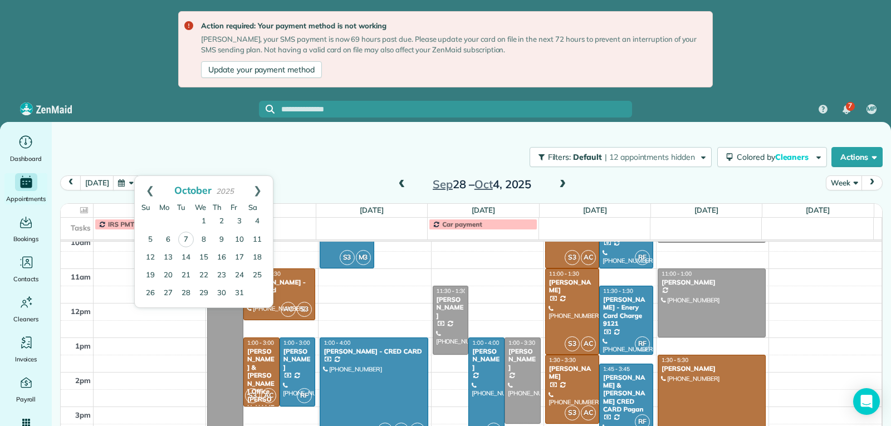
click at [133, 183] on button "button" at bounding box center [126, 183] width 26 height 15
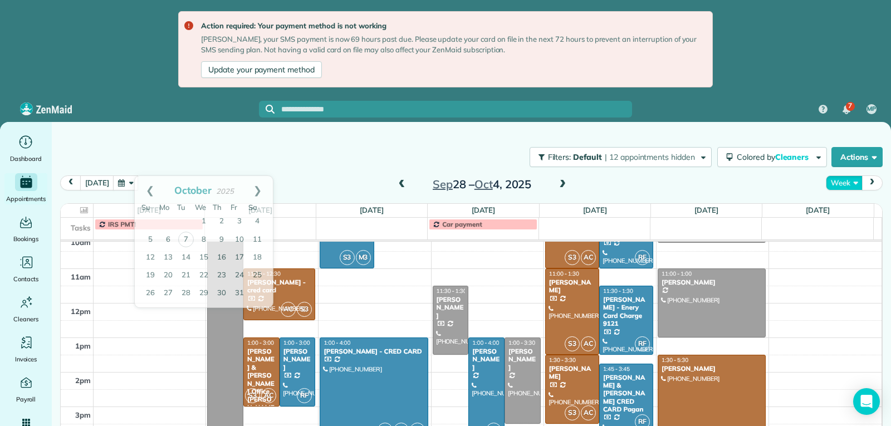
click at [856, 182] on button "Week" at bounding box center [844, 183] width 36 height 15
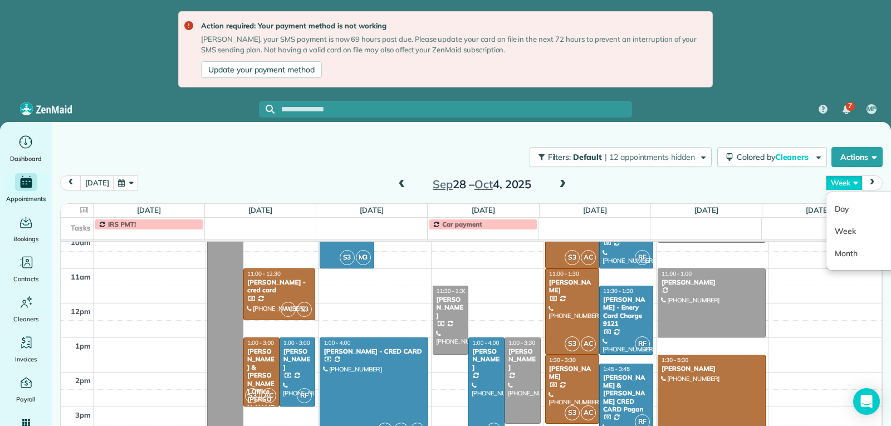
click at [856, 182] on button "Week" at bounding box center [844, 183] width 36 height 15
click at [872, 182] on span "next" at bounding box center [872, 182] width 9 height 7
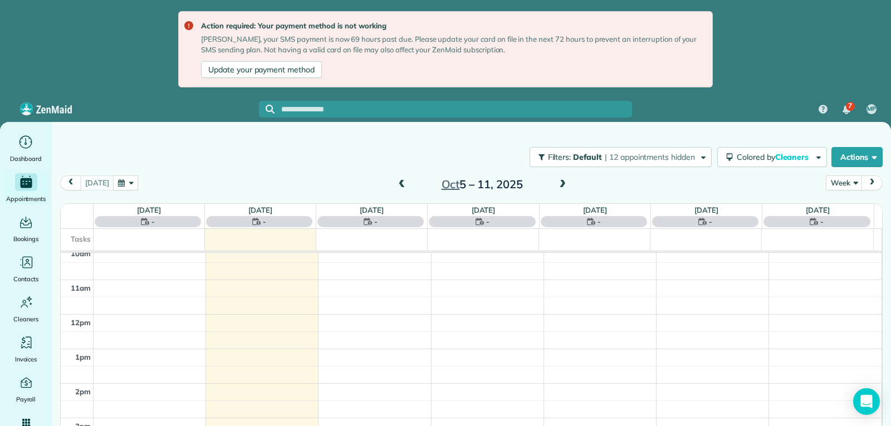
scroll to position [173, 0]
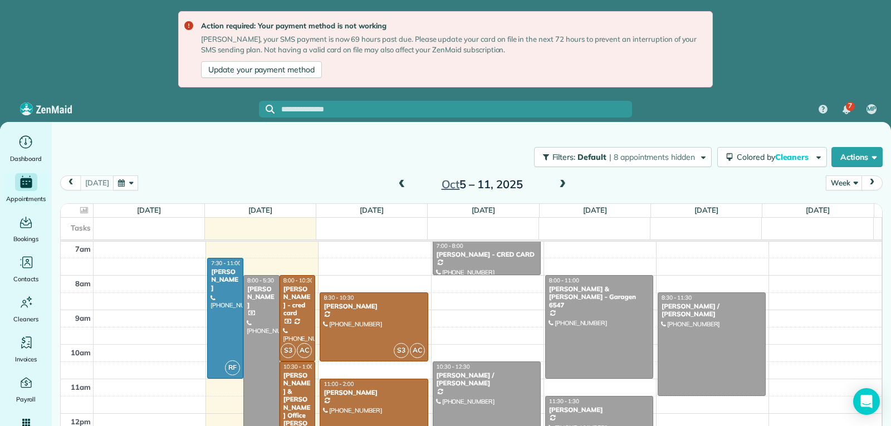
click at [407, 182] on div "Oct 5 – 11, 2025" at bounding box center [482, 185] width 178 height 18
click at [398, 184] on span at bounding box center [402, 185] width 12 height 10
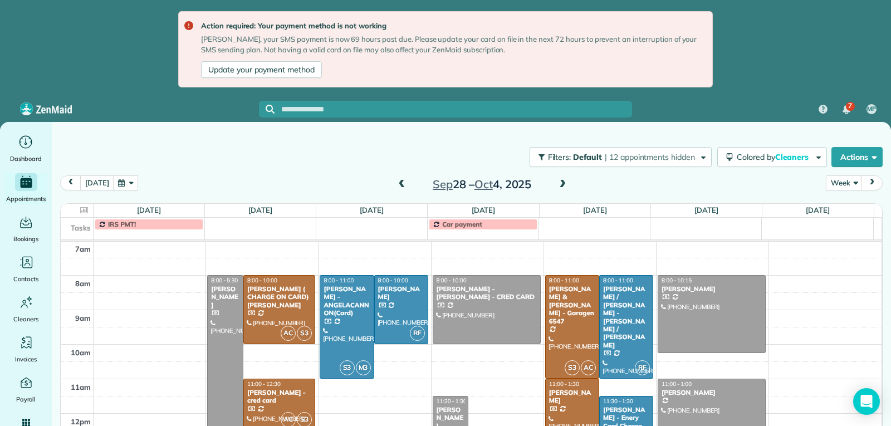
click at [505, 210] on th "Wed 10/1 $450.00 3 Man Hours 4 Appointments All Paid 25% Assigned" at bounding box center [483, 210] width 111 height 13
click at [513, 318] on div at bounding box center [486, 310] width 107 height 68
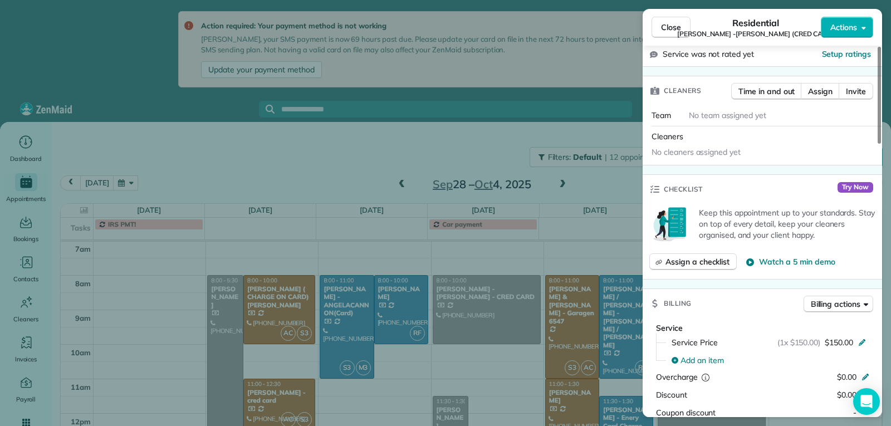
scroll to position [392, 0]
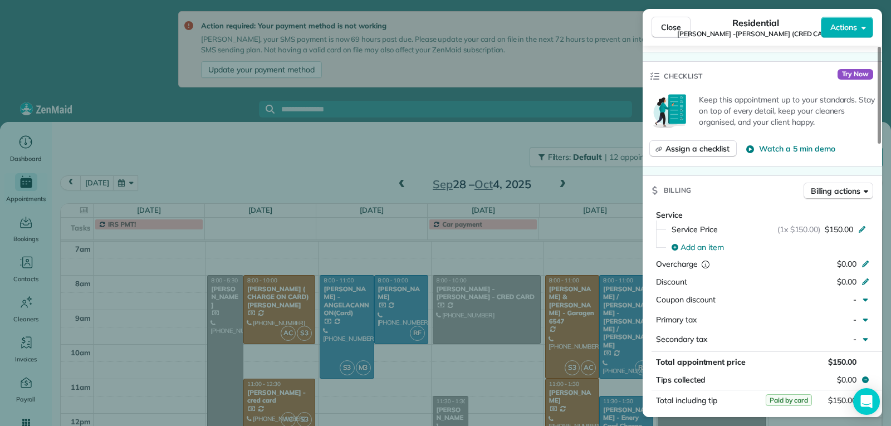
click at [674, 30] on span "Close" at bounding box center [671, 27] width 20 height 11
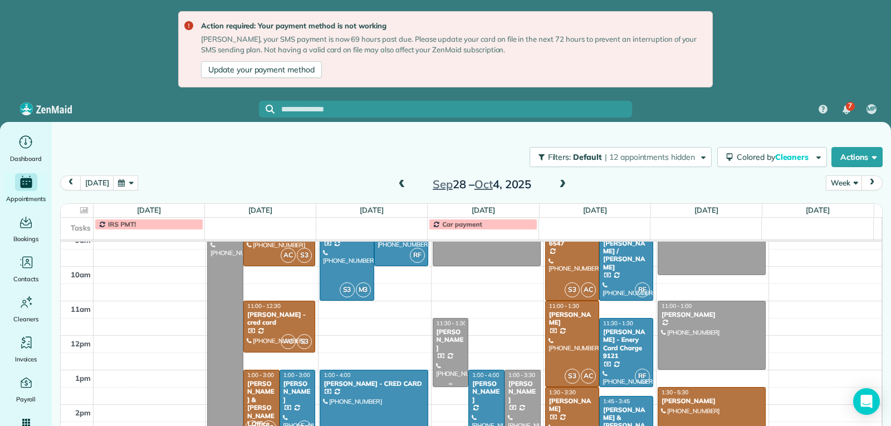
scroll to position [284, 0]
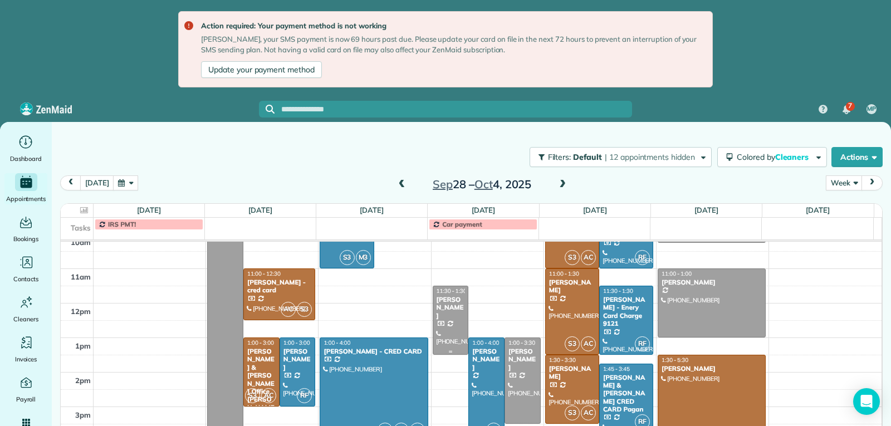
click at [445, 335] on div at bounding box center [450, 320] width 35 height 68
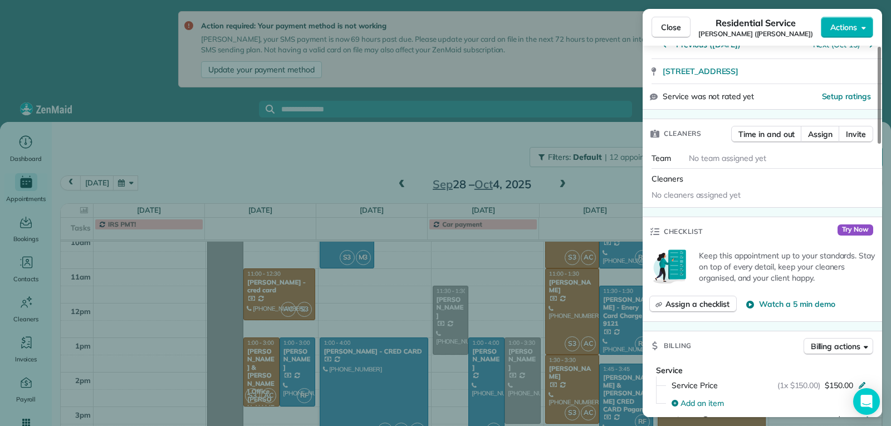
scroll to position [394, 0]
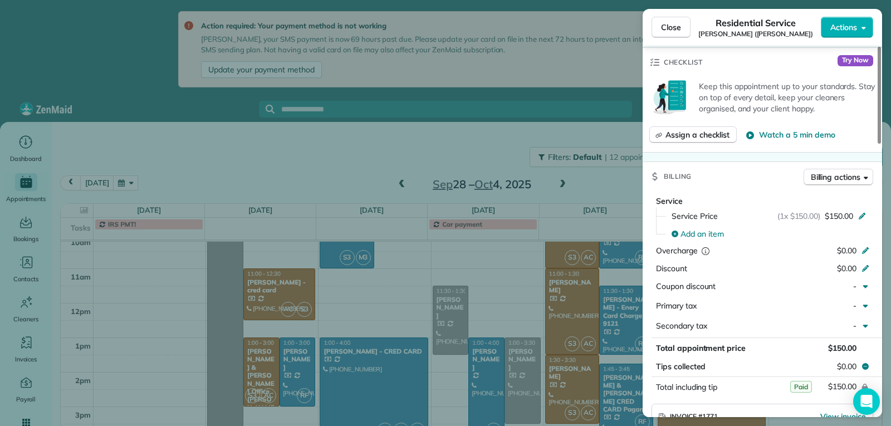
click at [519, 407] on div "Close Residential Service Lawrence Lamos (ZELLE) Actions Status Active Lawrence…" at bounding box center [445, 213] width 891 height 426
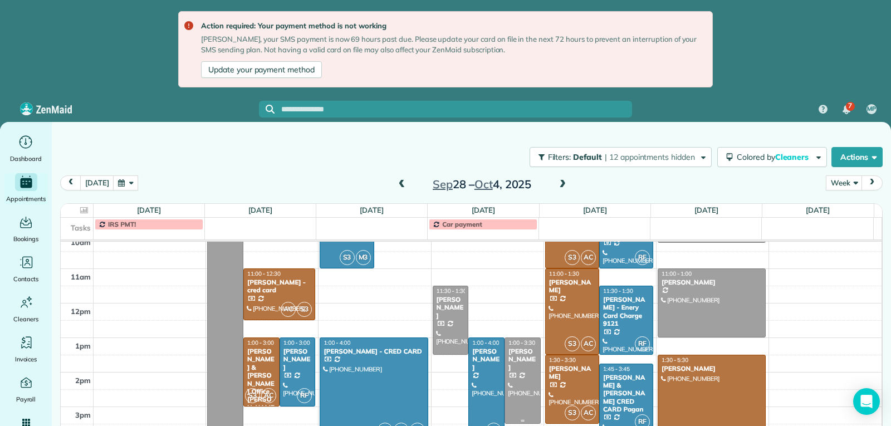
click at [513, 401] on div at bounding box center [522, 380] width 35 height 85
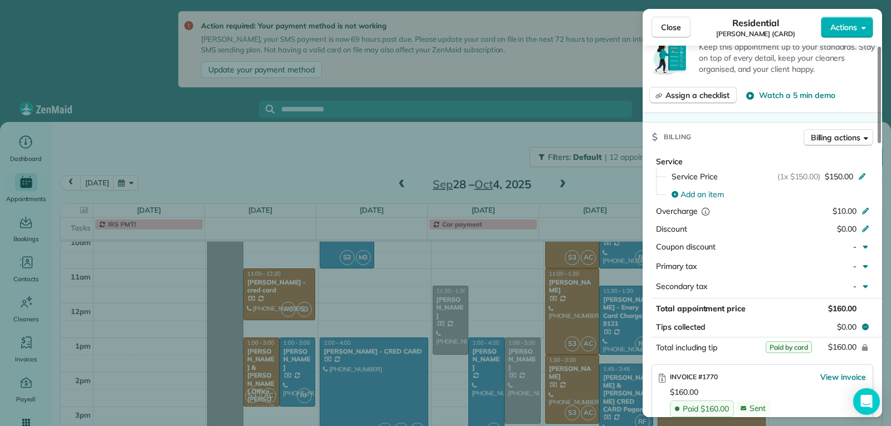
scroll to position [446, 0]
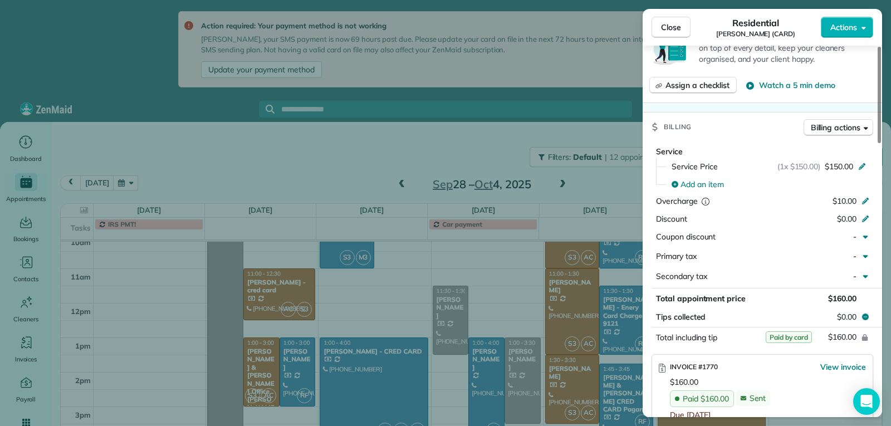
drag, startPoint x: 671, startPoint y: 23, endPoint x: 673, endPoint y: 30, distance: 6.5
click at [670, 23] on span "Close" at bounding box center [671, 27] width 20 height 11
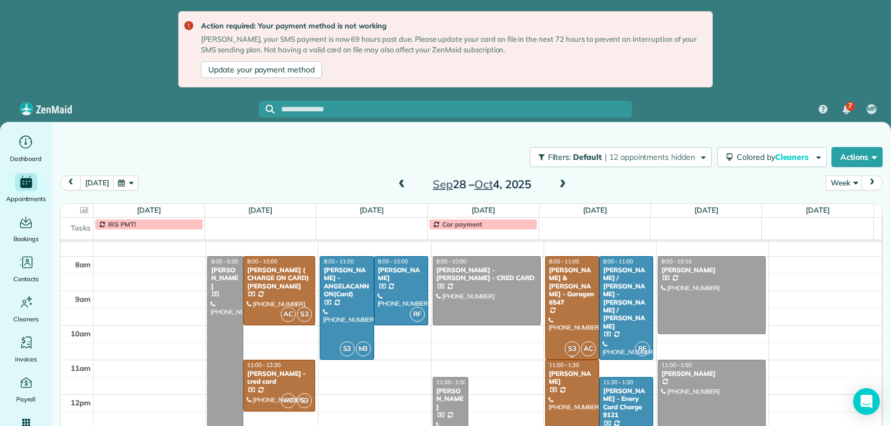
scroll to position [172, 0]
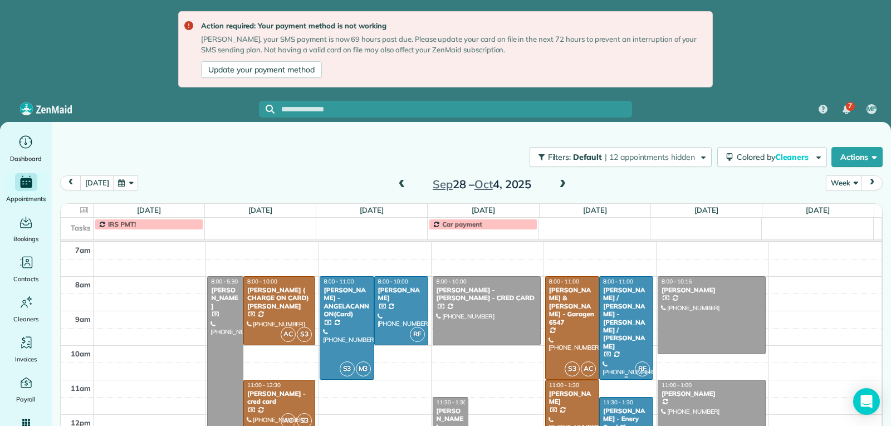
click at [620, 323] on div at bounding box center [626, 328] width 53 height 103
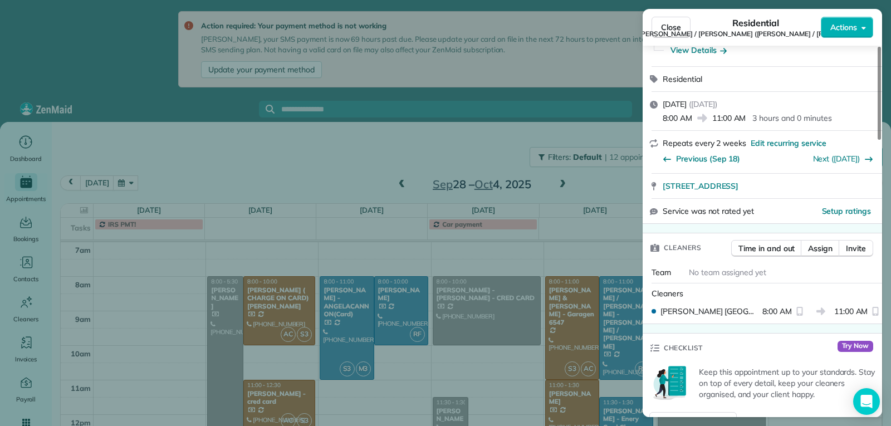
scroll to position [113, 0]
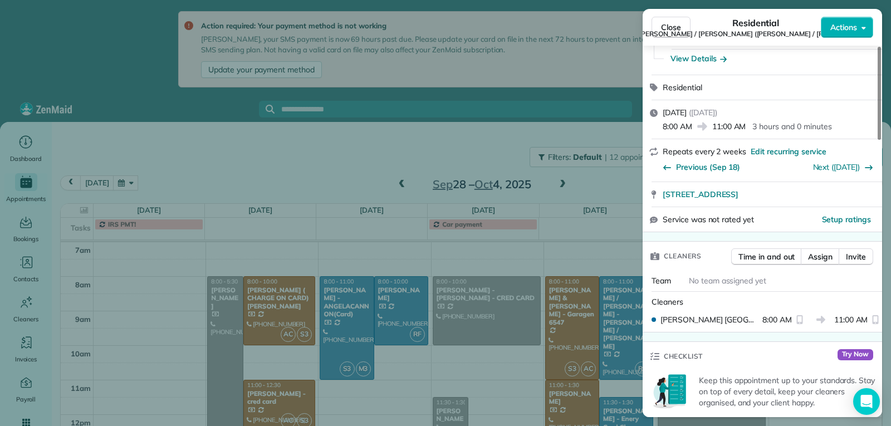
drag, startPoint x: 673, startPoint y: 29, endPoint x: 680, endPoint y: 90, distance: 61.2
click at [673, 32] on span "Close" at bounding box center [671, 27] width 20 height 11
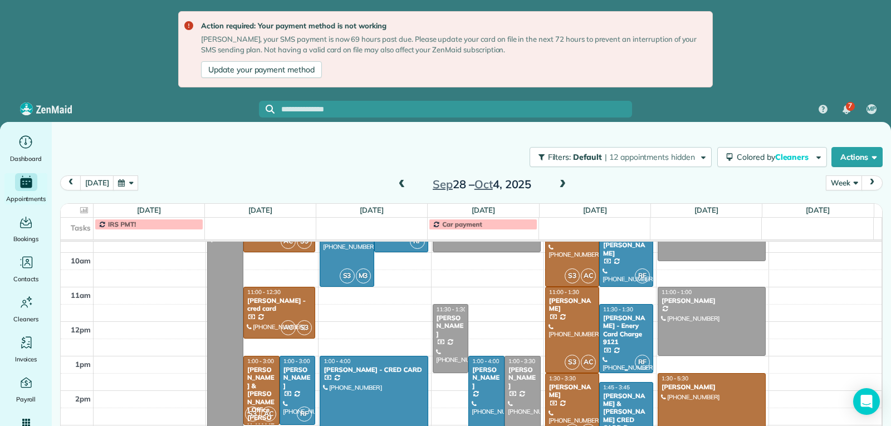
scroll to position [284, 0]
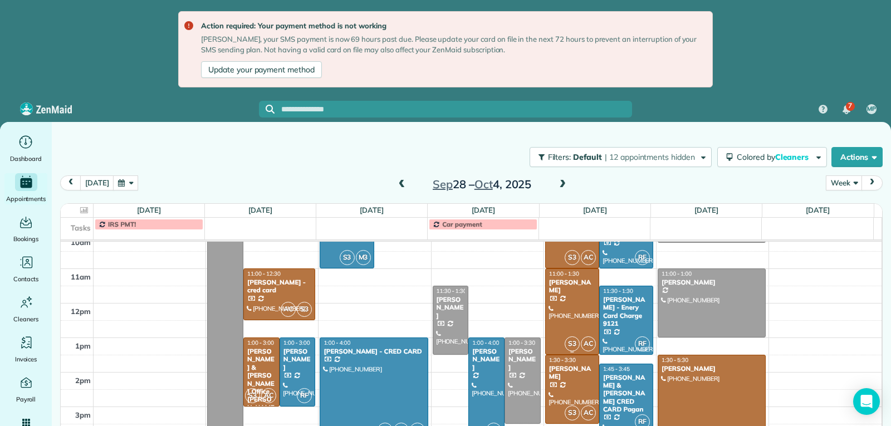
click at [571, 311] on div at bounding box center [572, 311] width 53 height 85
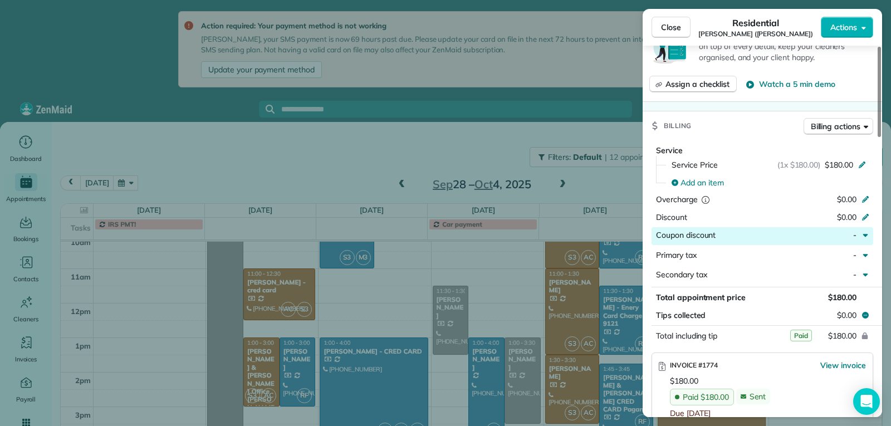
scroll to position [502, 0]
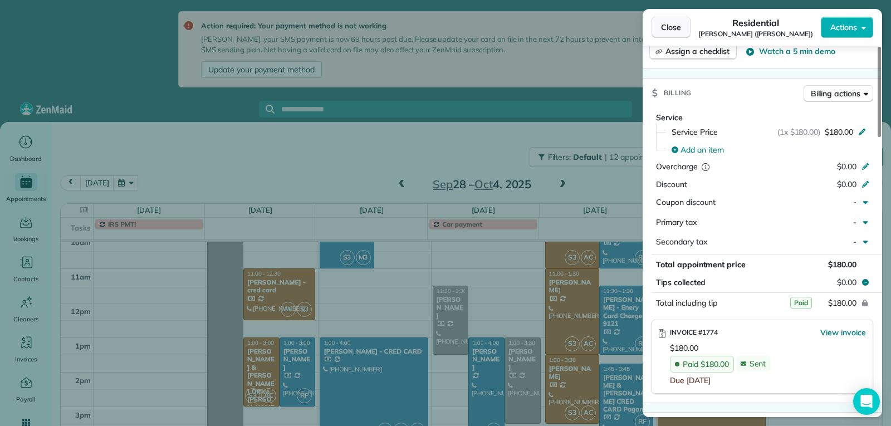
click at [665, 33] on button "Close" at bounding box center [671, 27] width 39 height 21
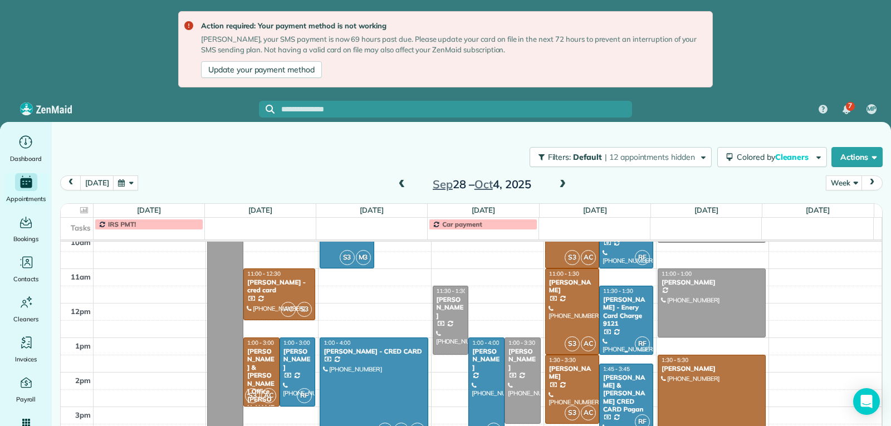
click at [632, 321] on div at bounding box center [626, 320] width 53 height 68
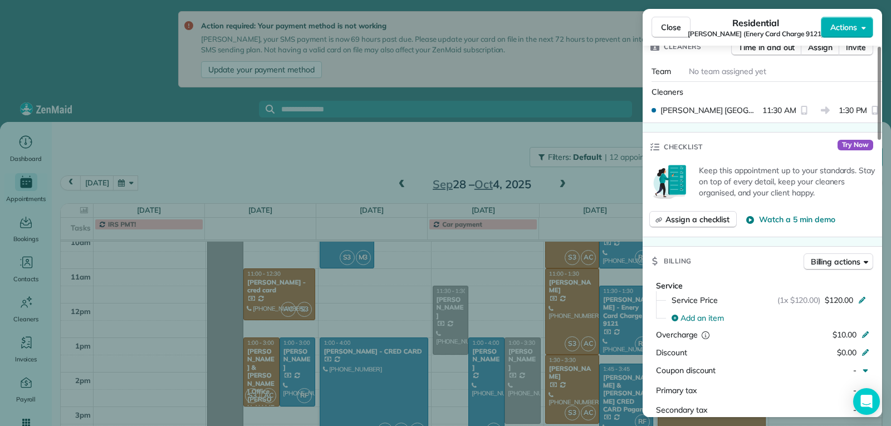
scroll to position [446, 0]
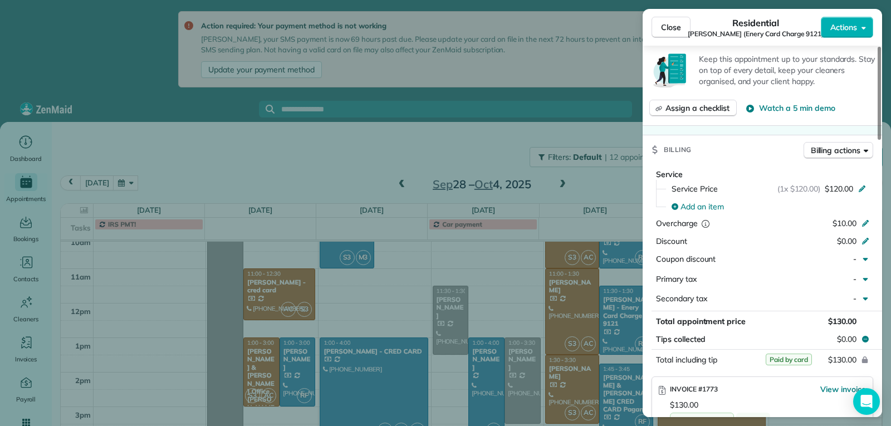
click at [675, 26] on span "Close" at bounding box center [671, 27] width 20 height 11
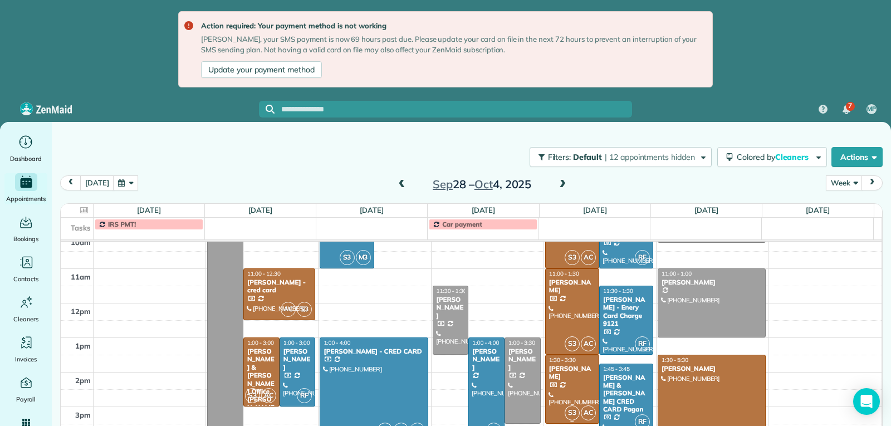
click at [574, 387] on div at bounding box center [572, 389] width 53 height 68
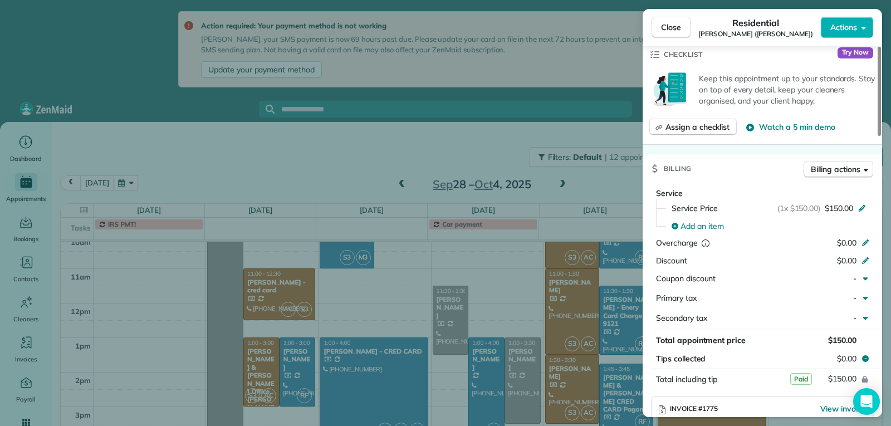
scroll to position [557, 0]
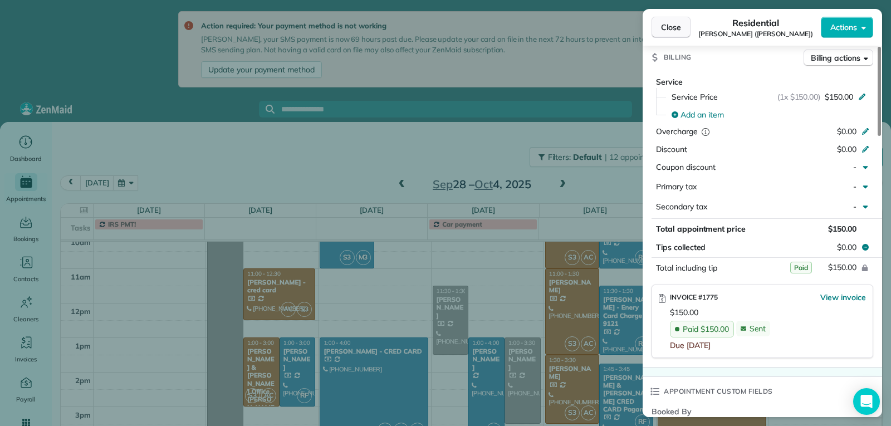
click at [670, 27] on span "Close" at bounding box center [671, 27] width 20 height 11
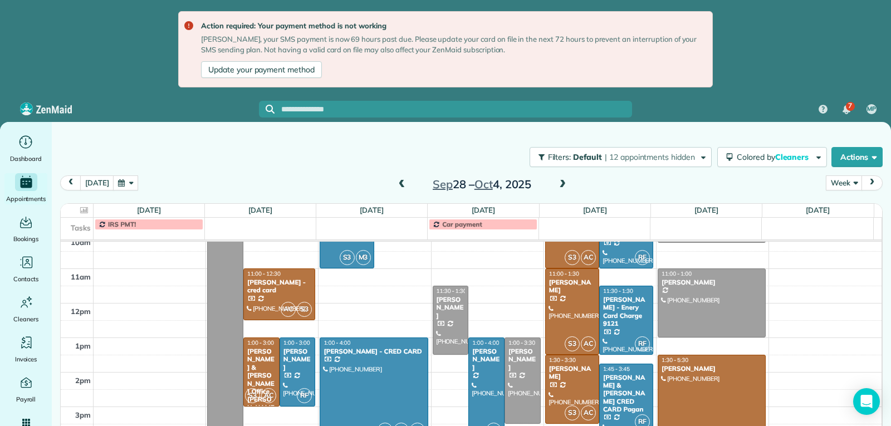
click at [621, 396] on div "Jaime & Amanda CRED CARD Pagan" at bounding box center [626, 394] width 47 height 40
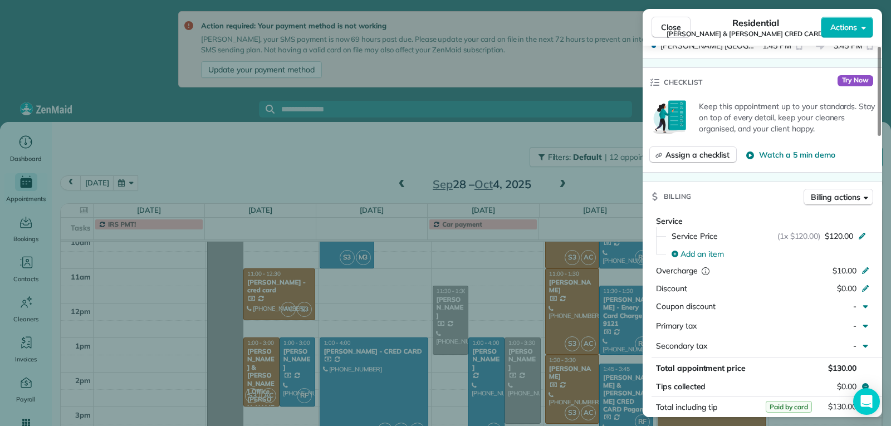
scroll to position [446, 0]
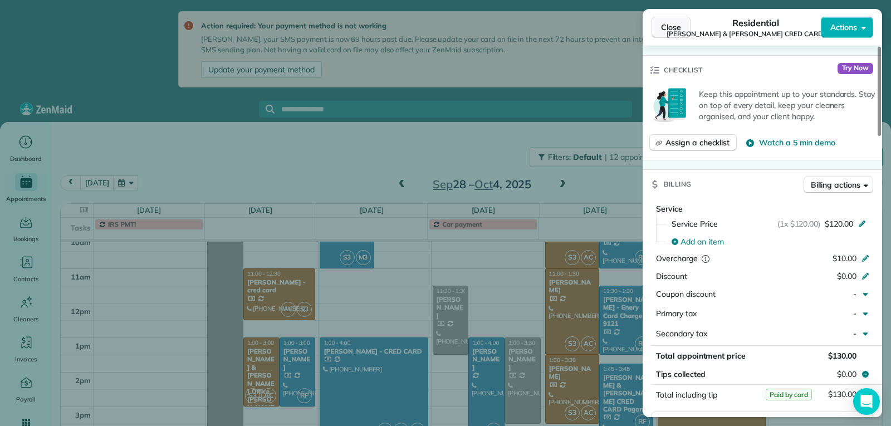
click at [659, 32] on button "Close" at bounding box center [671, 27] width 39 height 21
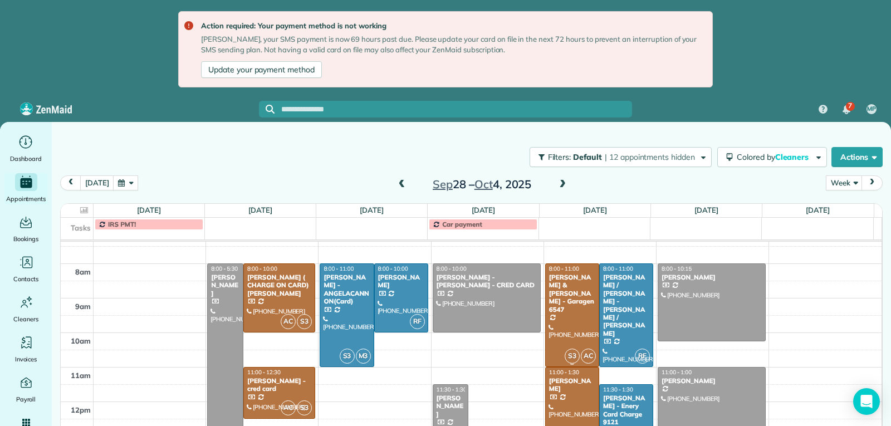
scroll to position [172, 0]
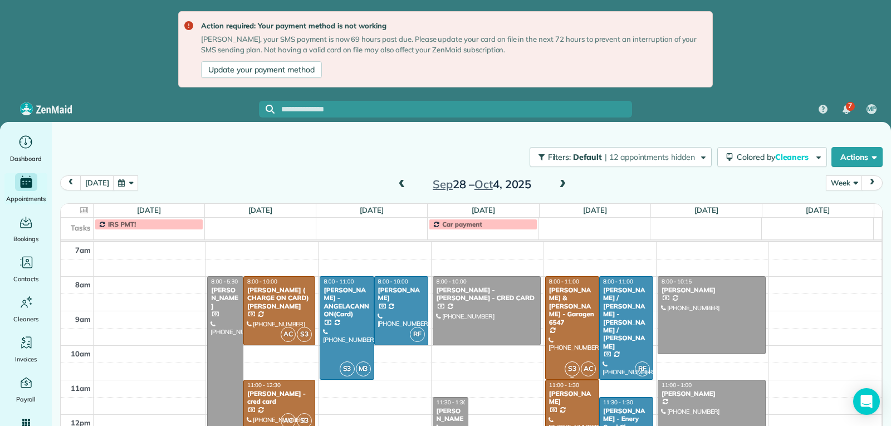
click at [582, 343] on div at bounding box center [572, 328] width 53 height 103
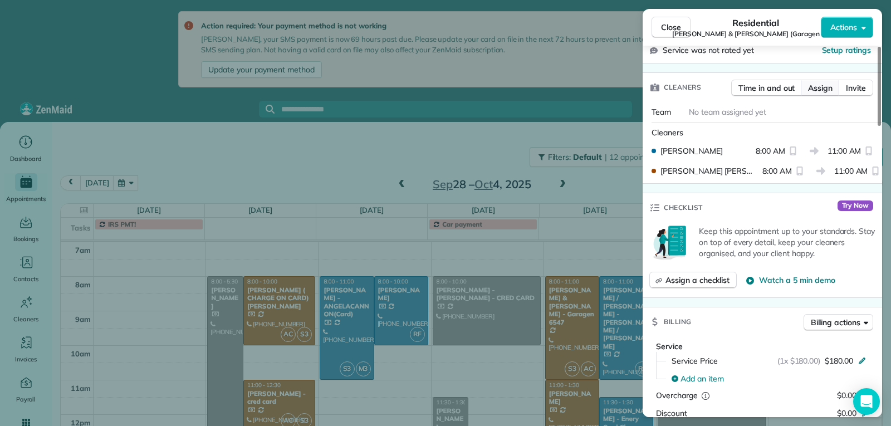
scroll to position [446, 0]
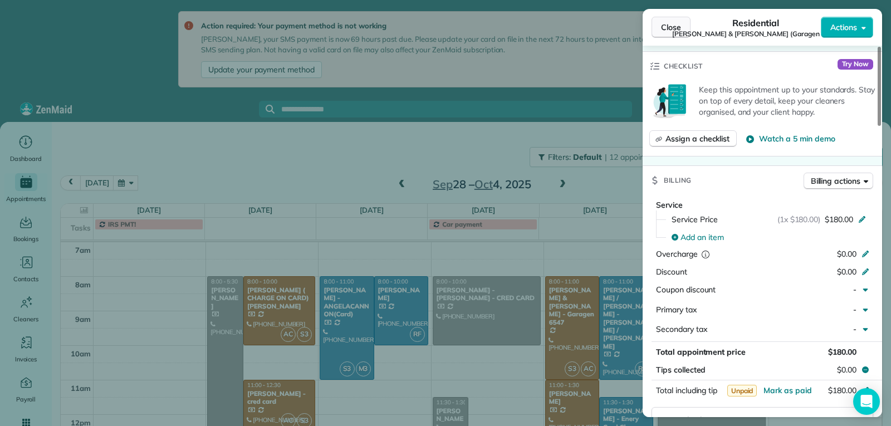
click at [669, 29] on span "Close" at bounding box center [671, 27] width 20 height 11
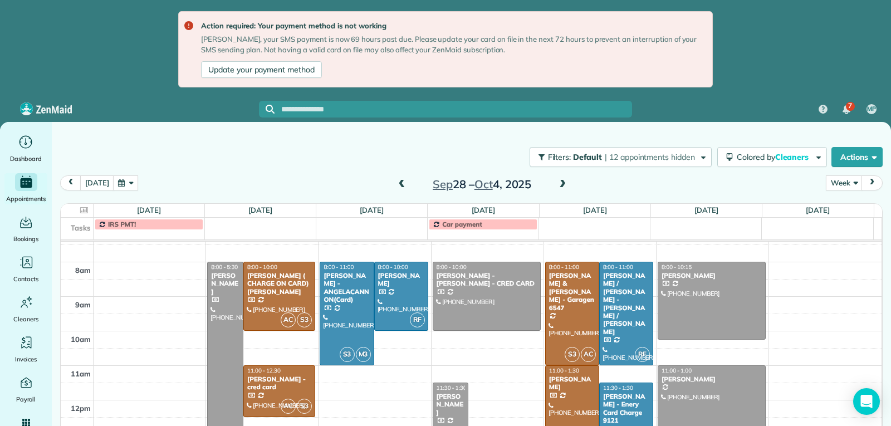
scroll to position [172, 0]
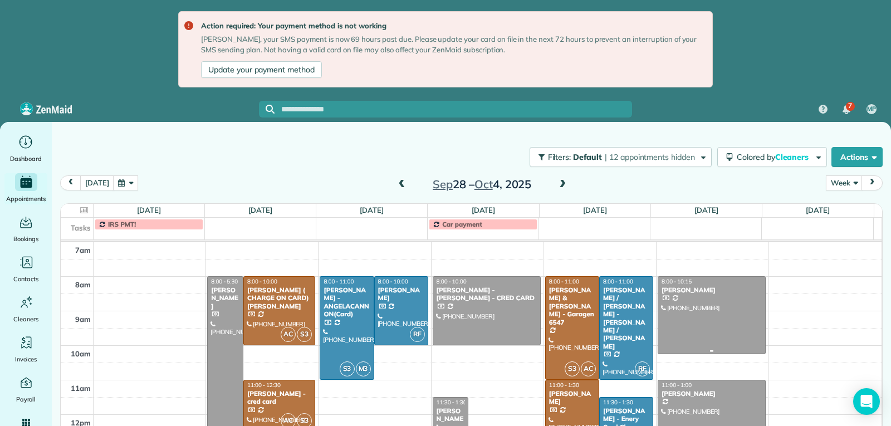
click at [688, 323] on div at bounding box center [712, 315] width 107 height 77
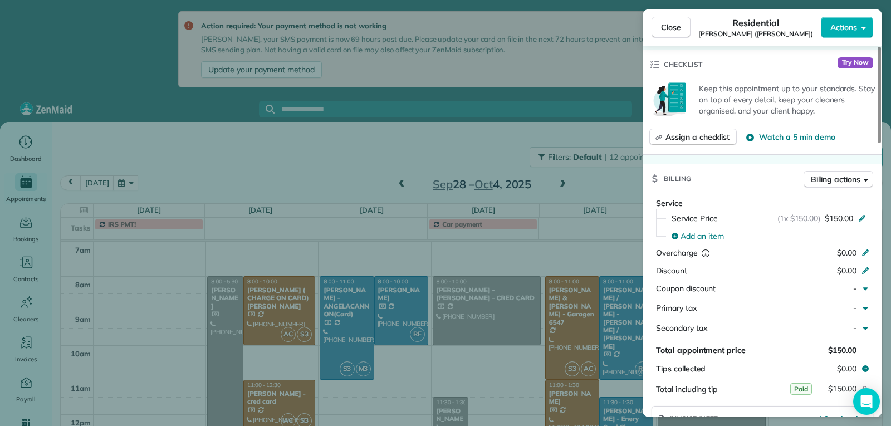
scroll to position [615, 0]
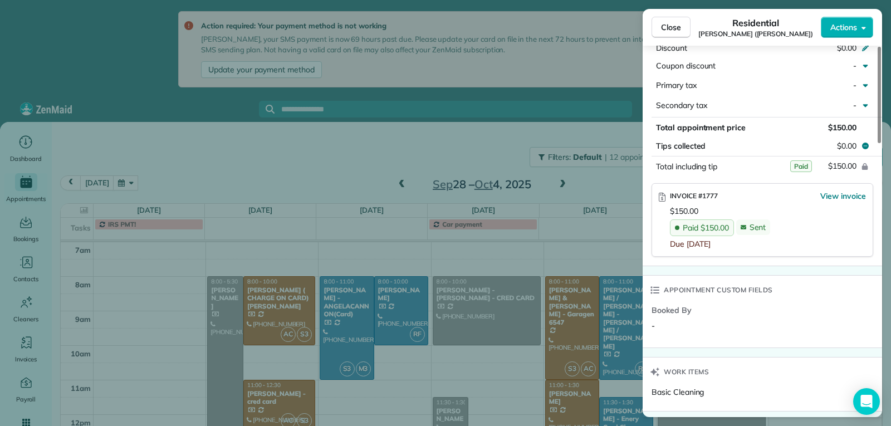
drag, startPoint x: 684, startPoint y: 26, endPoint x: 725, endPoint y: 100, distance: 84.3
click at [689, 33] on button "Close" at bounding box center [671, 27] width 39 height 21
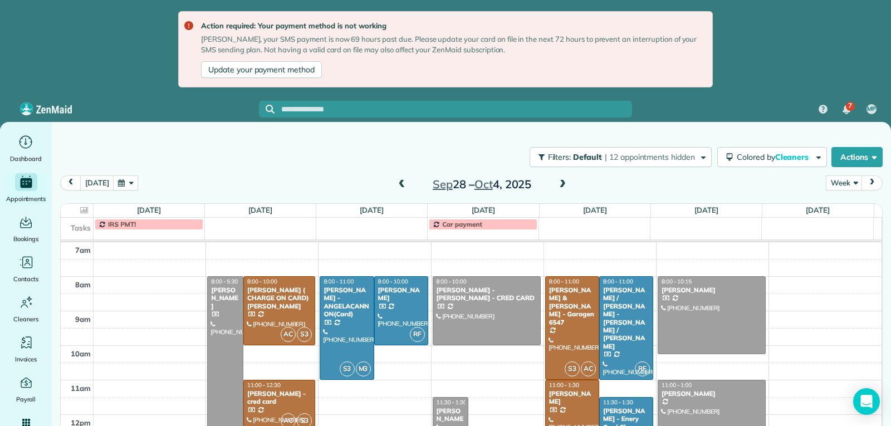
click at [729, 389] on div "11:00 - 1:00 FLAVIANE Carvalho" at bounding box center [711, 390] width 101 height 16
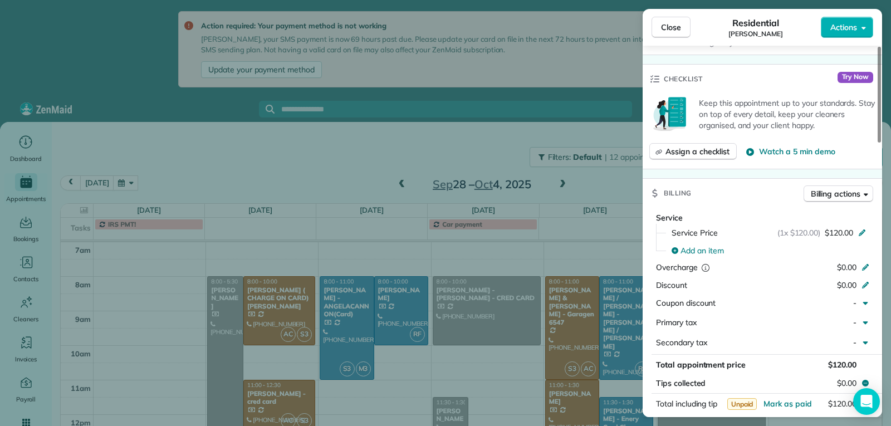
scroll to position [390, 0]
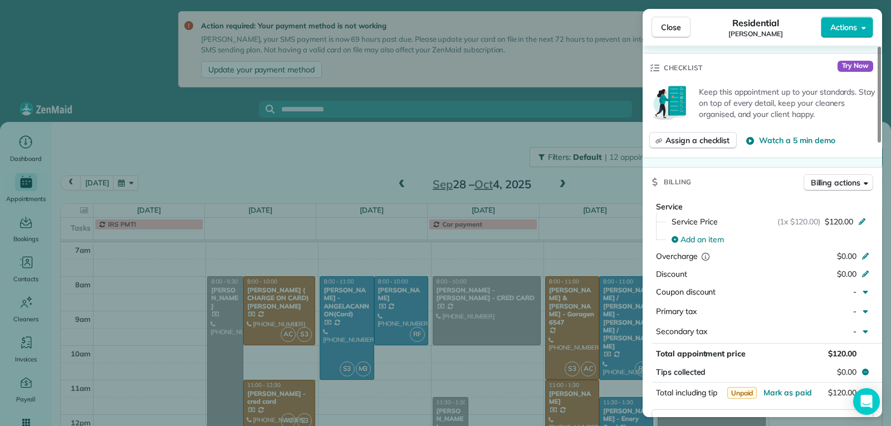
drag, startPoint x: 675, startPoint y: 29, endPoint x: 698, endPoint y: 56, distance: 35.2
click at [676, 29] on span "Close" at bounding box center [671, 27] width 20 height 11
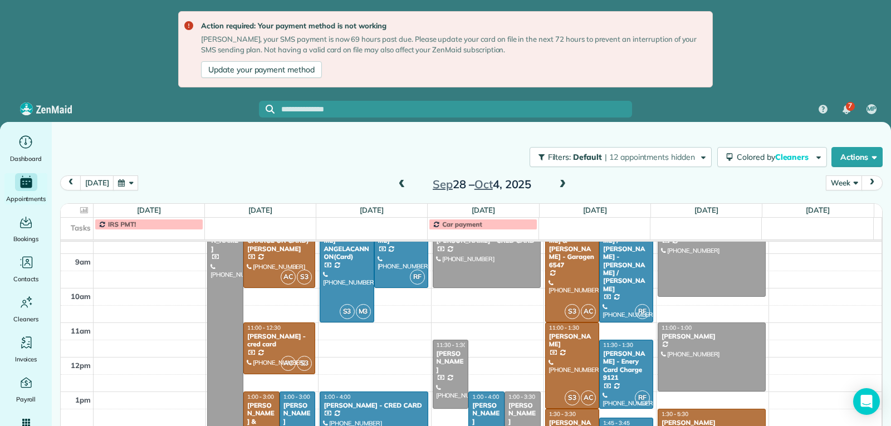
scroll to position [284, 0]
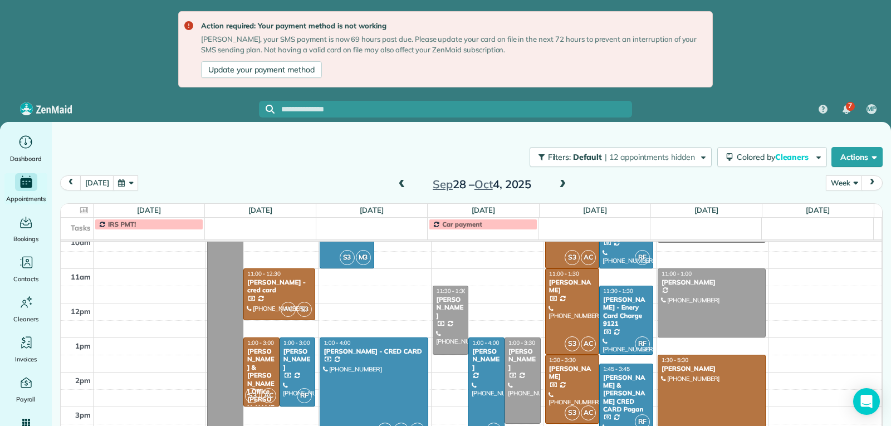
click at [713, 368] on div "SHARON OSUNA" at bounding box center [711, 369] width 101 height 8
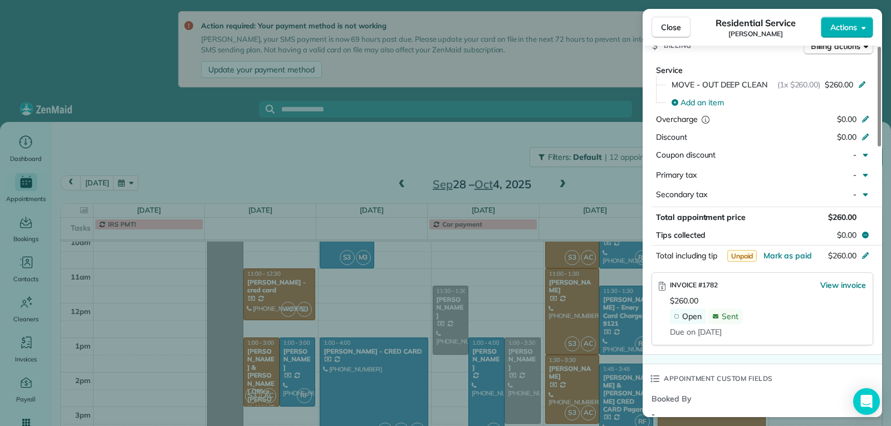
scroll to position [557, 0]
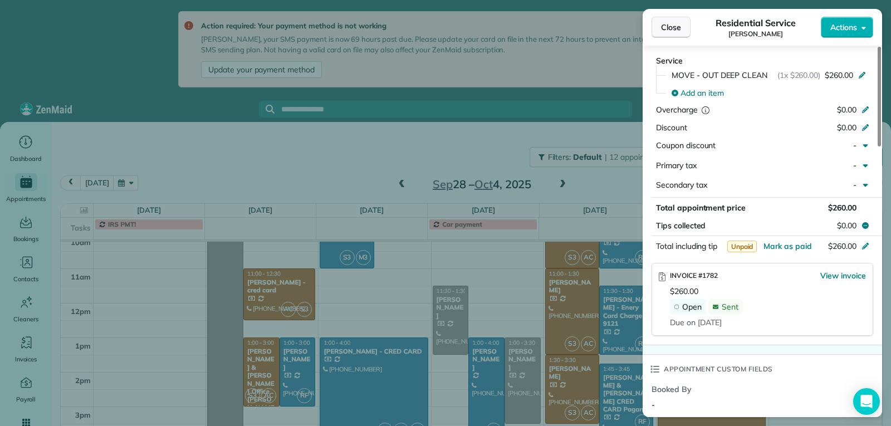
click at [666, 30] on span "Close" at bounding box center [671, 27] width 20 height 11
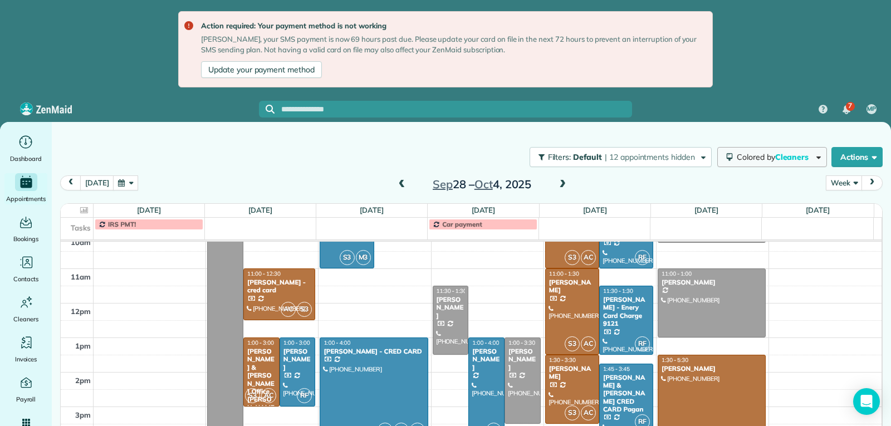
click at [820, 155] on button "Colored by Cleaners" at bounding box center [773, 157] width 110 height 20
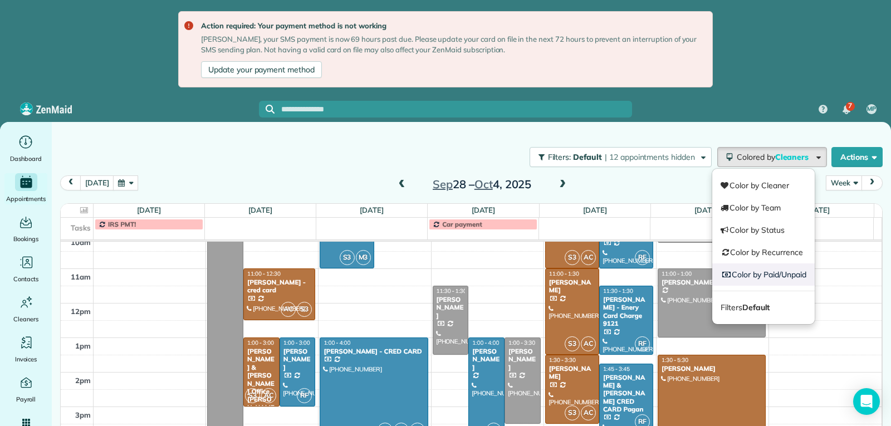
click at [778, 275] on link "Color by Paid/Unpaid" at bounding box center [764, 275] width 103 height 22
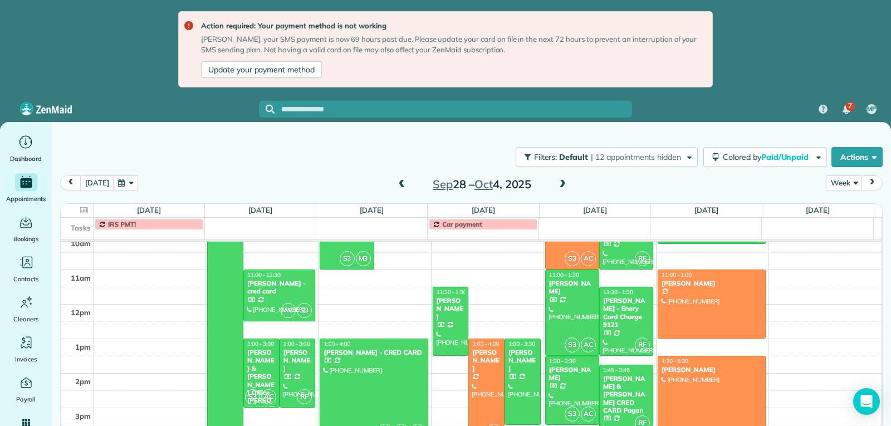
scroll to position [284, 0]
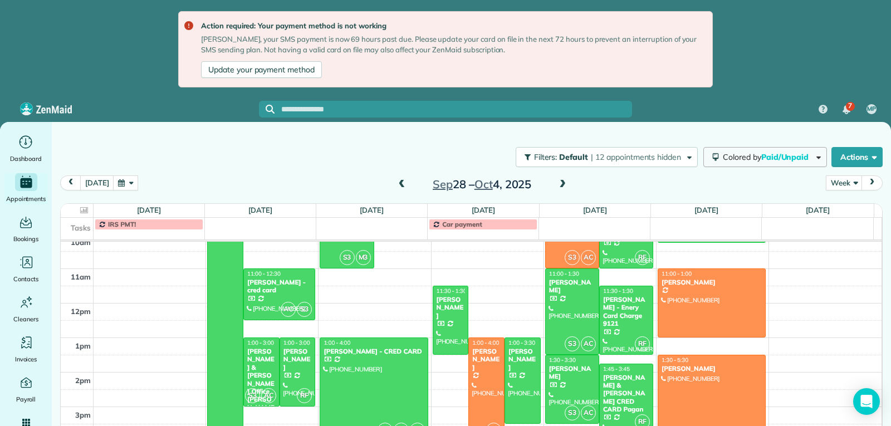
click at [812, 161] on button "Colored by Paid/Unpaid" at bounding box center [766, 157] width 124 height 20
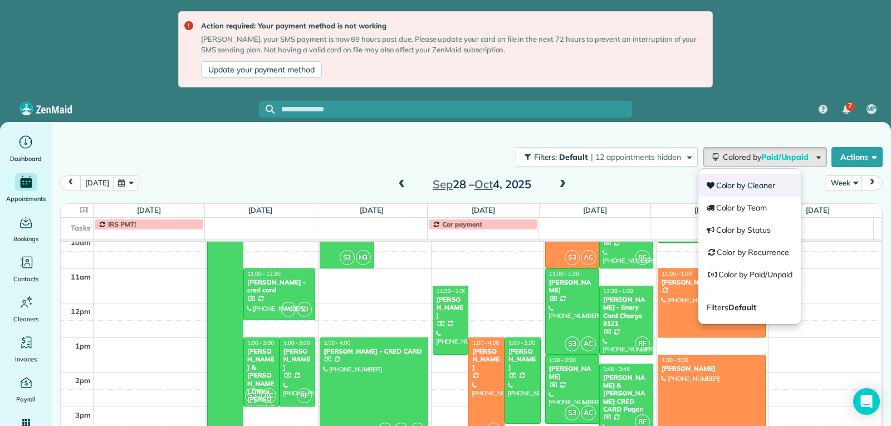
click at [775, 186] on link "Color by Cleaner" at bounding box center [750, 185] width 103 height 22
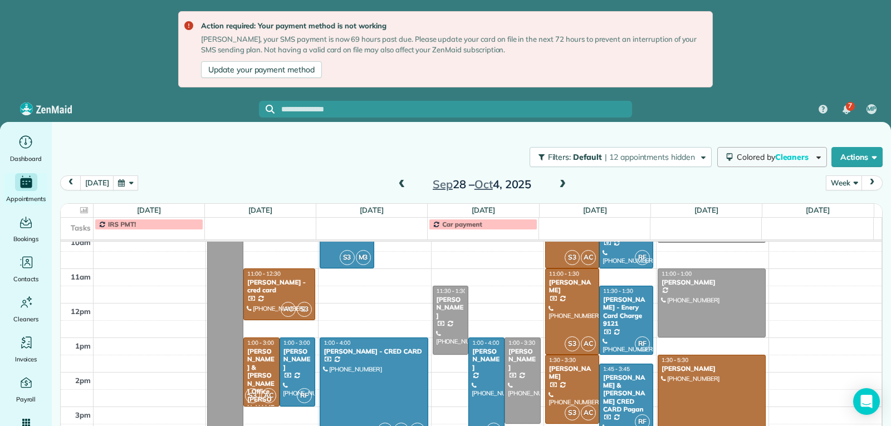
click at [815, 159] on span "button" at bounding box center [817, 156] width 8 height 8
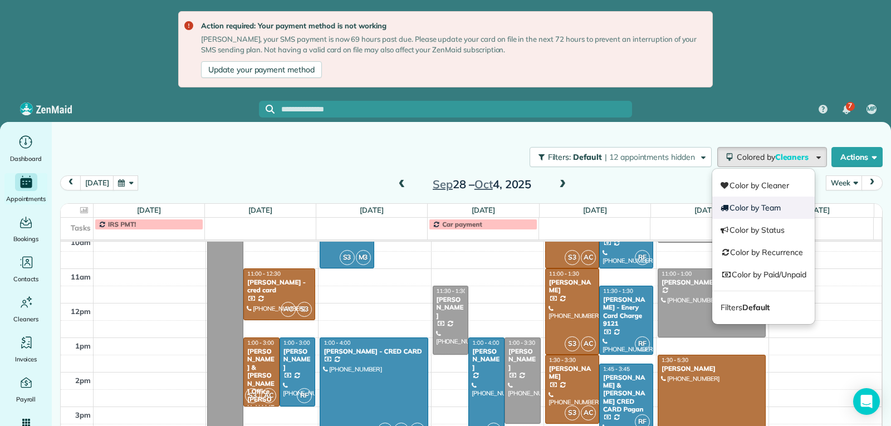
click at [778, 212] on link "Color by Team" at bounding box center [764, 208] width 103 height 22
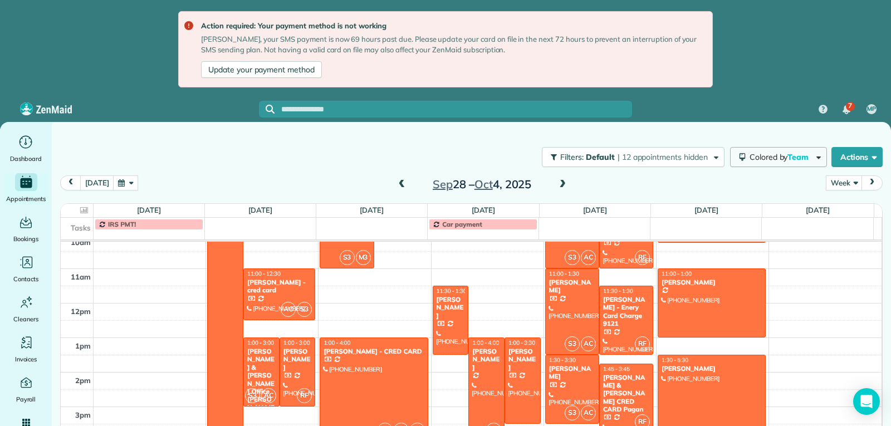
click at [813, 157] on span "button" at bounding box center [817, 156] width 8 height 8
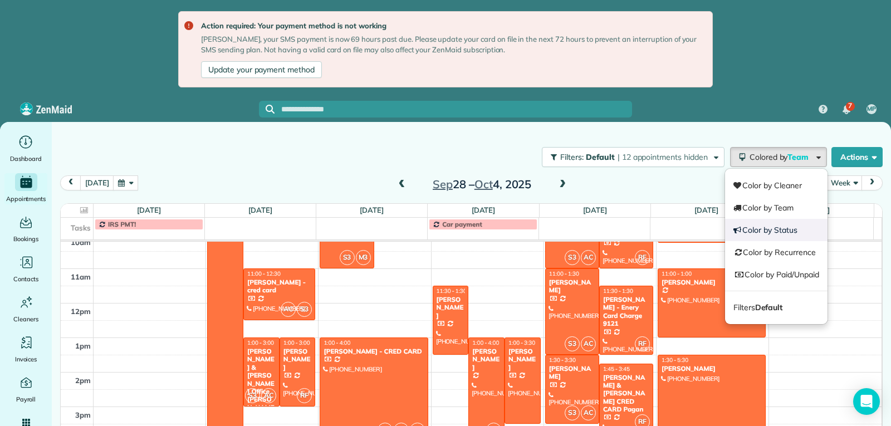
click at [780, 228] on link "Color by Status" at bounding box center [776, 230] width 103 height 22
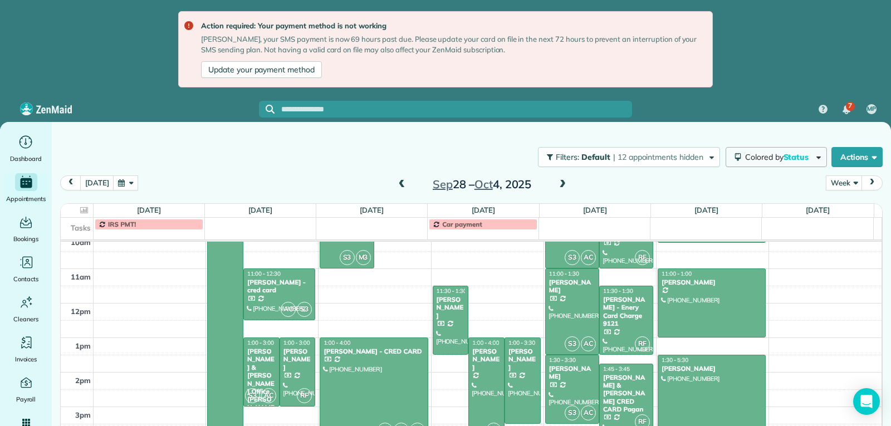
click at [810, 159] on span "Colored by Status" at bounding box center [779, 157] width 67 height 10
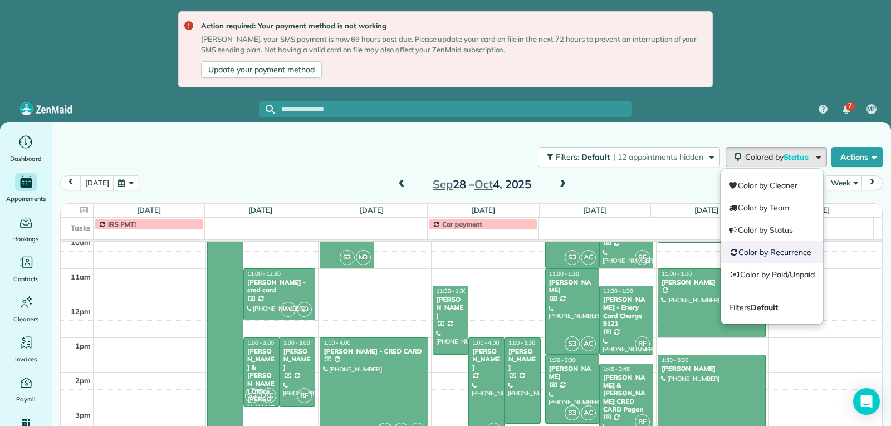
click at [787, 252] on link "Color by Recurrence" at bounding box center [772, 252] width 103 height 22
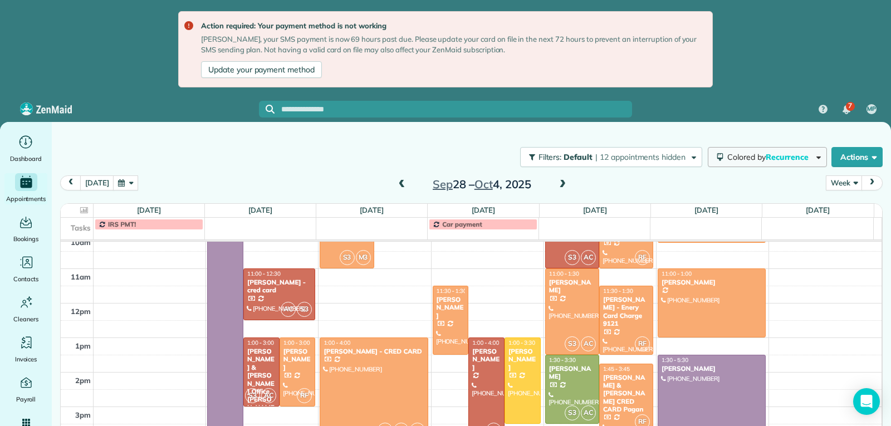
click at [806, 157] on span "Recurrence" at bounding box center [788, 157] width 45 height 10
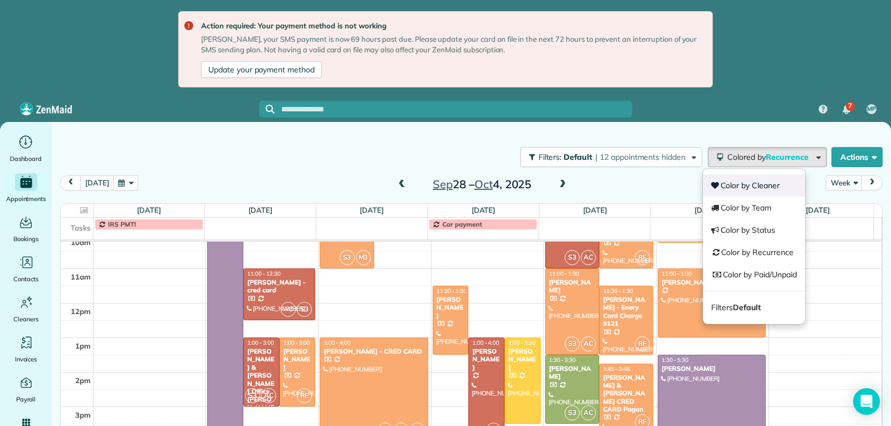
click at [772, 184] on link "Color by Cleaner" at bounding box center [754, 185] width 103 height 22
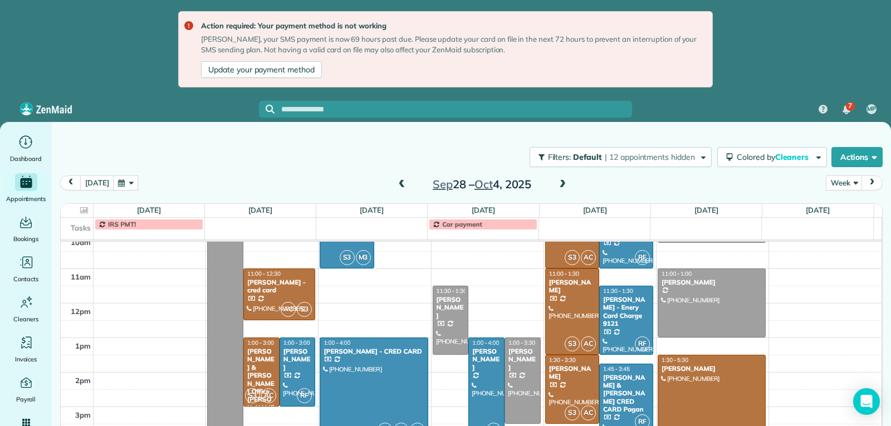
click at [398, 185] on span at bounding box center [402, 185] width 12 height 10
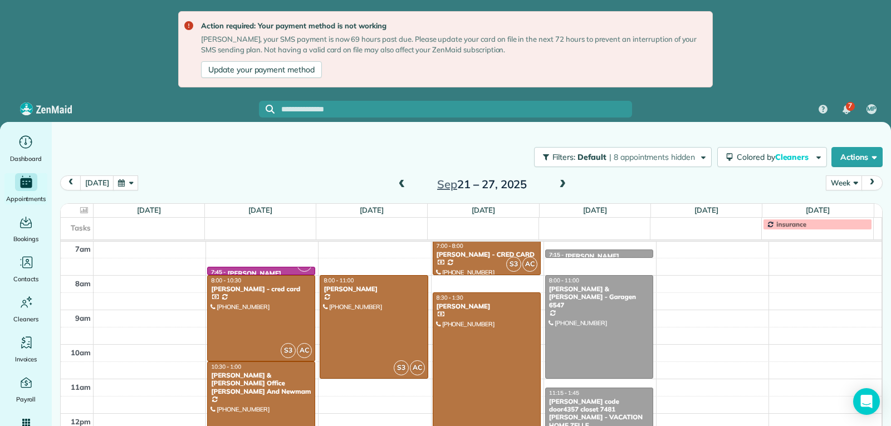
click at [398, 185] on span at bounding box center [402, 185] width 12 height 10
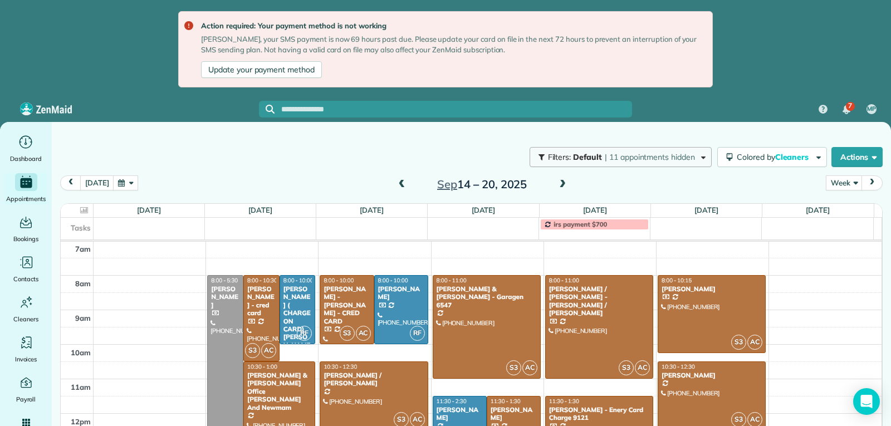
click at [700, 160] on span "button" at bounding box center [702, 156] width 8 height 8
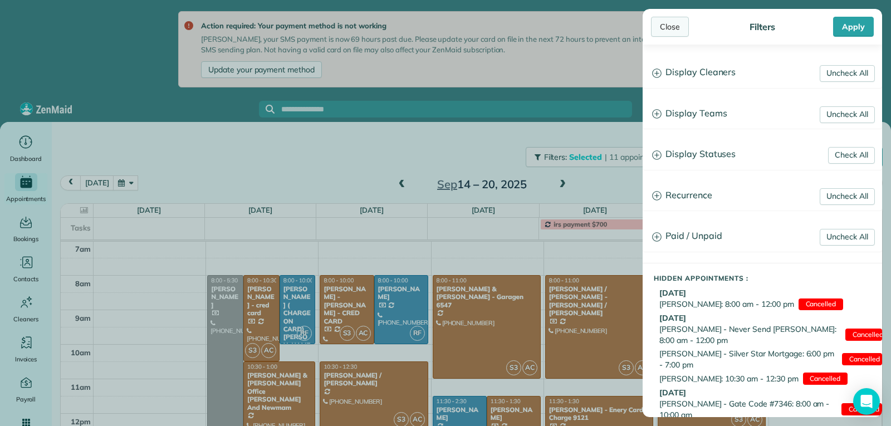
drag, startPoint x: 670, startPoint y: 25, endPoint x: 687, endPoint y: 82, distance: 59.9
click at [670, 26] on div "Close" at bounding box center [670, 27] width 38 height 20
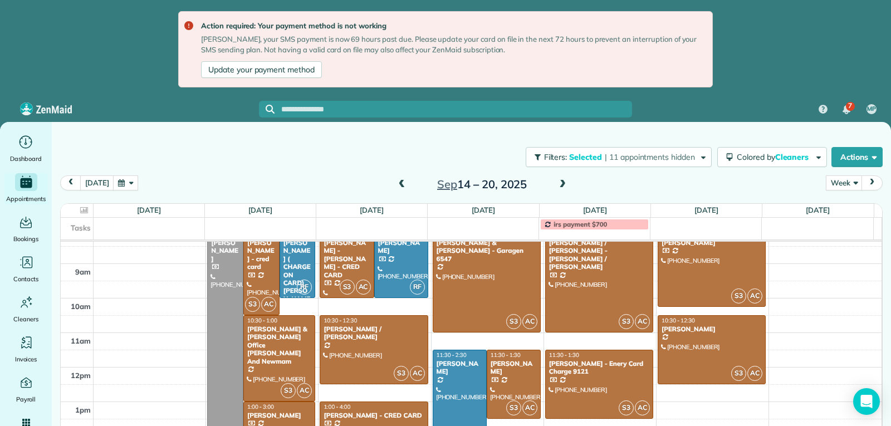
scroll to position [228, 0]
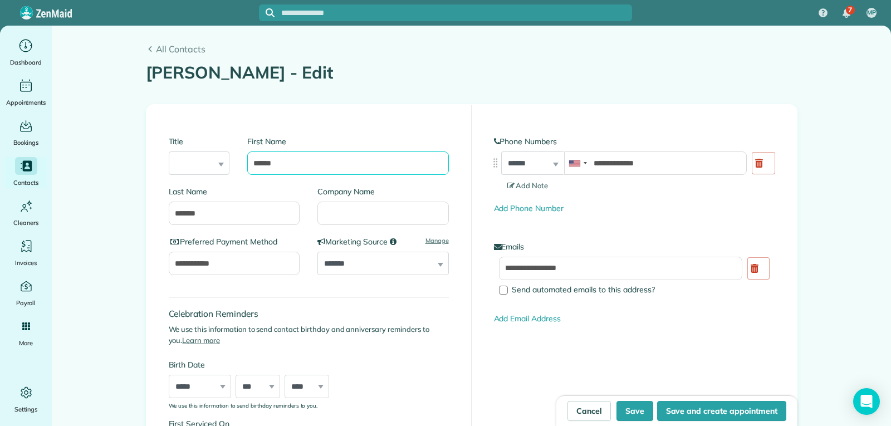
click at [300, 167] on input "******" at bounding box center [347, 163] width 201 height 23
click at [333, 212] on input "Company Name" at bounding box center [383, 213] width 131 height 23
type input "*****"
click at [621, 408] on button "Save" at bounding box center [635, 411] width 37 height 20
type input "**********"
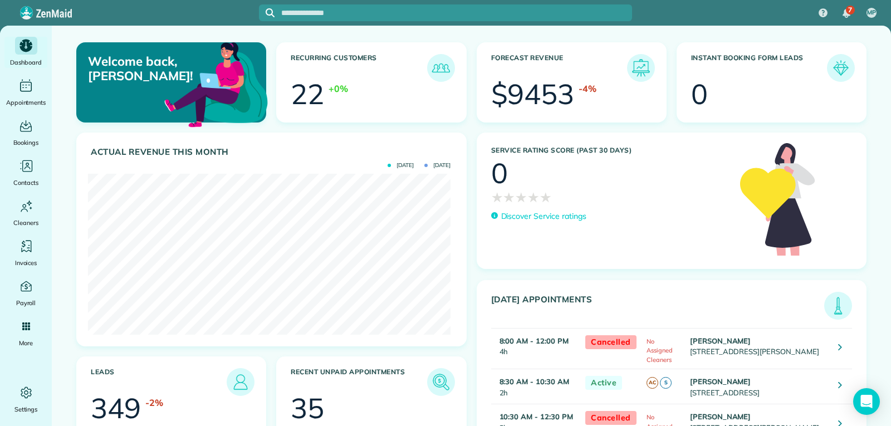
scroll to position [161, 363]
click at [35, 249] on div "Main" at bounding box center [26, 246] width 22 height 18
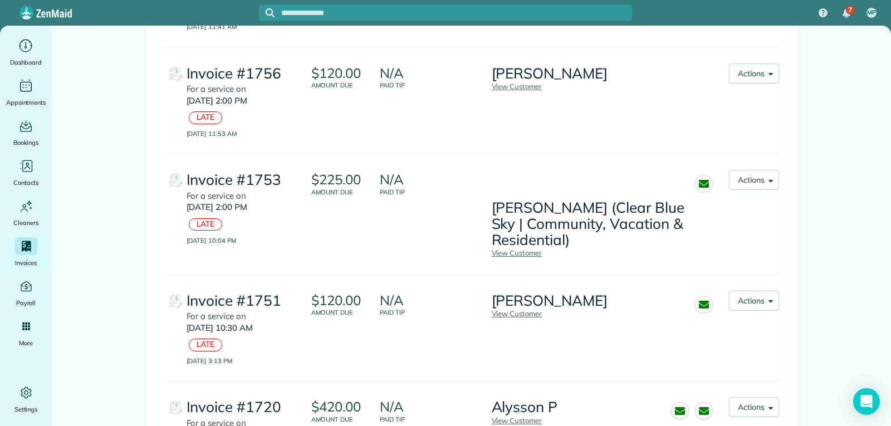
scroll to position [1118, 0]
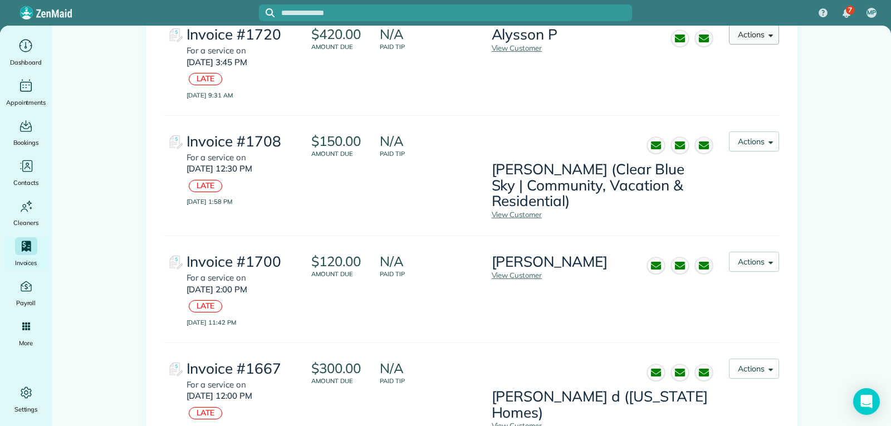
click at [738, 36] on button "Actions" at bounding box center [754, 35] width 50 height 20
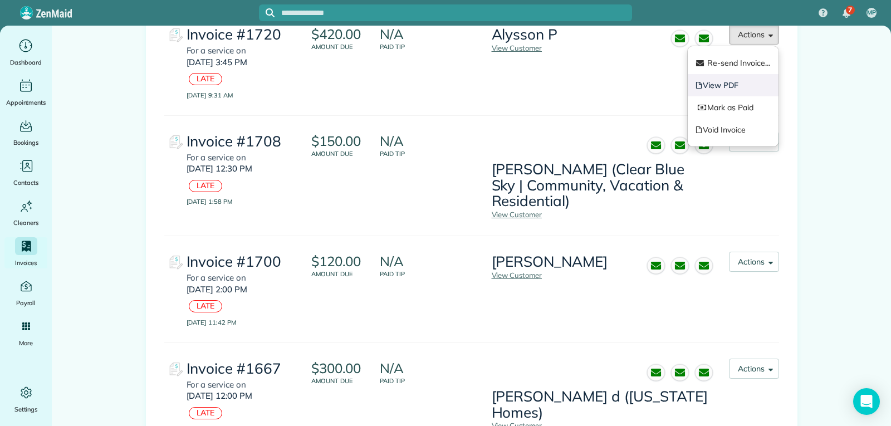
click at [741, 81] on link "View PDF" at bounding box center [733, 85] width 91 height 22
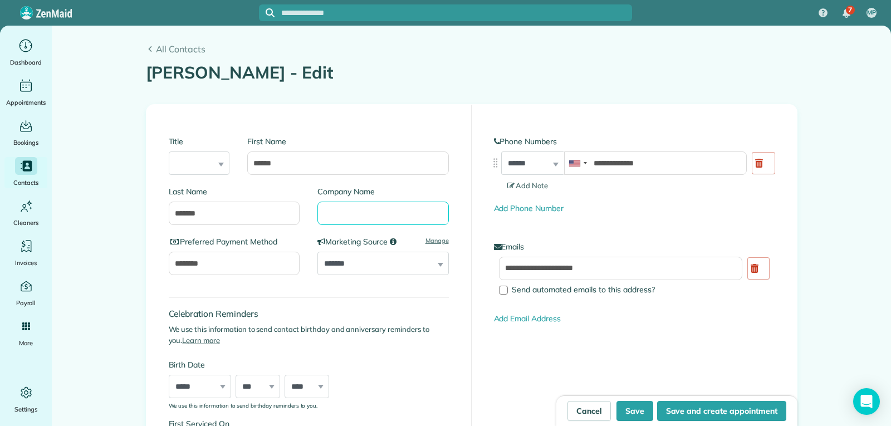
click at [340, 215] on input "Company Name" at bounding box center [383, 213] width 131 height 23
type input "*"
type input "****"
click at [624, 411] on button "Save" at bounding box center [635, 411] width 37 height 20
type input "**********"
